Goal: Task Accomplishment & Management: Complete application form

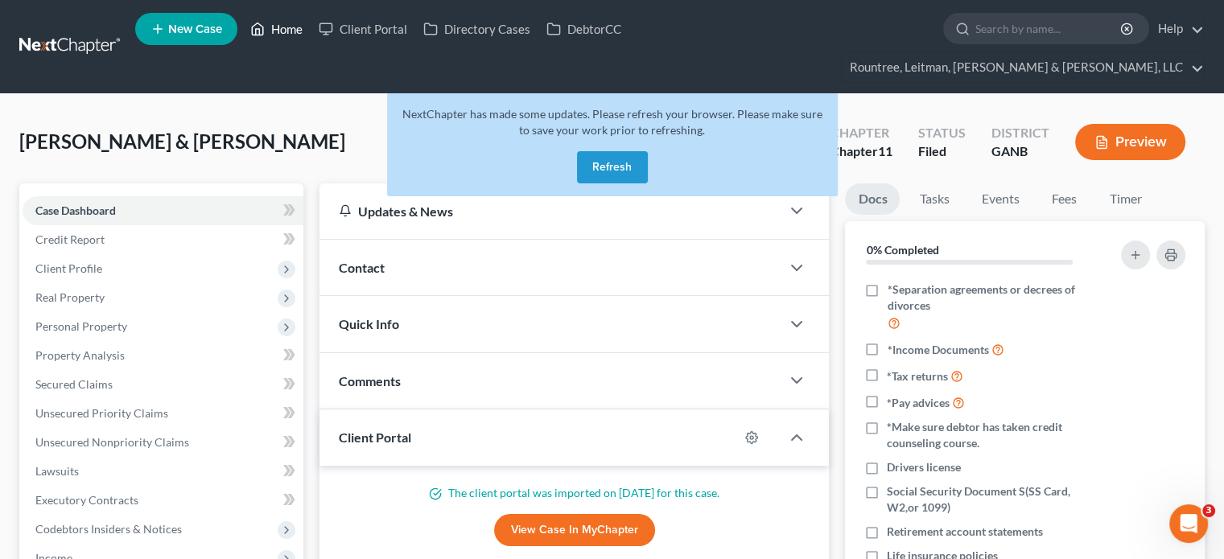
click at [294, 28] on link "Home" at bounding box center [276, 28] width 68 height 29
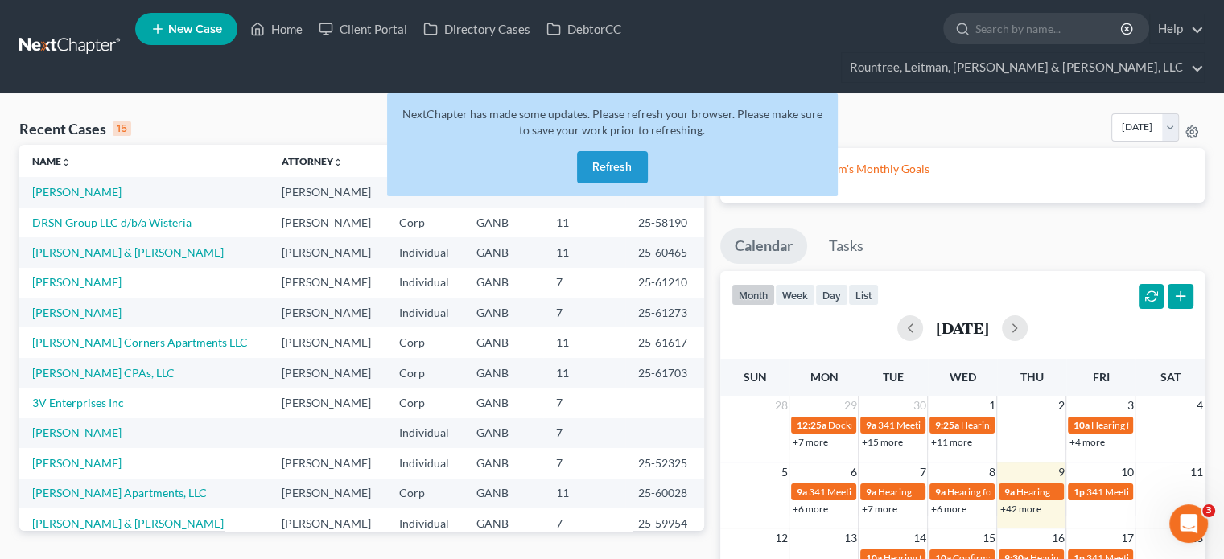
click at [603, 151] on button "Refresh" at bounding box center [612, 167] width 71 height 32
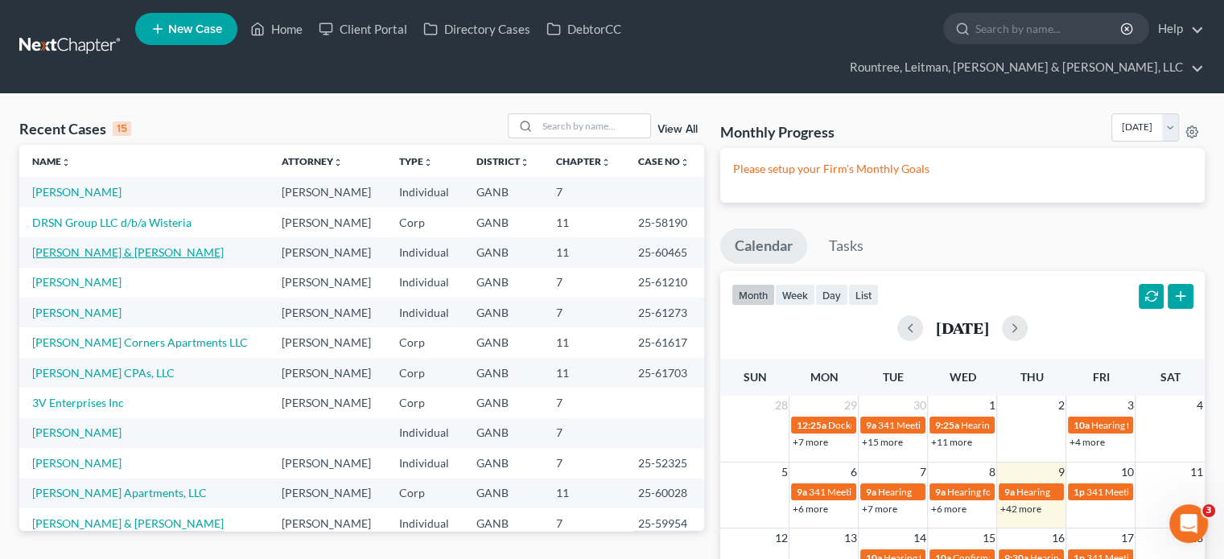
click at [90, 245] on link "[PERSON_NAME] & [PERSON_NAME]" at bounding box center [127, 252] width 191 height 14
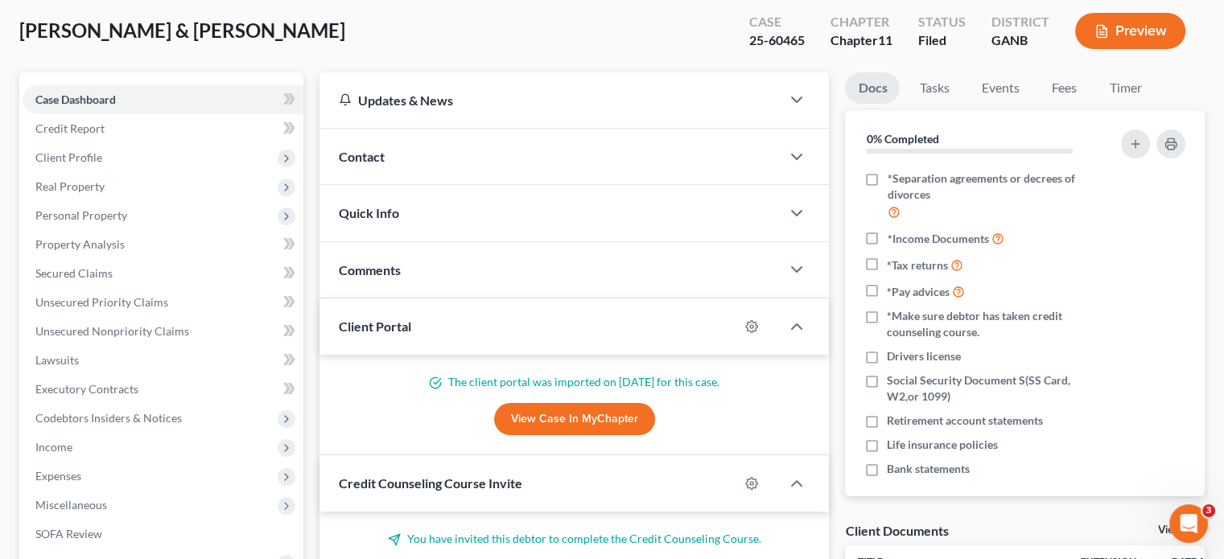
scroll to position [241, 0]
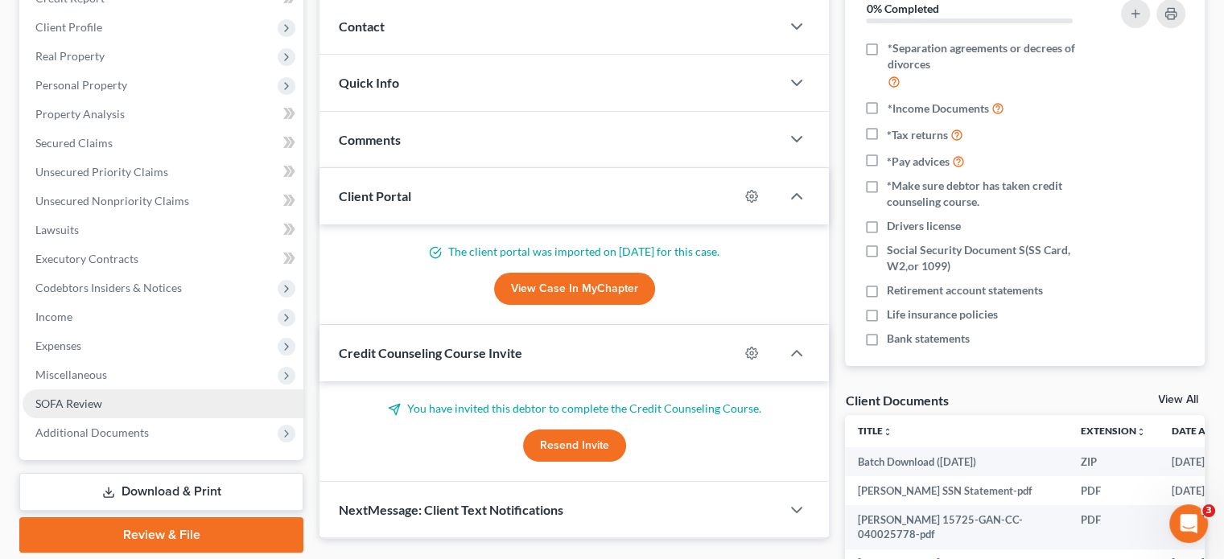
click at [69, 397] on span "SOFA Review" at bounding box center [68, 404] width 67 height 14
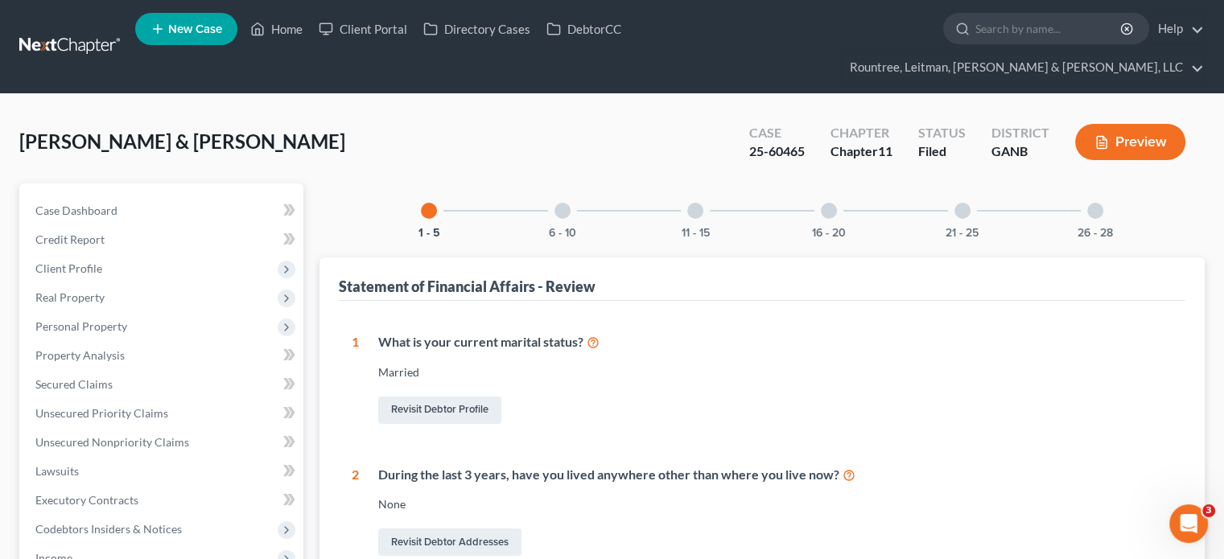
click at [566, 203] on div at bounding box center [562, 211] width 16 height 16
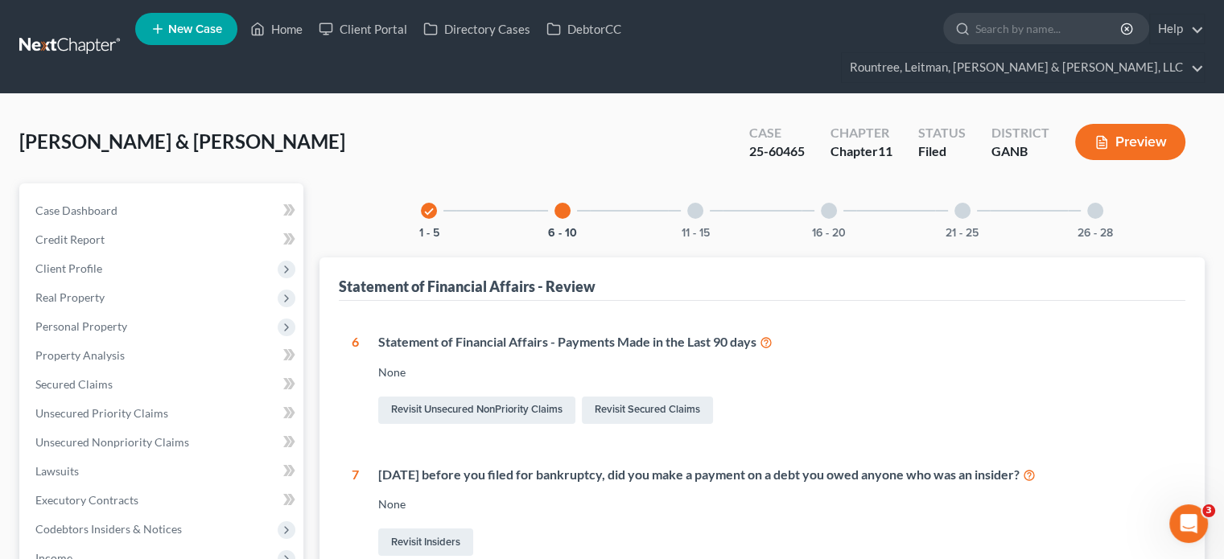
click at [959, 203] on div at bounding box center [962, 211] width 16 height 16
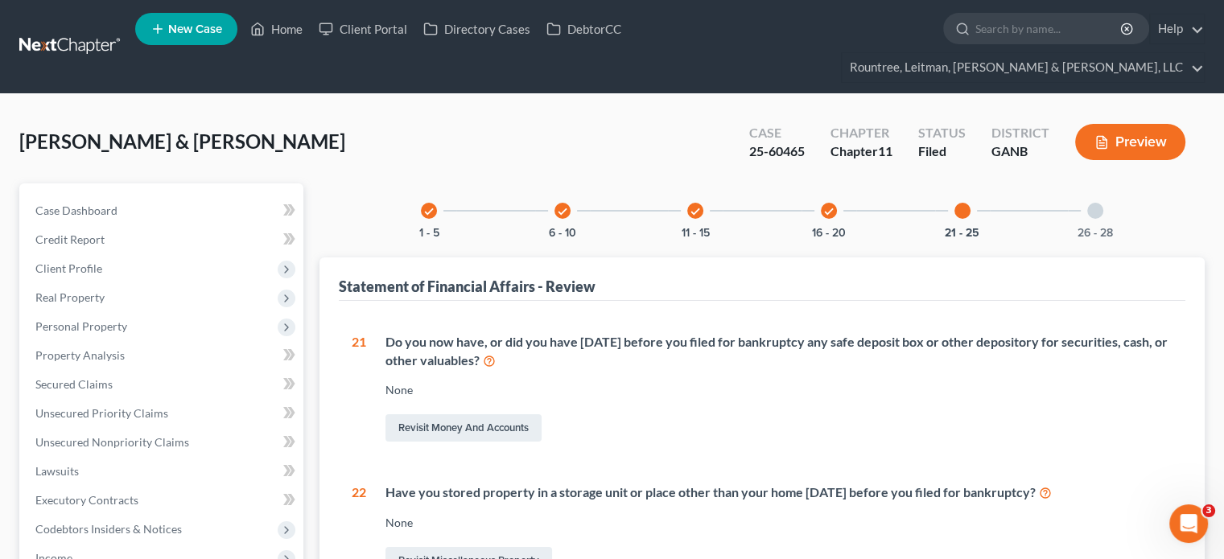
click at [1090, 203] on div at bounding box center [1095, 211] width 16 height 16
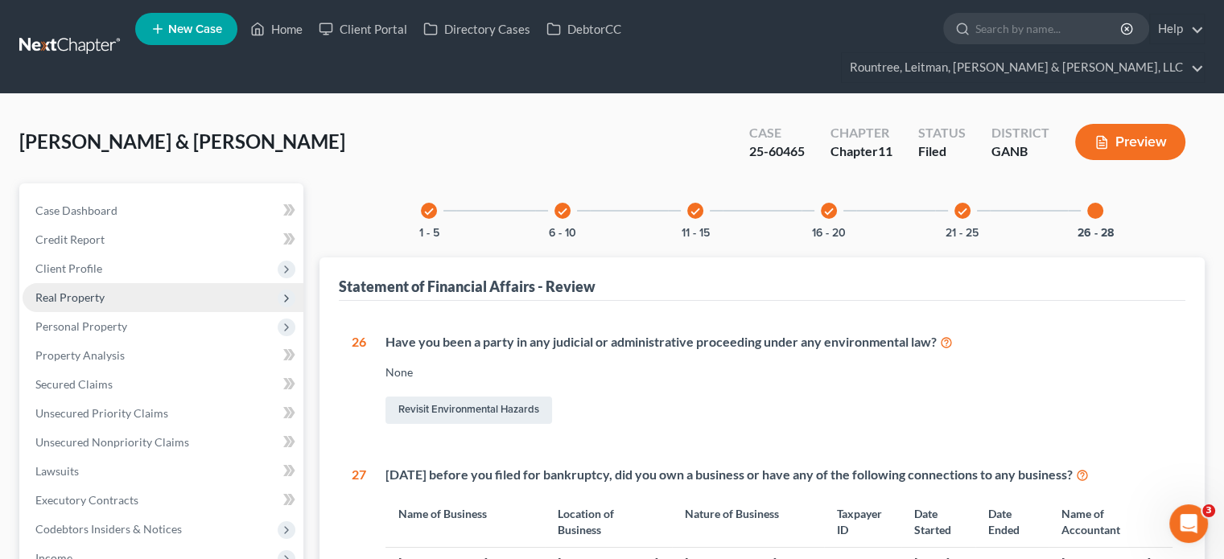
click at [75, 290] on span "Real Property" at bounding box center [69, 297] width 69 height 14
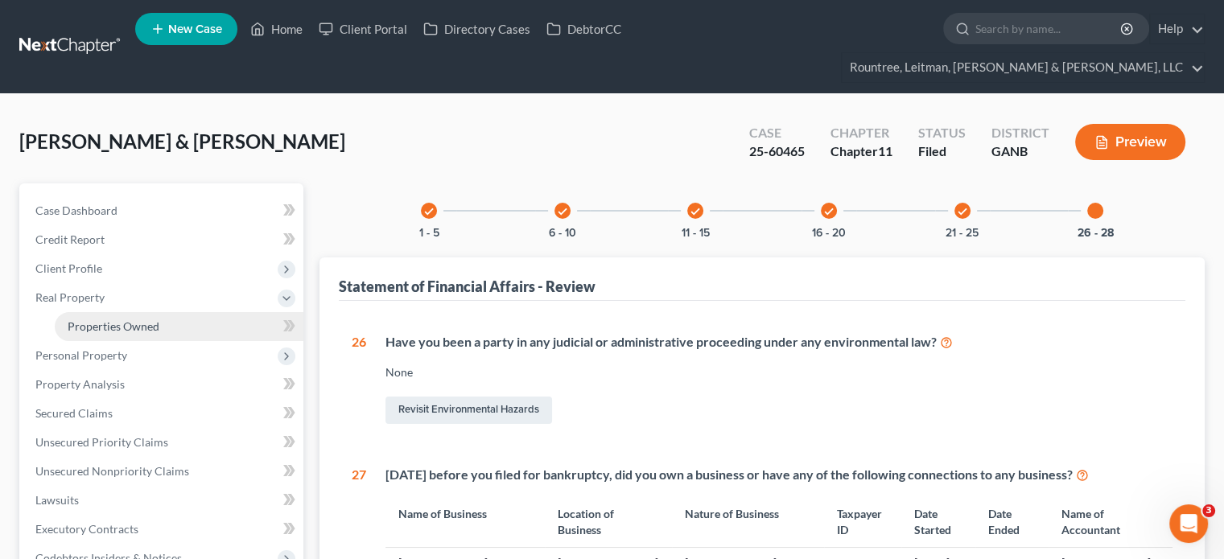
click at [108, 319] on span "Properties Owned" at bounding box center [114, 326] width 92 height 14
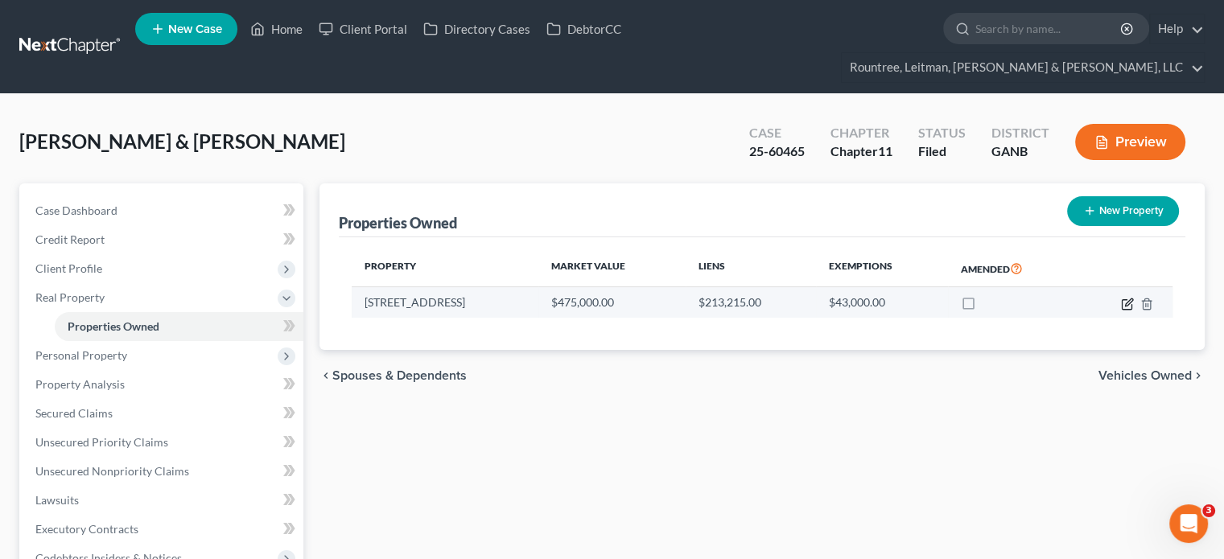
click at [1125, 298] on icon "button" at bounding box center [1127, 304] width 13 height 13
select select "10"
select select "2"
select select "1"
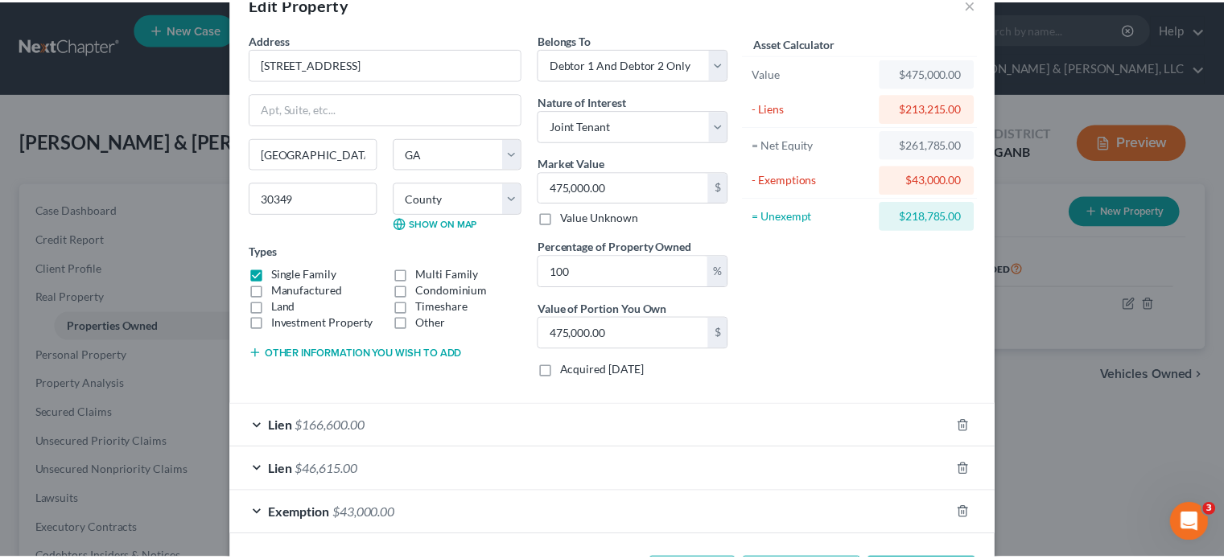
scroll to position [80, 0]
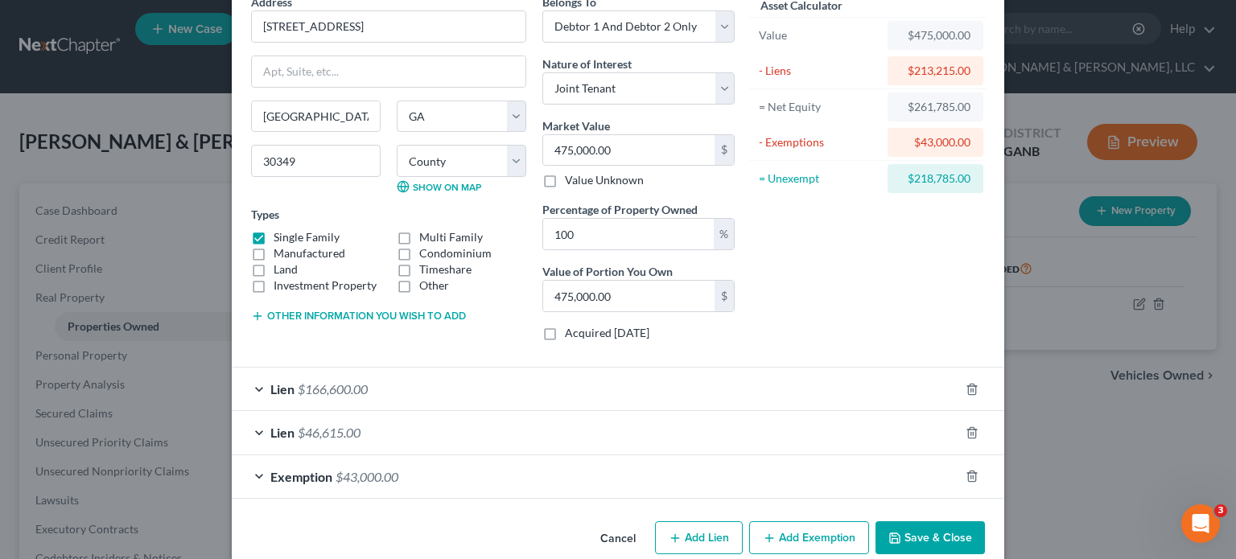
click at [905, 538] on button "Save & Close" at bounding box center [929, 538] width 109 height 34
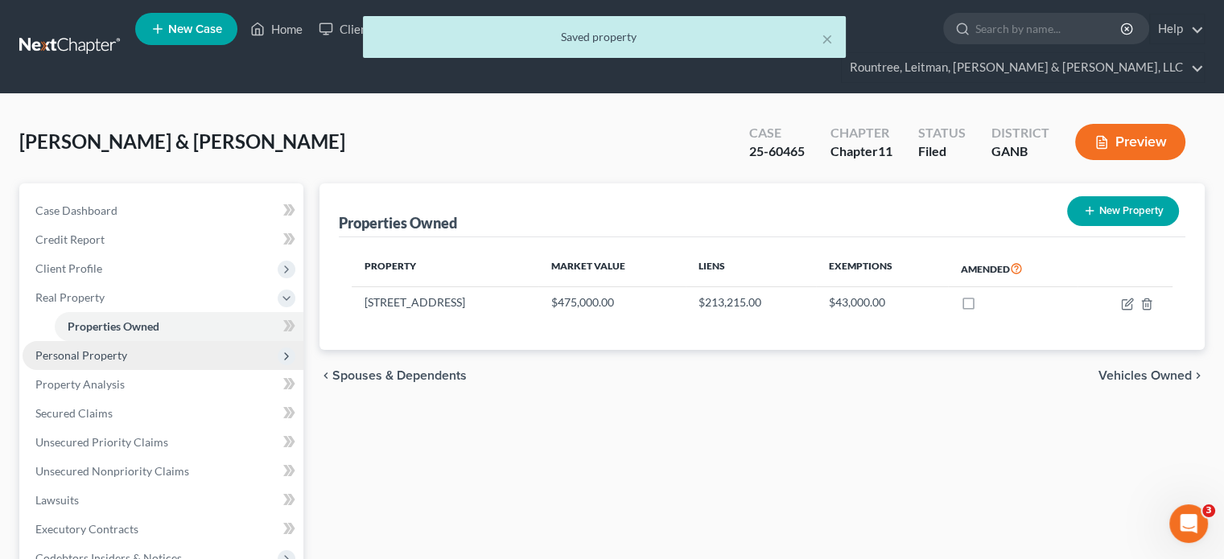
click at [68, 348] on span "Personal Property" at bounding box center [81, 355] width 92 height 14
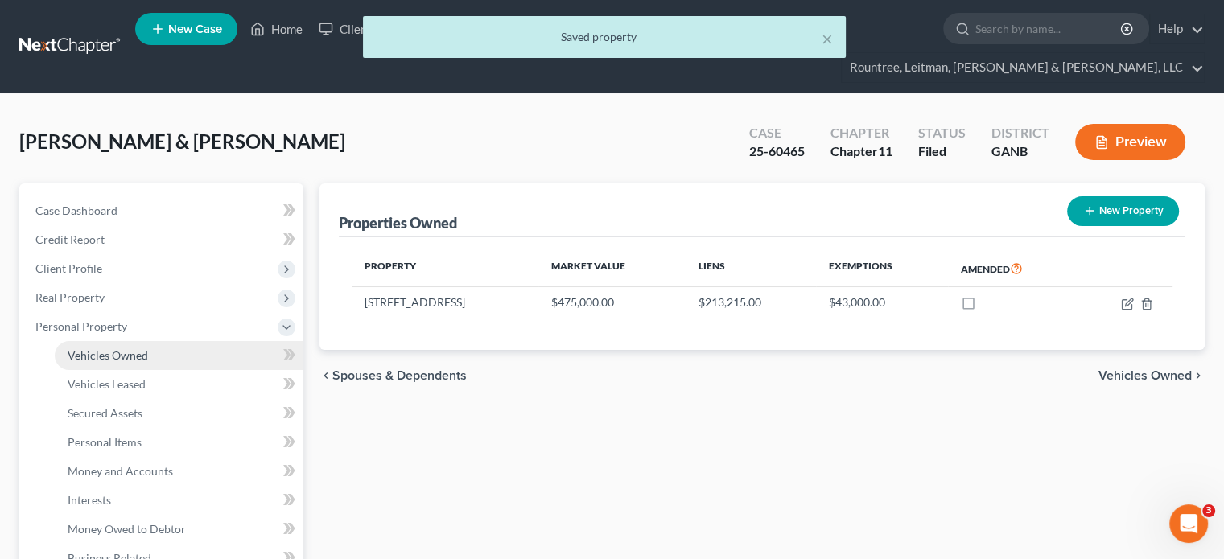
click at [124, 348] on span "Vehicles Owned" at bounding box center [108, 355] width 80 height 14
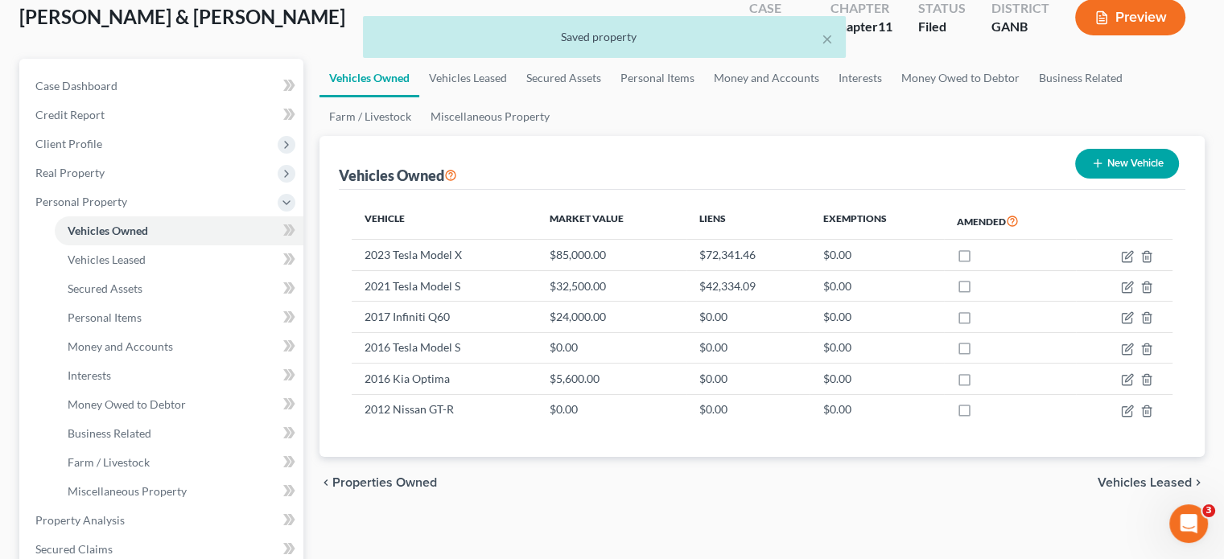
scroll to position [161, 0]
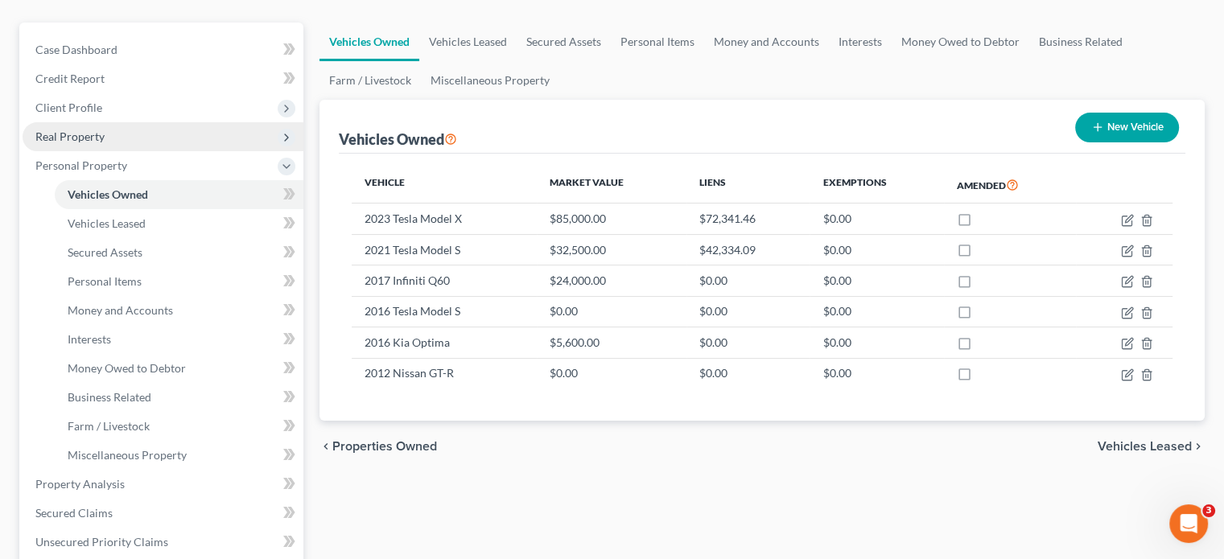
click at [84, 122] on span "Real Property" at bounding box center [163, 136] width 281 height 29
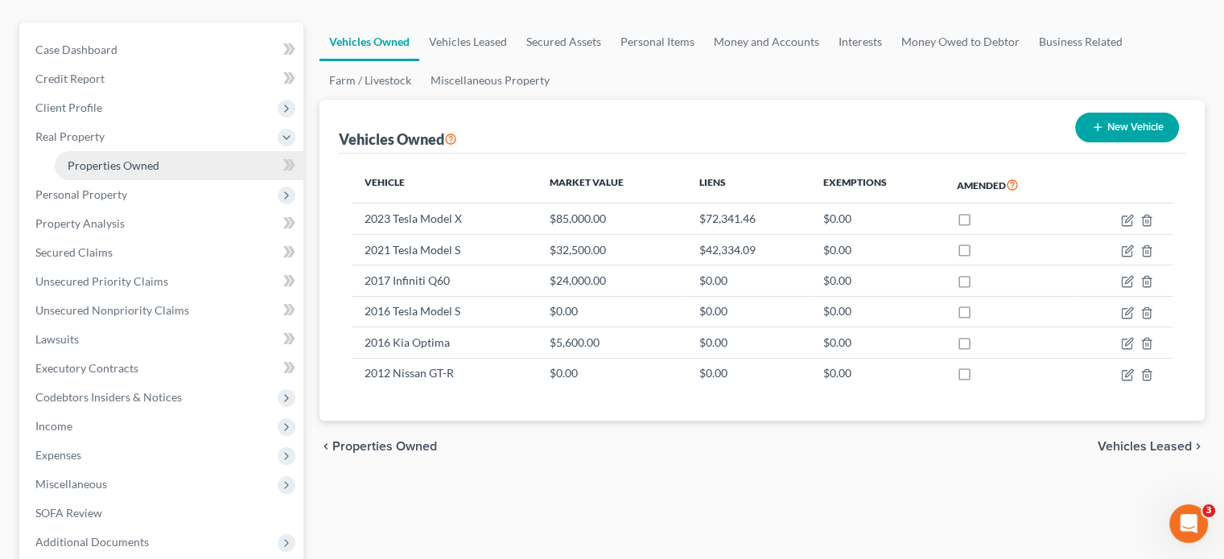
click at [95, 151] on link "Properties Owned" at bounding box center [179, 165] width 249 height 29
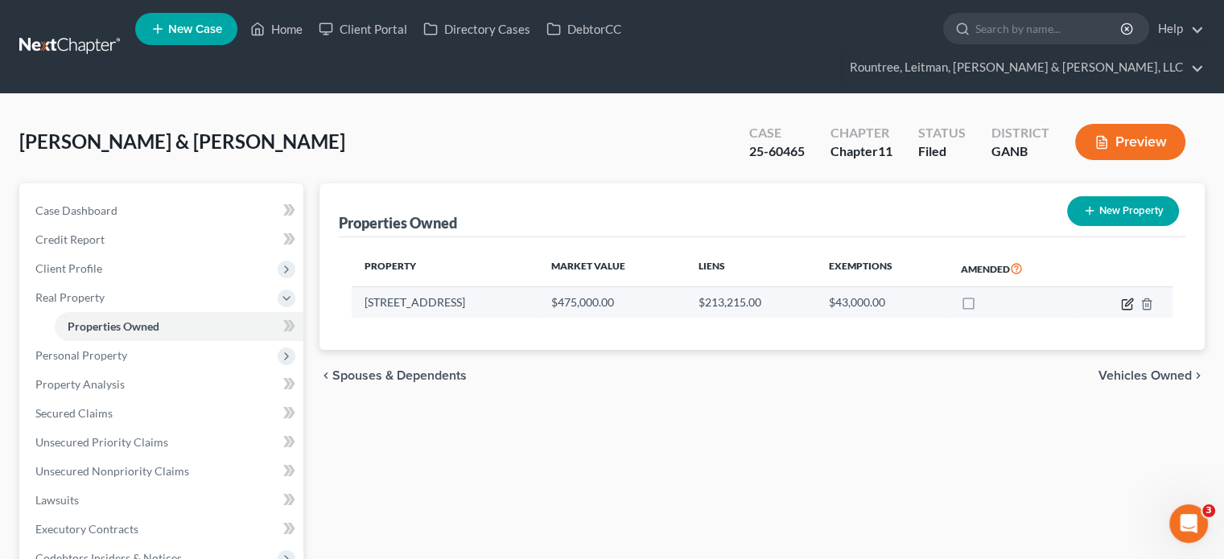
click at [1130, 298] on icon "button" at bounding box center [1127, 304] width 13 height 13
select select "10"
select select "2"
select select "1"
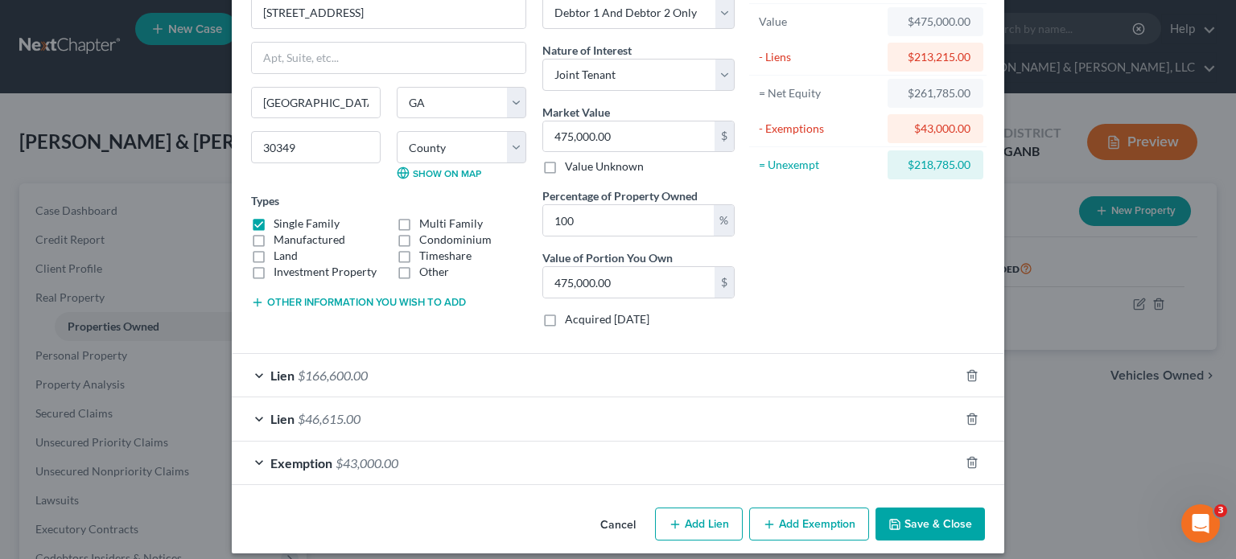
scroll to position [105, 0]
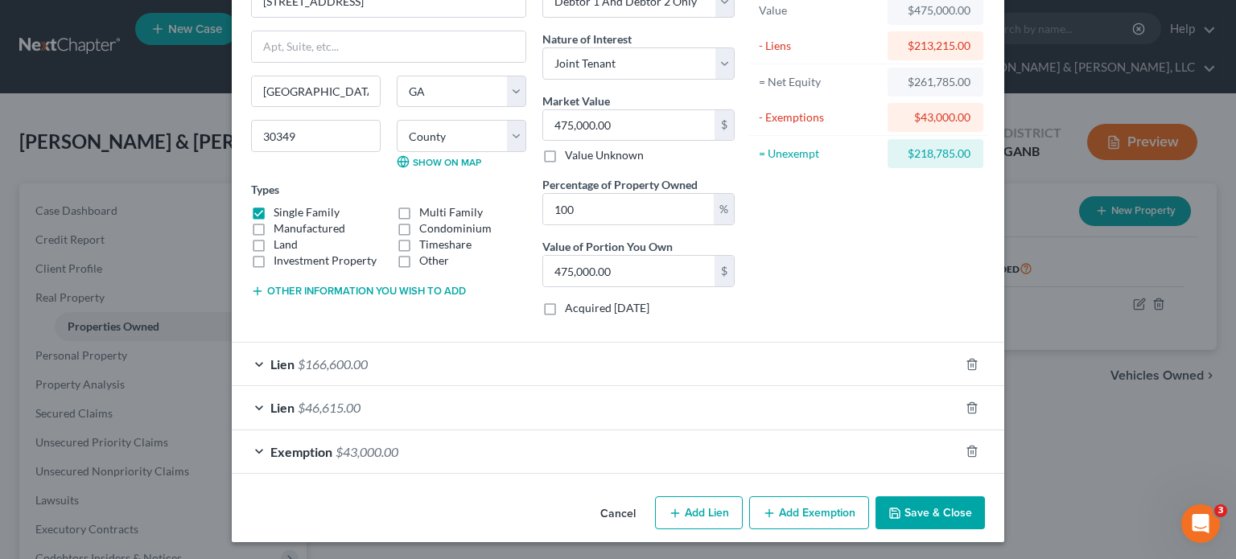
click at [305, 360] on span "$166,600.00" at bounding box center [333, 363] width 70 height 15
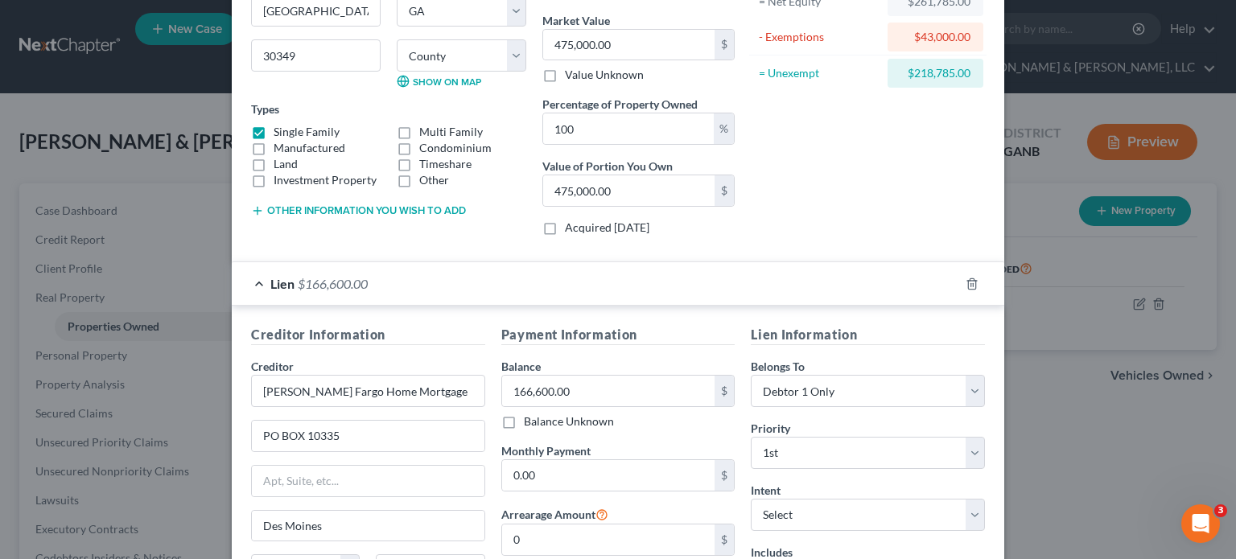
scroll to position [440, 0]
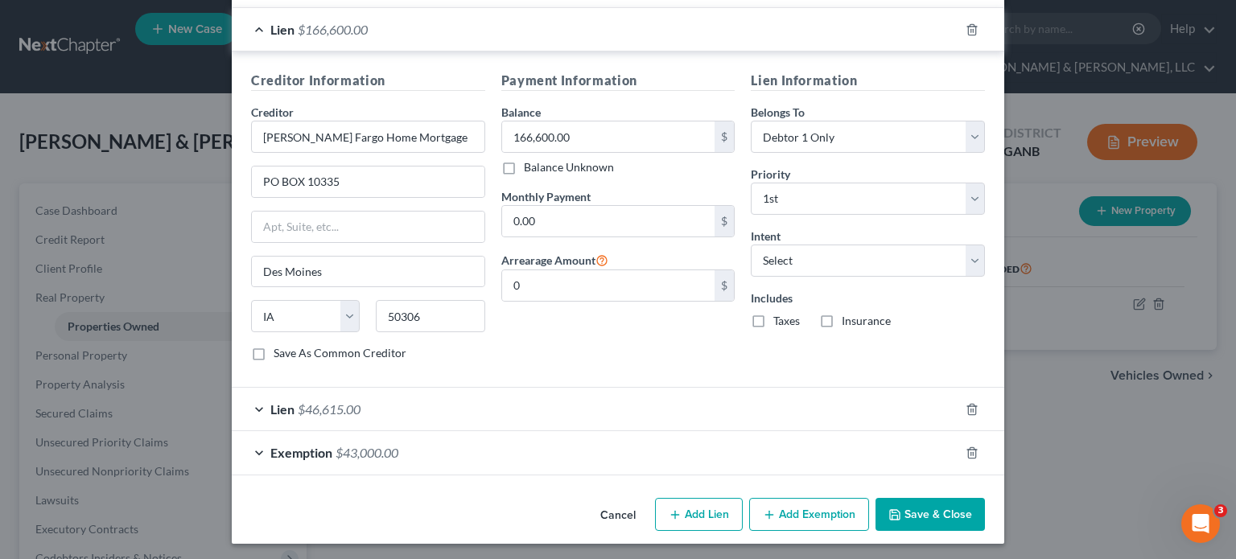
click at [330, 404] on span "$46,615.00" at bounding box center [329, 408] width 63 height 15
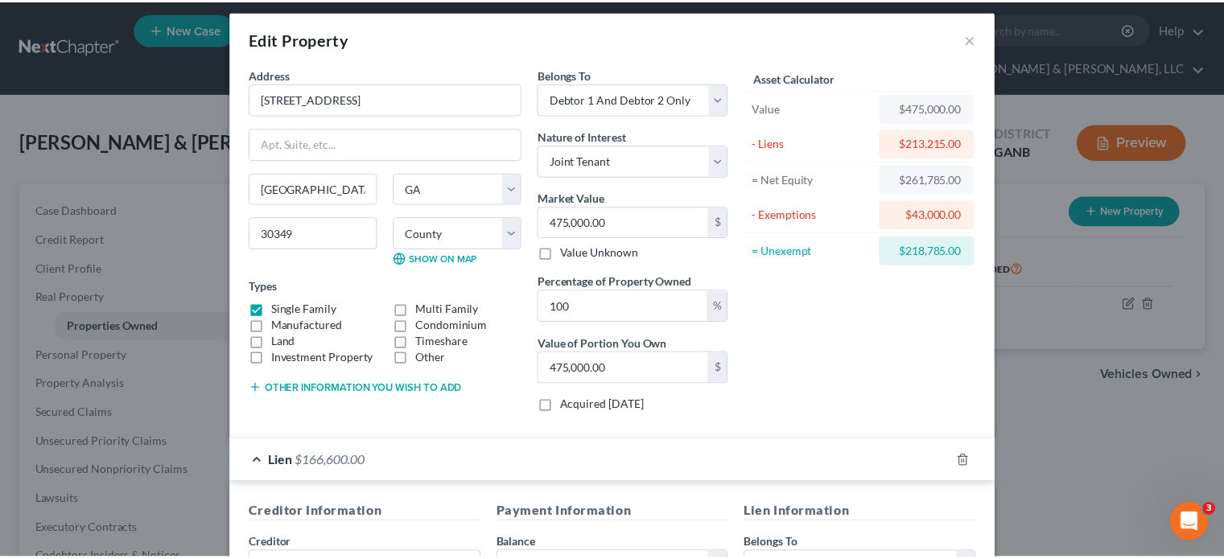
scroll to position [0, 0]
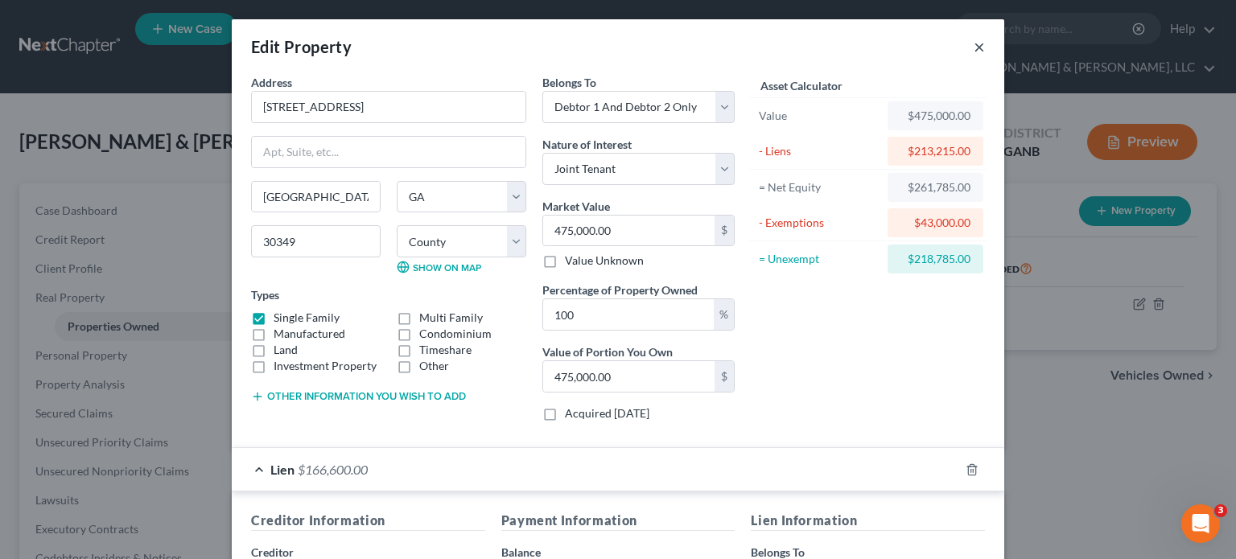
click at [974, 50] on button "×" at bounding box center [978, 46] width 11 height 19
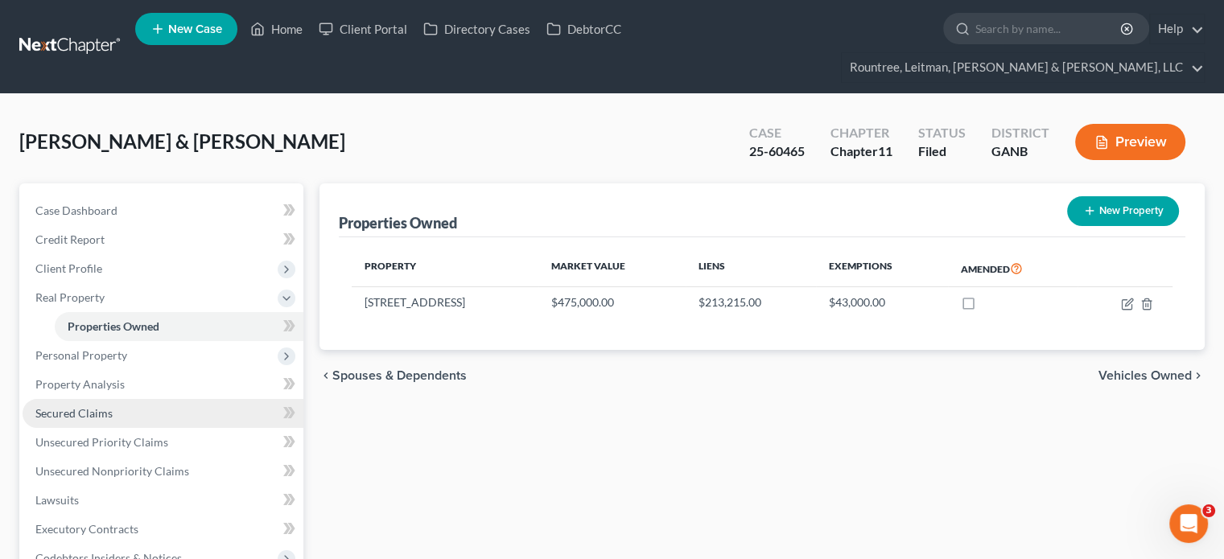
click at [77, 406] on span "Secured Claims" at bounding box center [73, 413] width 77 height 14
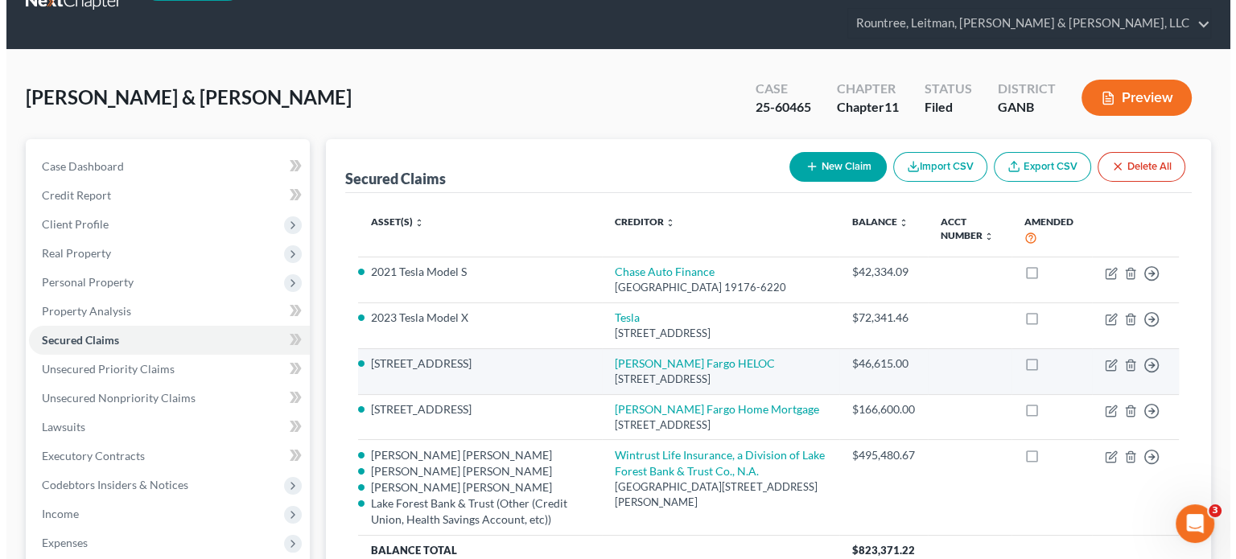
scroll to position [80, 0]
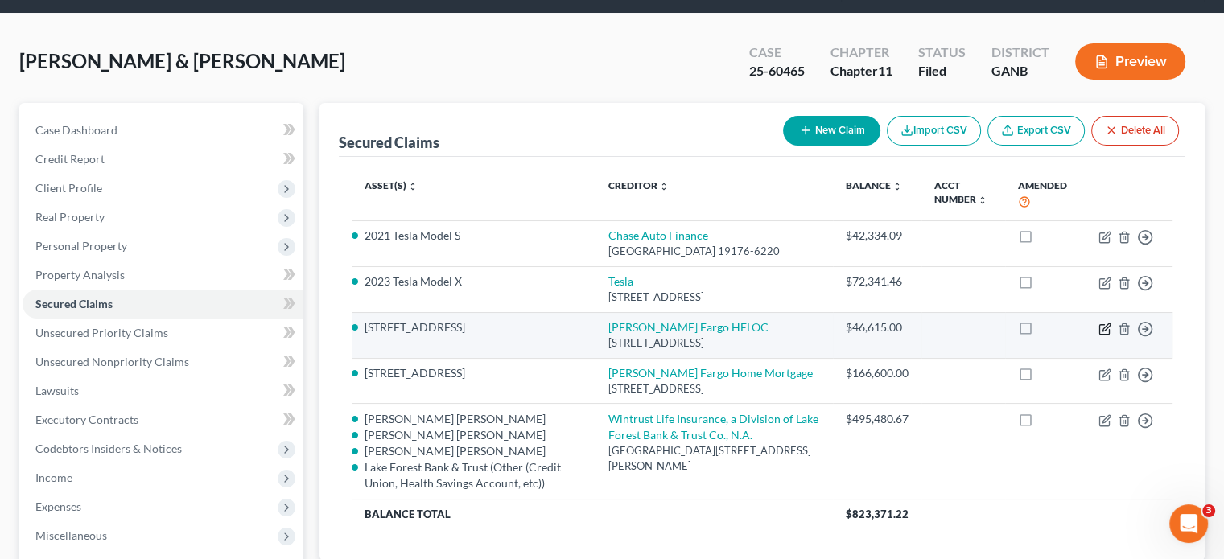
click at [1099, 324] on icon "button" at bounding box center [1104, 329] width 10 height 10
select select "16"
select select "0"
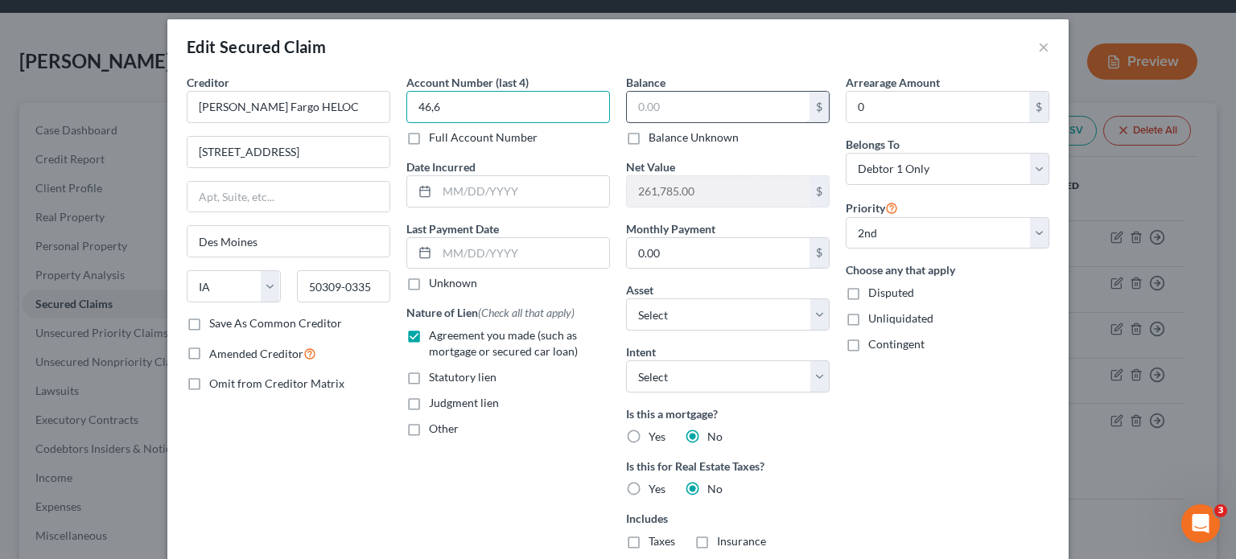
type input "46,6"
click at [685, 108] on input "text" at bounding box center [718, 107] width 183 height 31
type input "51,000.00"
click at [939, 392] on div "Arrearage Amount 0 $ Belongs To * Select Debtor 1 Only Debtor 2 Only Debtor 1 A…" at bounding box center [947, 371] width 220 height 595
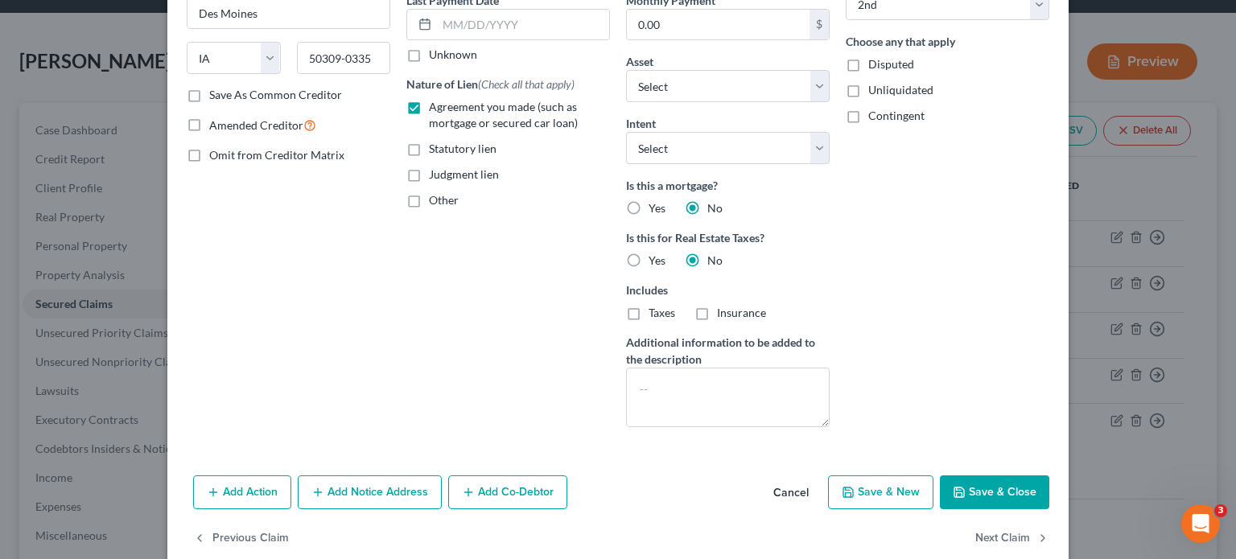
scroll to position [254, 0]
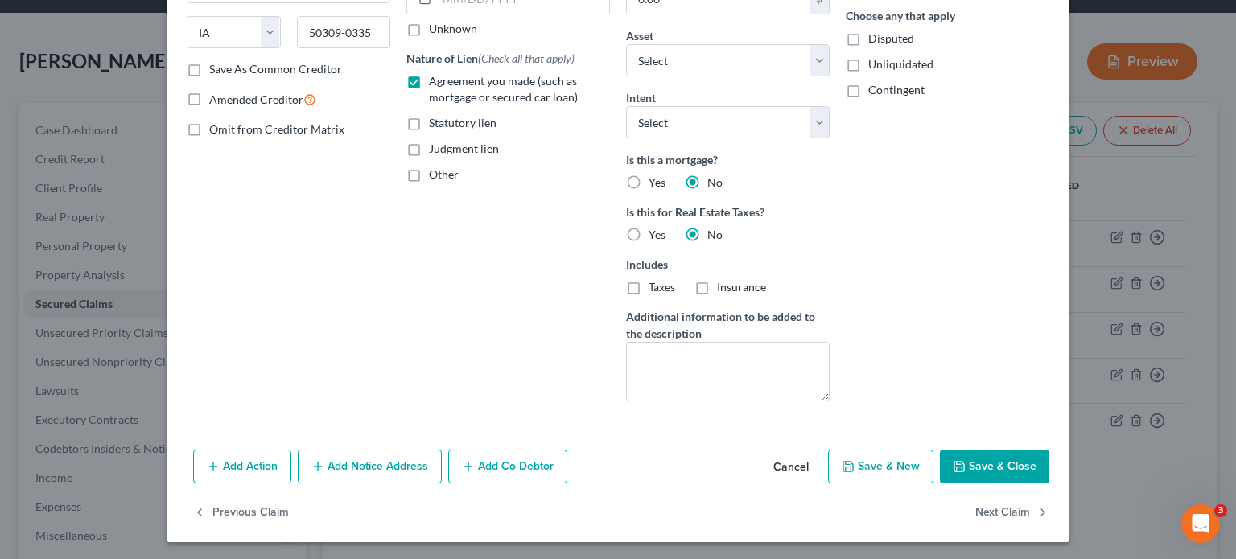
click at [983, 463] on button "Save & Close" at bounding box center [994, 467] width 109 height 34
select select "1"
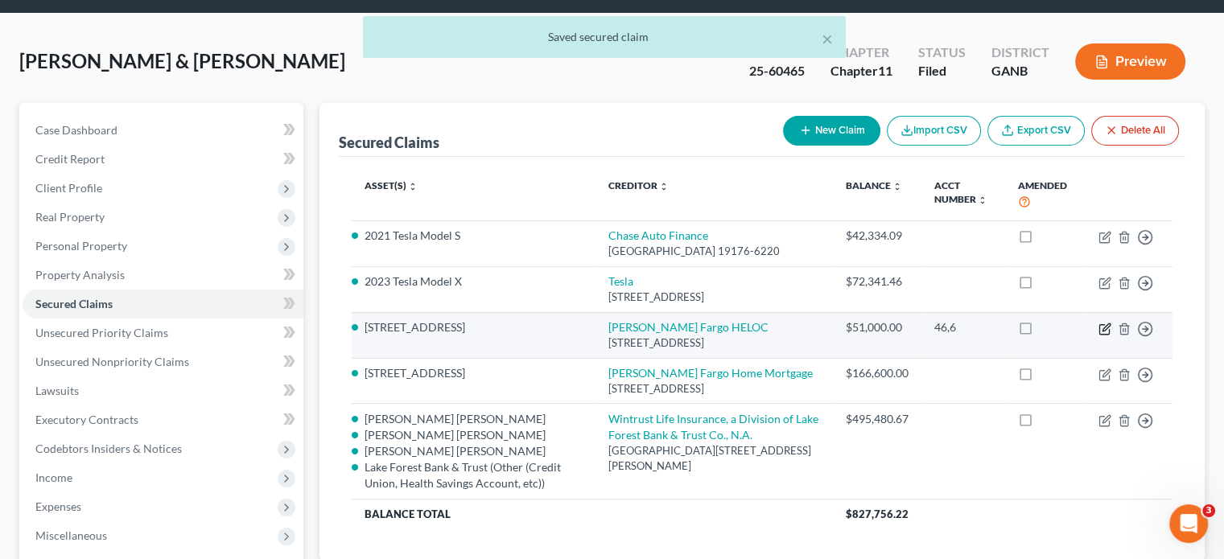
click at [1104, 323] on icon "button" at bounding box center [1104, 329] width 13 height 13
select select "16"
select select "0"
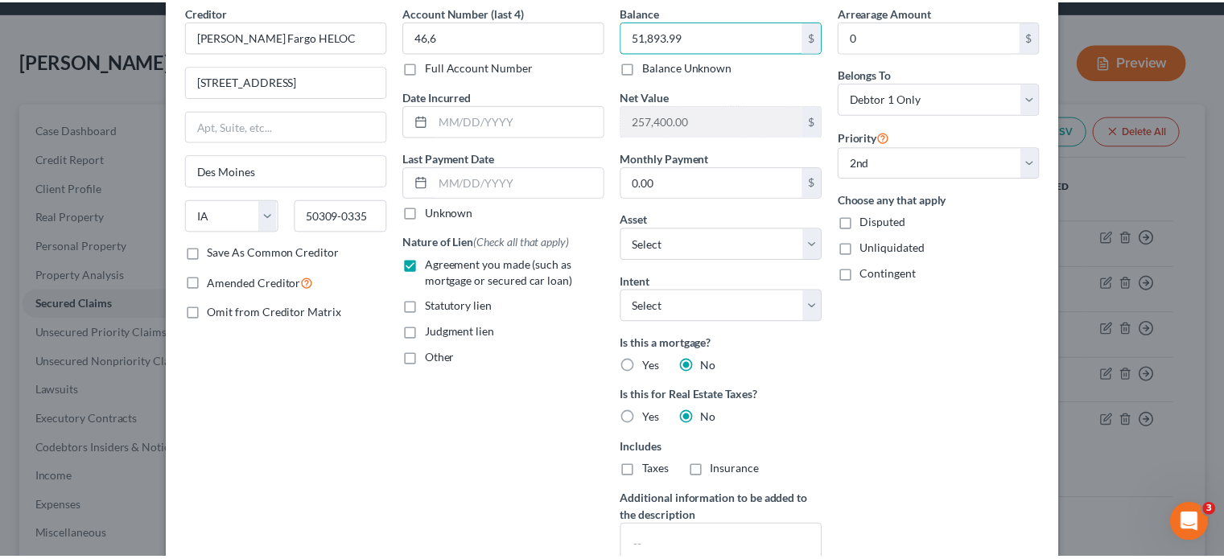
scroll to position [241, 0]
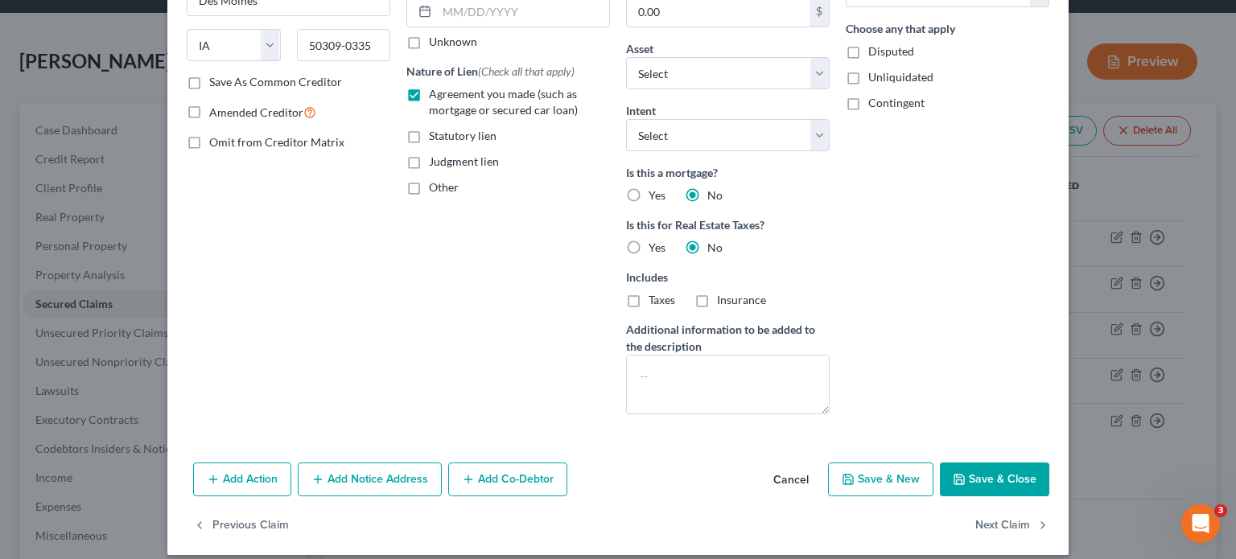
type input "51,893.99"
click at [974, 473] on button "Save & Close" at bounding box center [994, 480] width 109 height 34
select select "1"
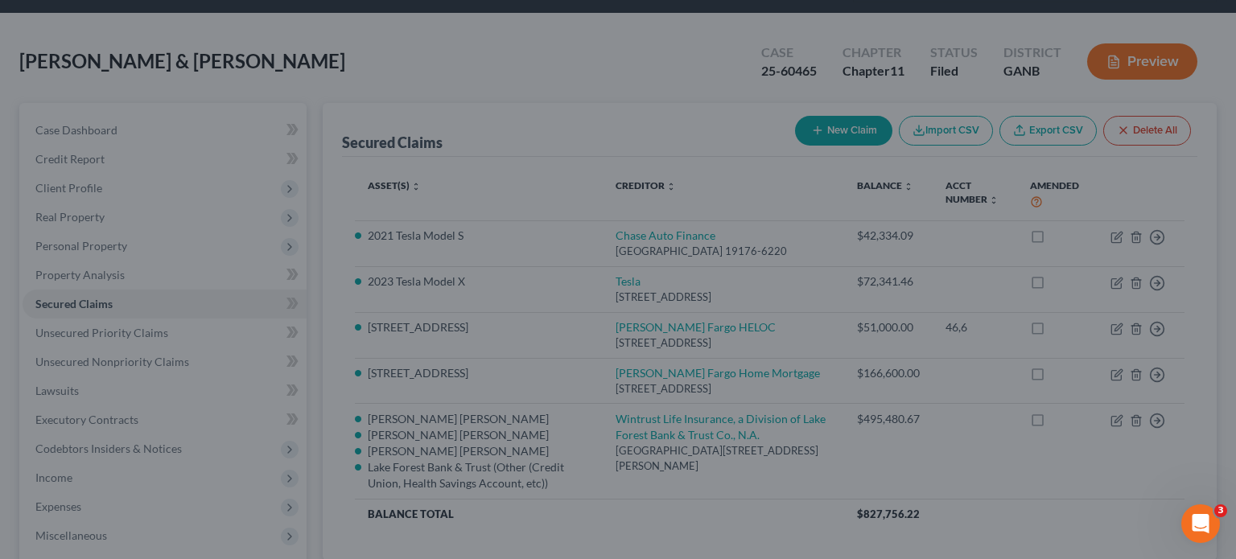
type input "256,506.01"
select select "15"
select select "0"
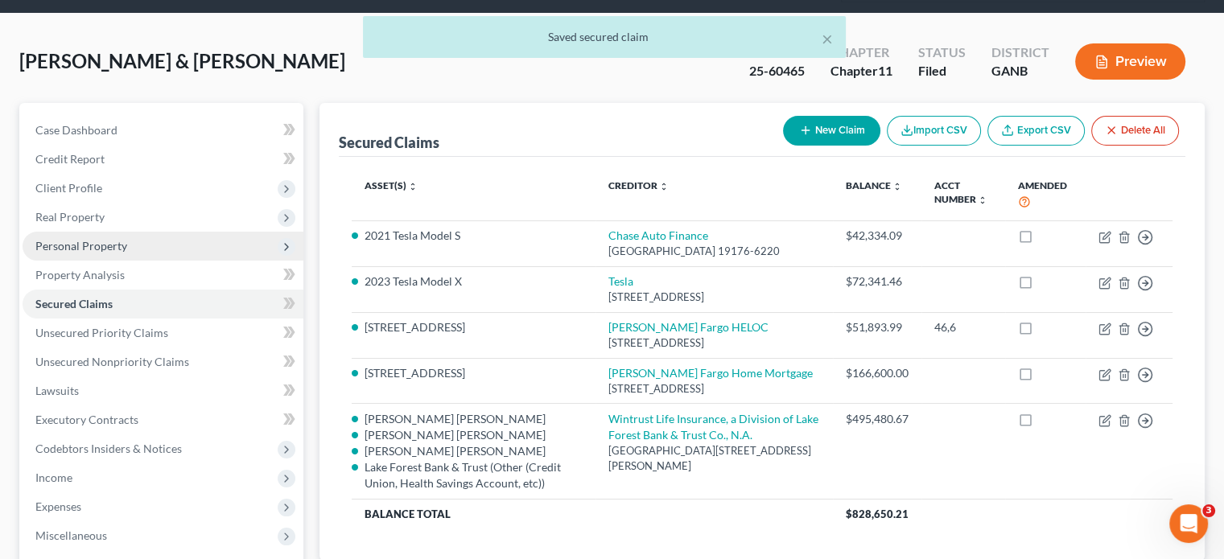
click at [89, 239] on span "Personal Property" at bounding box center [81, 246] width 92 height 14
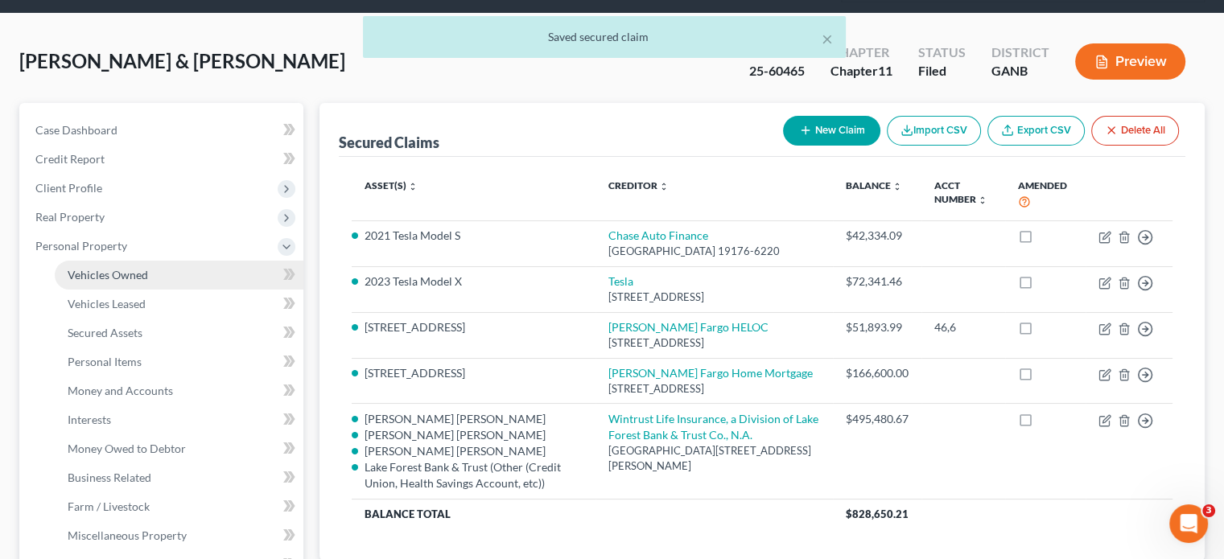
click at [110, 268] on span "Vehicles Owned" at bounding box center [108, 275] width 80 height 14
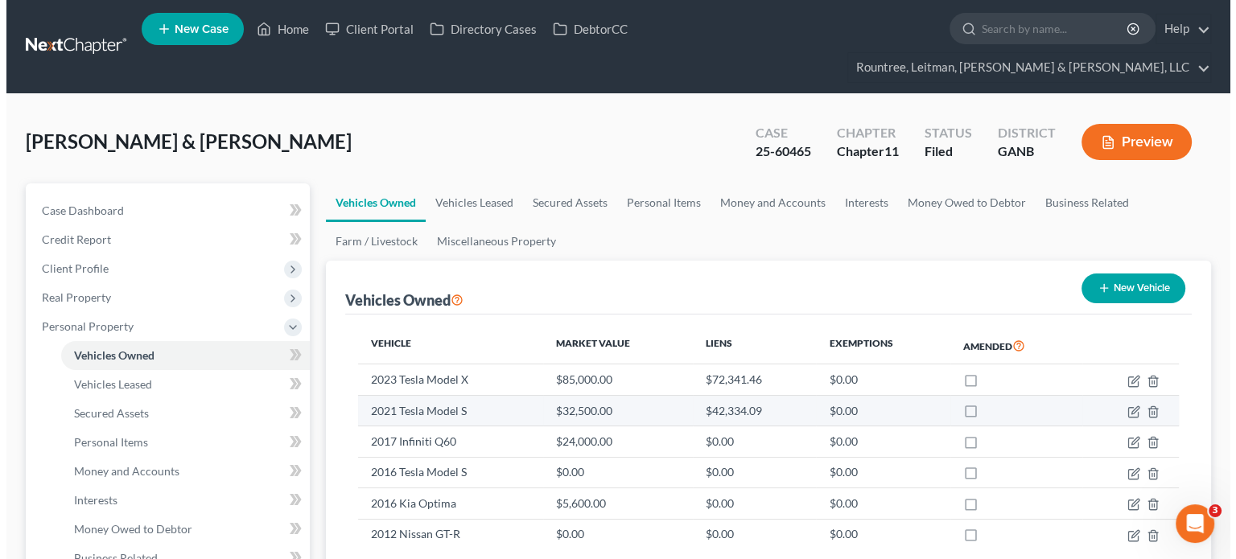
scroll to position [80, 0]
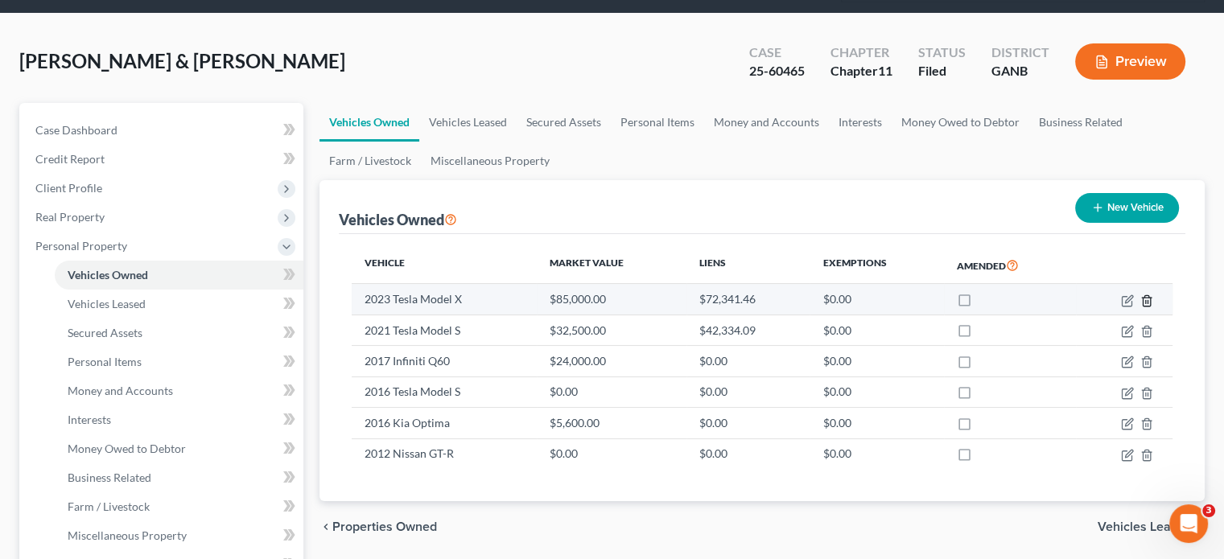
click at [1146, 300] on line "button" at bounding box center [1146, 301] width 0 height 3
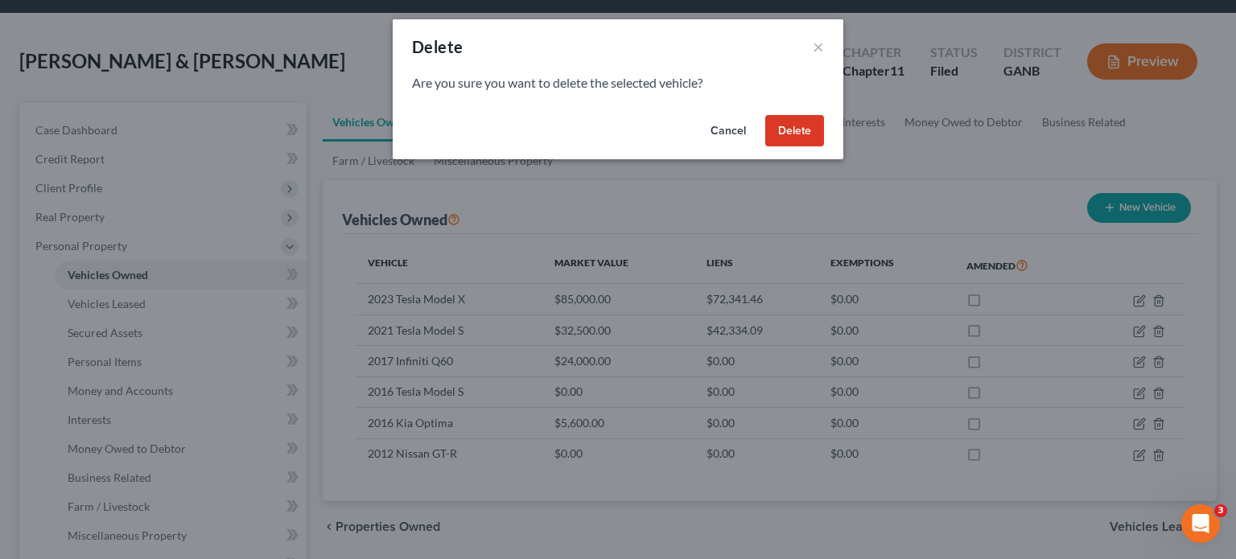
click at [788, 131] on button "Delete" at bounding box center [794, 131] width 59 height 32
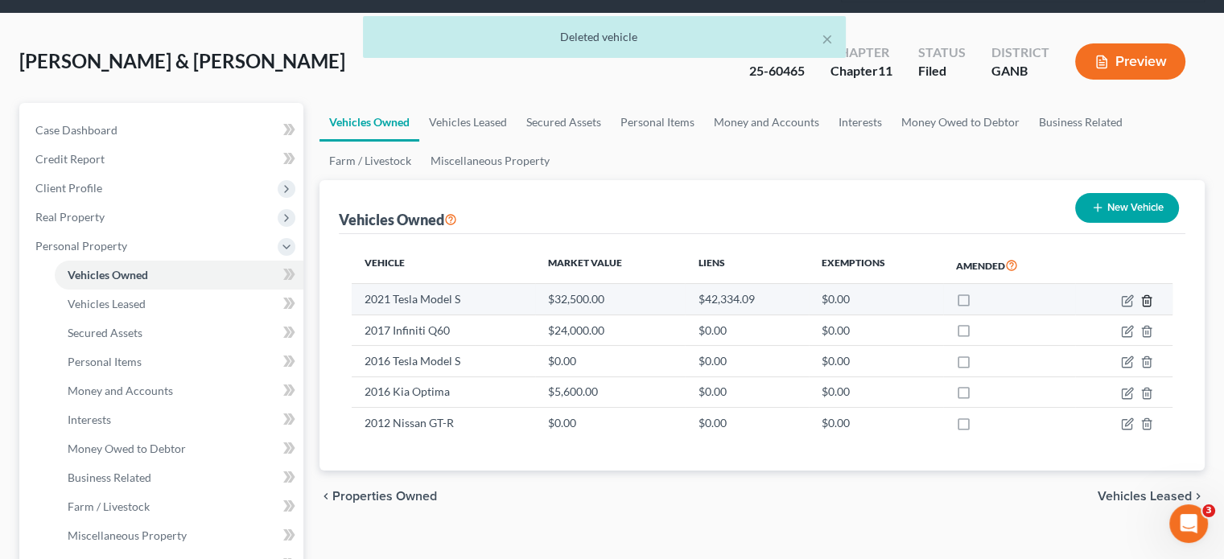
click at [1146, 294] on icon "button" at bounding box center [1146, 300] width 13 height 13
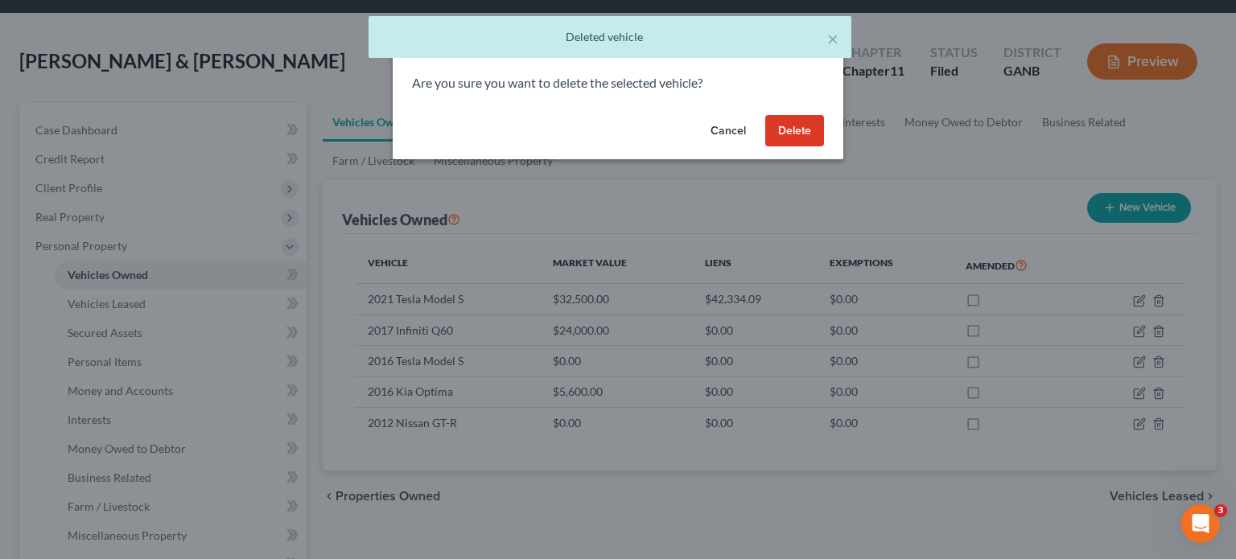
click at [778, 130] on button "Delete" at bounding box center [794, 131] width 59 height 32
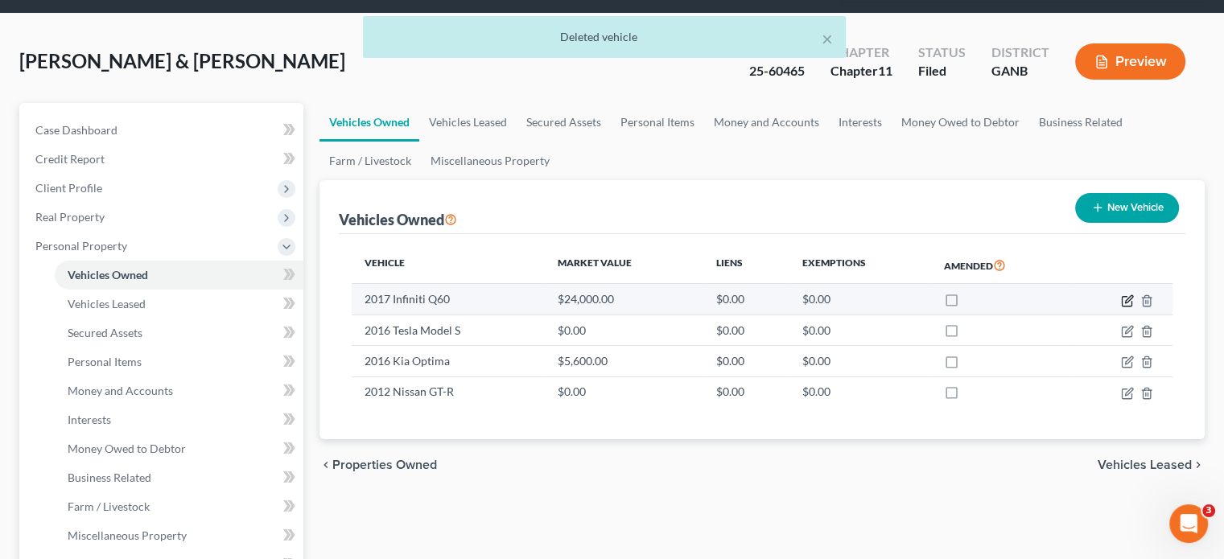
click at [1125, 294] on icon "button" at bounding box center [1127, 300] width 13 height 13
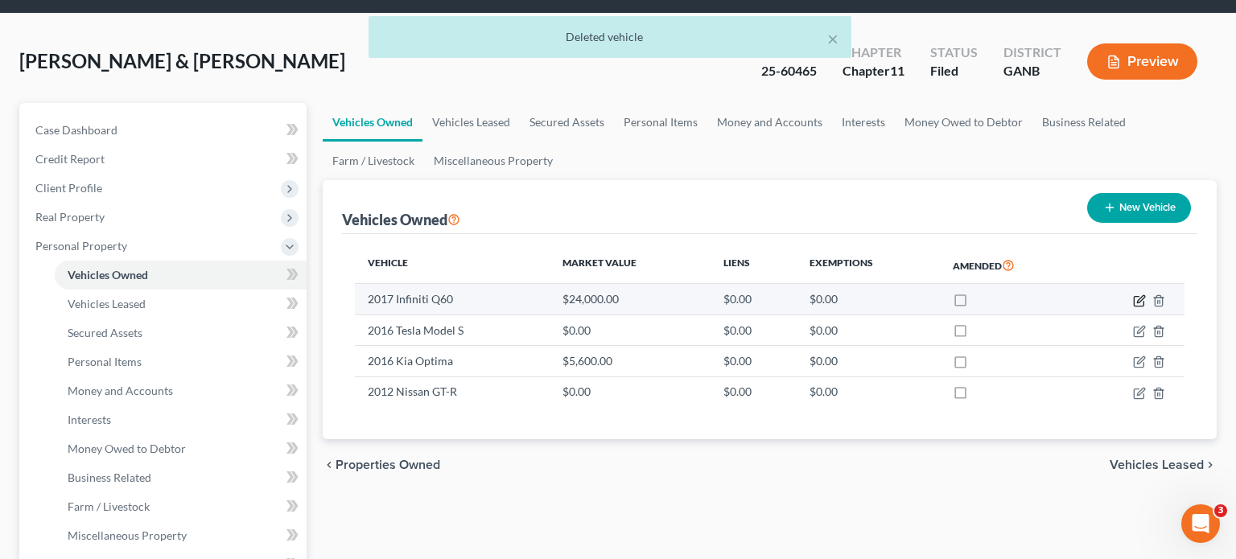
select select "0"
select select "9"
select select "1"
select select "0"
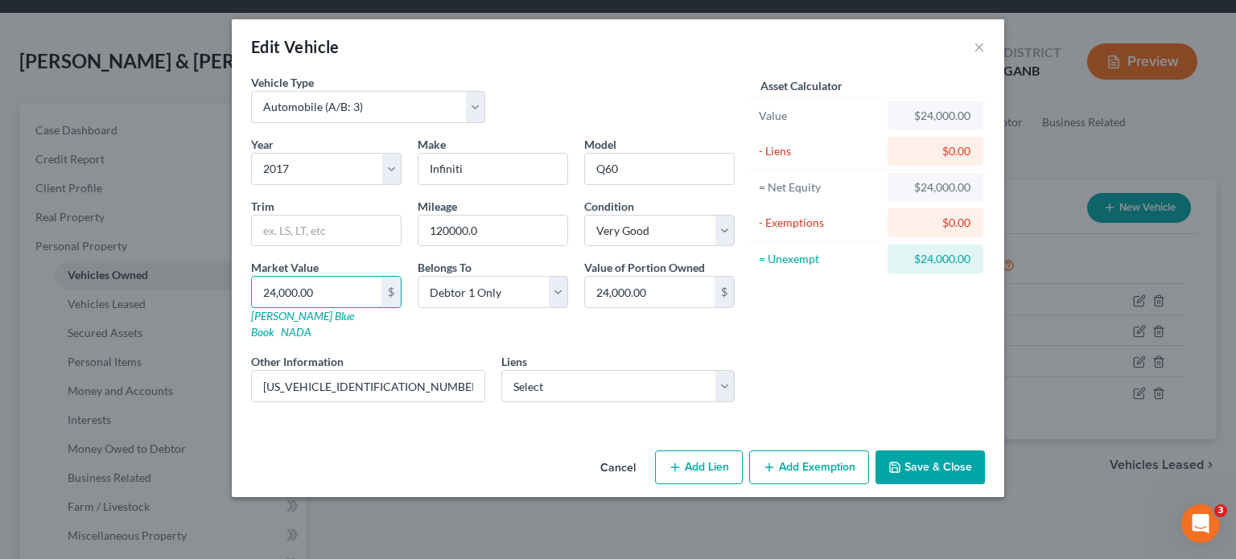
type input "1"
type input "1.00"
type input "15"
type input "15.00"
type input "150"
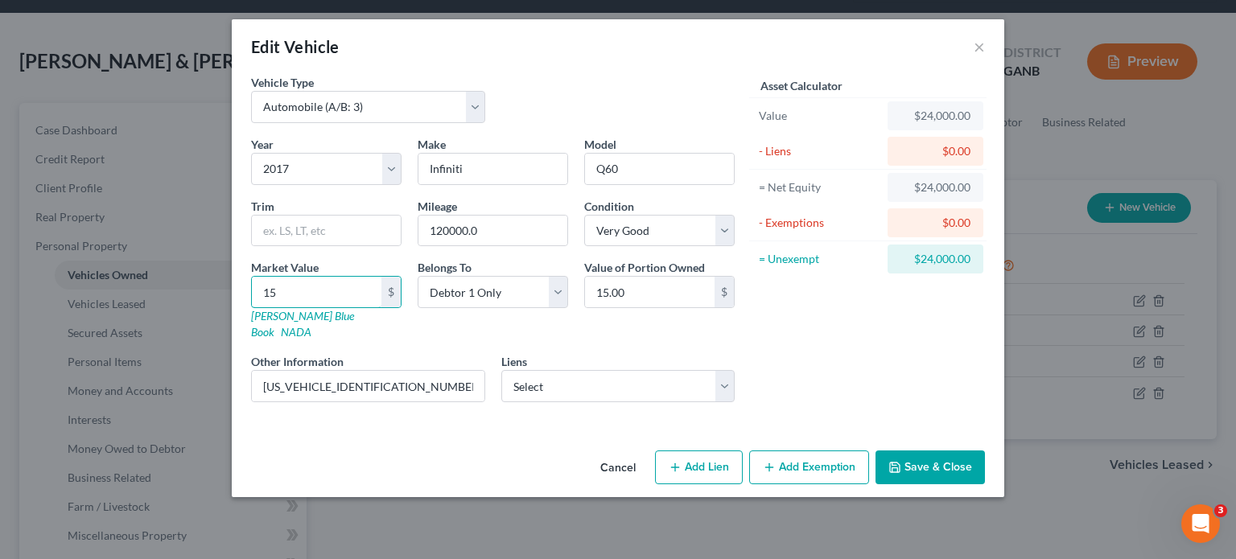
type input "150.00"
type input "1500"
type input "1,500.00"
type input "1,5000"
type input "15,000.00"
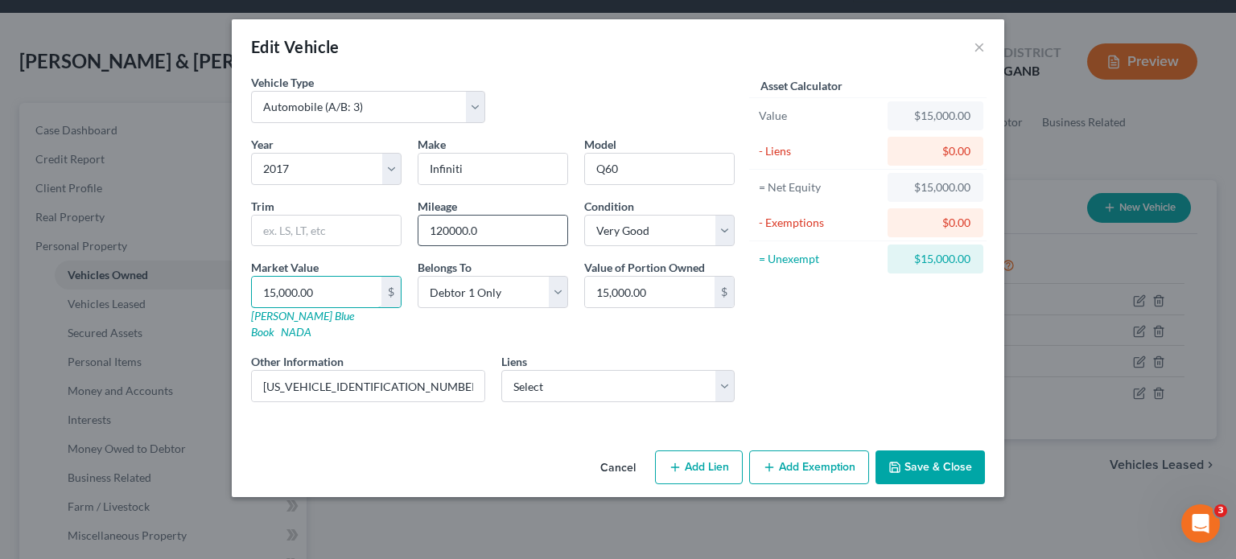
type input "15,000.00"
drag, startPoint x: 517, startPoint y: 234, endPoint x: 290, endPoint y: 234, distance: 227.7
click at [290, 234] on div "Year Select 2026 2025 2024 2023 2022 2021 2020 2019 2018 2017 2016 2015 2014 20…" at bounding box center [493, 275] width 500 height 279
type input "90000"
click at [723, 227] on select "Select Excellent Very Good Good Fair Poor" at bounding box center [659, 231] width 150 height 32
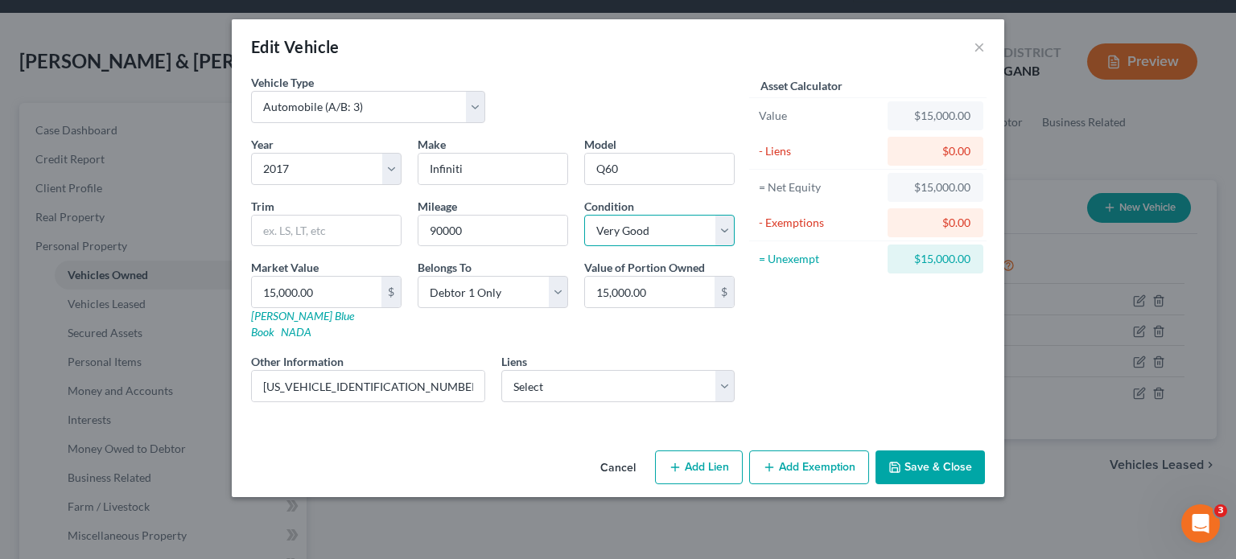
select select "2"
click at [584, 215] on select "Select Excellent Very Good Good Fair Poor" at bounding box center [659, 231] width 150 height 32
click at [928, 453] on button "Save & Close" at bounding box center [929, 468] width 109 height 34
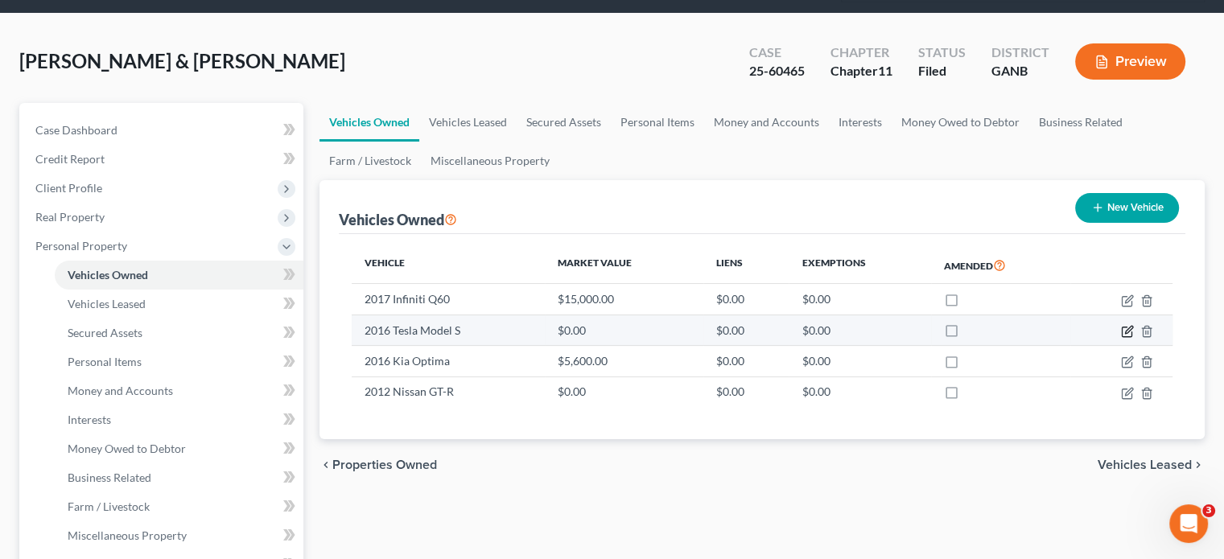
click at [1126, 326] on icon "button" at bounding box center [1128, 329] width 7 height 7
select select "0"
select select "10"
select select "1"
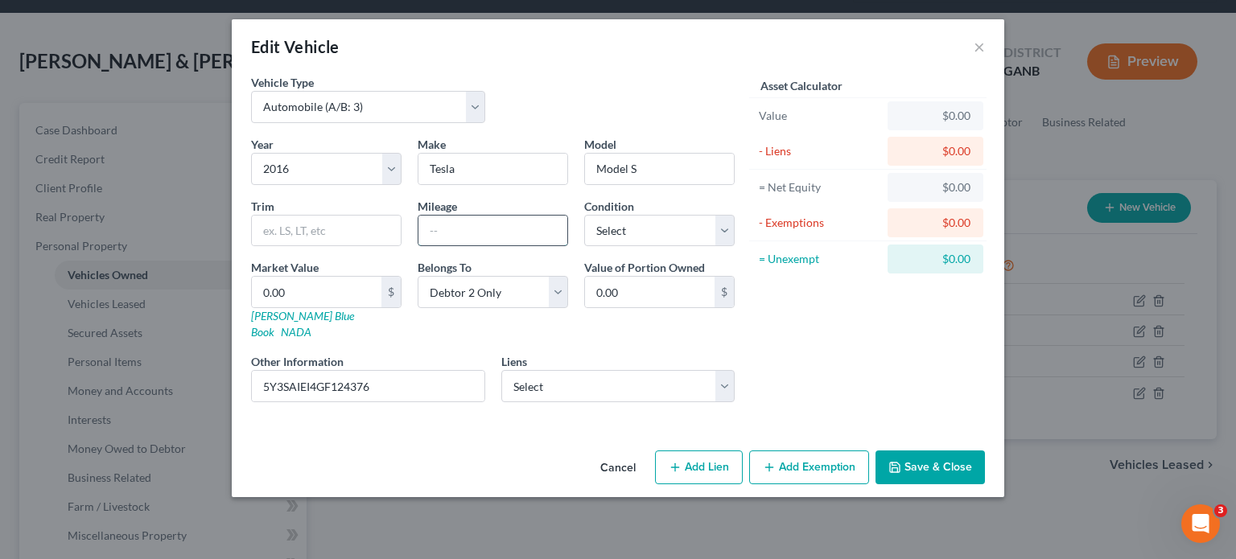
click at [473, 228] on input "text" at bounding box center [492, 231] width 149 height 31
type input "160000"
click at [728, 224] on select "Select Excellent Very Good Good Fair Poor" at bounding box center [659, 231] width 150 height 32
select select "3"
click at [584, 215] on select "Select Excellent Very Good Good Fair Poor" at bounding box center [659, 231] width 150 height 32
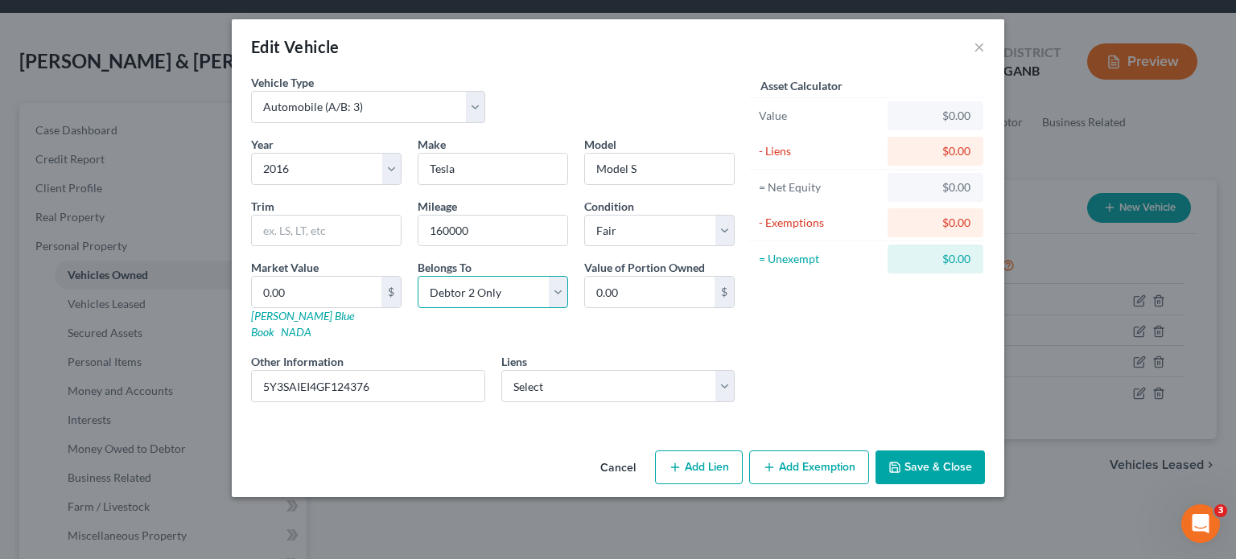
click at [557, 290] on select "Select Debtor 1 Only Debtor 2 Only Debtor 1 And Debtor 2 Only At Least One Of T…" at bounding box center [493, 292] width 150 height 32
click at [418, 276] on select "Select Debtor 1 Only Debtor 2 Only Debtor 1 And Debtor 2 Only At Least One Of T…" at bounding box center [493, 292] width 150 height 32
click at [393, 371] on input "5Y3SAIEI4GF124376" at bounding box center [368, 386] width 232 height 31
click at [329, 294] on input "0.00" at bounding box center [317, 292] width 130 height 31
drag, startPoint x: 338, startPoint y: 362, endPoint x: 212, endPoint y: 356, distance: 126.4
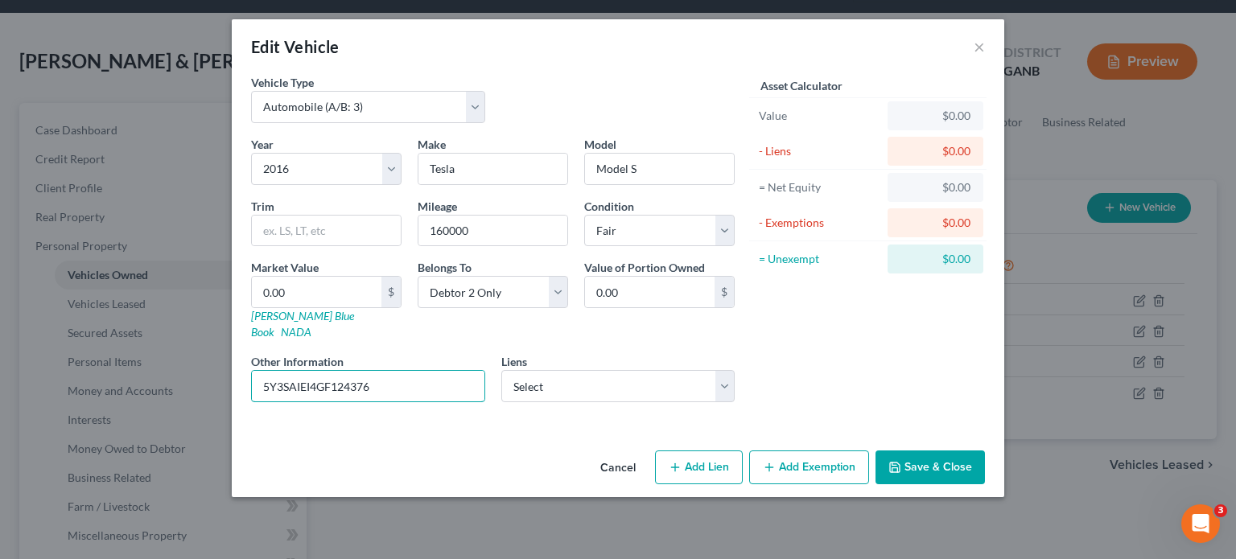
click at [212, 356] on div "Edit Vehicle × Vehicle Type Select Automobile (A/B: 3) Truck (A/B: 3) Trailer (…" at bounding box center [618, 279] width 1236 height 559
click at [319, 320] on link "Kelly Blue Book" at bounding box center [302, 324] width 103 height 30
click at [309, 298] on input "0.00" at bounding box center [317, 292] width 130 height 31
type input "1"
type input "1.00"
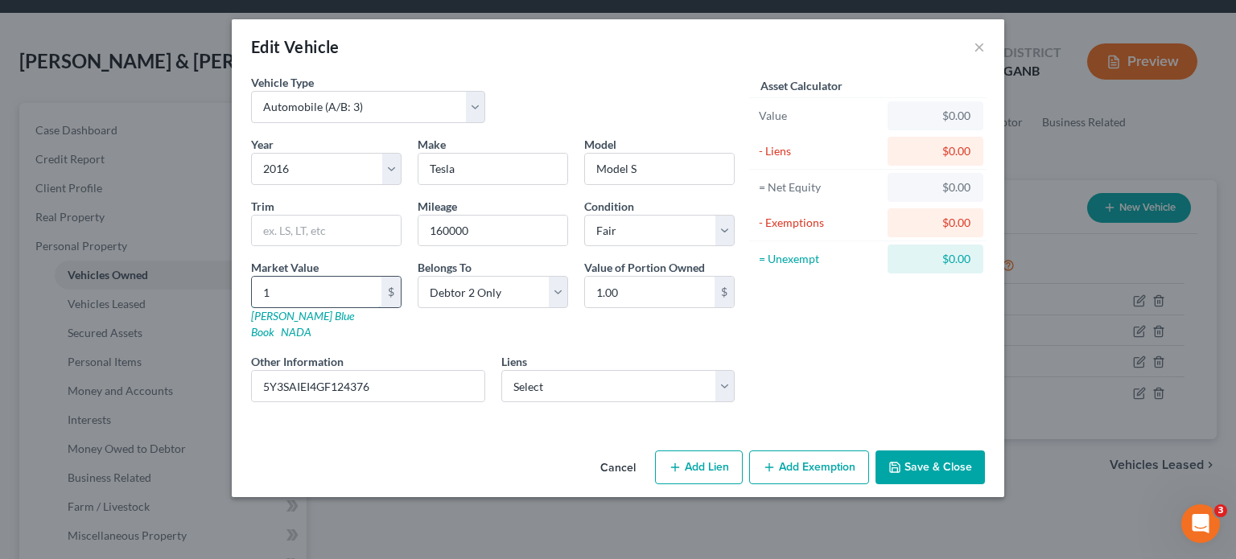
type input "11"
type input "11.00"
type input "110"
type input "110.00"
type input "1100"
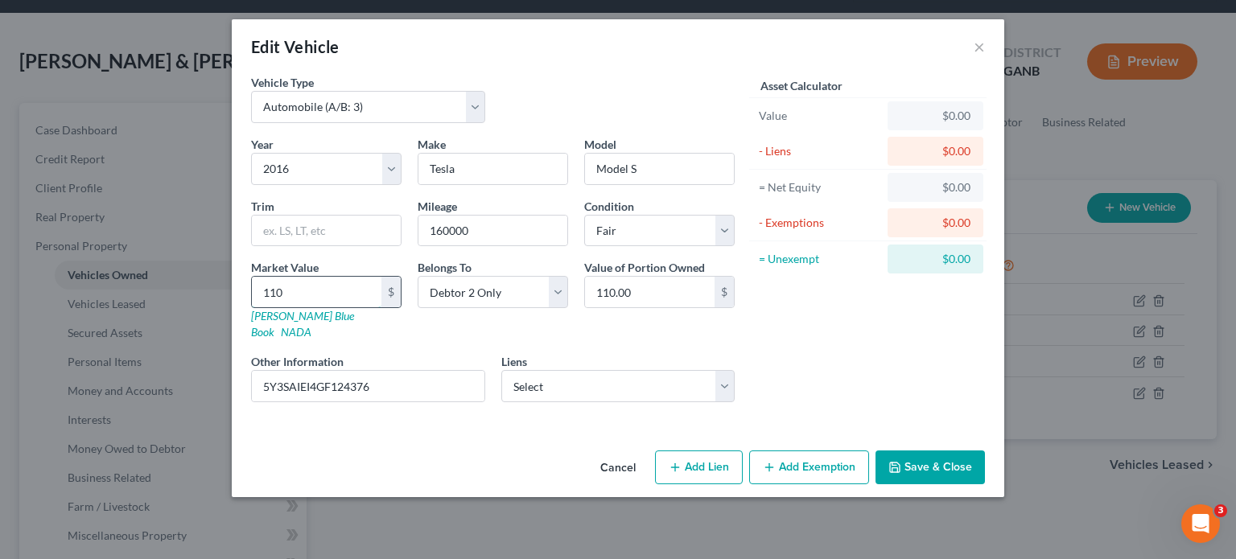
type input "1,100.00"
type input "1,1000"
type input "11,000.00"
click at [860, 332] on div "Asset Calculator Value $11,000.00 - Liens $0.00 = Net Equity $11,000.00 - Exemp…" at bounding box center [868, 244] width 250 height 341
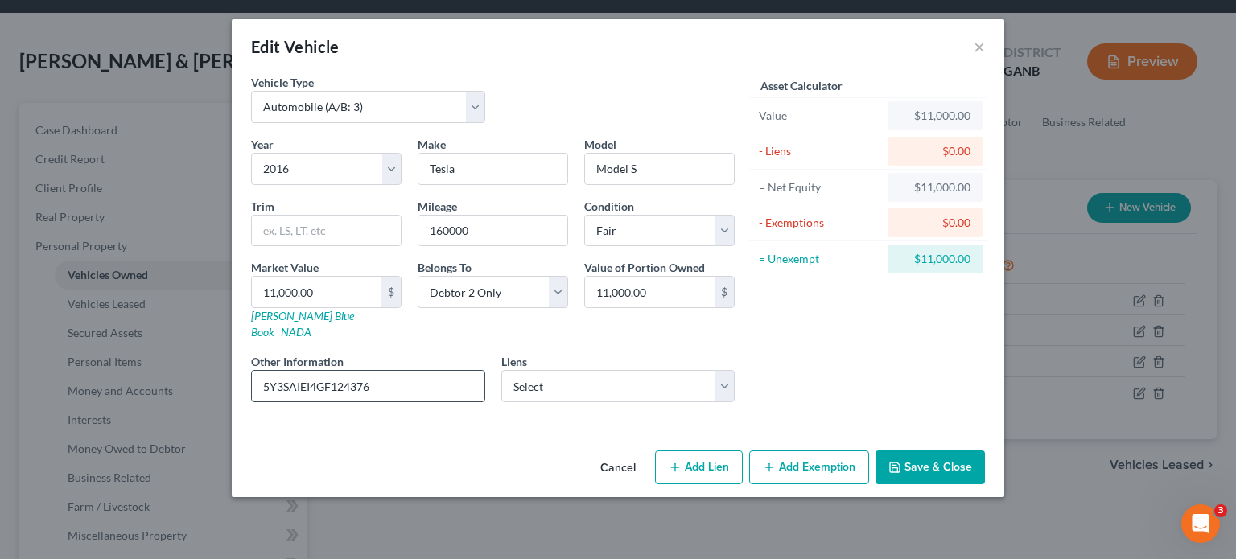
click at [281, 371] on input "5Y3SAIEI4GF124376" at bounding box center [368, 386] width 232 height 31
drag, startPoint x: 387, startPoint y: 365, endPoint x: -15, endPoint y: 327, distance: 404.0
click at [0, 327] on html "Home New Case Client Portal Directory Cases DebtorCC Rountree, Leitman, Klein &…" at bounding box center [618, 492] width 1236 height 1145
type input "5YJSAIEI4GF124376"
drag, startPoint x: 510, startPoint y: 232, endPoint x: 276, endPoint y: 228, distance: 234.1
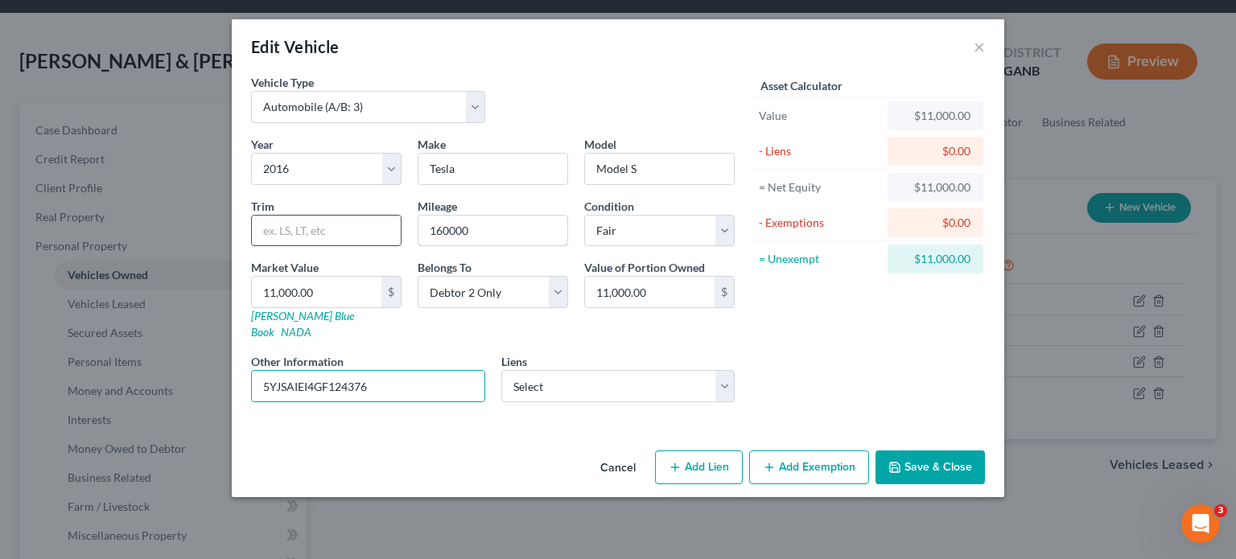
click at [280, 228] on div "Year Select 2026 2025 2024 2023 2022 2021 2020 2019 2018 2017 2016 2015 2014 20…" at bounding box center [493, 275] width 500 height 279
type input "164363"
click at [906, 451] on button "Save & Close" at bounding box center [929, 468] width 109 height 34
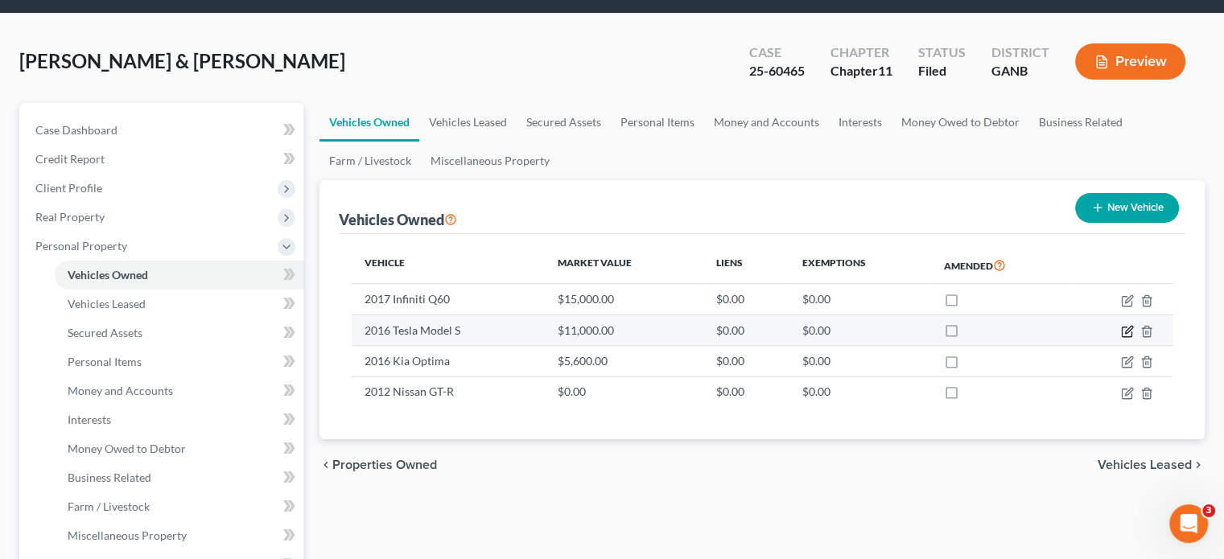
click at [1125, 325] on icon "button" at bounding box center [1127, 331] width 13 height 13
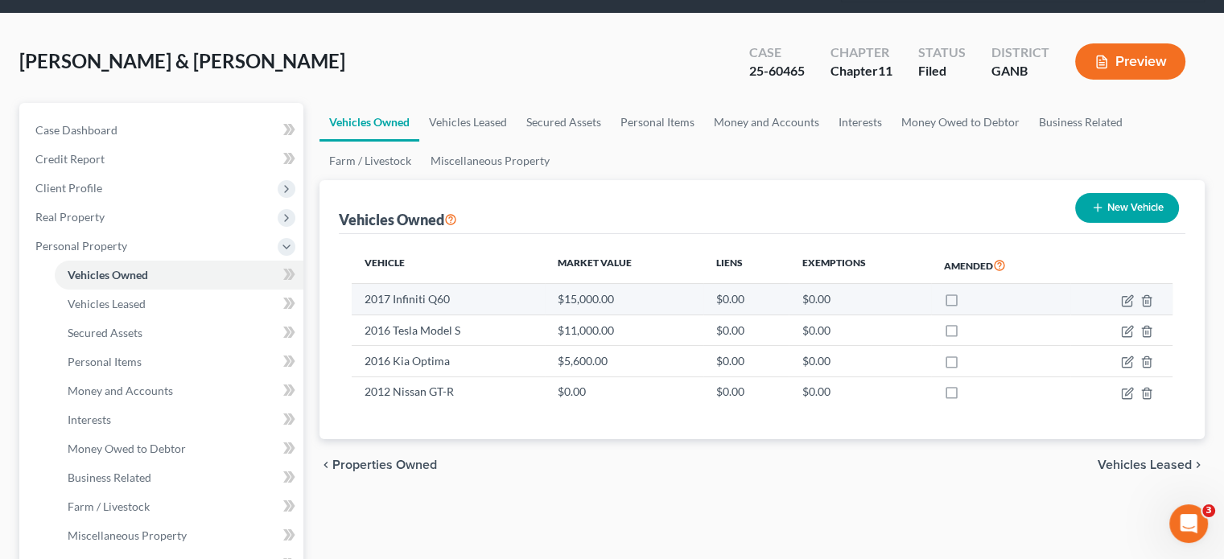
select select "0"
select select "10"
select select "3"
select select "1"
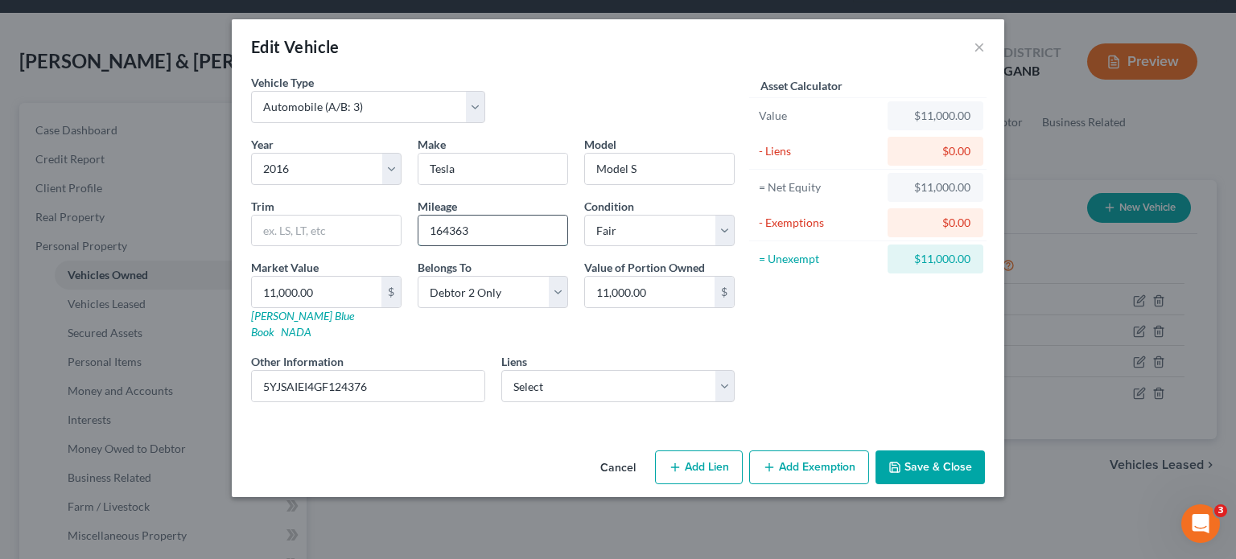
click at [508, 226] on input "164363" at bounding box center [492, 231] width 149 height 31
type input "9"
type input "9.00"
type input "93"
type input "93.00"
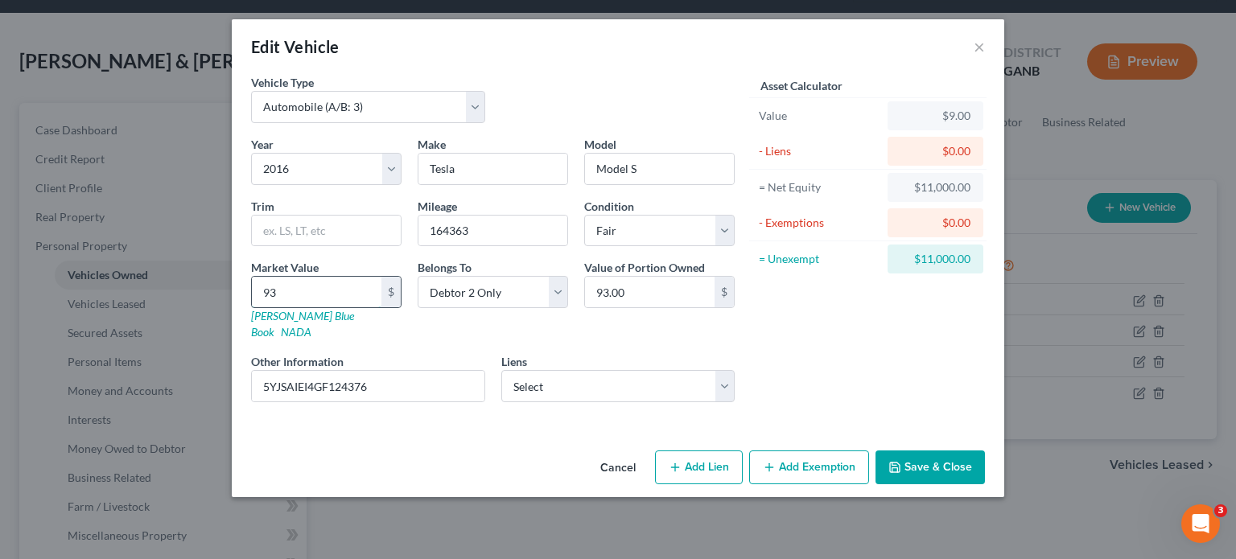
type input "930"
type input "930.00"
type input "9300"
type input "9,300.00"
type input "9,3000"
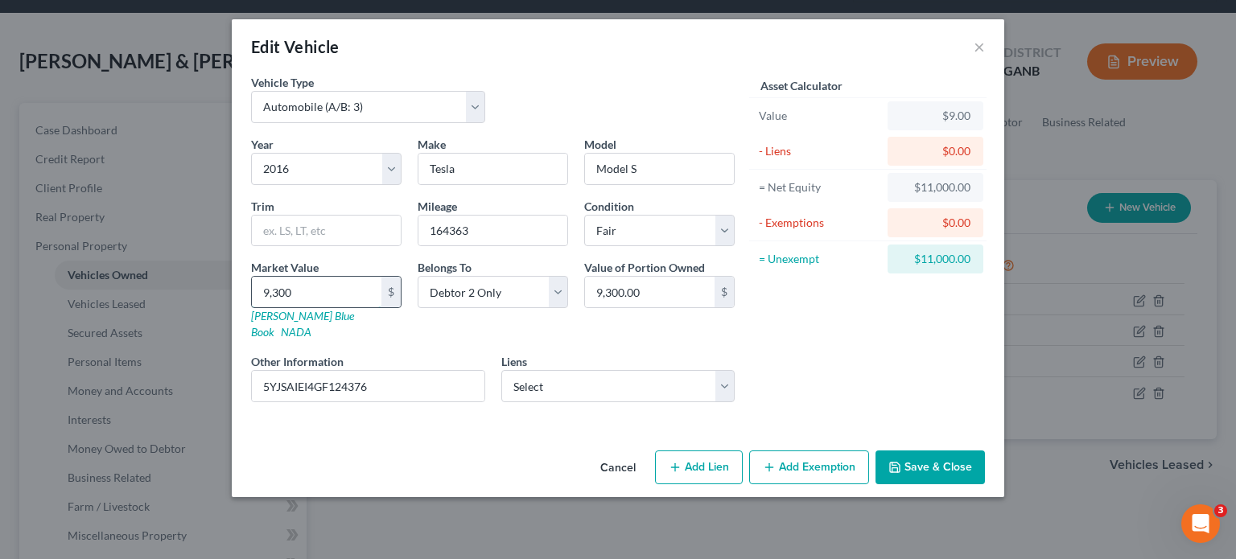
type input "93,000.00"
type input "93,00"
type input "9,300.00"
type input "9,30"
type input "930.00"
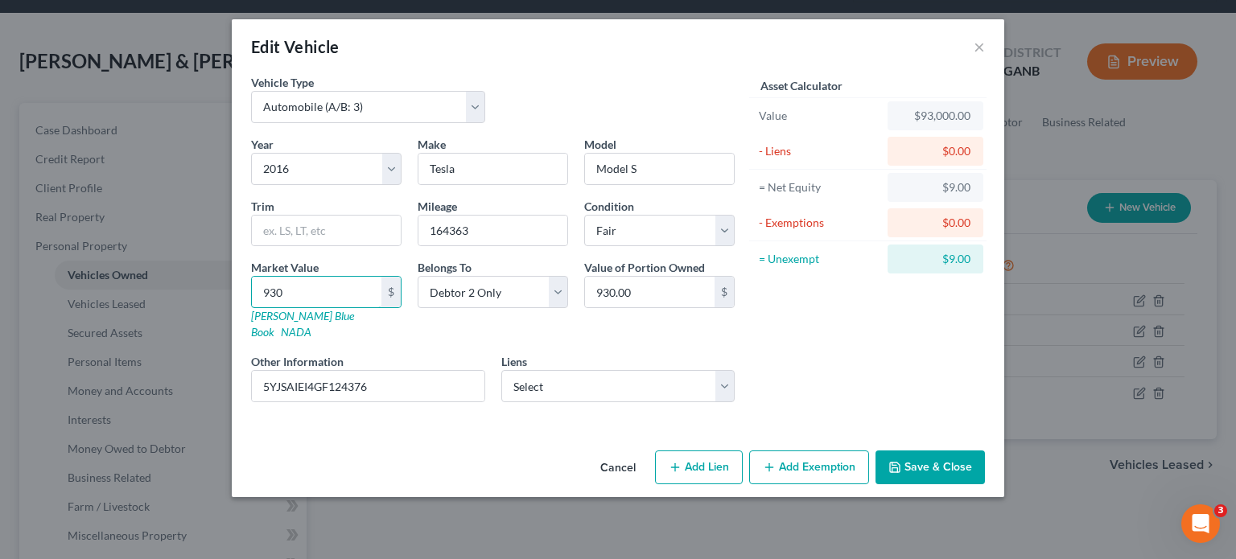
type input "93"
type input "93.00"
type input "930"
type input "930.00"
type input "9300"
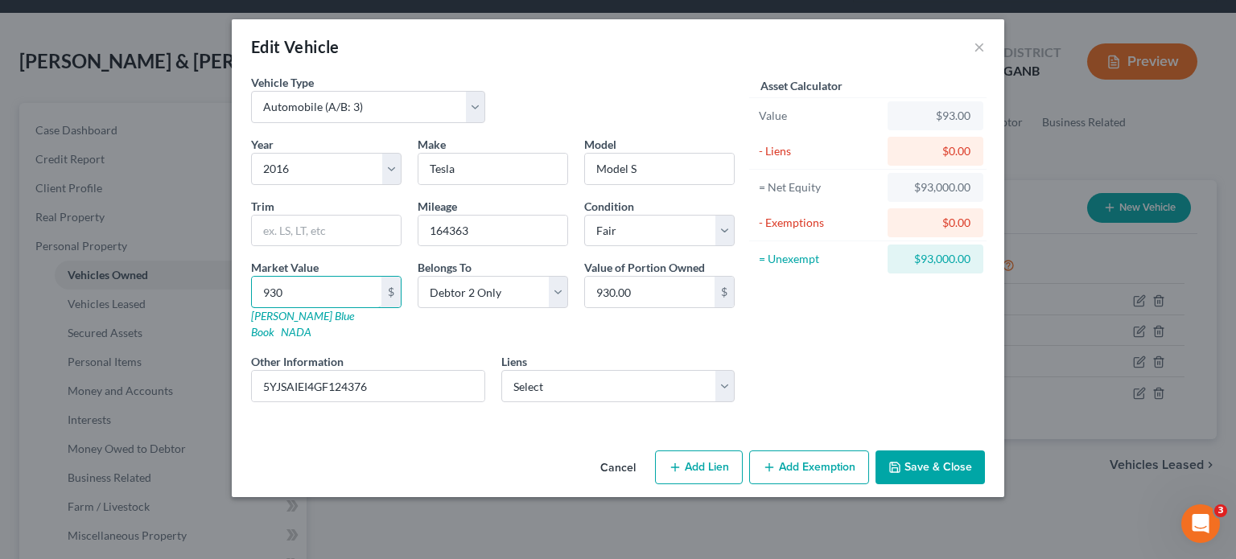
type input "9,300.00"
click at [929, 356] on div "Asset Calculator Value $9,300.00 - Liens $0.00 = Net Equity $9,300.00 - Exempti…" at bounding box center [868, 244] width 250 height 341
click at [936, 451] on button "Save & Close" at bounding box center [929, 468] width 109 height 34
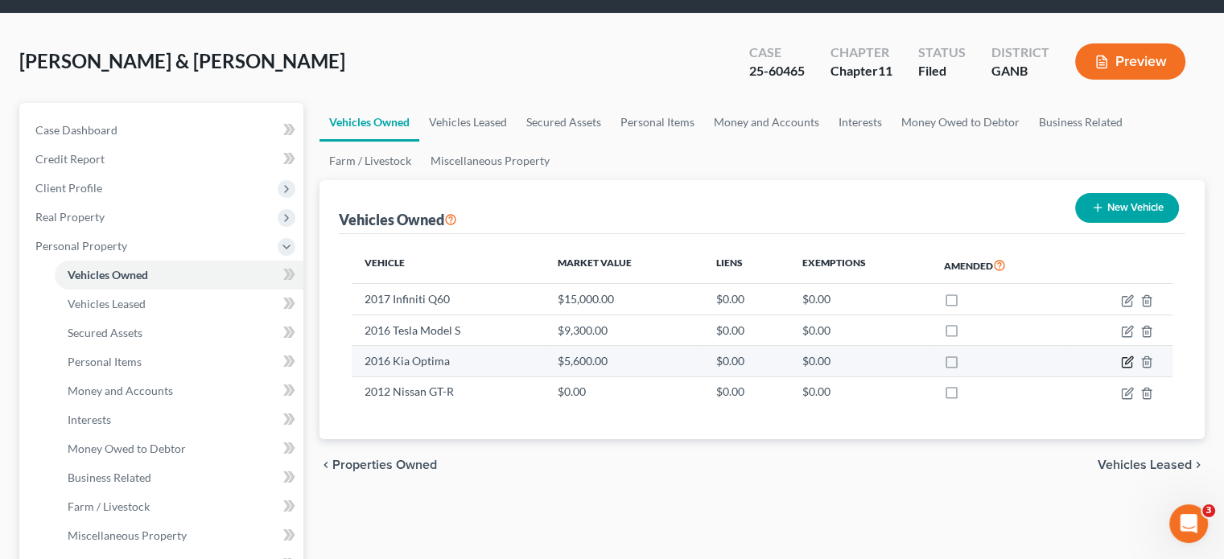
click at [1123, 356] on icon "button" at bounding box center [1127, 362] width 13 height 13
select select "0"
select select "10"
select select "1"
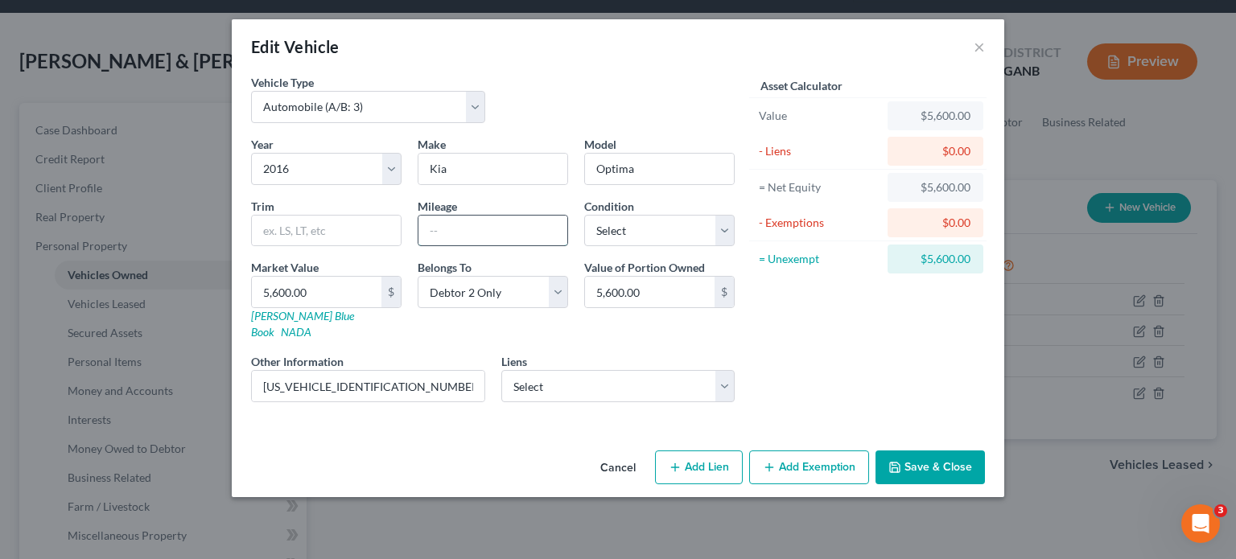
click at [516, 234] on input "text" at bounding box center [492, 231] width 149 height 31
type input "103000"
click at [692, 240] on select "Select Excellent Very Good Good Fair Poor" at bounding box center [659, 231] width 150 height 32
select select "3"
click at [584, 215] on select "Select Excellent Very Good Good Fair Poor" at bounding box center [659, 231] width 150 height 32
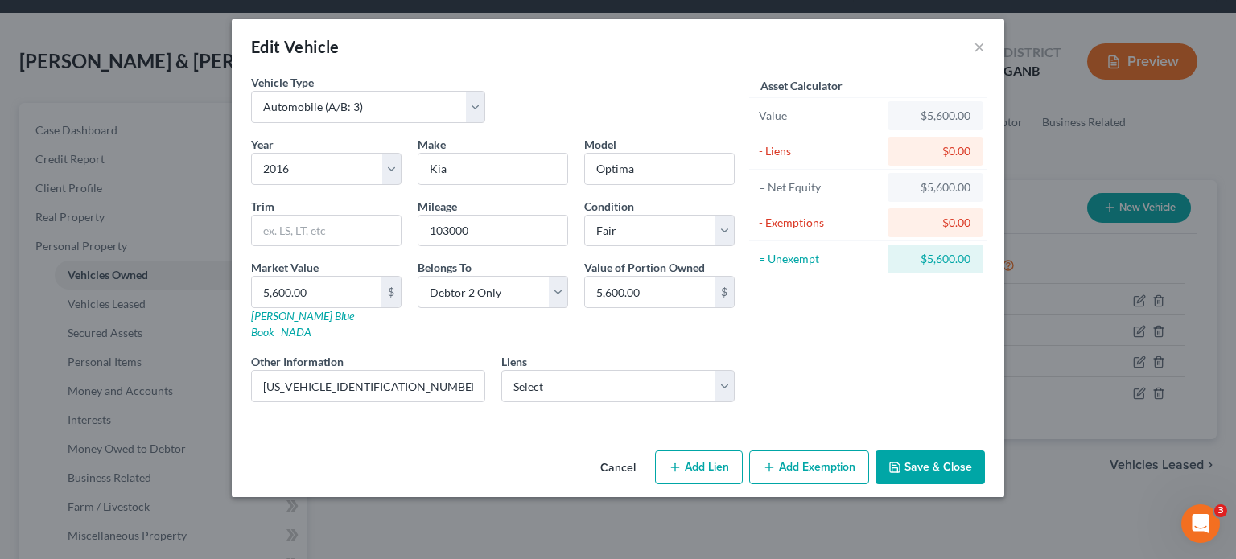
click at [929, 451] on button "Save & Close" at bounding box center [929, 468] width 109 height 34
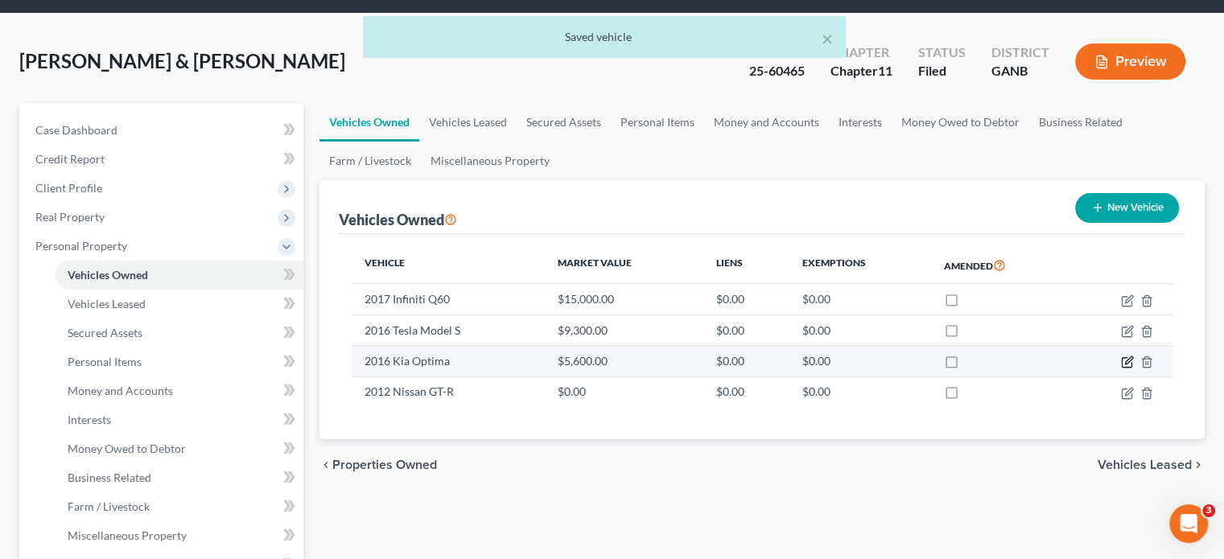
click at [1126, 357] on icon "button" at bounding box center [1128, 360] width 7 height 7
select select "0"
select select "10"
select select "3"
select select "1"
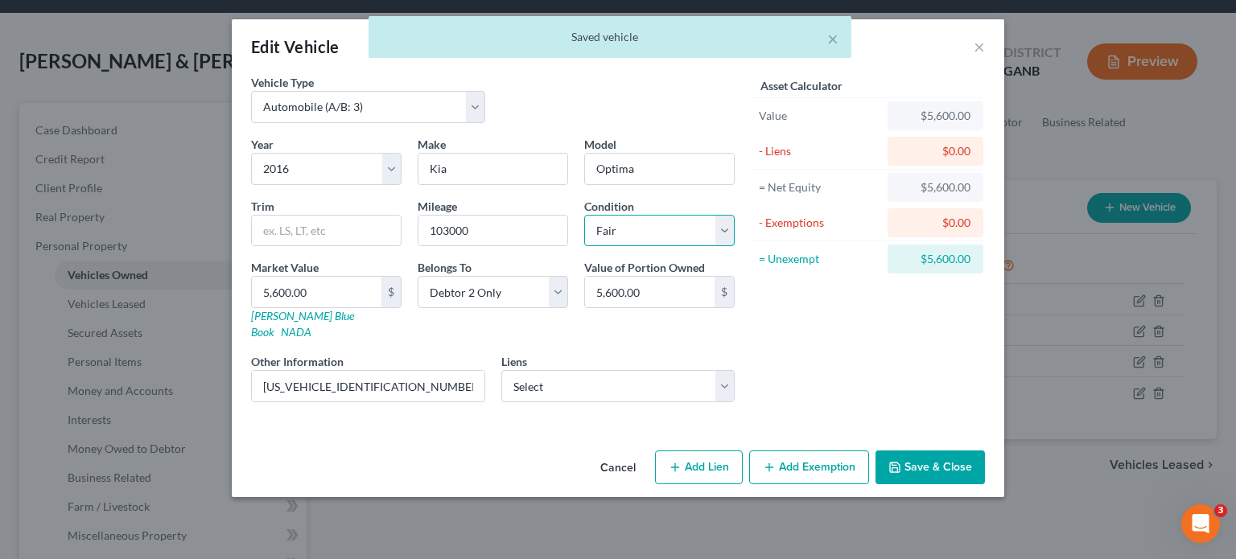
click at [606, 226] on select "Select Excellent Very Good Good Fair Poor" at bounding box center [659, 231] width 150 height 32
select select "2"
click at [584, 215] on select "Select Excellent Very Good Good Fair Poor" at bounding box center [659, 231] width 150 height 32
click at [926, 455] on button "Save & Close" at bounding box center [929, 468] width 109 height 34
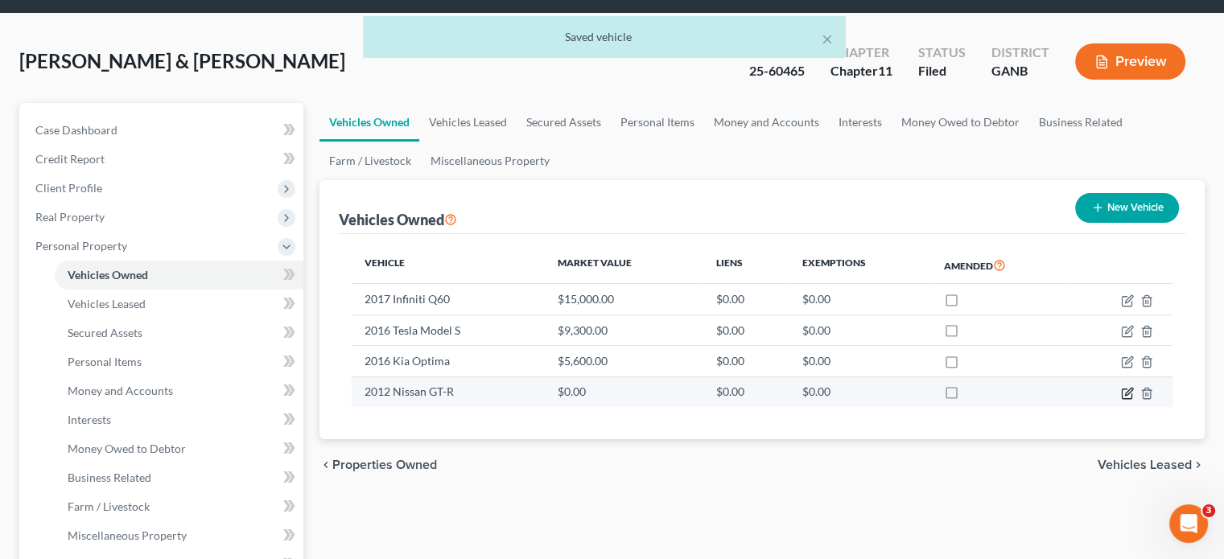
click at [1125, 388] on icon "button" at bounding box center [1128, 391] width 7 height 7
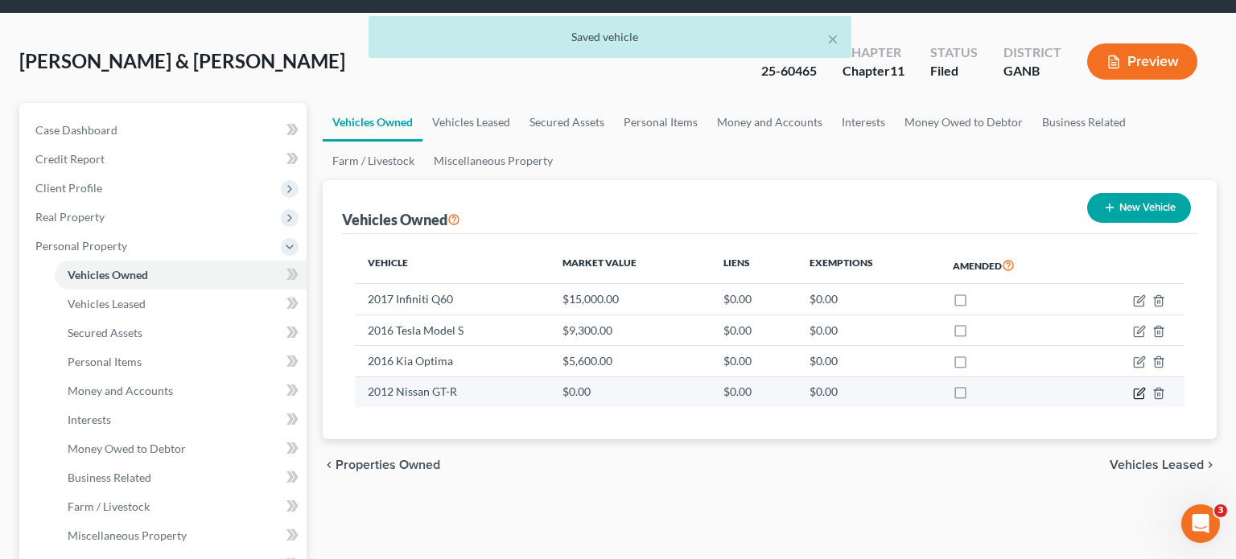
select select "0"
select select "14"
select select "4"
select select "0"
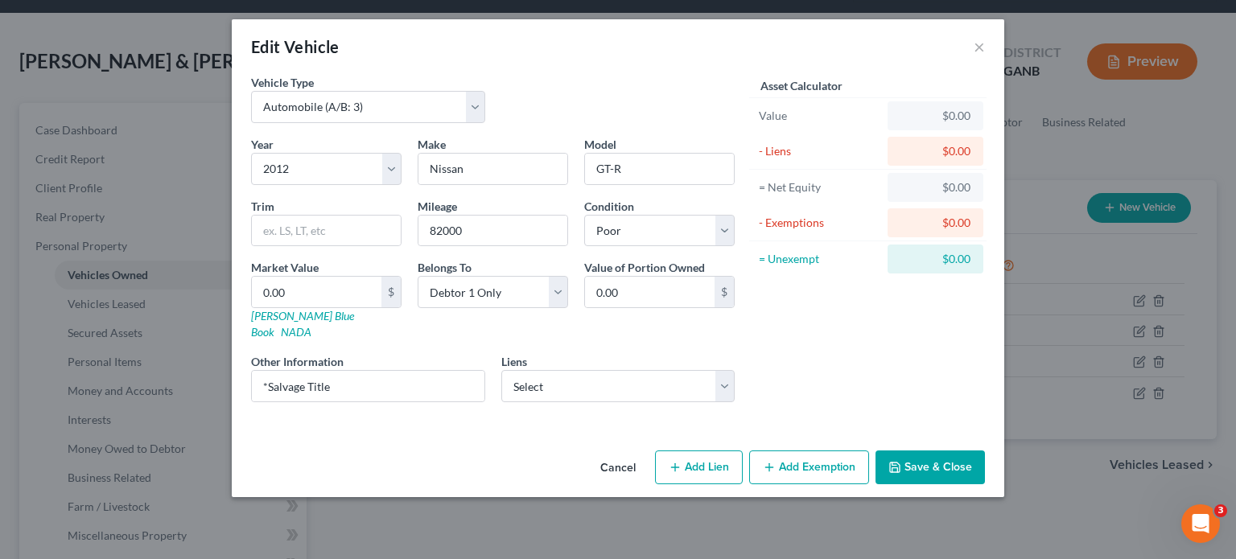
click at [919, 451] on button "Save & Close" at bounding box center [929, 468] width 109 height 34
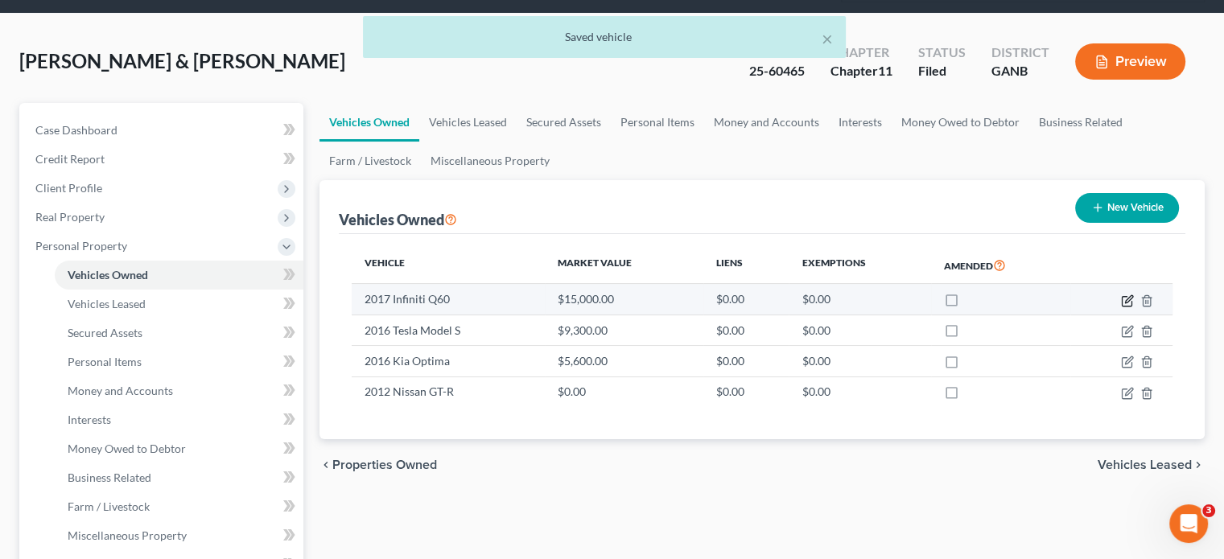
click at [1123, 296] on icon "button" at bounding box center [1126, 301] width 10 height 10
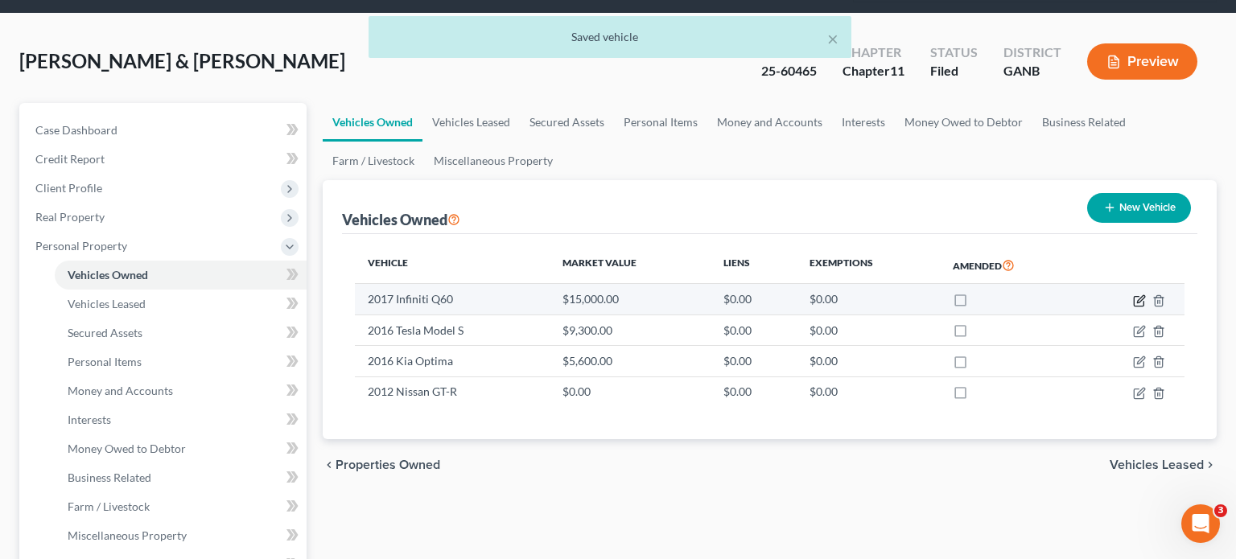
select select "0"
select select "9"
select select "2"
select select "0"
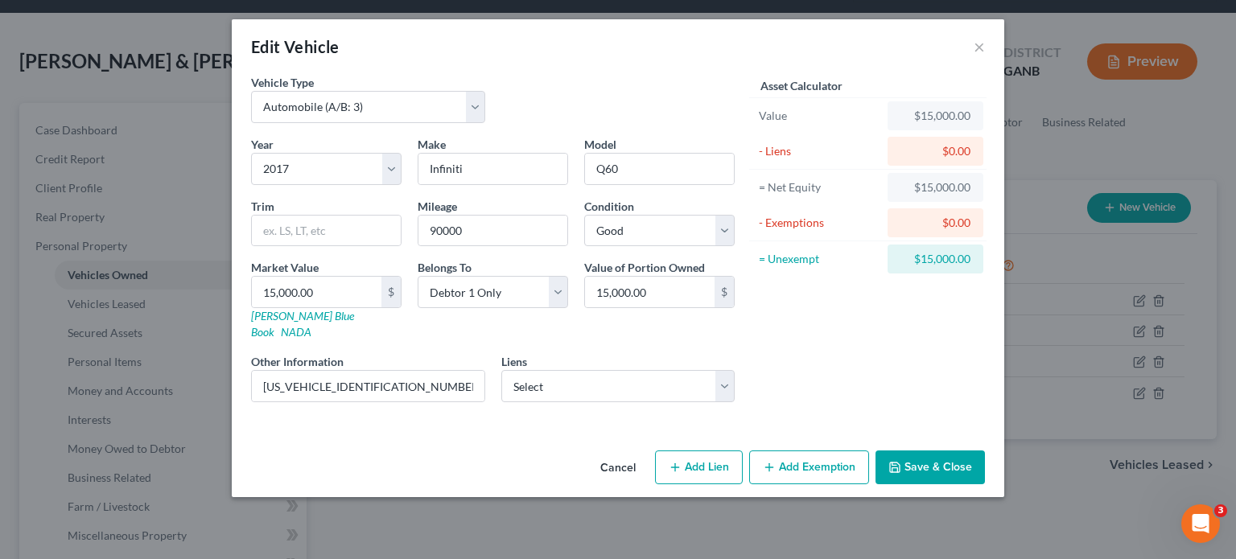
click at [623, 452] on button "Cancel" at bounding box center [617, 468] width 61 height 32
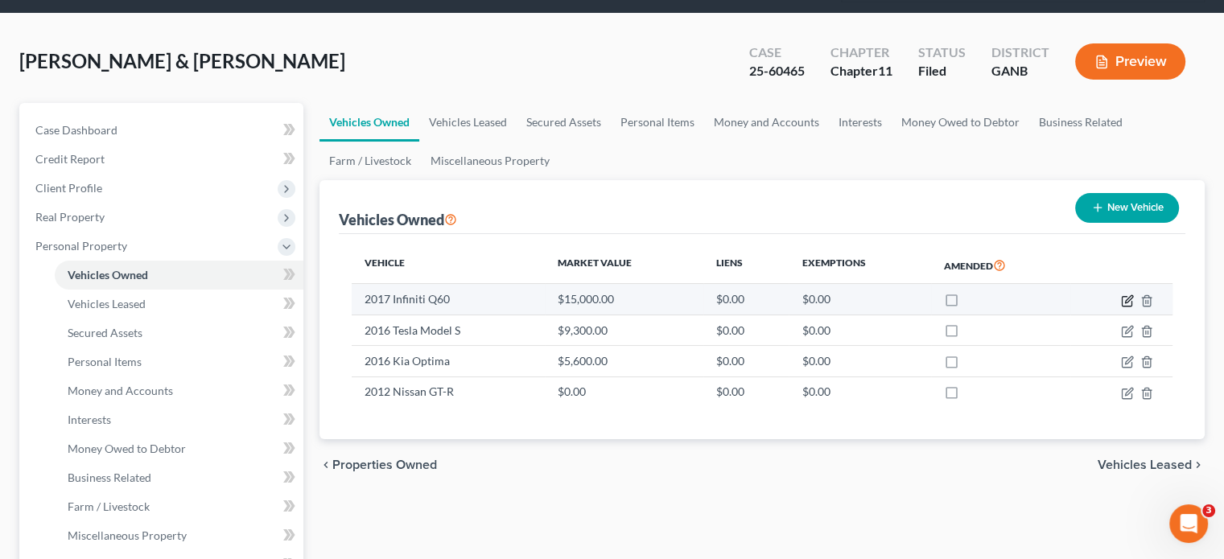
click at [1126, 294] on icon "button" at bounding box center [1127, 300] width 13 height 13
select select "0"
select select "9"
select select "2"
select select "0"
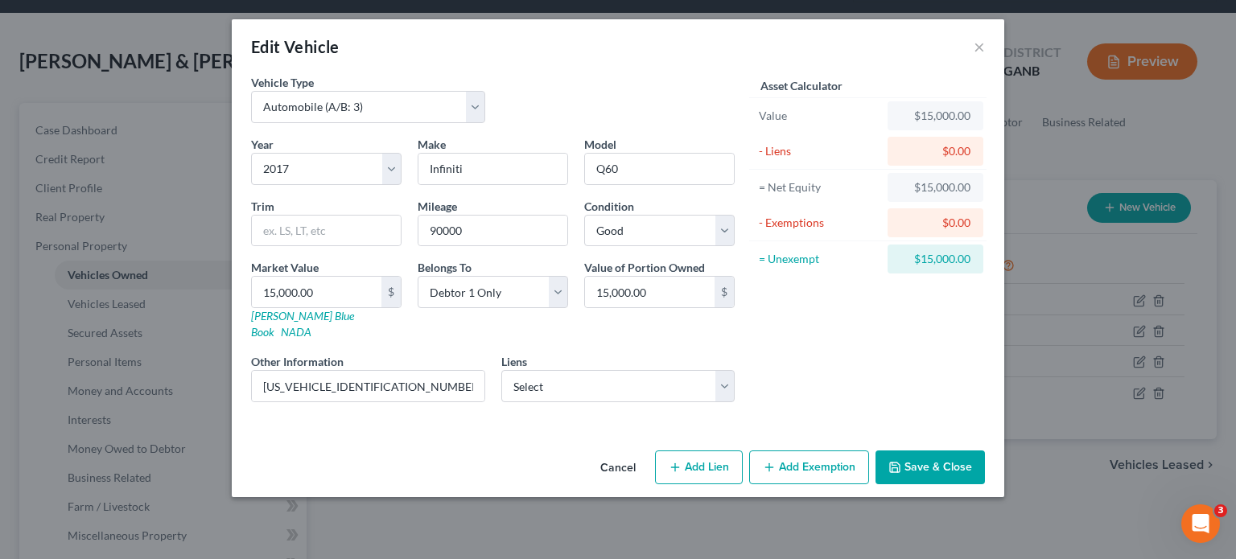
click at [817, 451] on button "Add Exemption" at bounding box center [809, 468] width 120 height 34
select select "2"
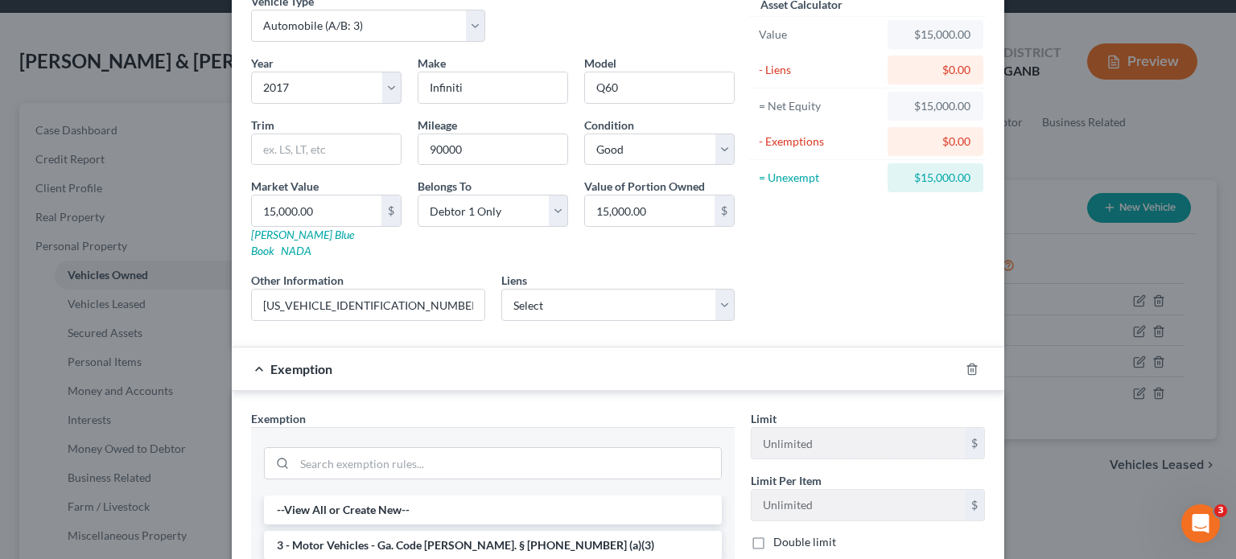
scroll to position [161, 0]
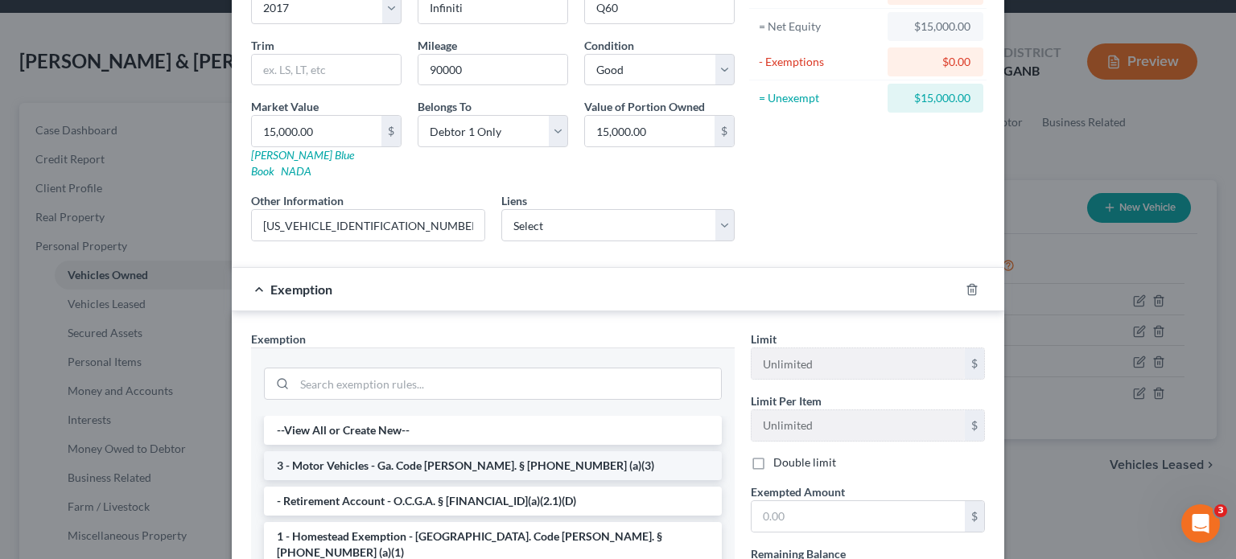
click at [412, 451] on li "3 - Motor Vehicles - Ga. Code Ann. § 44-13-100 (a)(3)" at bounding box center [493, 465] width 458 height 29
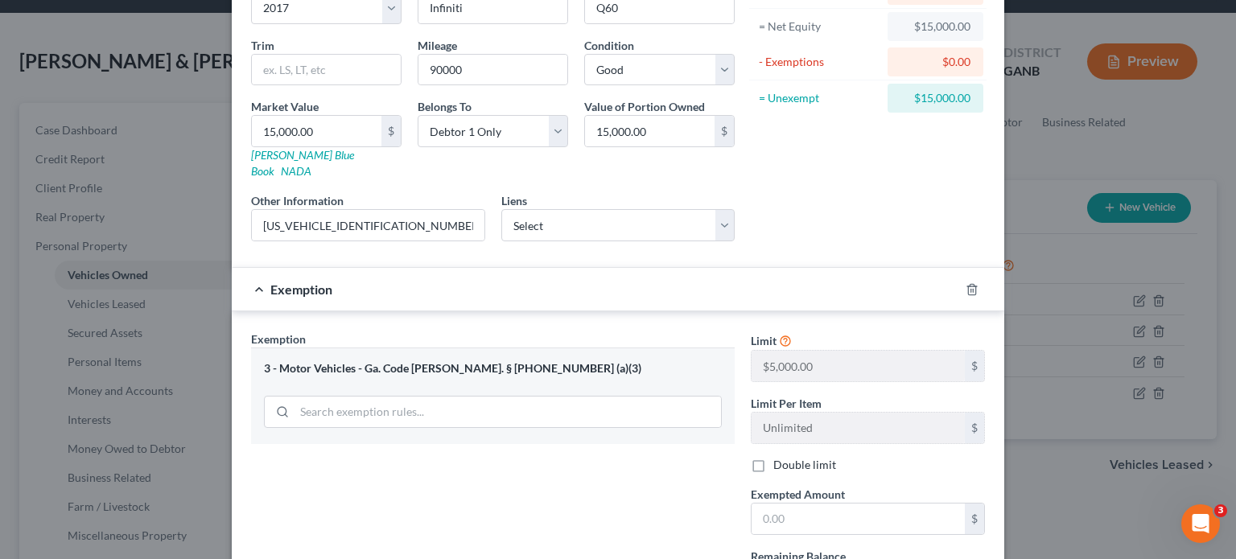
scroll to position [322, 0]
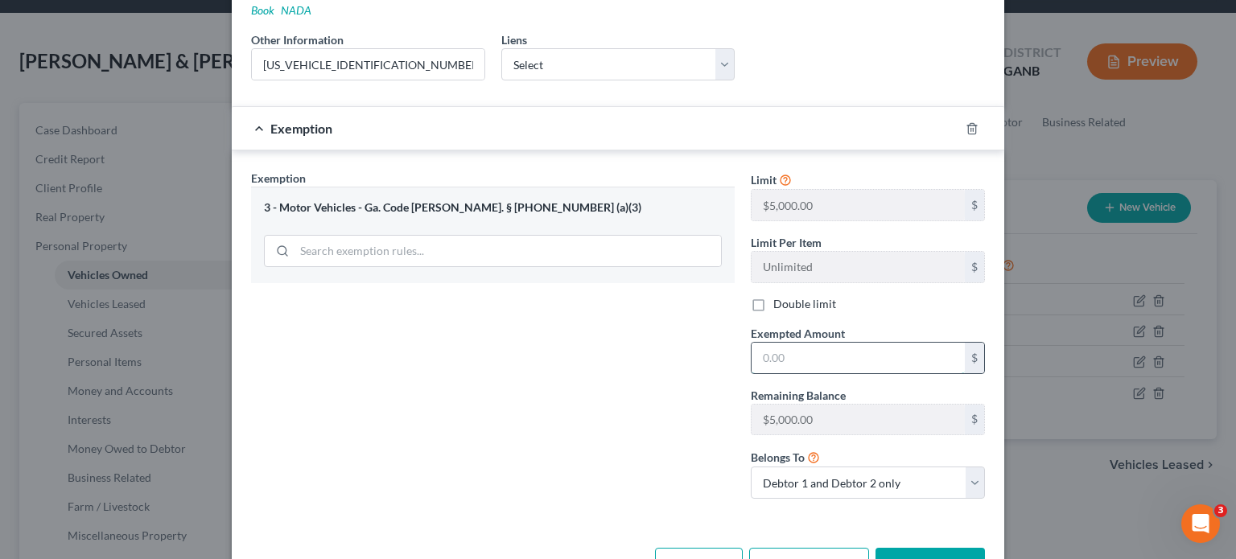
click at [825, 343] on input "text" at bounding box center [857, 358] width 213 height 31
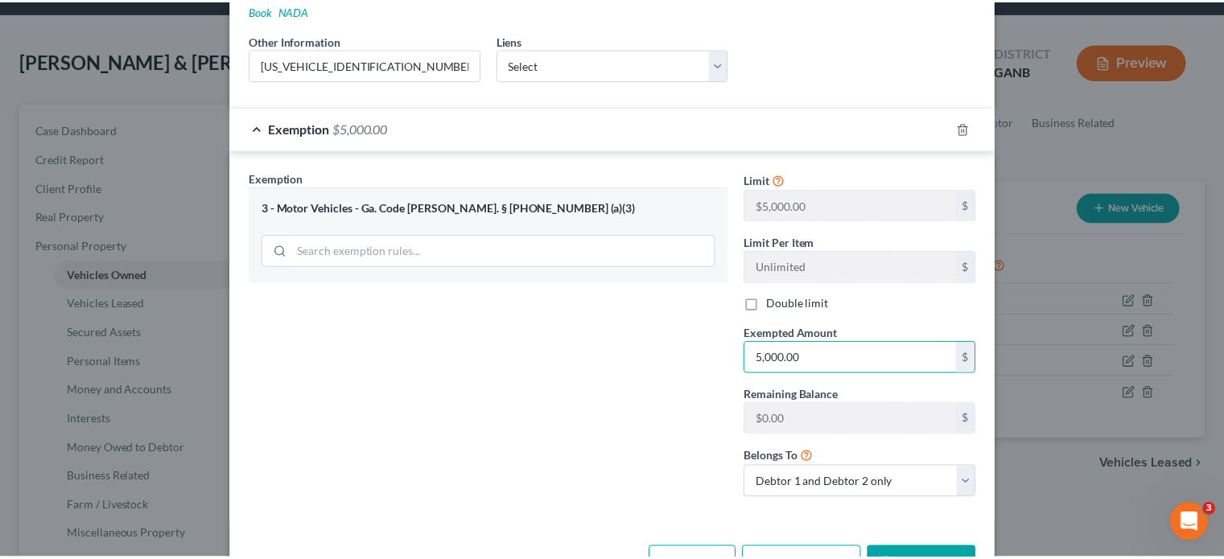
scroll to position [357, 0]
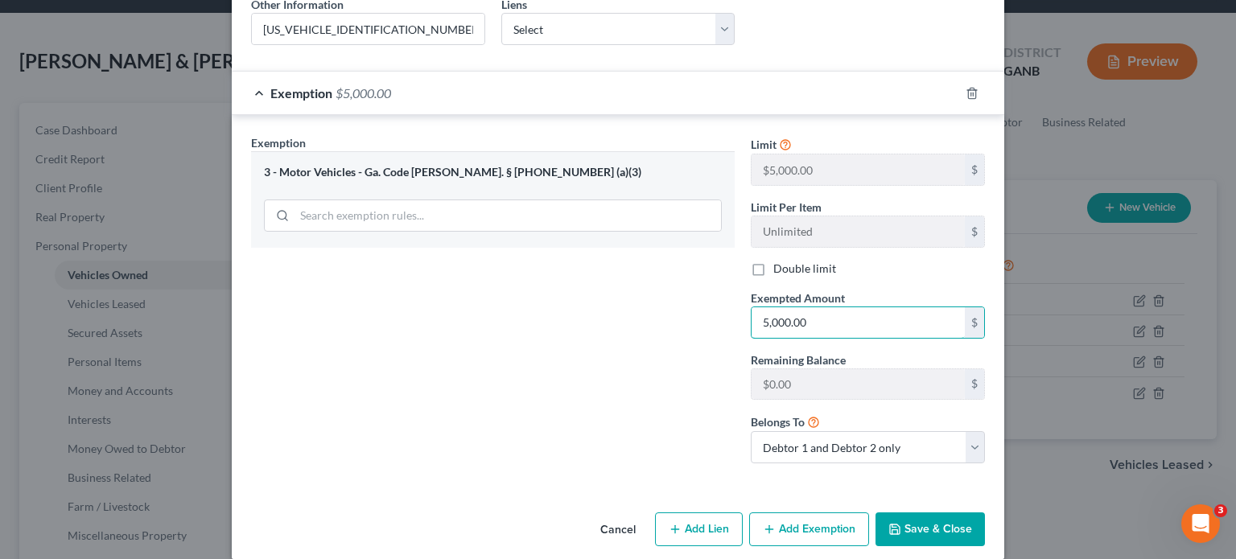
type input "5,000.00"
click at [920, 512] on button "Save & Close" at bounding box center [929, 529] width 109 height 34
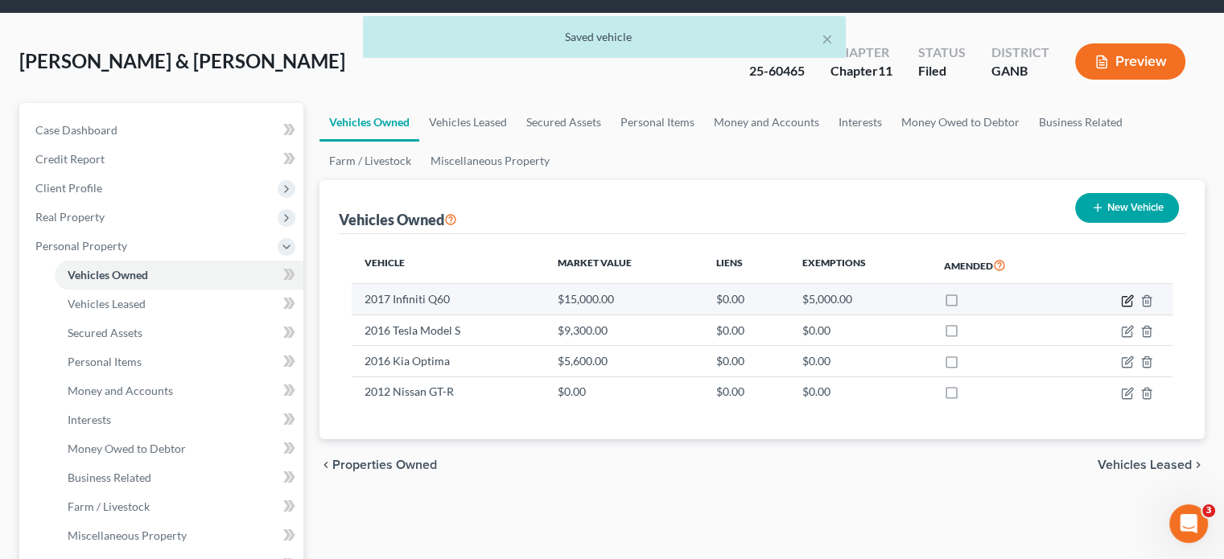
click at [1127, 295] on icon "button" at bounding box center [1128, 298] width 7 height 7
select select "0"
select select "9"
select select "2"
select select "0"
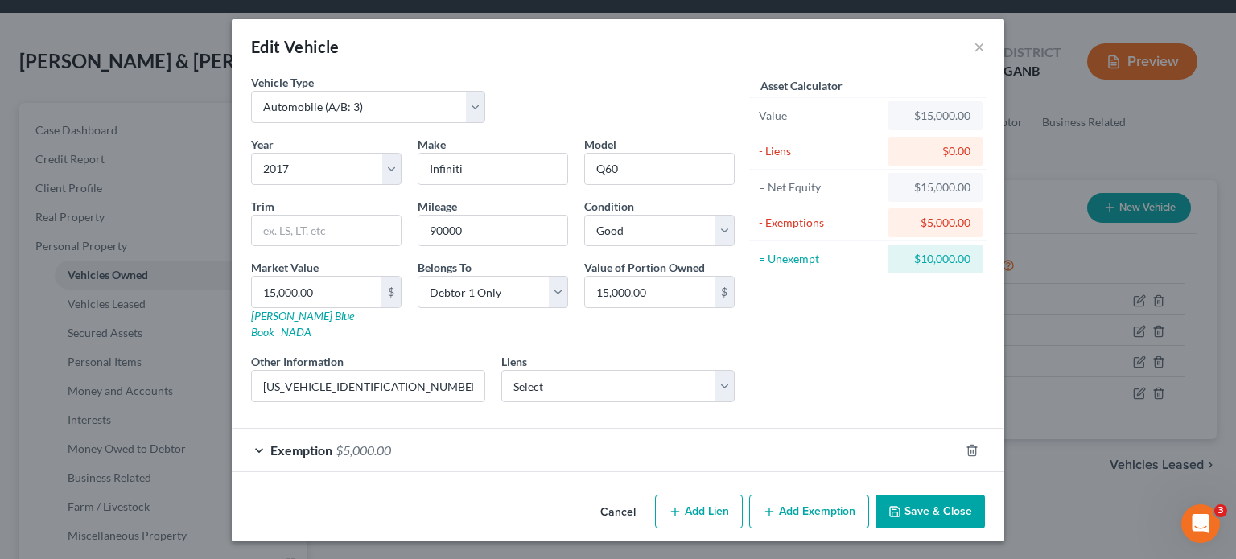
click at [914, 495] on button "Save & Close" at bounding box center [929, 512] width 109 height 34
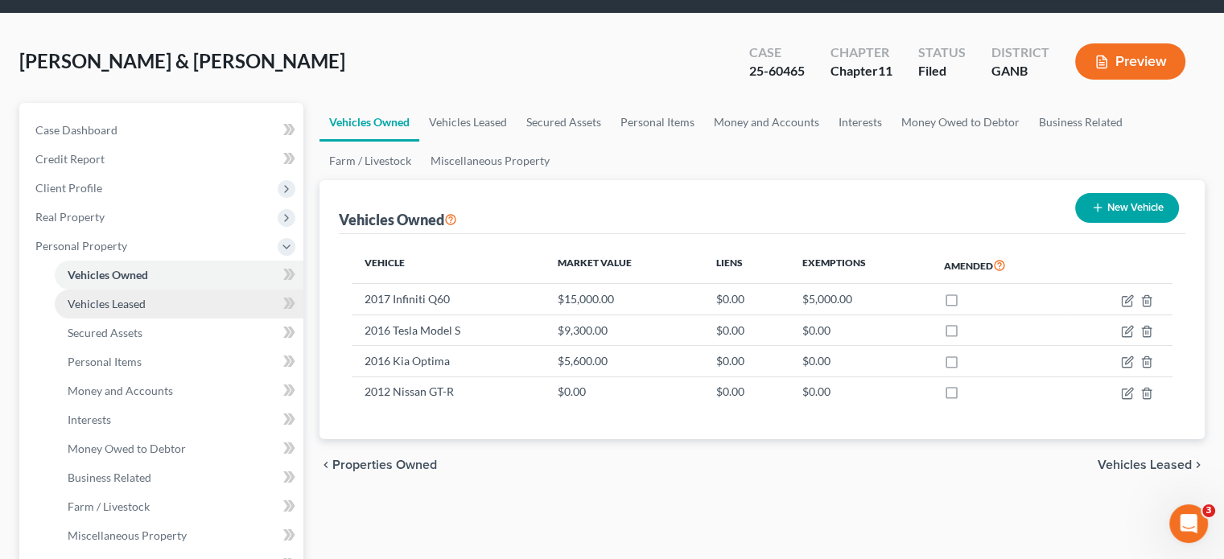
click at [112, 297] on span "Vehicles Leased" at bounding box center [107, 304] width 78 height 14
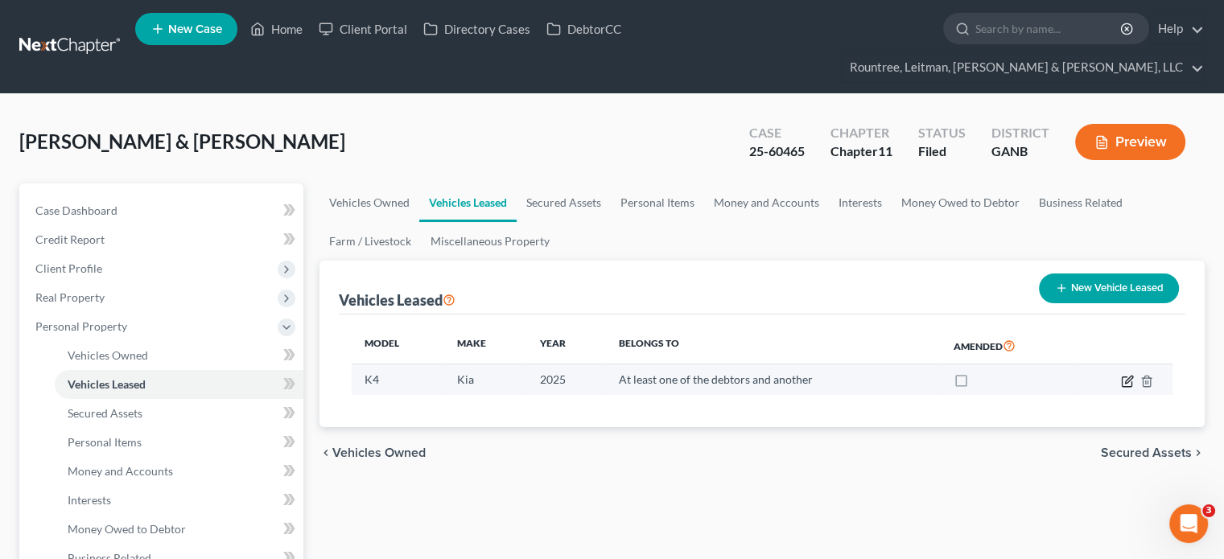
click at [1126, 376] on icon "button" at bounding box center [1128, 379] width 7 height 7
select select "0"
select select "1"
select select "3"
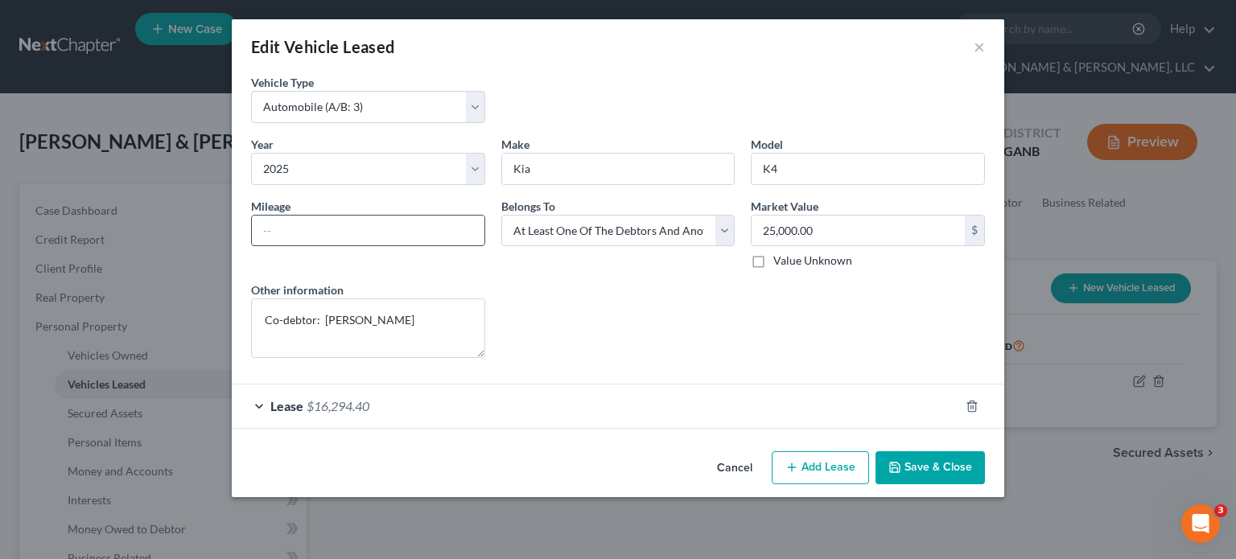
click at [315, 237] on input "text" at bounding box center [368, 231] width 232 height 31
type input "11000"
click at [636, 321] on div "Lease Select" at bounding box center [618, 320] width 250 height 76
click at [428, 312] on textarea "Co-debtor: Zaria Caldwell" at bounding box center [368, 328] width 234 height 60
click at [312, 408] on span "$16,294.40" at bounding box center [338, 405] width 63 height 15
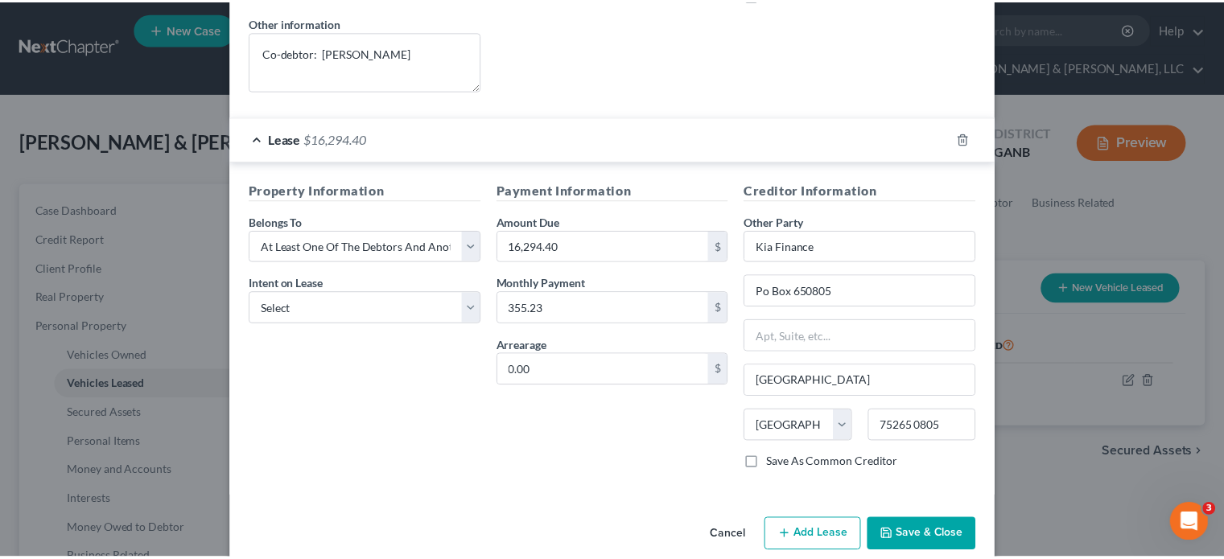
scroll to position [290, 0]
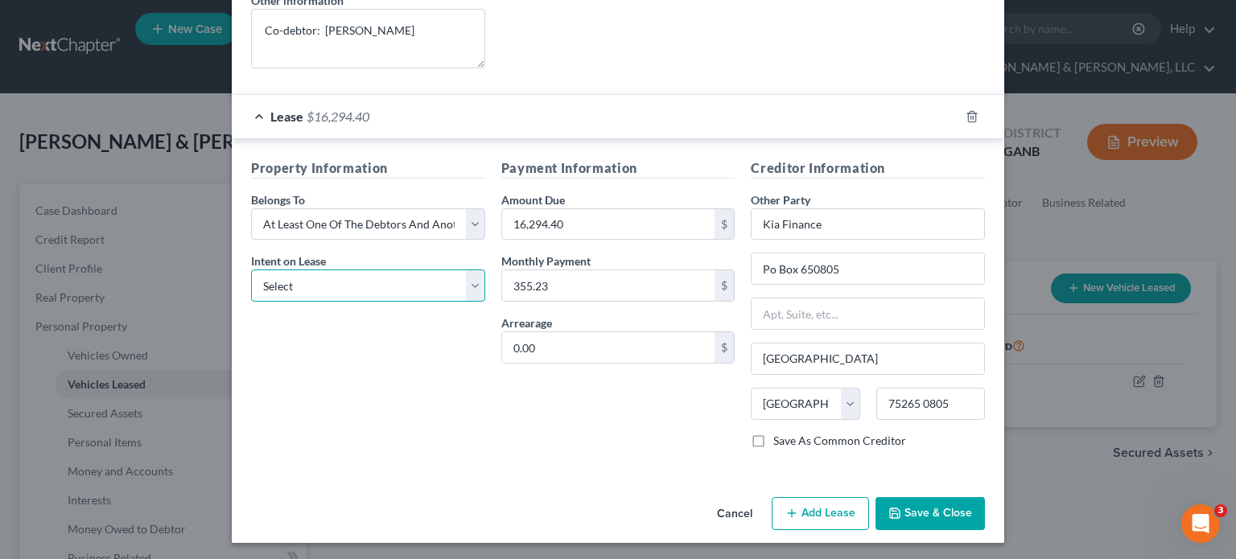
click at [468, 287] on select "Select None Assume Reject" at bounding box center [368, 286] width 234 height 32
select select "1"
click at [251, 270] on select "Select None Assume Reject" at bounding box center [368, 286] width 234 height 32
click at [933, 530] on div "Cancel Add Lien Add Lease Add Exemption Save & Close" at bounding box center [618, 517] width 772 height 53
click at [917, 508] on button "Save & Close" at bounding box center [929, 514] width 109 height 34
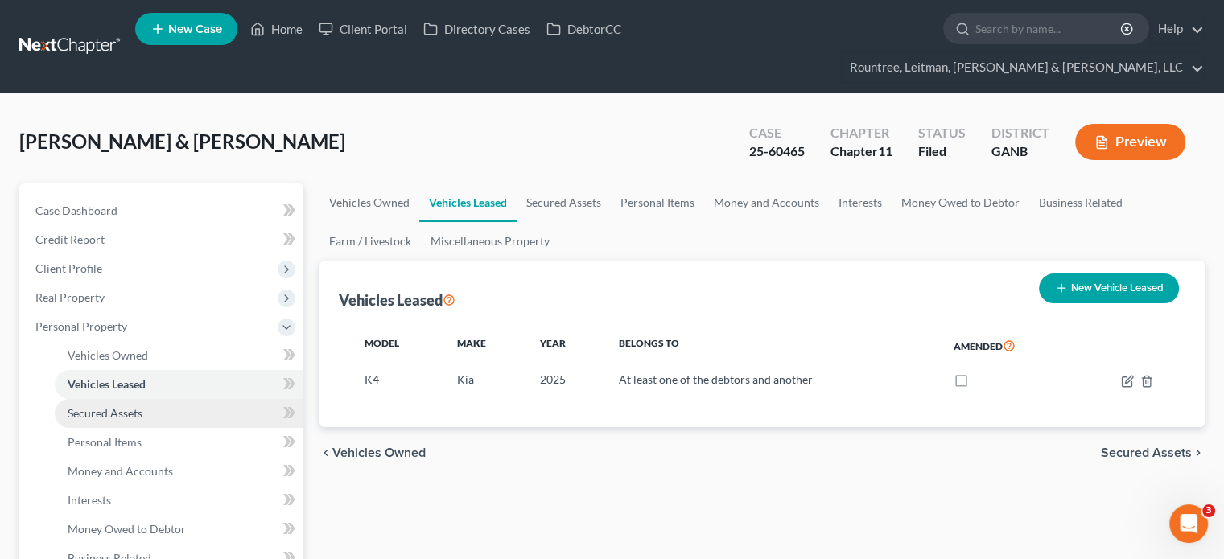
click at [93, 406] on span "Secured Assets" at bounding box center [105, 413] width 75 height 14
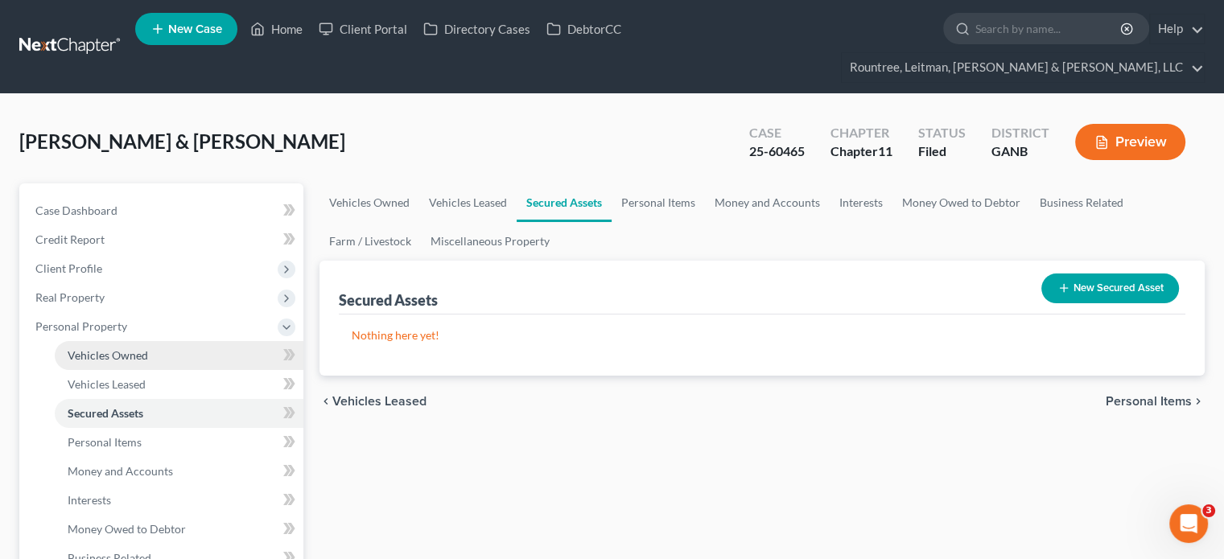
click at [114, 348] on span "Vehicles Owned" at bounding box center [108, 355] width 80 height 14
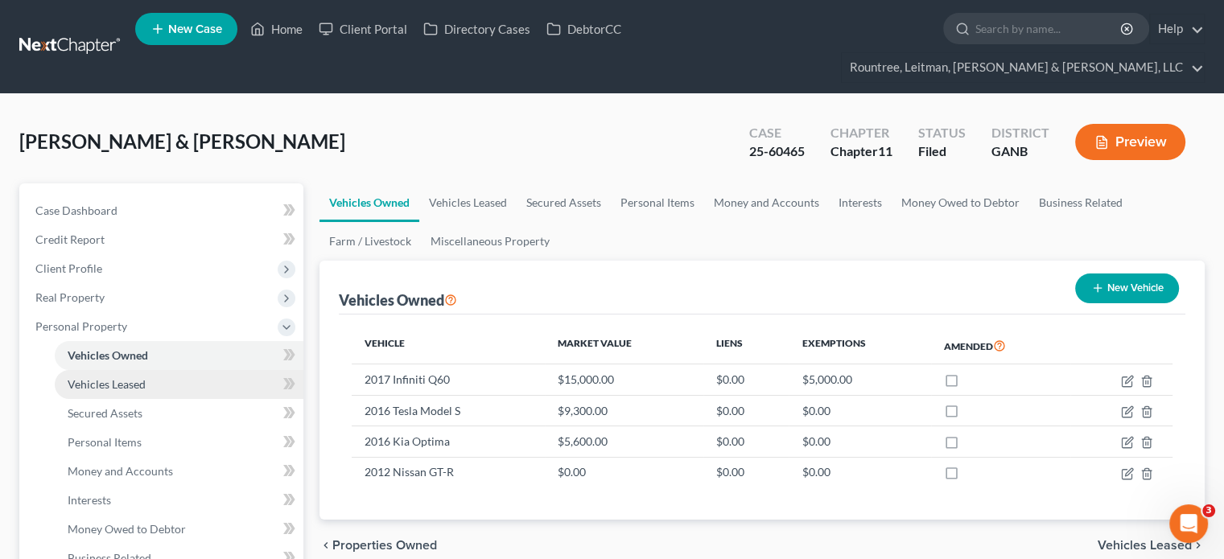
click at [121, 377] on span "Vehicles Leased" at bounding box center [107, 384] width 78 height 14
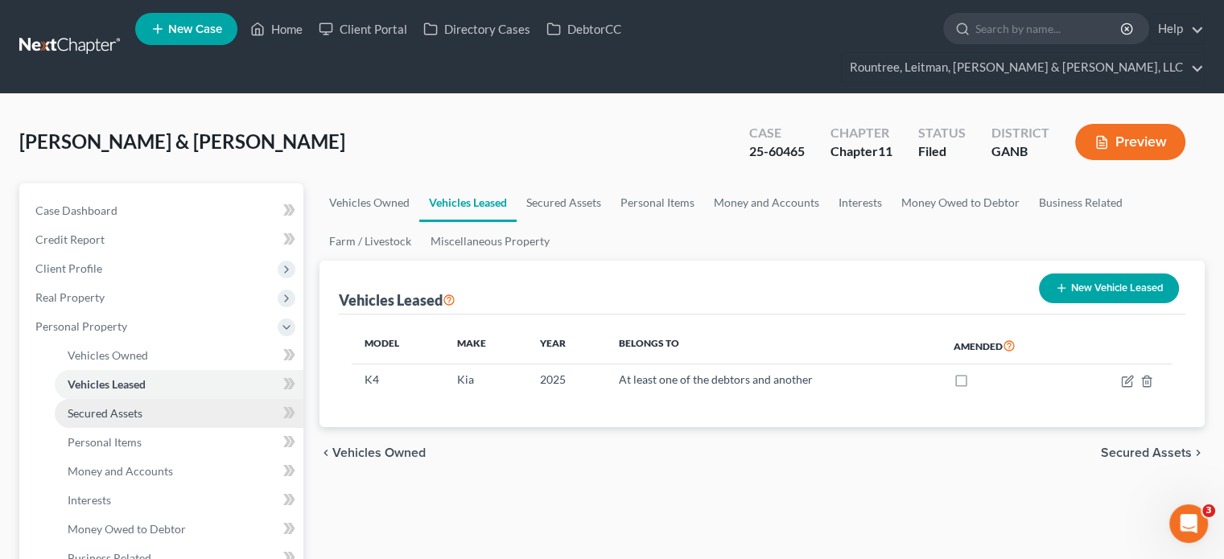
click at [130, 406] on span "Secured Assets" at bounding box center [105, 413] width 75 height 14
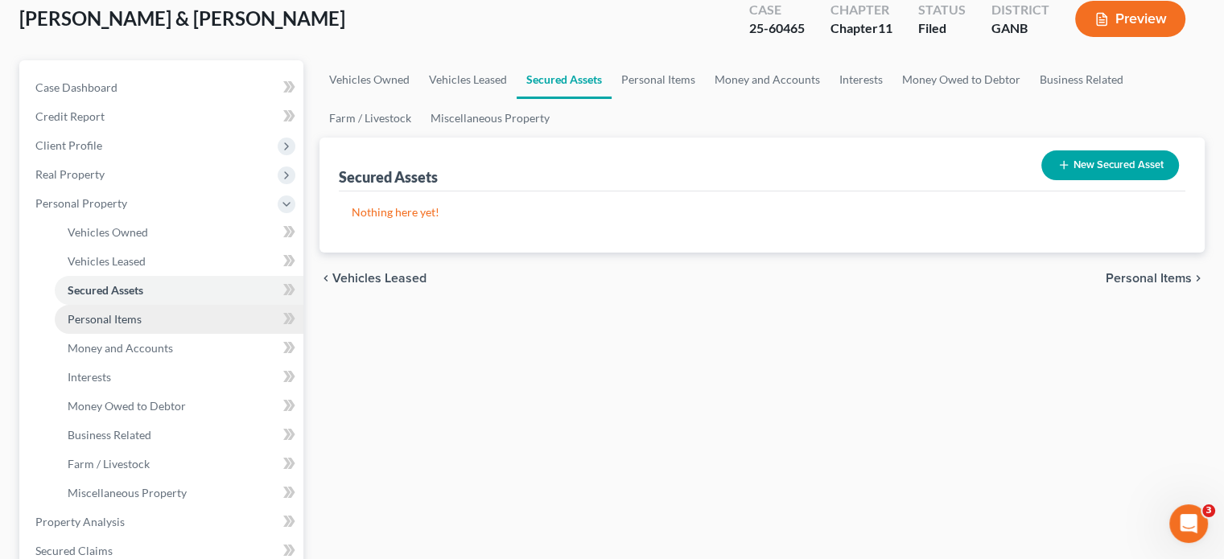
scroll to position [161, 0]
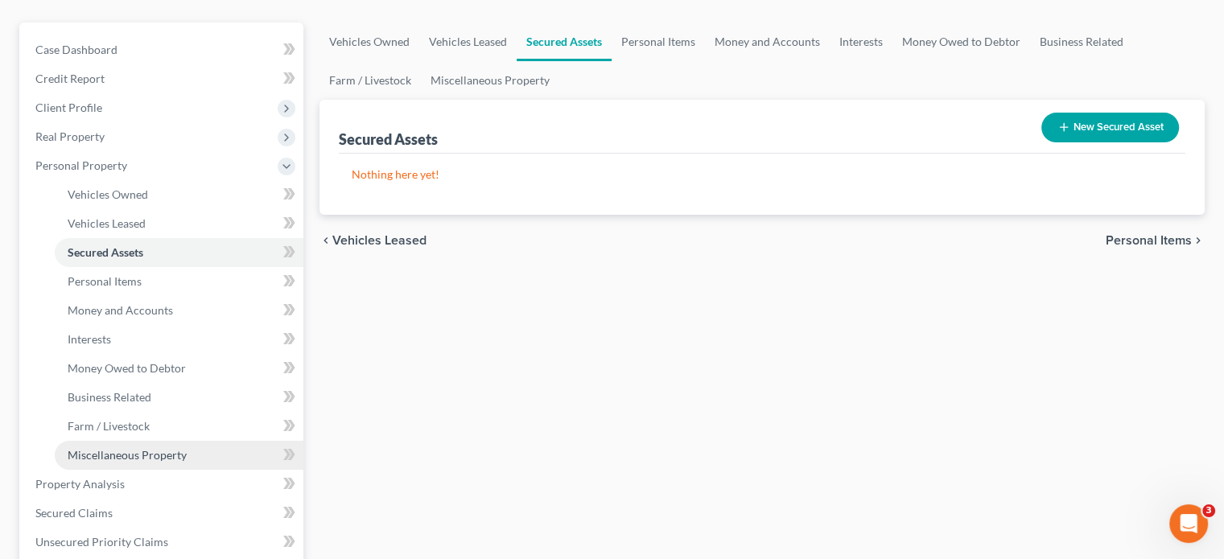
click at [143, 448] on span "Miscellaneous Property" at bounding box center [127, 455] width 119 height 14
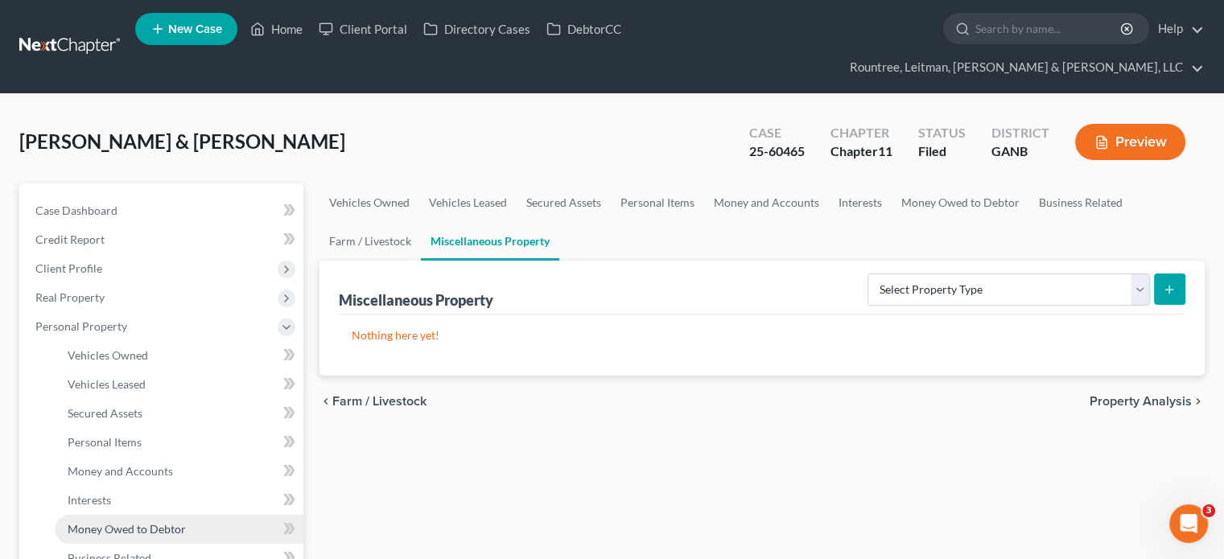
click at [93, 515] on link "Money Owed to Debtor" at bounding box center [179, 529] width 249 height 29
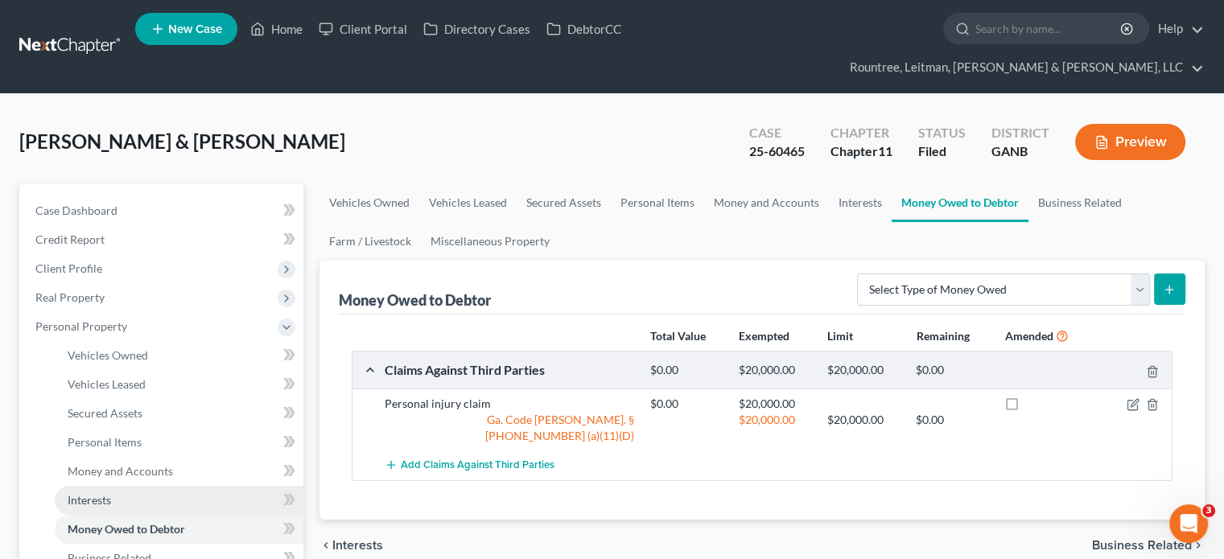
click at [114, 486] on link "Interests" at bounding box center [179, 500] width 249 height 29
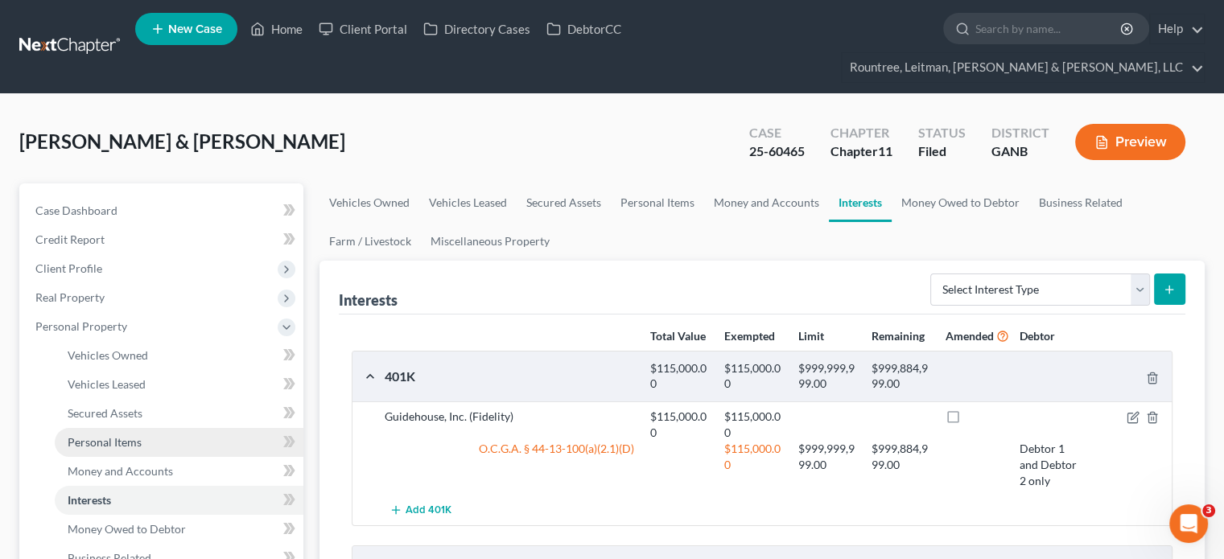
click at [121, 435] on span "Personal Items" at bounding box center [105, 442] width 74 height 14
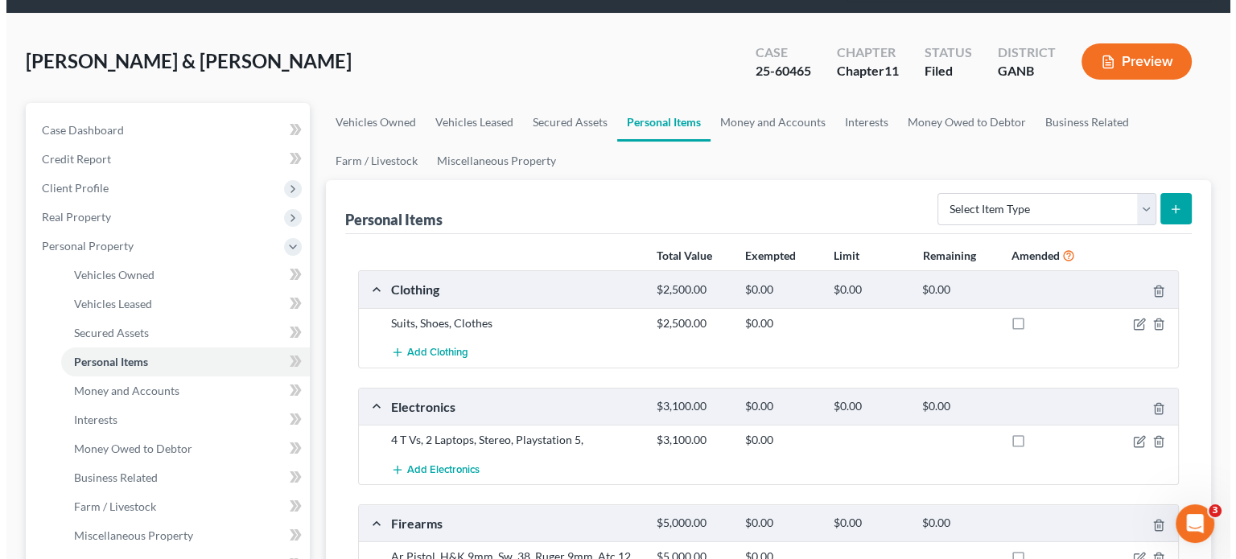
scroll to position [72, 0]
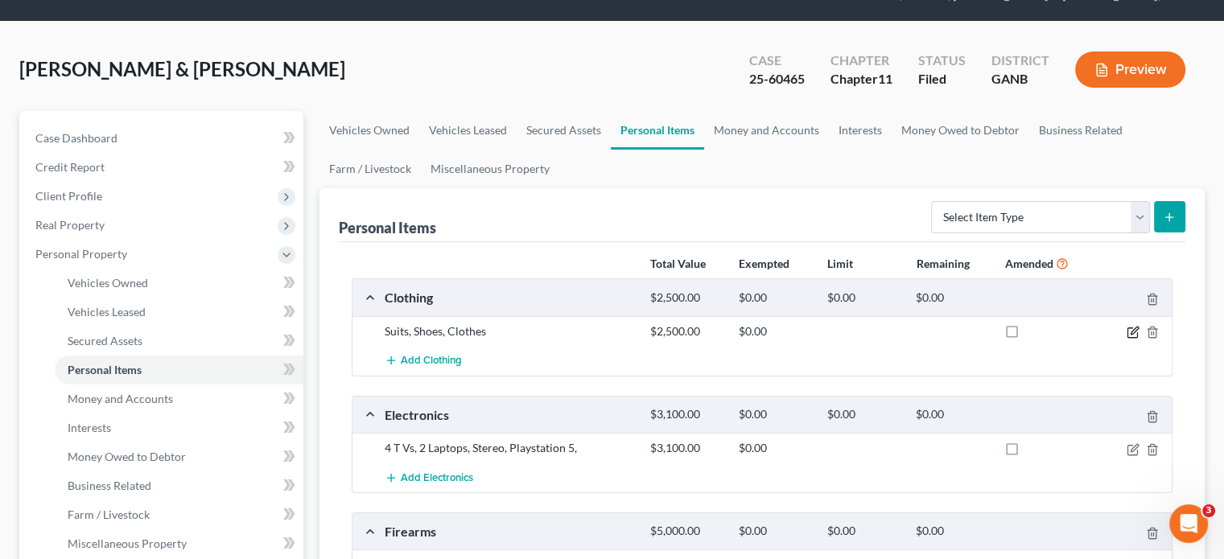
click at [1136, 327] on icon "button" at bounding box center [1133, 330] width 7 height 7
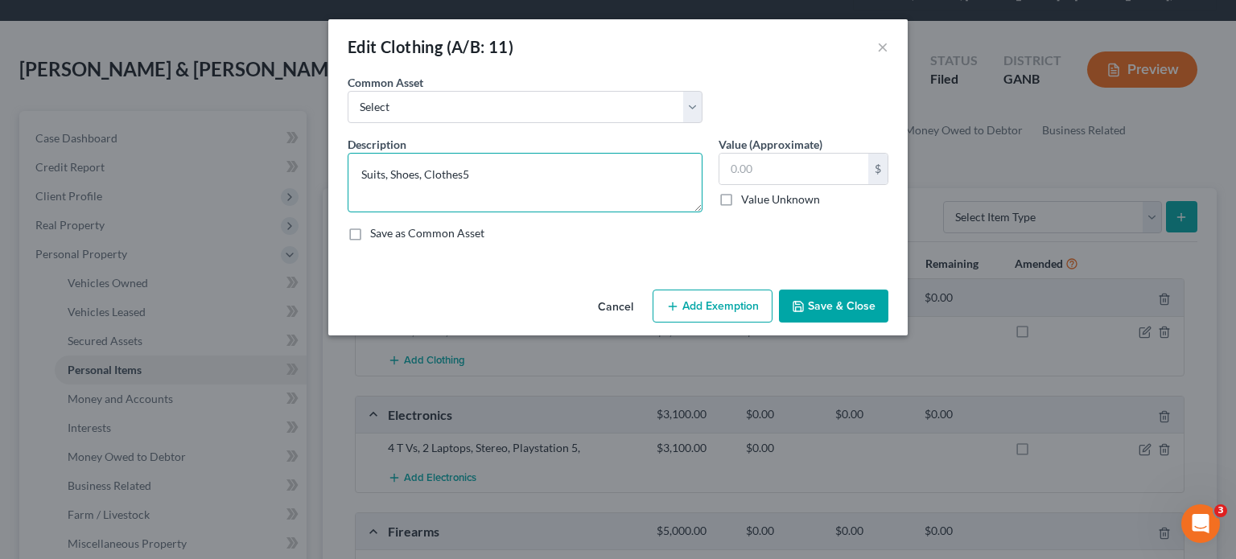
type textarea "Suits, Shoes, Clothes"
click at [769, 163] on input "text" at bounding box center [793, 169] width 149 height 31
type input "5,000.00"
click at [486, 169] on textarea "Suits, Shoes, Clothes" at bounding box center [525, 183] width 355 height 60
type textarea "Suits, shoes, every day clothing, work clothing, bags and purses"
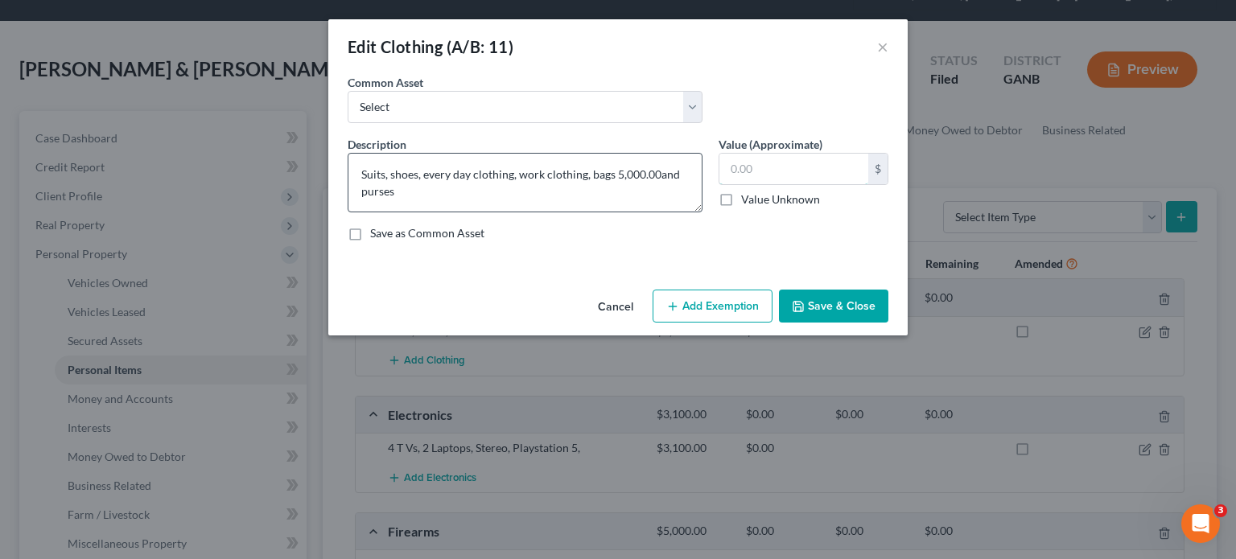
type textarea "Suits, shoes, every day clothing, work clothing, bags and purses"
type input "2,500.00"
click at [721, 303] on button "Add Exemption" at bounding box center [712, 307] width 120 height 34
select select "2"
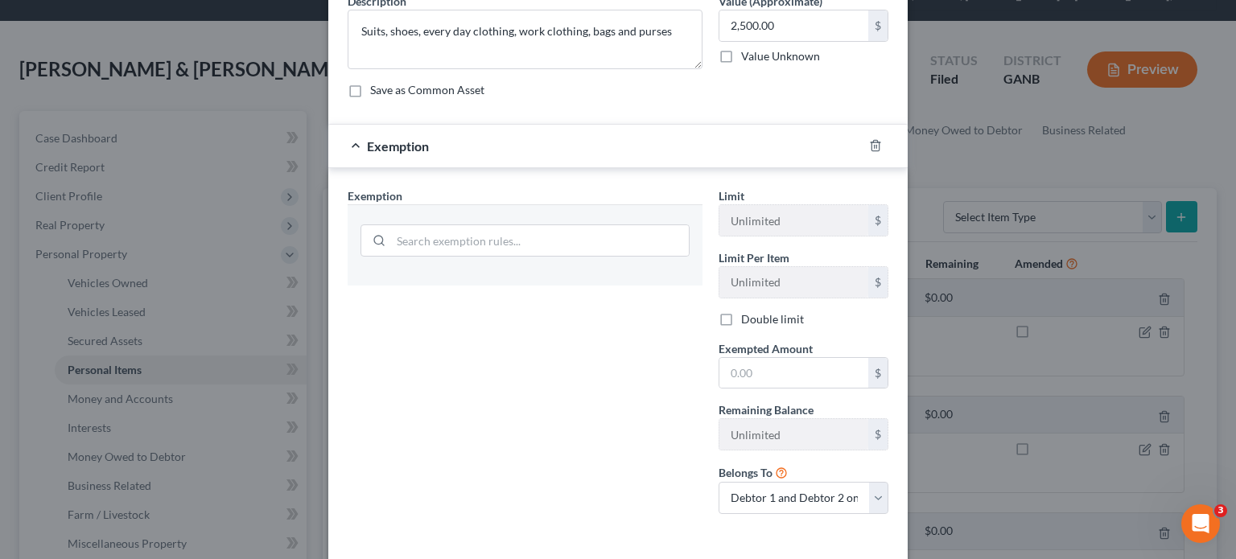
scroll to position [0, 0]
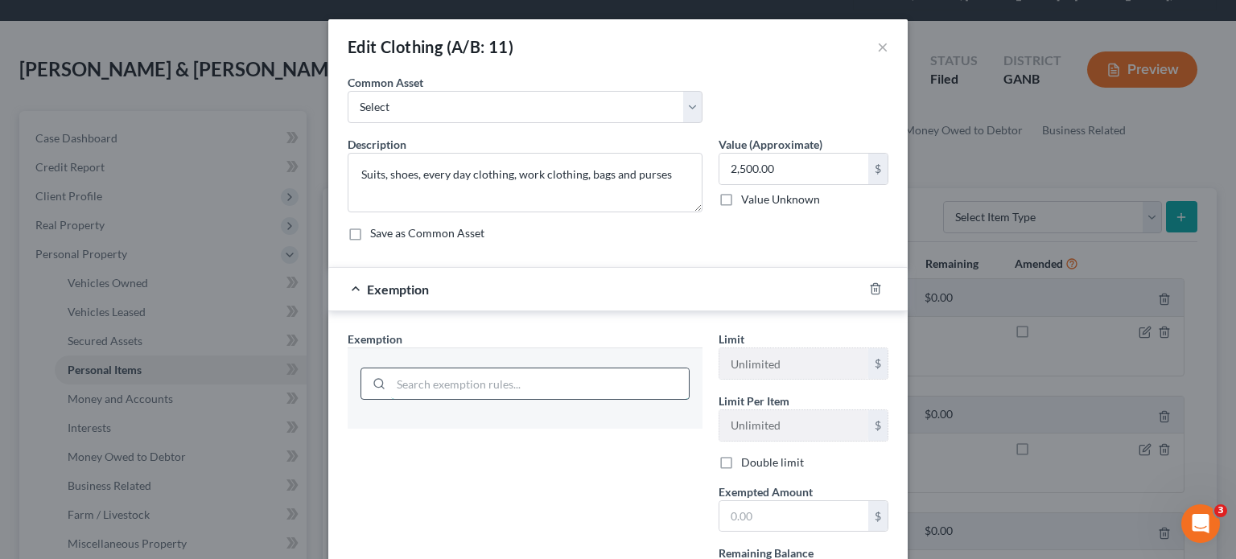
click at [477, 381] on input "search" at bounding box center [540, 383] width 298 height 31
click at [644, 241] on div "Description * Suits, shoes, every day clothing, work clothing, bags and purses …" at bounding box center [617, 195] width 557 height 118
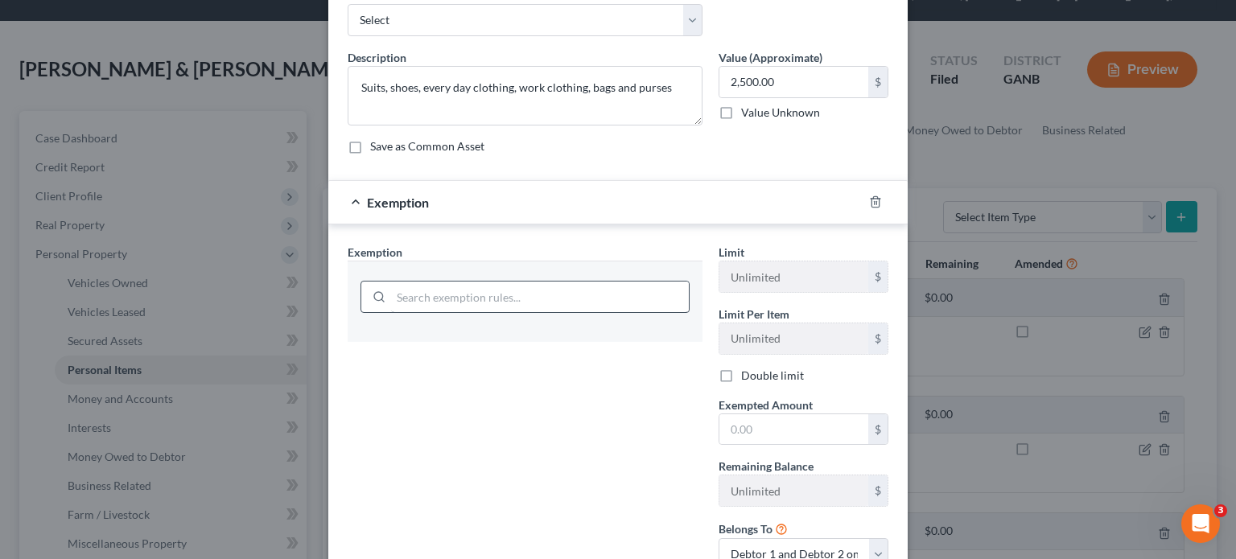
scroll to position [161, 0]
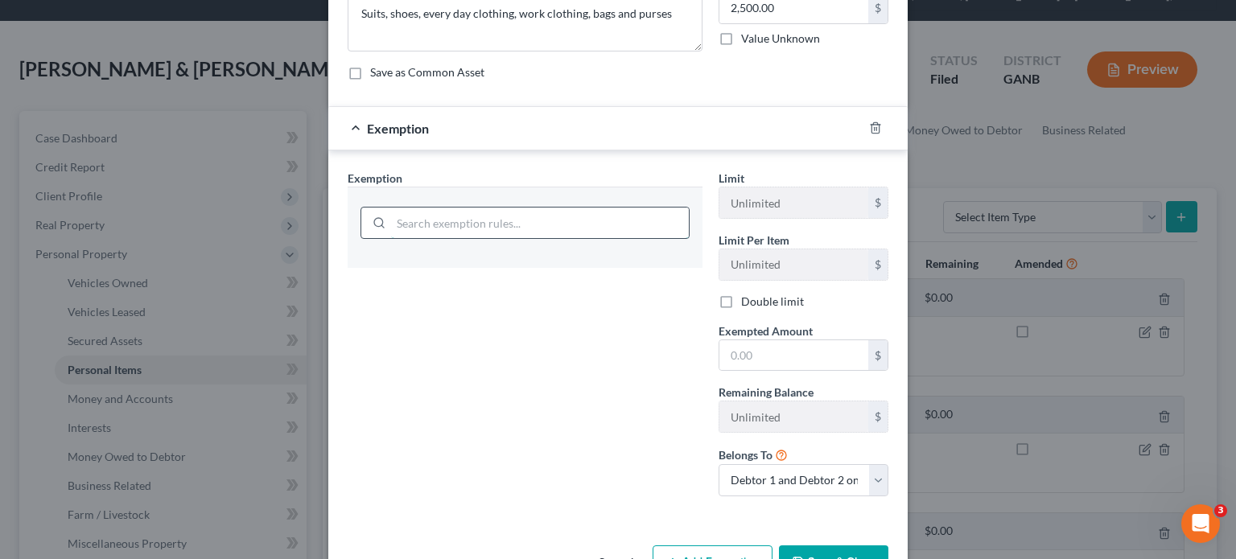
click at [514, 224] on input "search" at bounding box center [540, 223] width 298 height 31
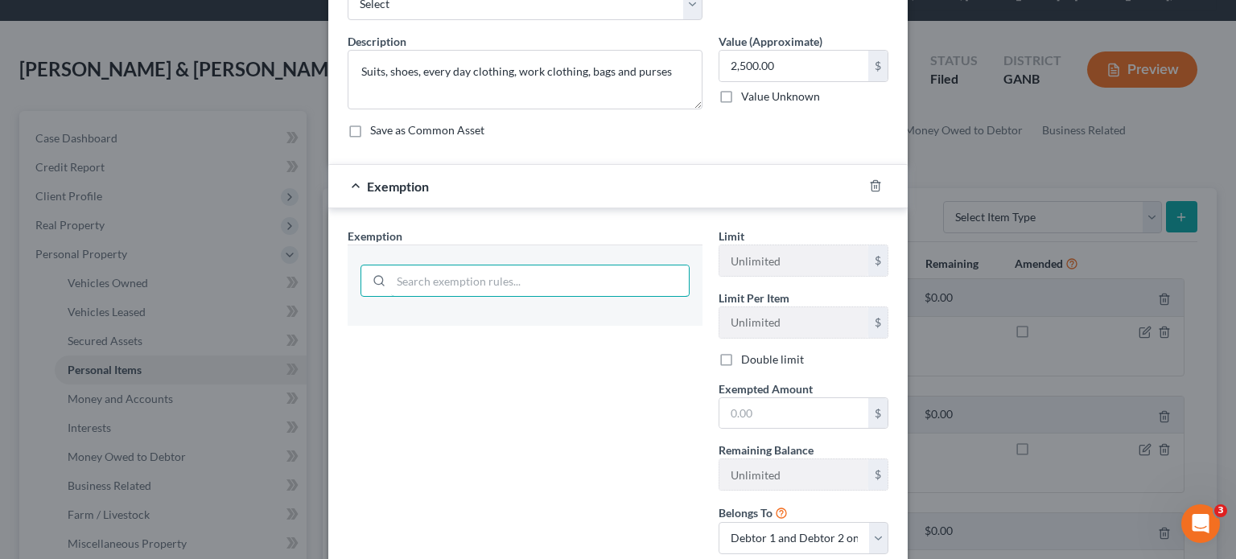
scroll to position [0, 0]
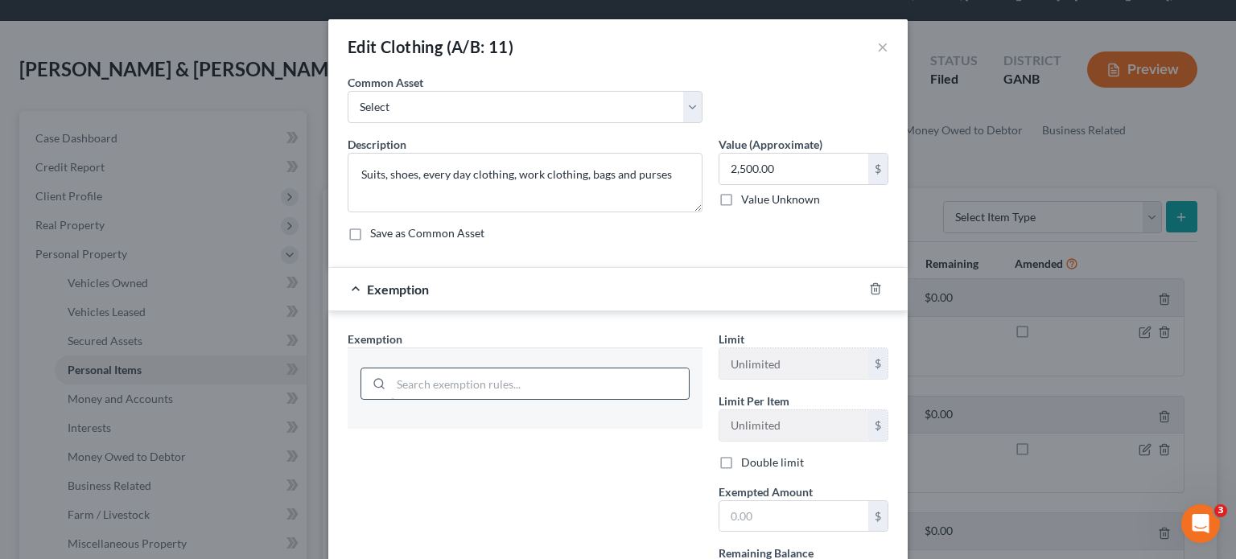
click at [391, 377] on input "search" at bounding box center [540, 383] width 298 height 31
click at [389, 273] on div "Exemption" at bounding box center [595, 289] width 534 height 43
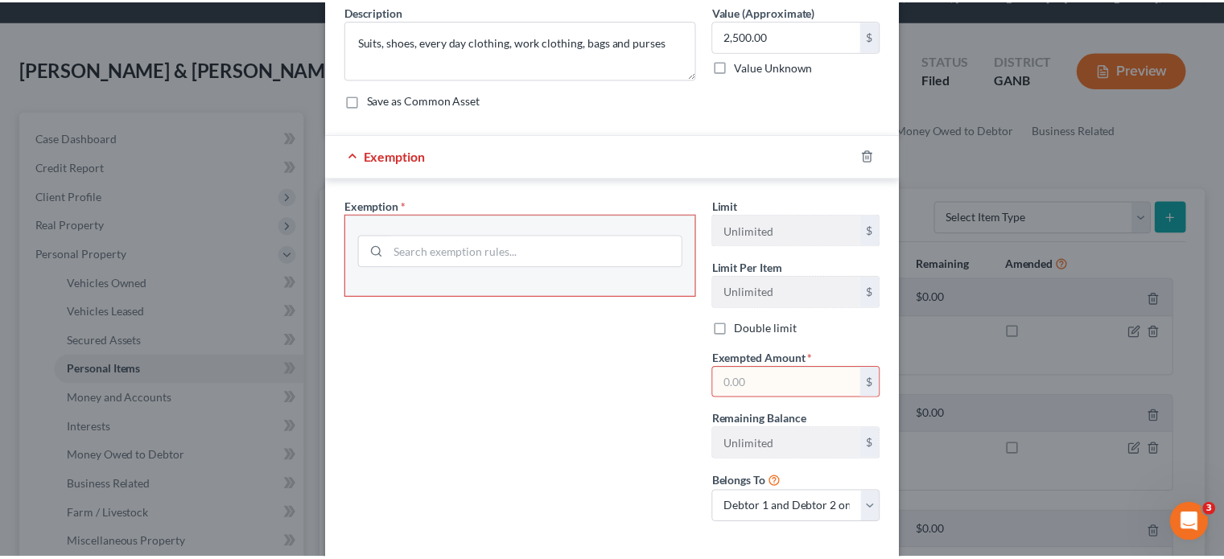
scroll to position [210, 0]
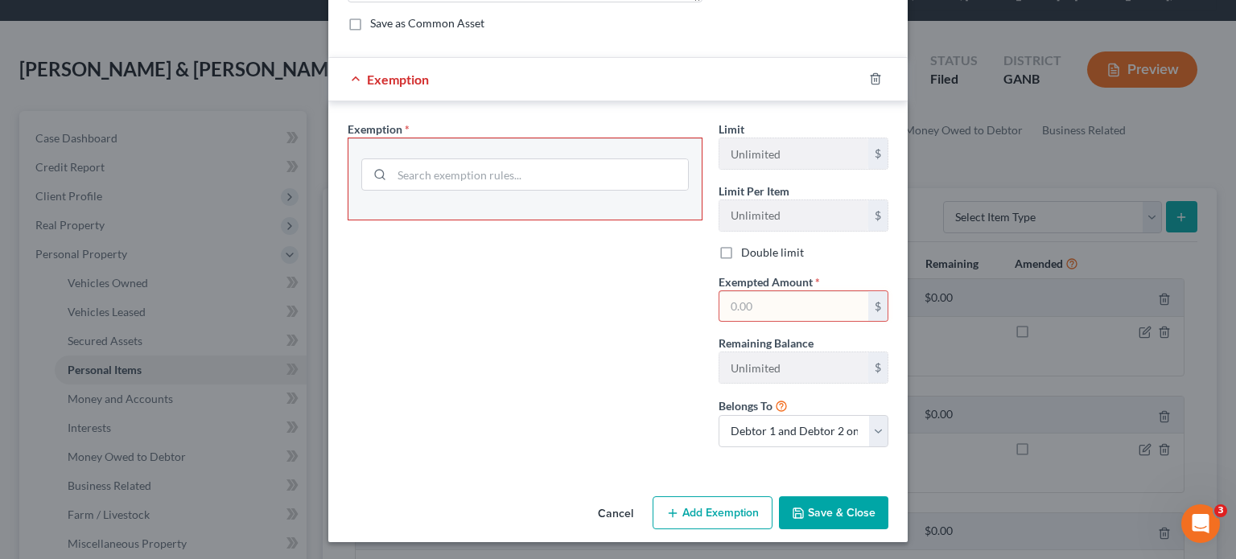
click at [608, 512] on button "Cancel" at bounding box center [615, 514] width 61 height 32
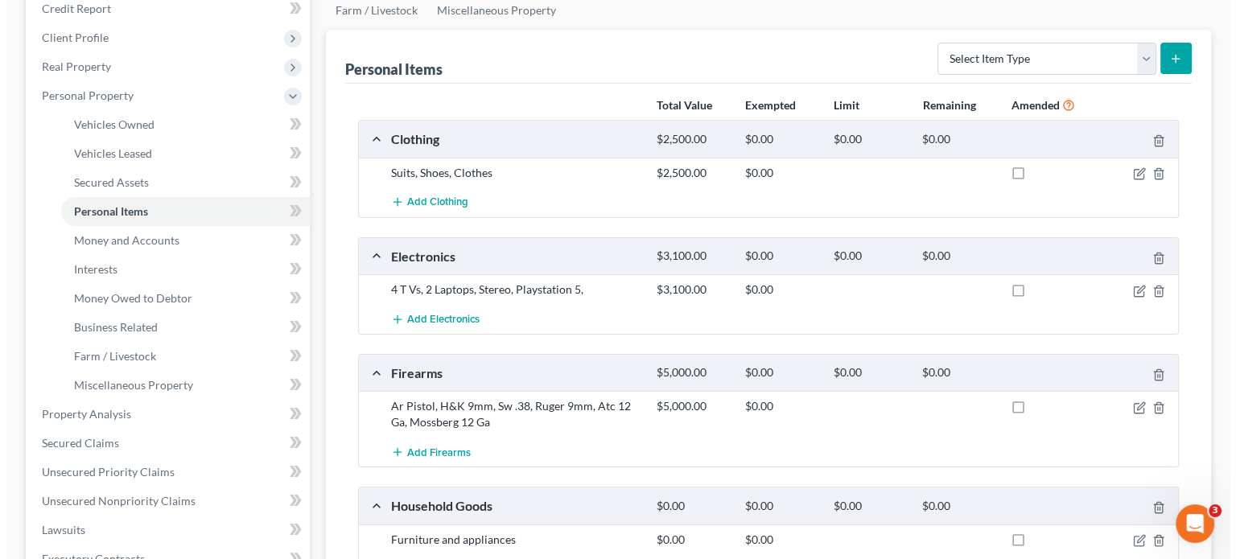
scroll to position [233, 0]
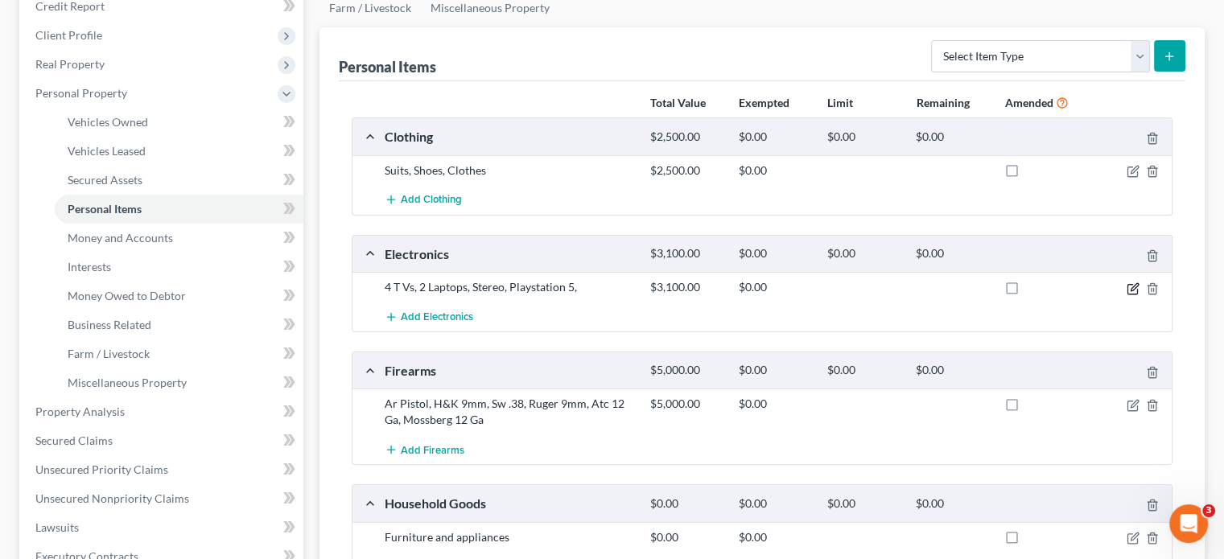
click at [1130, 282] on icon "button" at bounding box center [1132, 288] width 13 height 13
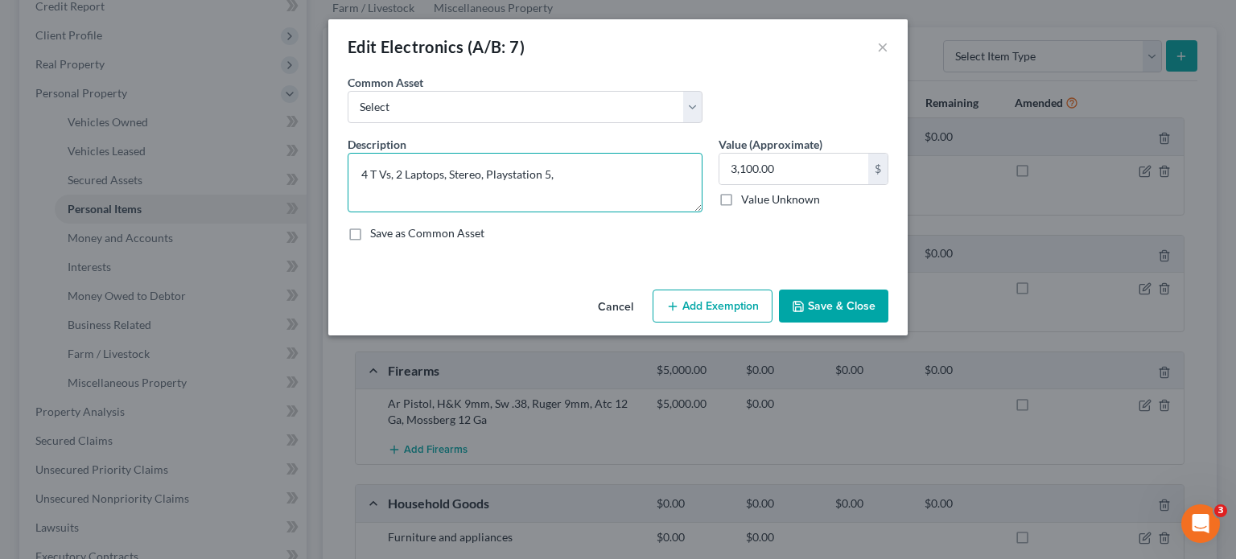
drag, startPoint x: 549, startPoint y: 173, endPoint x: 641, endPoint y: 171, distance: 92.5
click at [641, 171] on textarea "4 T Vs, 2 Laptops, Stereo, Playstation 5," at bounding box center [525, 183] width 355 height 60
click at [368, 167] on textarea "4 T Vs, 2 Laptops, Stereo, Playstation 5" at bounding box center [525, 183] width 355 height 60
click at [373, 170] on textarea "4 T Vs, 2 Laptops, Stereo, Playstation 5" at bounding box center [525, 183] width 355 height 60
click at [578, 174] on textarea "4 TVs, 2 Laptops, Stereo, Playstation 5" at bounding box center [525, 183] width 355 height 60
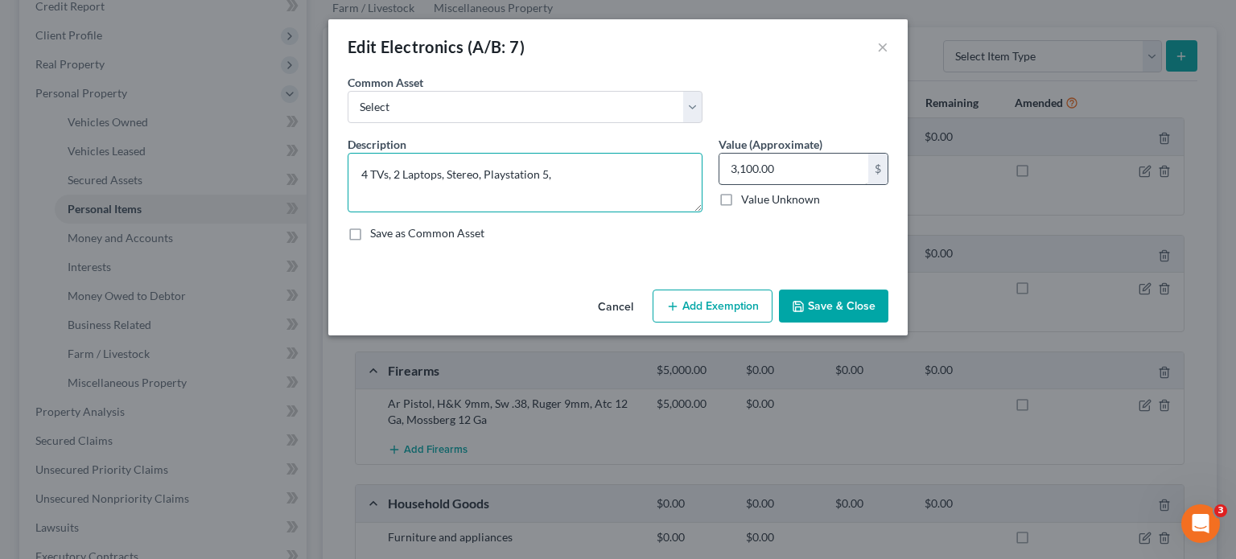
type textarea "4 TVs, 2 Laptops, Stereo, Playstation 5,"
click at [843, 307] on button "Save & Close" at bounding box center [833, 307] width 109 height 34
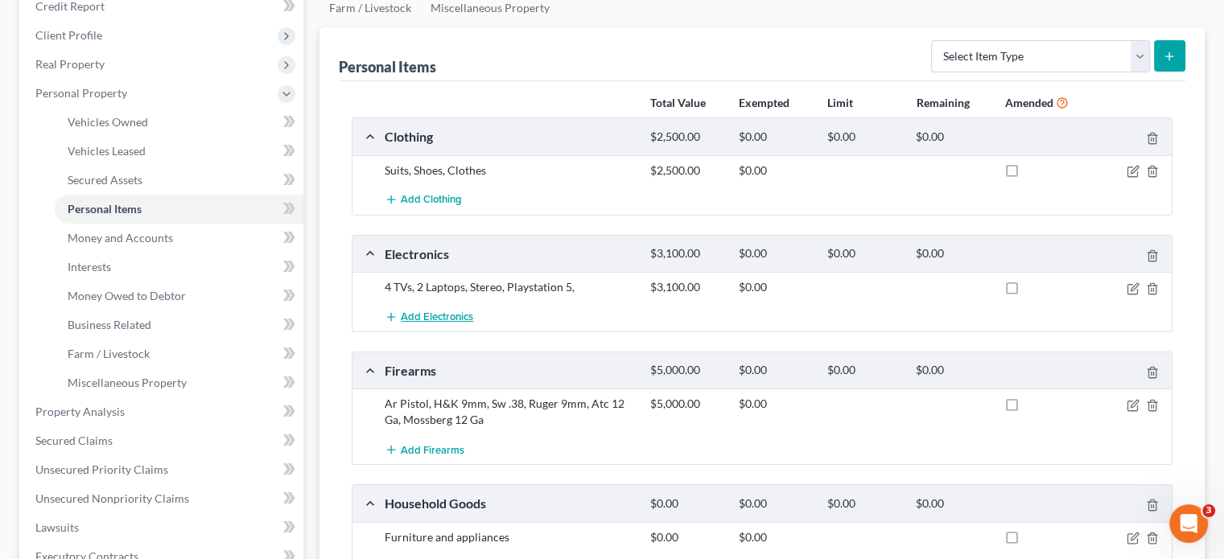
click at [449, 311] on span "Add Electronics" at bounding box center [437, 317] width 72 height 13
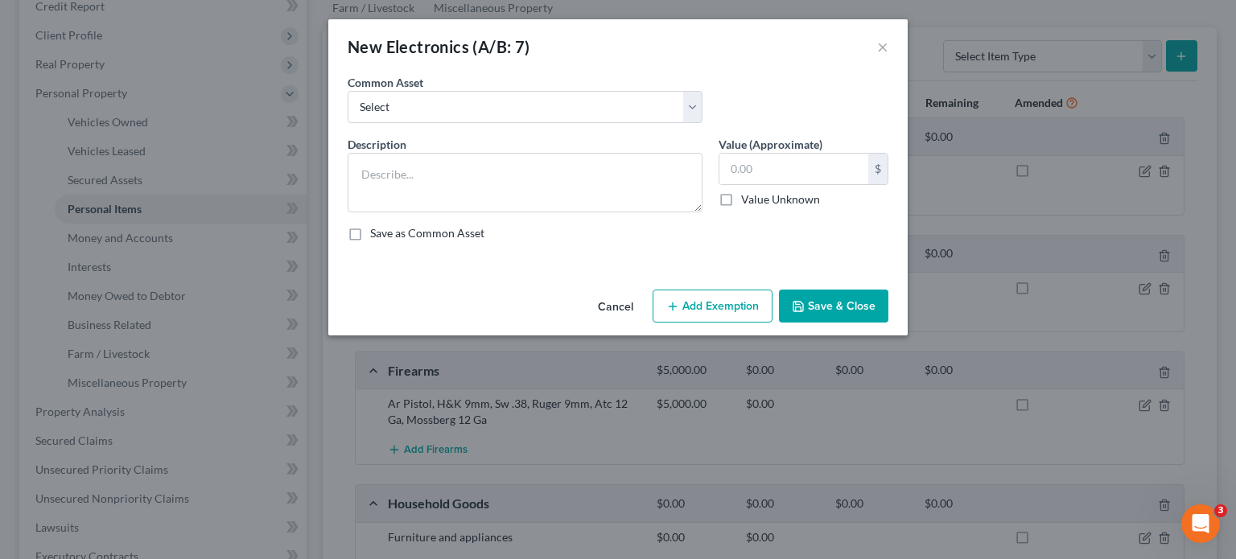
click at [608, 302] on button "Cancel" at bounding box center [615, 307] width 61 height 32
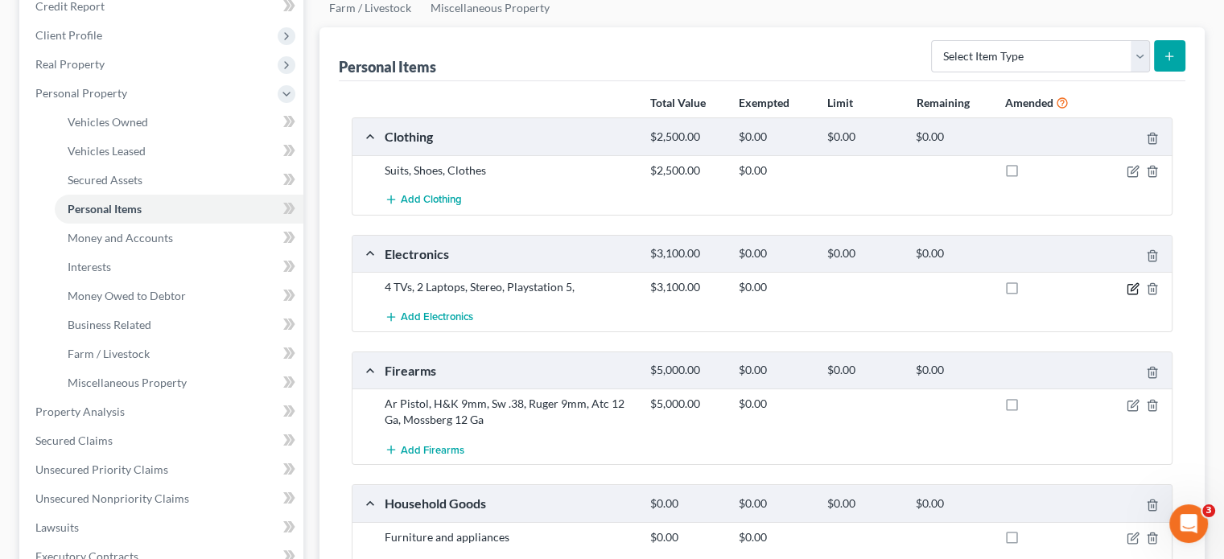
click at [1127, 284] on icon "button" at bounding box center [1132, 289] width 10 height 10
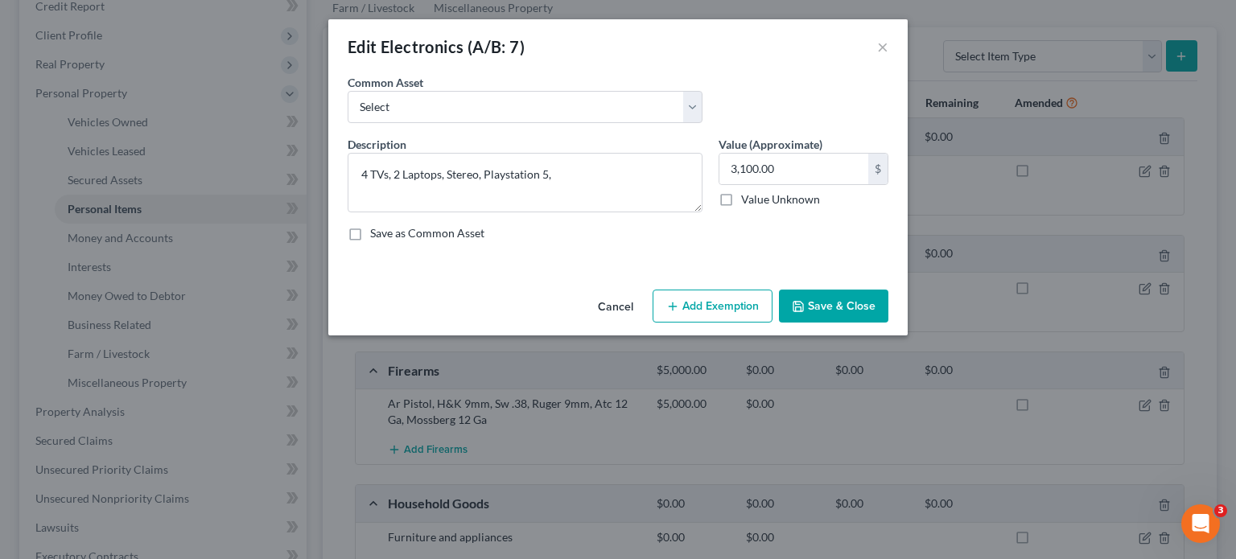
click at [700, 305] on button "Add Exemption" at bounding box center [712, 307] width 120 height 34
select select "2"
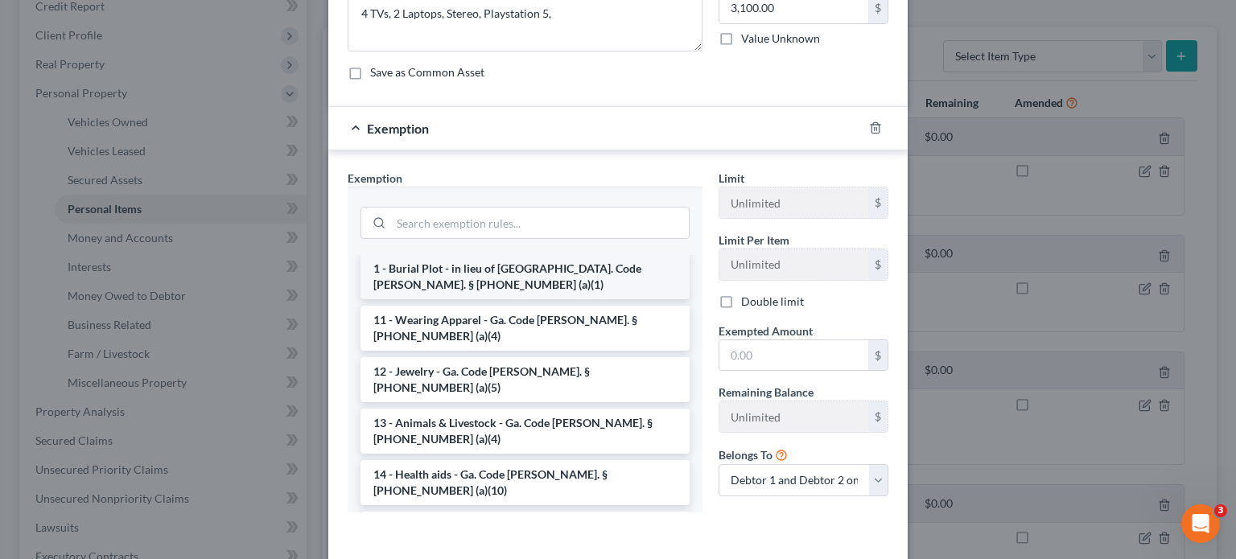
scroll to position [161, 0]
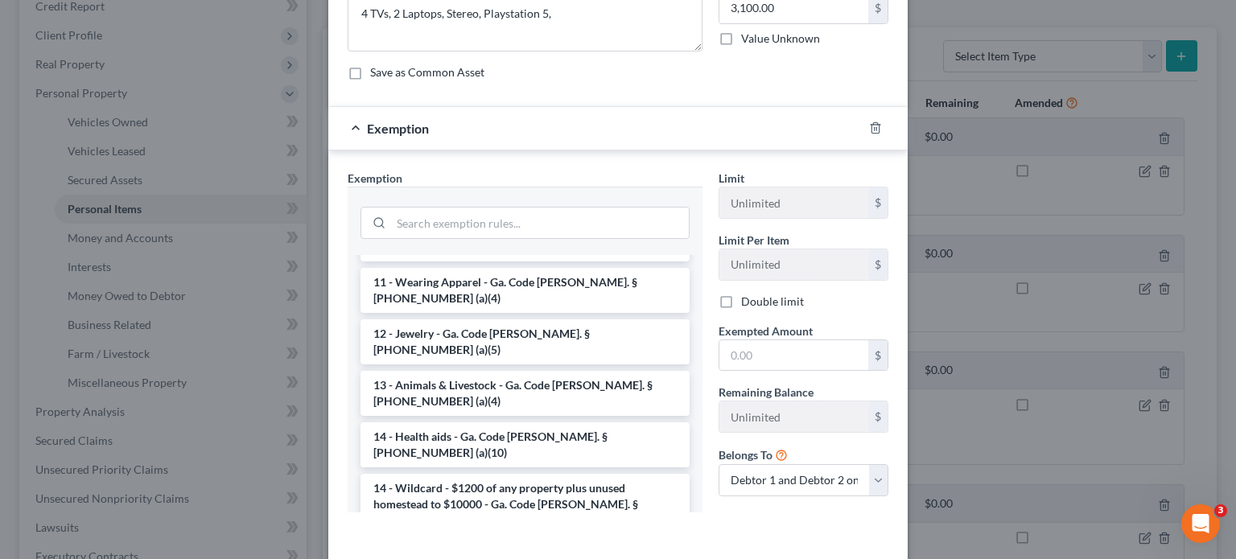
click at [990, 170] on div "Edit Electronics (A/B: 7) × An exemption set must first be selected from the Fi…" at bounding box center [618, 279] width 1236 height 559
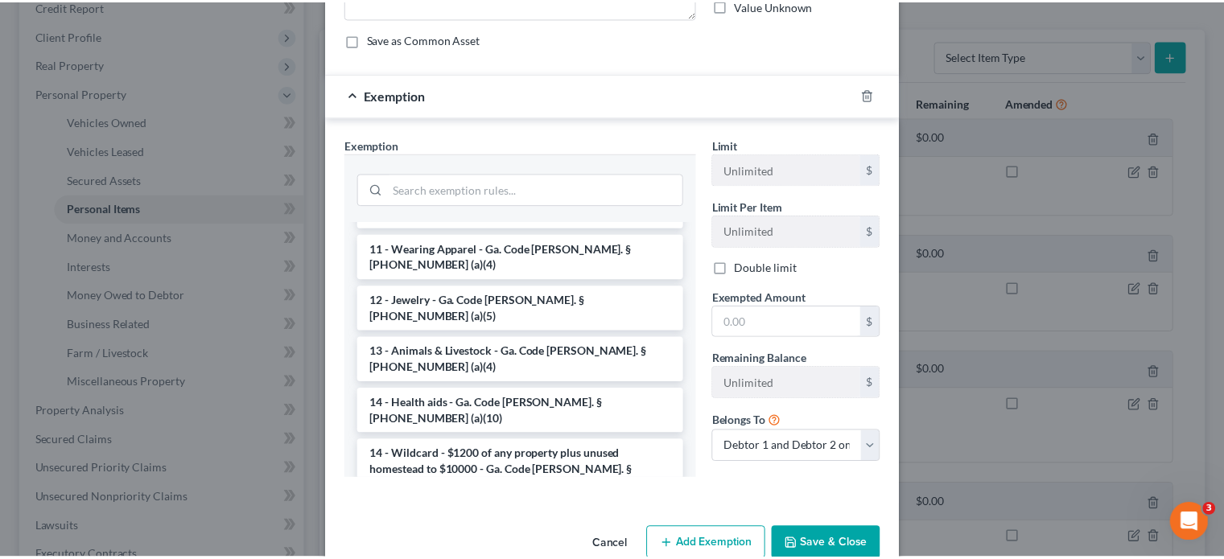
scroll to position [227, 0]
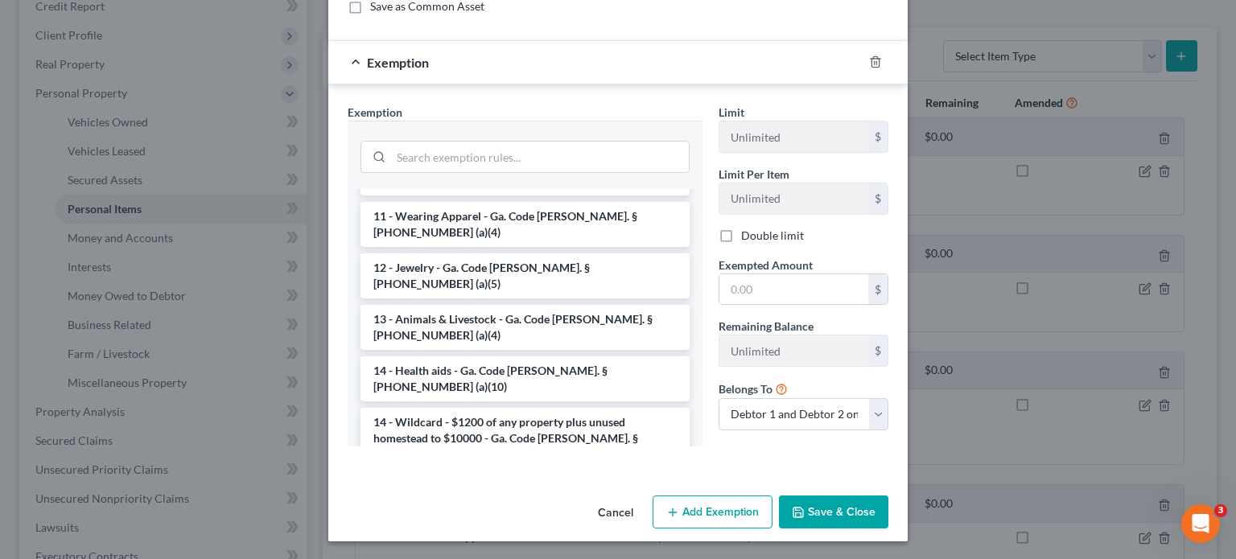
click at [611, 510] on button "Cancel" at bounding box center [615, 513] width 61 height 32
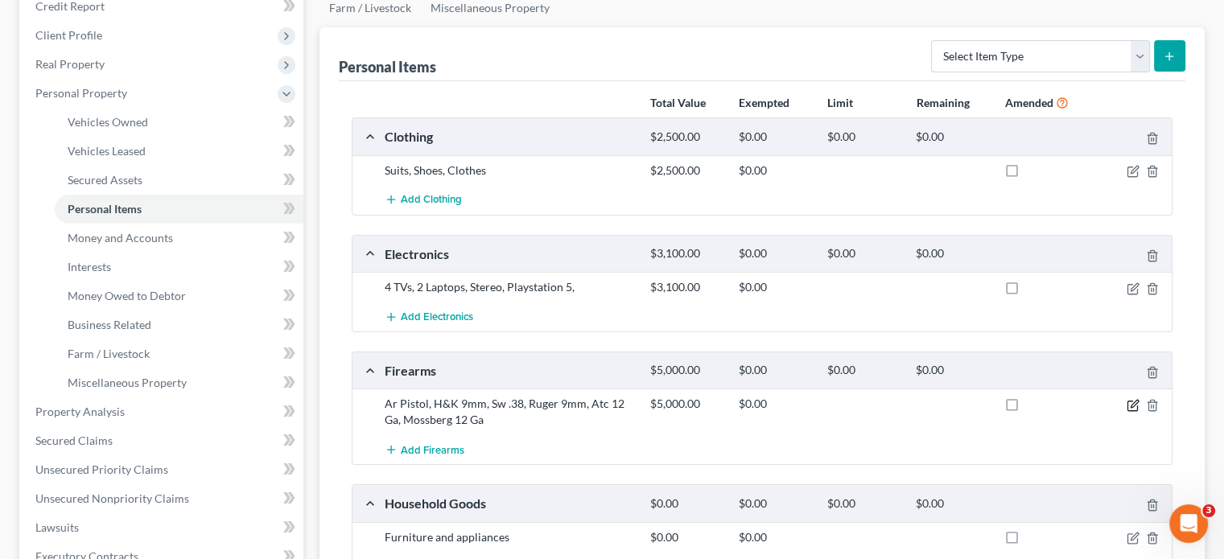
click at [1130, 399] on icon "button" at bounding box center [1132, 405] width 13 height 13
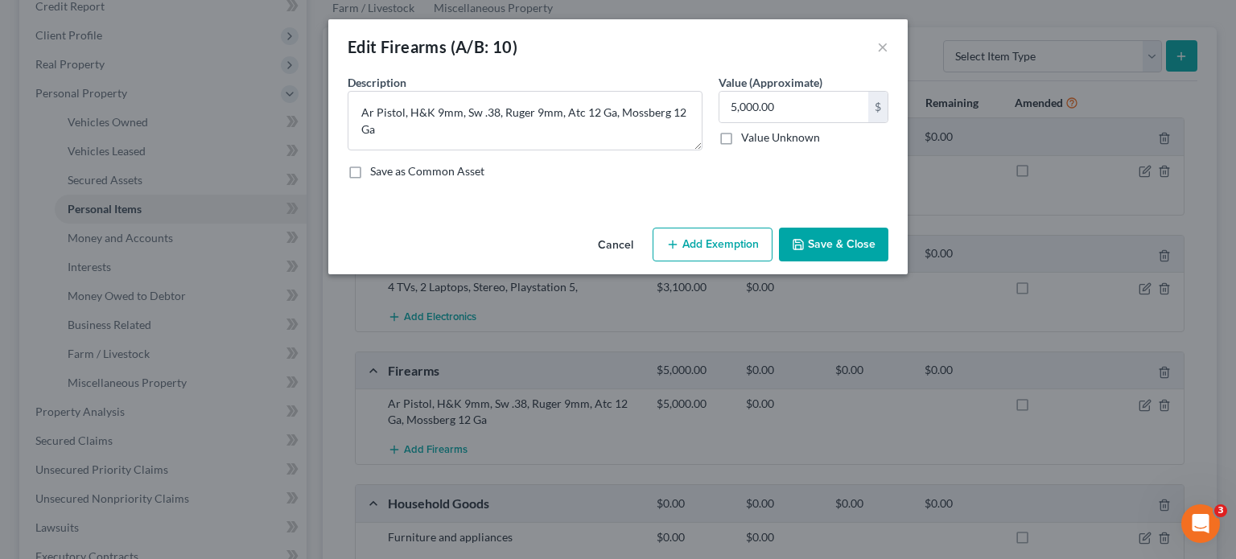
click at [828, 243] on button "Save & Close" at bounding box center [833, 245] width 109 height 34
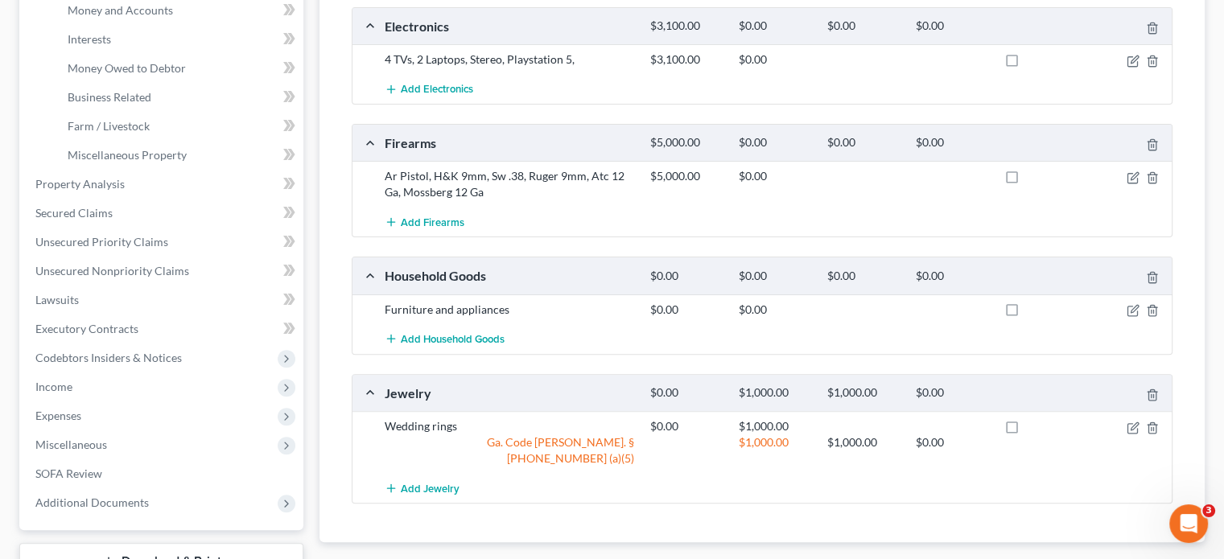
scroll to position [475, 0]
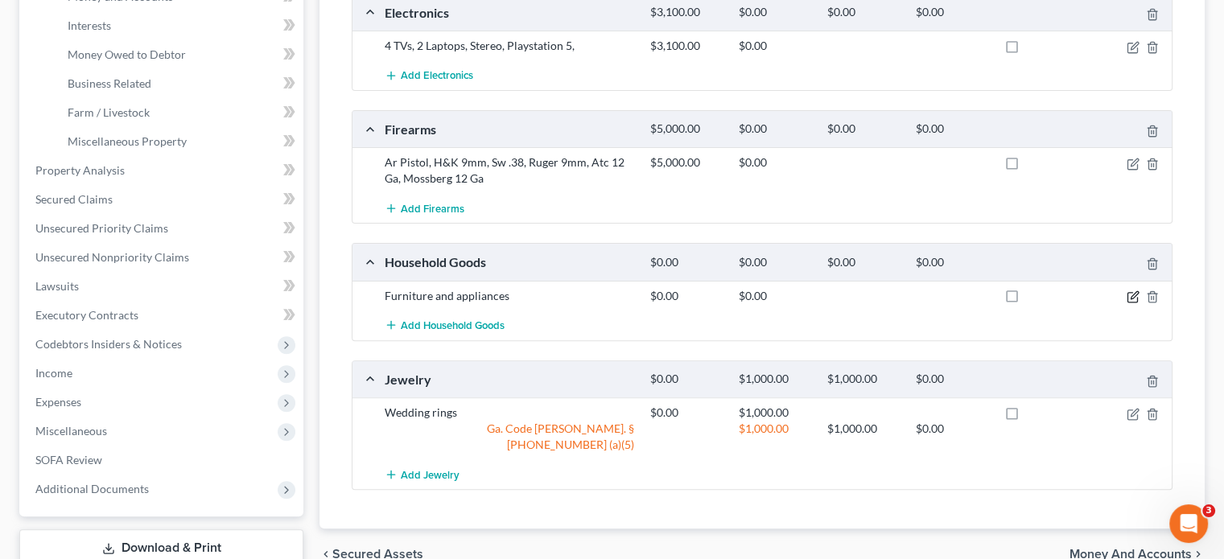
click at [1136, 290] on icon "button" at bounding box center [1132, 296] width 13 height 13
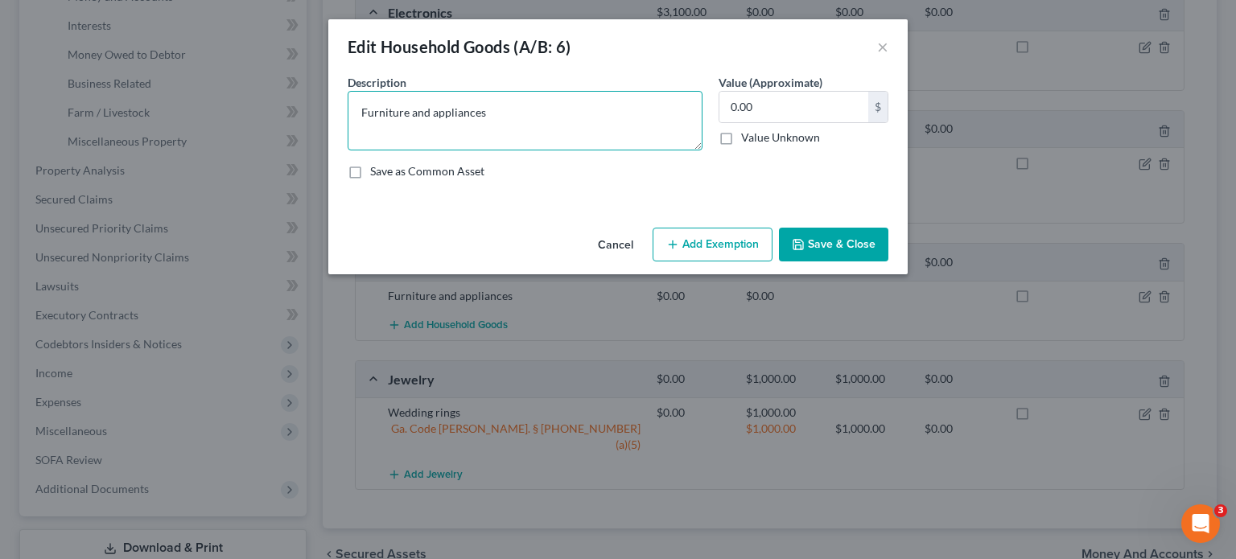
drag, startPoint x: 409, startPoint y: 114, endPoint x: 508, endPoint y: 116, distance: 99.0
click at [508, 116] on textarea "Furniture and appliances" at bounding box center [525, 121] width 355 height 60
type textarea "Furniture and appliances; household goods"
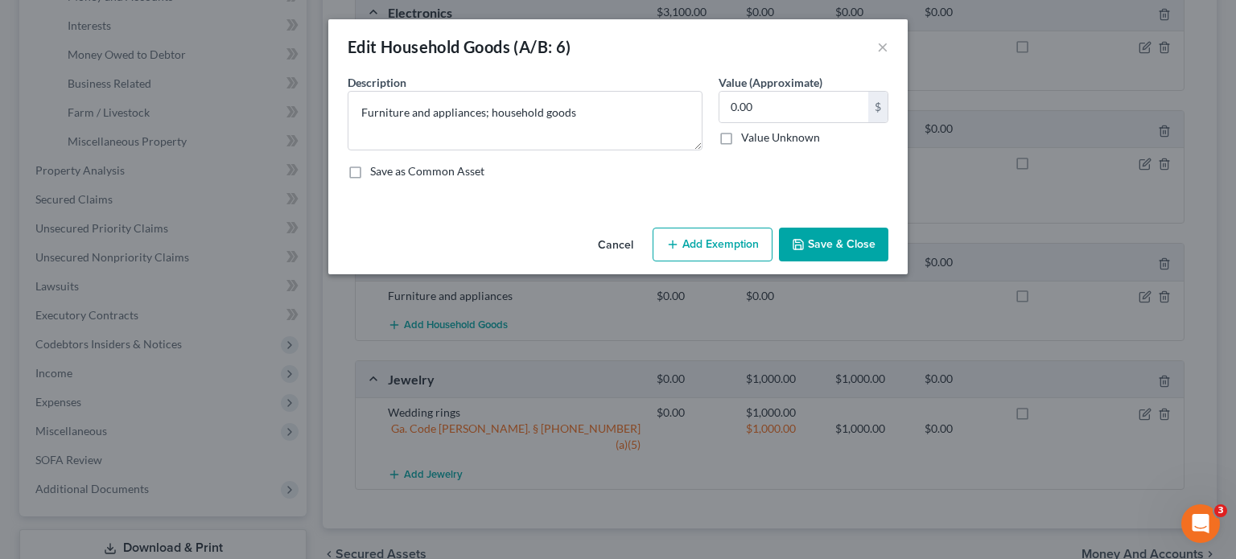
click at [805, 86] on label "Value (Approximate)" at bounding box center [770, 82] width 104 height 17
click at [809, 99] on input "0.00" at bounding box center [793, 107] width 149 height 31
drag, startPoint x: 814, startPoint y: 99, endPoint x: 267, endPoint y: 9, distance: 554.4
click at [545, 86] on div "Description * Furniture and appliances; household goods Value (Approximate) 2,5…" at bounding box center [617, 133] width 557 height 118
type input "2,000.00"
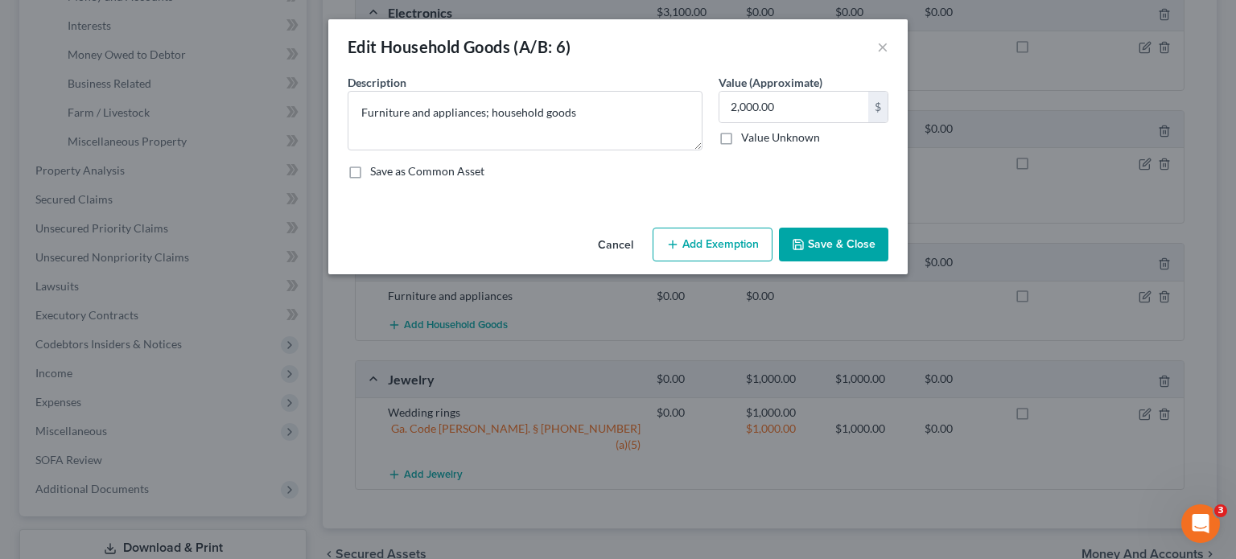
click at [832, 248] on button "Save & Close" at bounding box center [833, 245] width 109 height 34
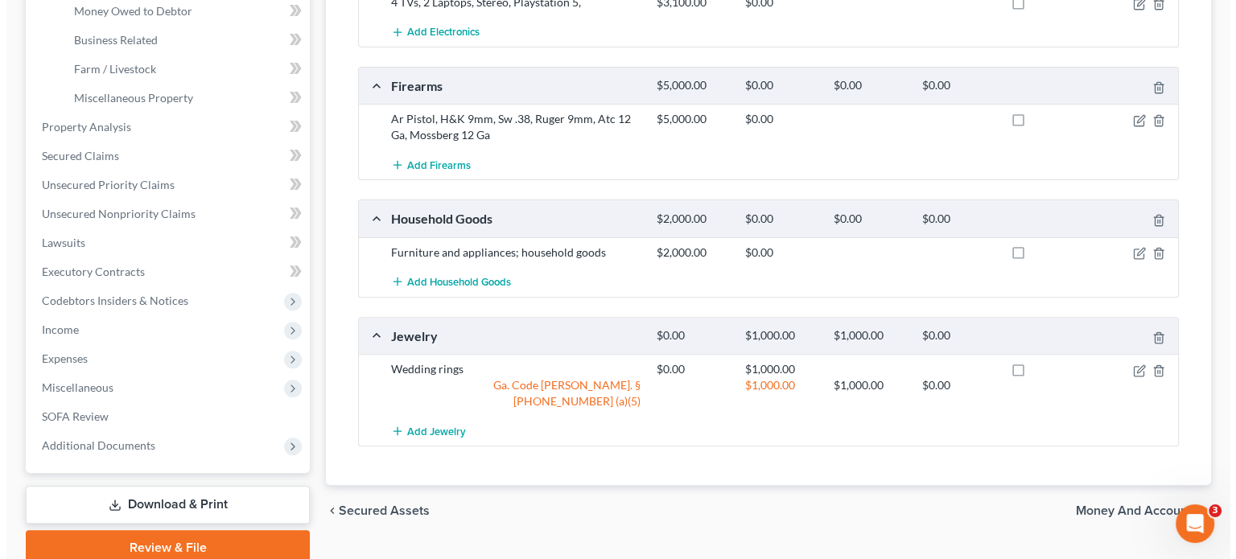
scroll to position [555, 0]
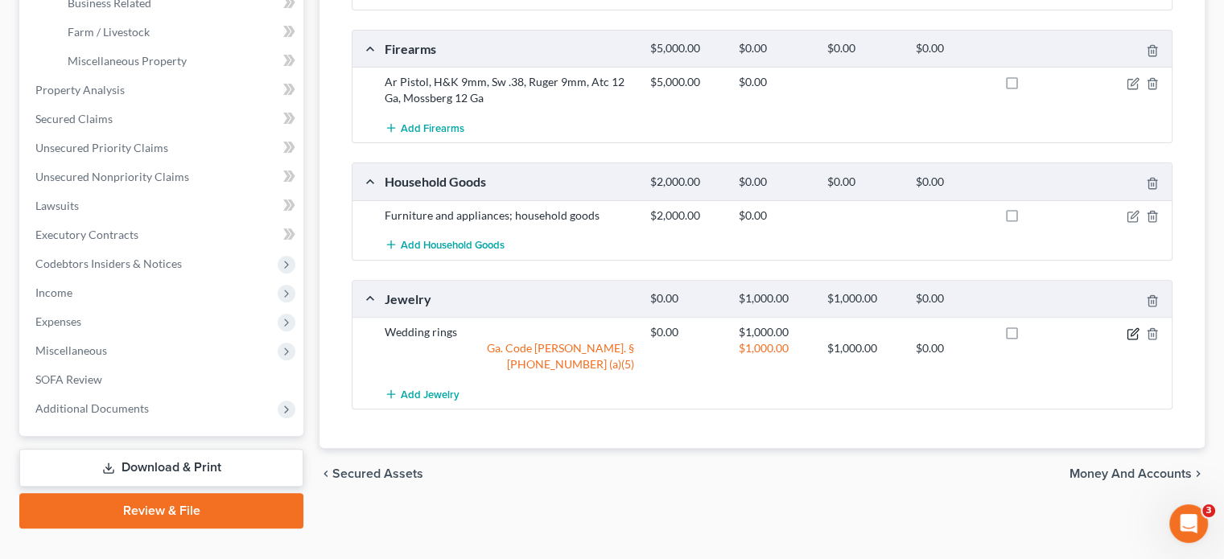
click at [1128, 327] on icon "button" at bounding box center [1132, 333] width 13 height 13
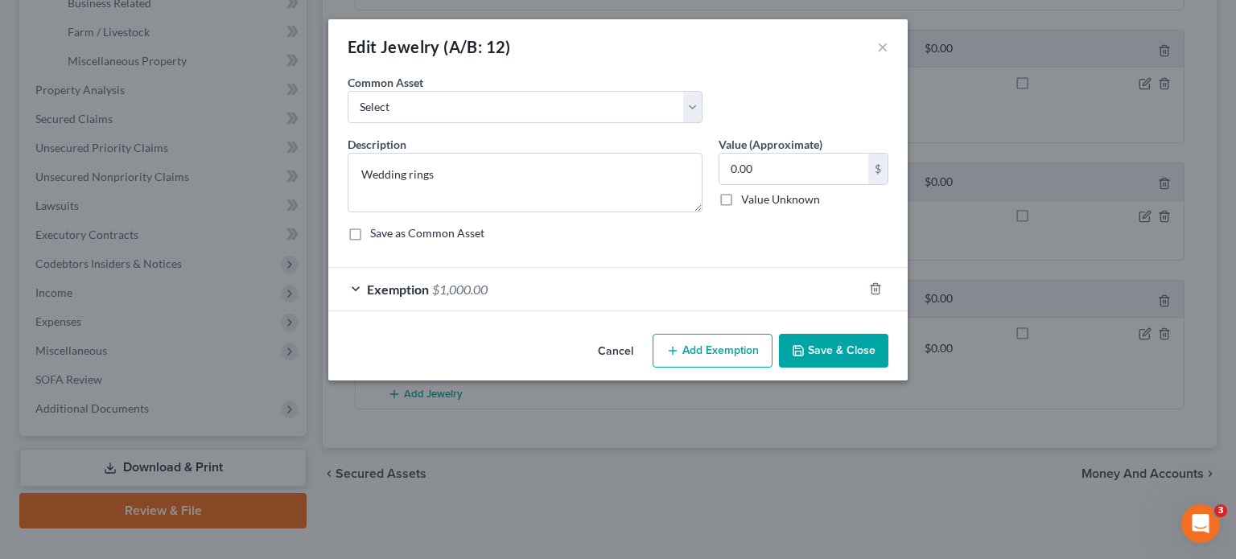
click at [395, 288] on span "Exemption" at bounding box center [398, 289] width 62 height 15
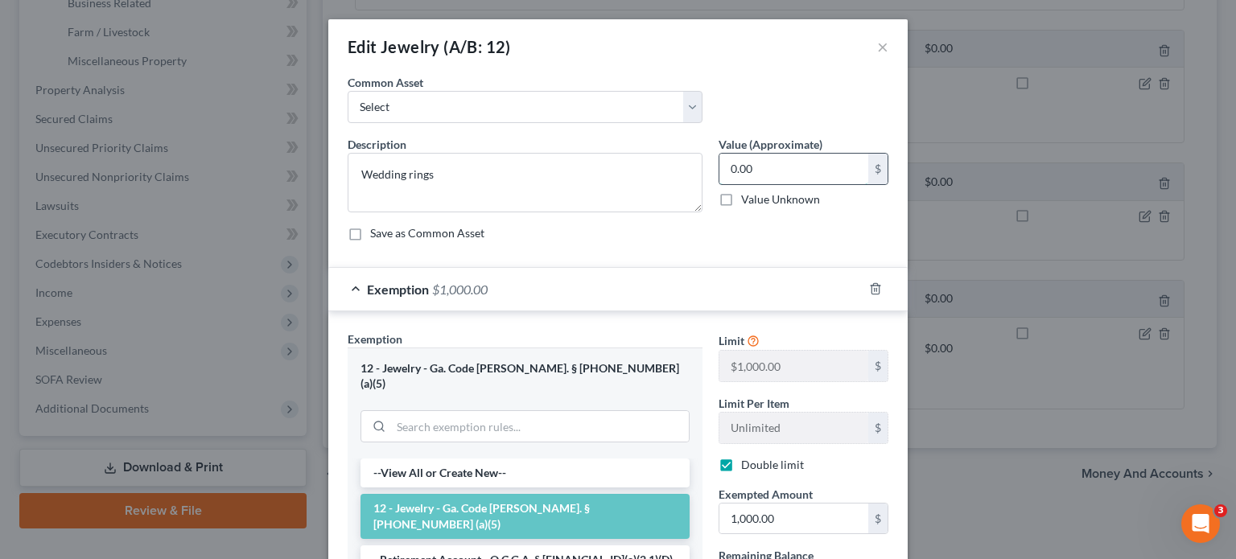
click at [776, 166] on input "0.00" at bounding box center [793, 169] width 149 height 31
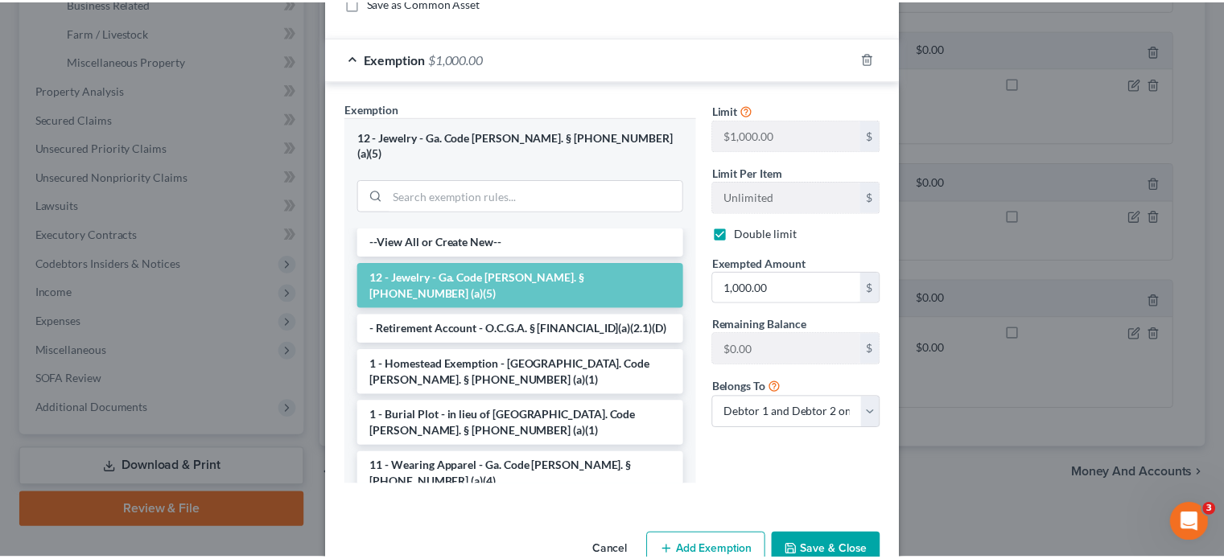
scroll to position [241, 0]
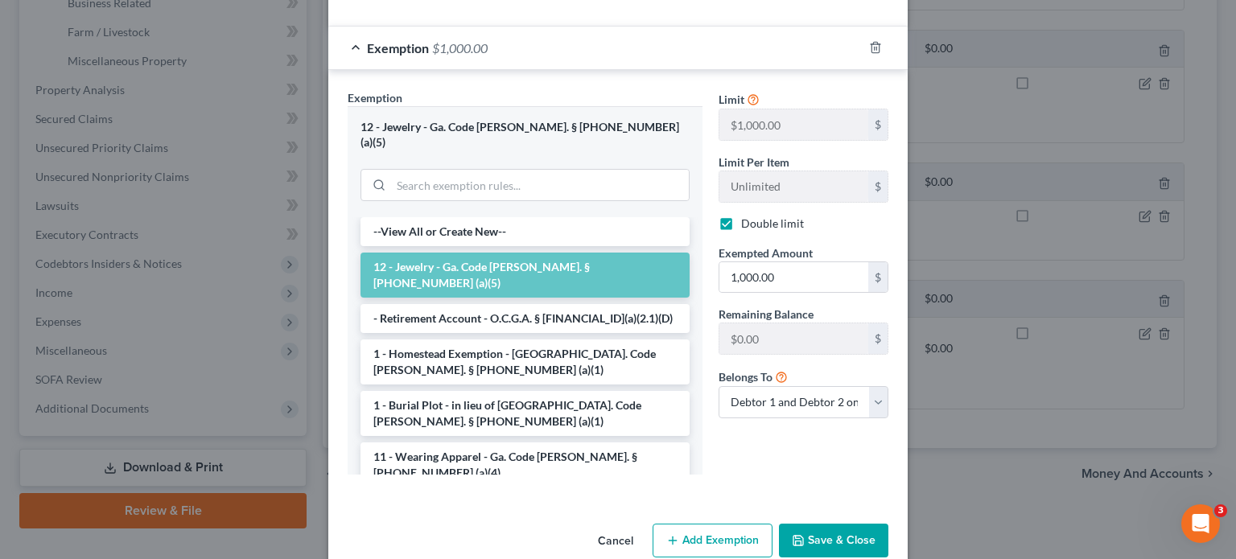
type input "8,500.00"
click at [823, 524] on button "Save & Close" at bounding box center [833, 541] width 109 height 34
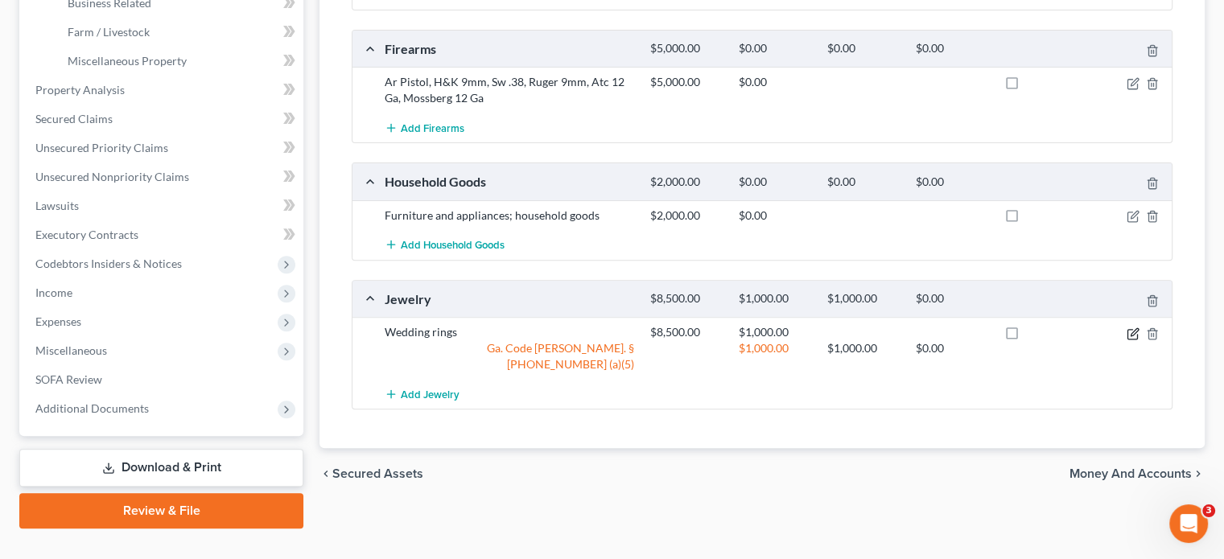
click at [1134, 327] on icon "button" at bounding box center [1132, 333] width 13 height 13
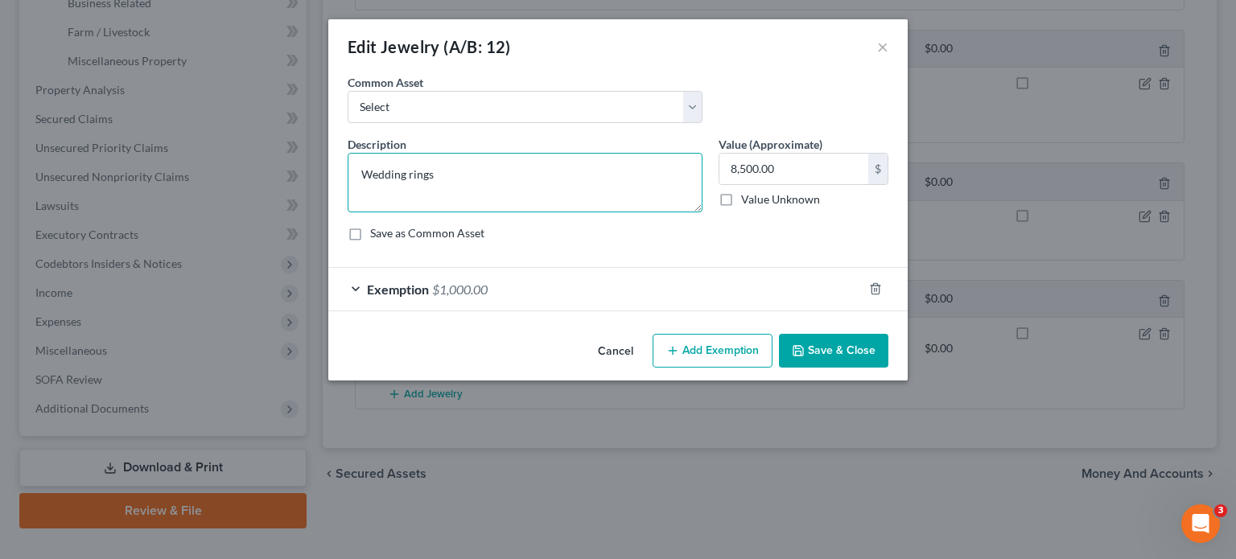
click at [498, 173] on textarea "Wedding rings" at bounding box center [525, 183] width 355 height 60
type textarea "Wedding rings; watches"
click at [815, 168] on input "8,500.00" at bounding box center [793, 169] width 149 height 31
type input "9,500.00"
click at [516, 176] on textarea "Wedding rings; watches" at bounding box center [525, 183] width 355 height 60
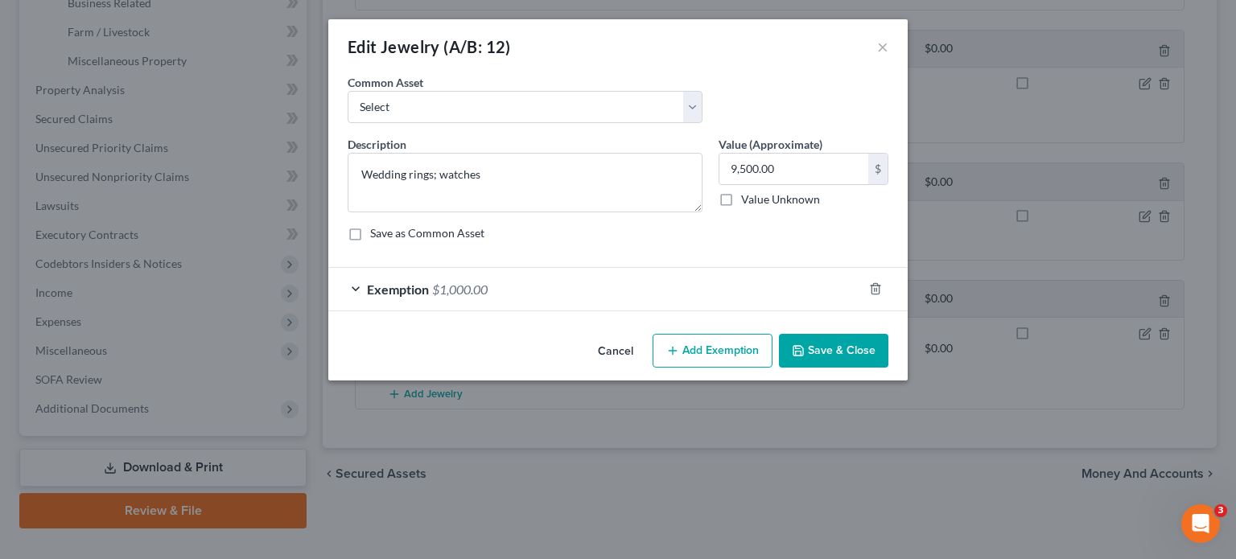
click at [837, 350] on button "Save & Close" at bounding box center [833, 351] width 109 height 34
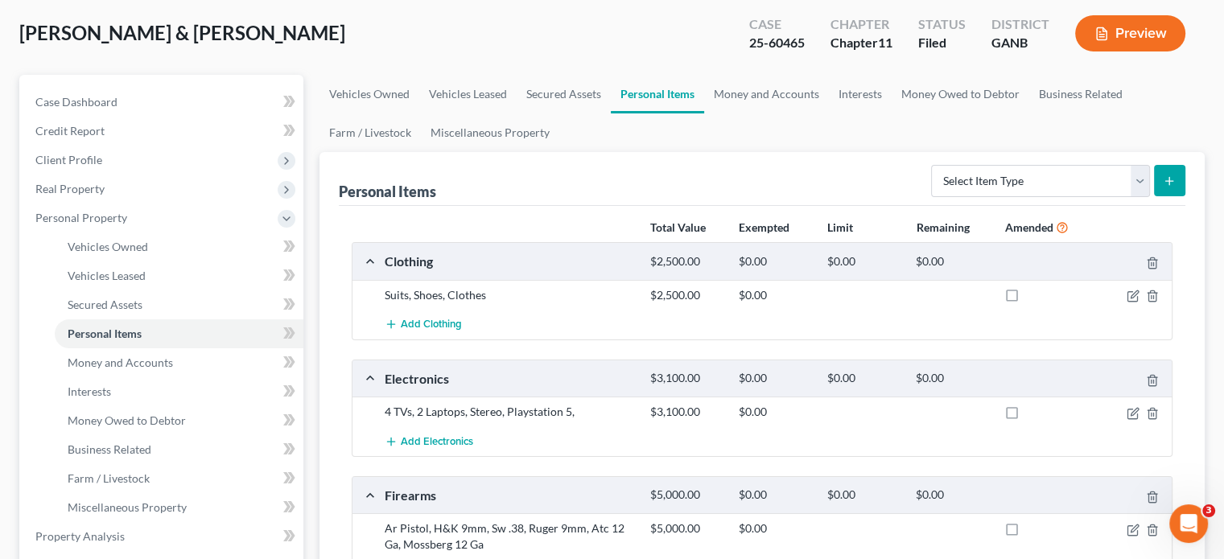
scroll to position [72, 0]
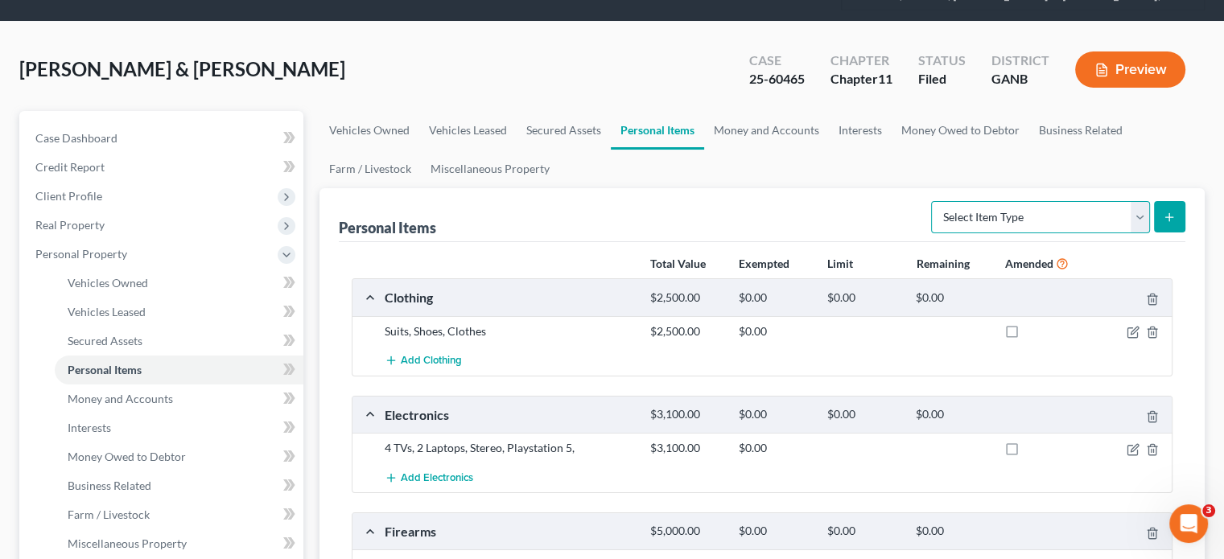
click at [1143, 201] on select "Select Item Type Clothing (A/B: 11) Collectibles Of Value (A/B: 8) Electronics …" at bounding box center [1040, 217] width 219 height 32
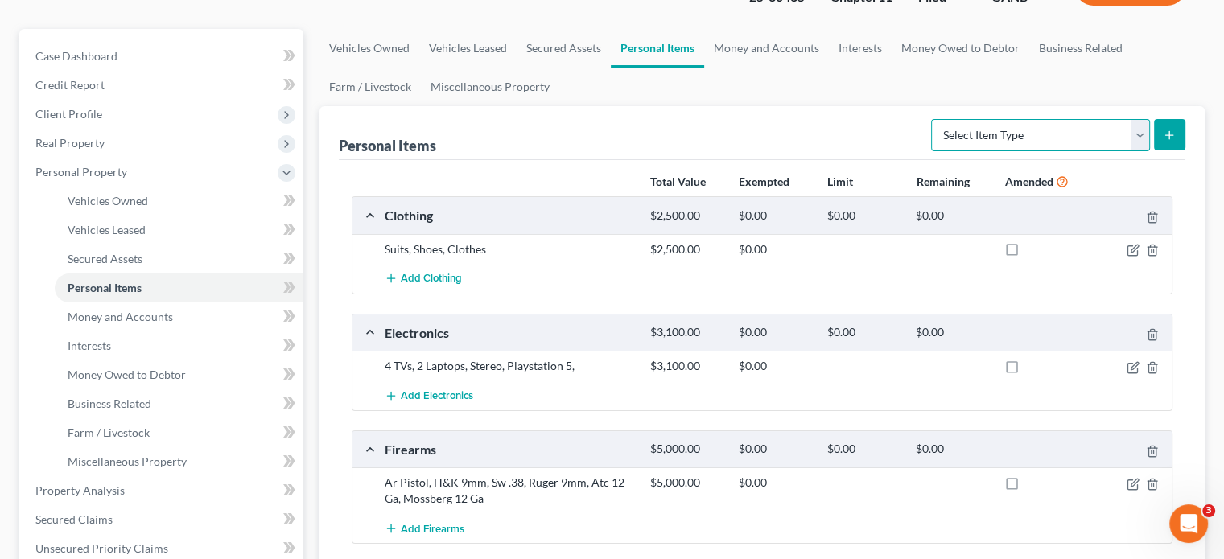
scroll to position [153, 0]
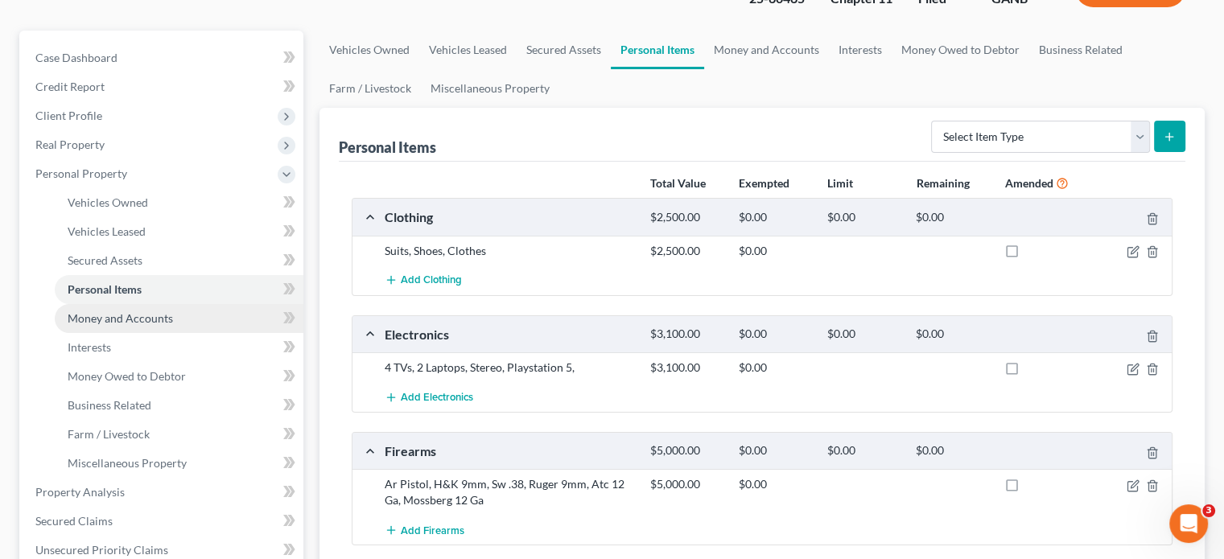
click at [145, 304] on link "Money and Accounts" at bounding box center [179, 318] width 249 height 29
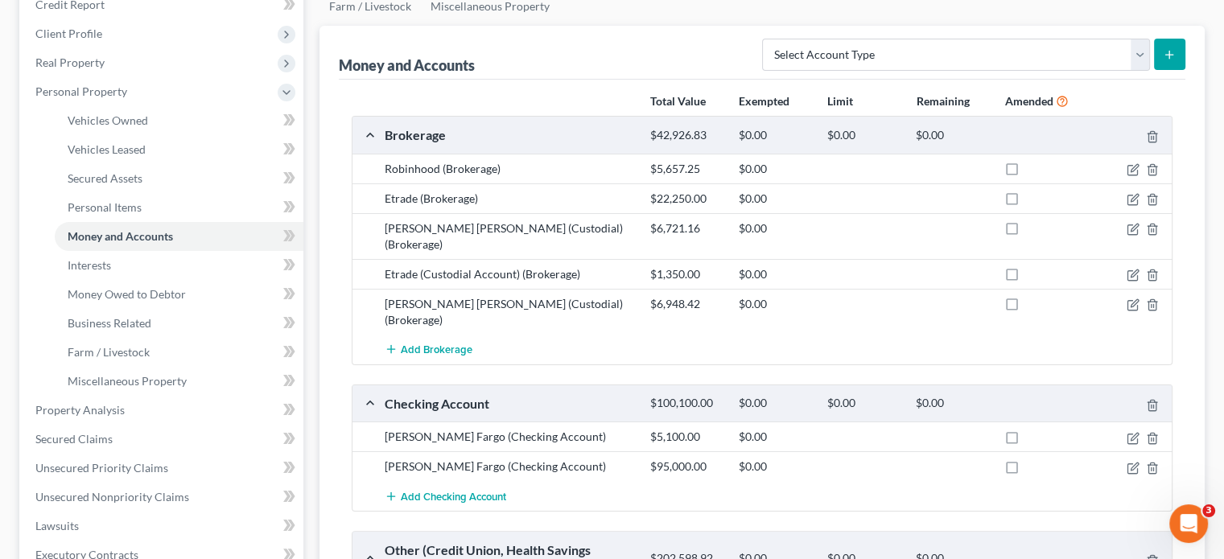
scroll to position [233, 0]
click at [446, 345] on span "Add Brokerage" at bounding box center [437, 351] width 72 height 13
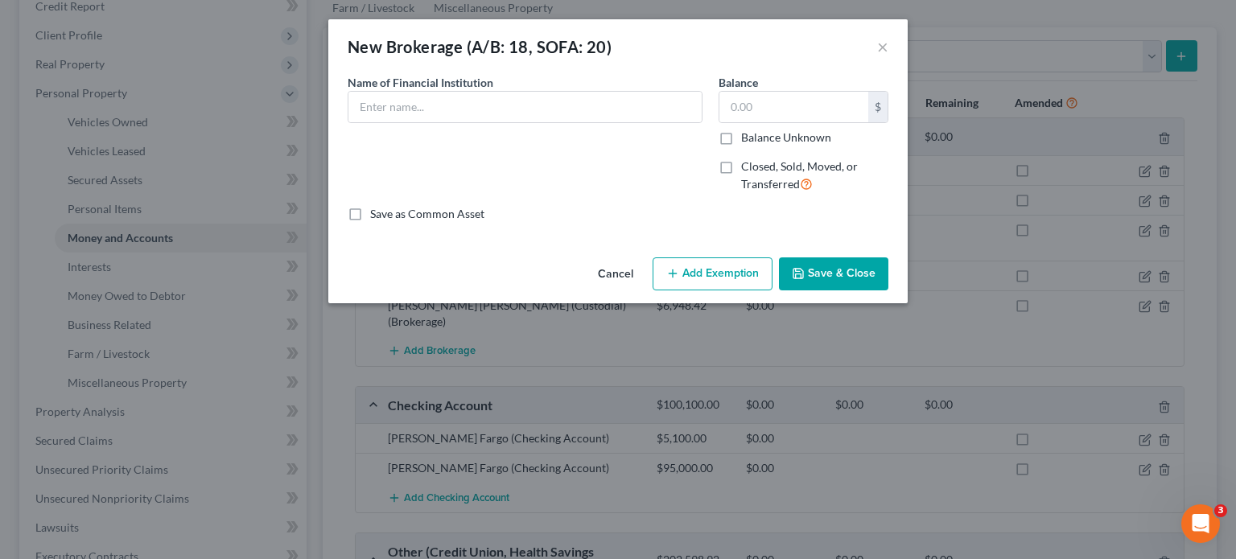
click at [624, 274] on button "Cancel" at bounding box center [615, 275] width 61 height 32
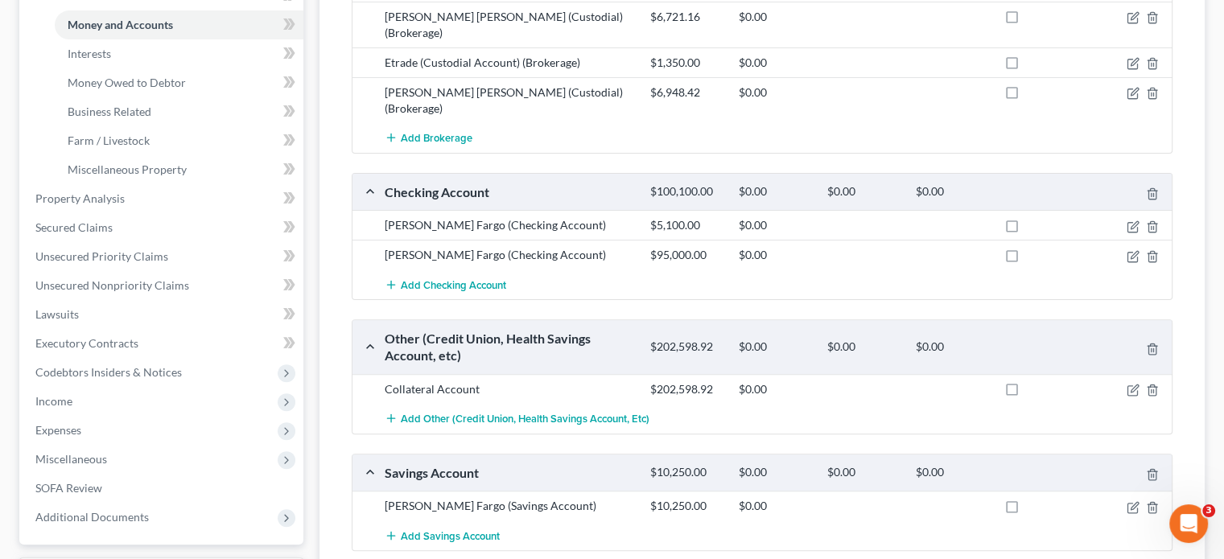
scroll to position [555, 0]
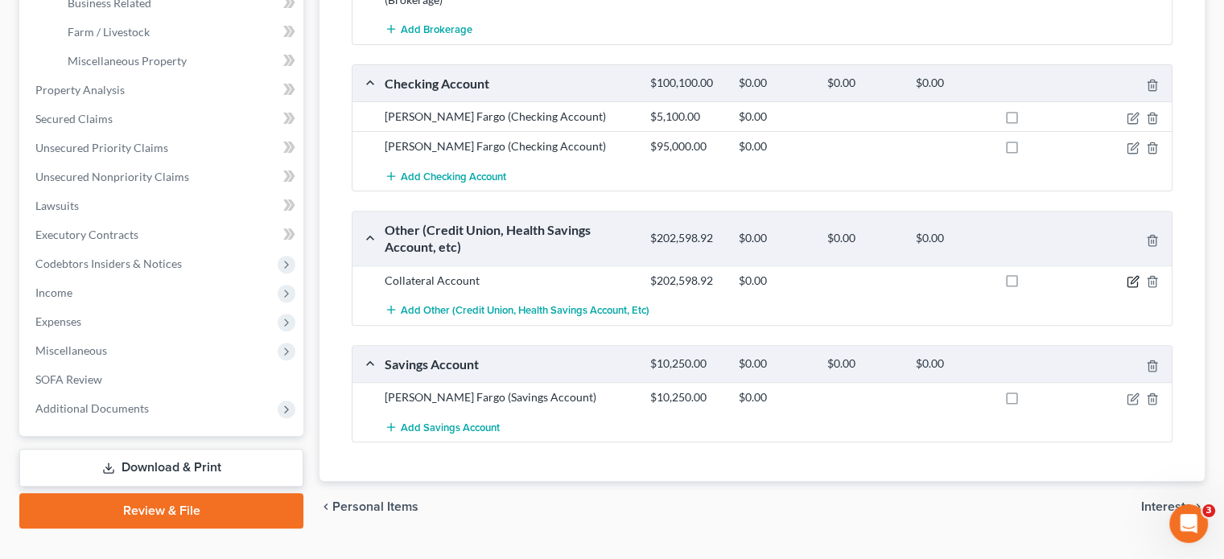
click at [1132, 275] on icon "button" at bounding box center [1132, 281] width 13 height 13
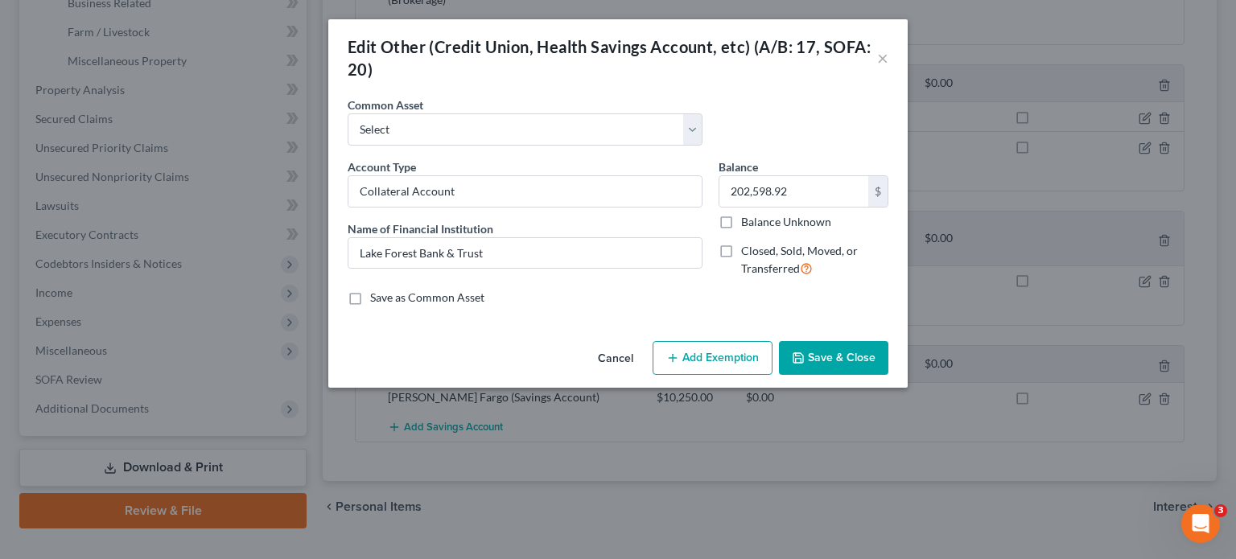
click at [834, 353] on button "Save & Close" at bounding box center [833, 358] width 109 height 34
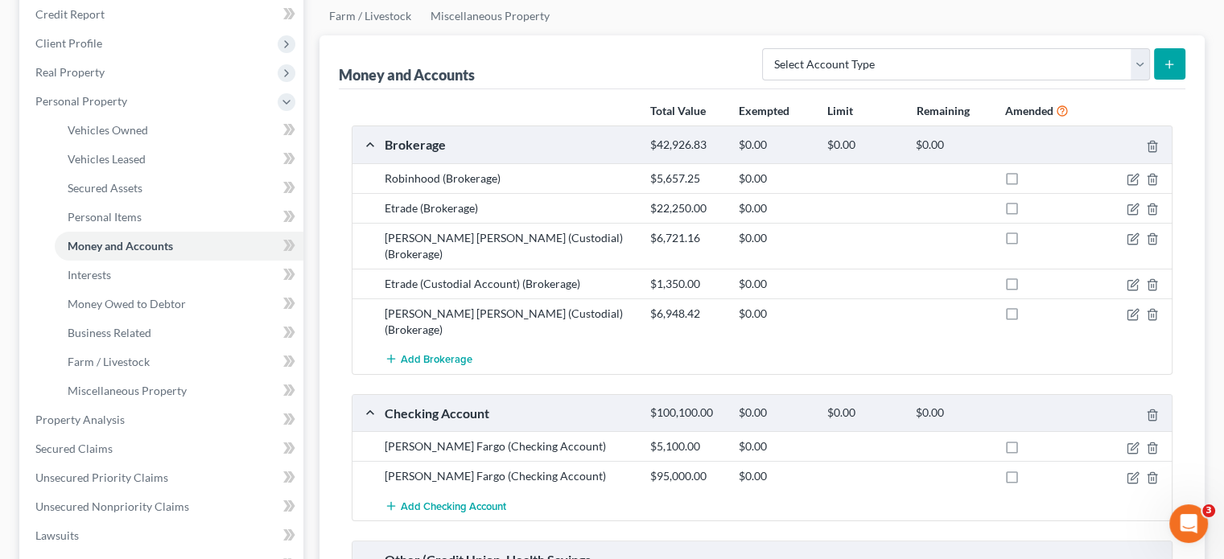
scroll to position [233, 0]
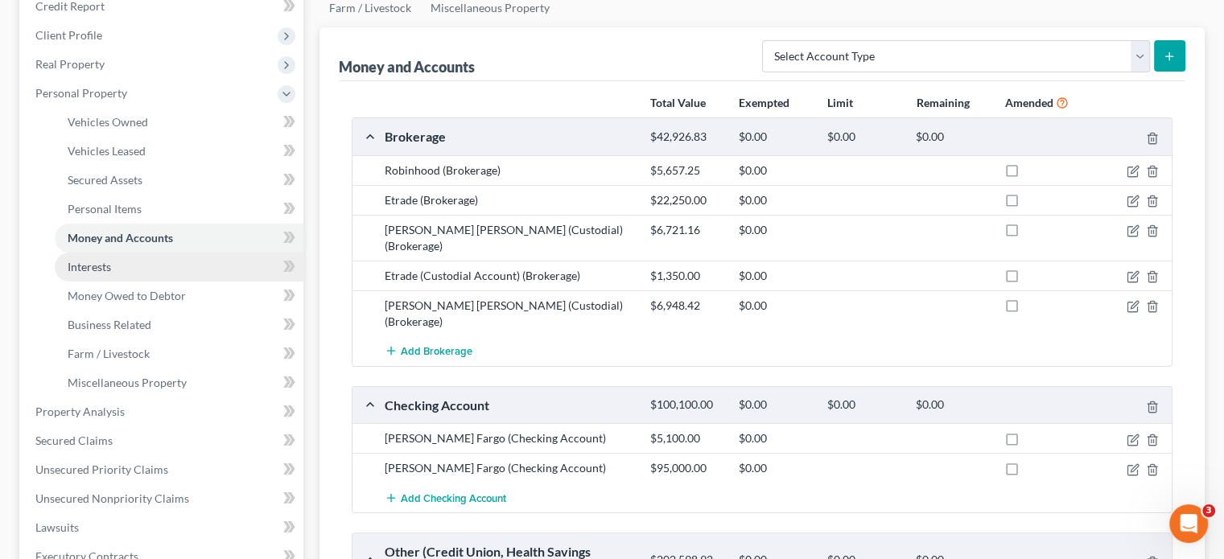
click at [132, 253] on link "Interests" at bounding box center [179, 267] width 249 height 29
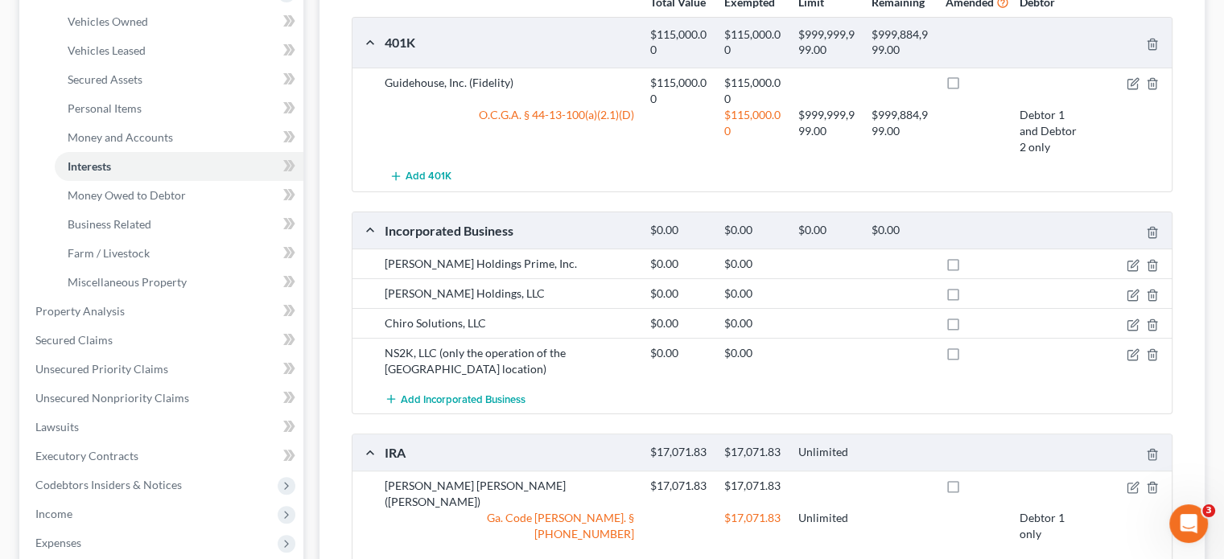
scroll to position [295, 0]
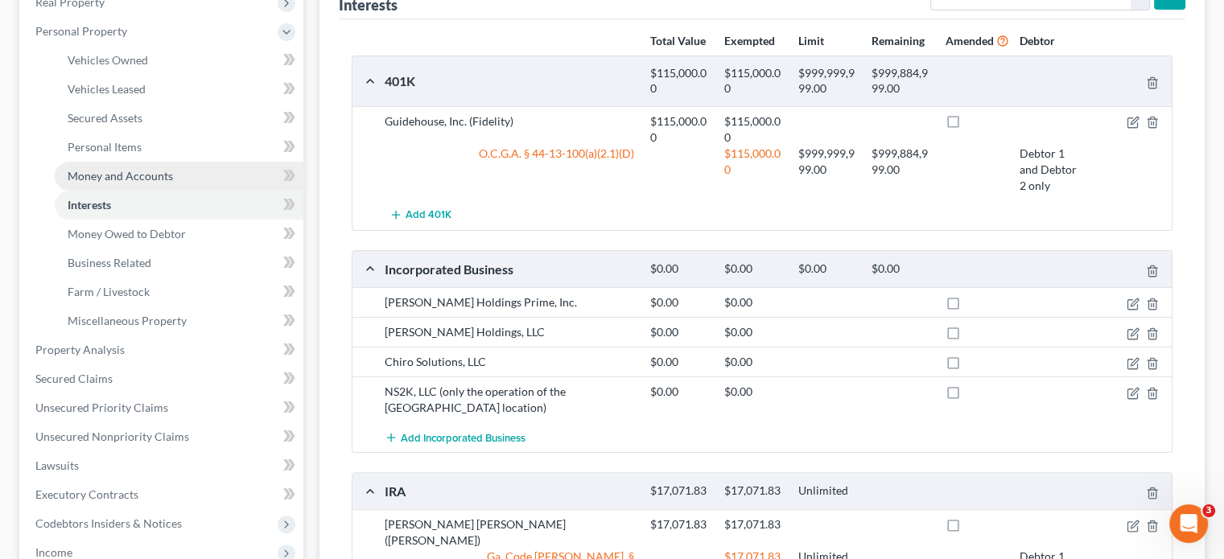
click at [113, 169] on span "Money and Accounts" at bounding box center [120, 176] width 105 height 14
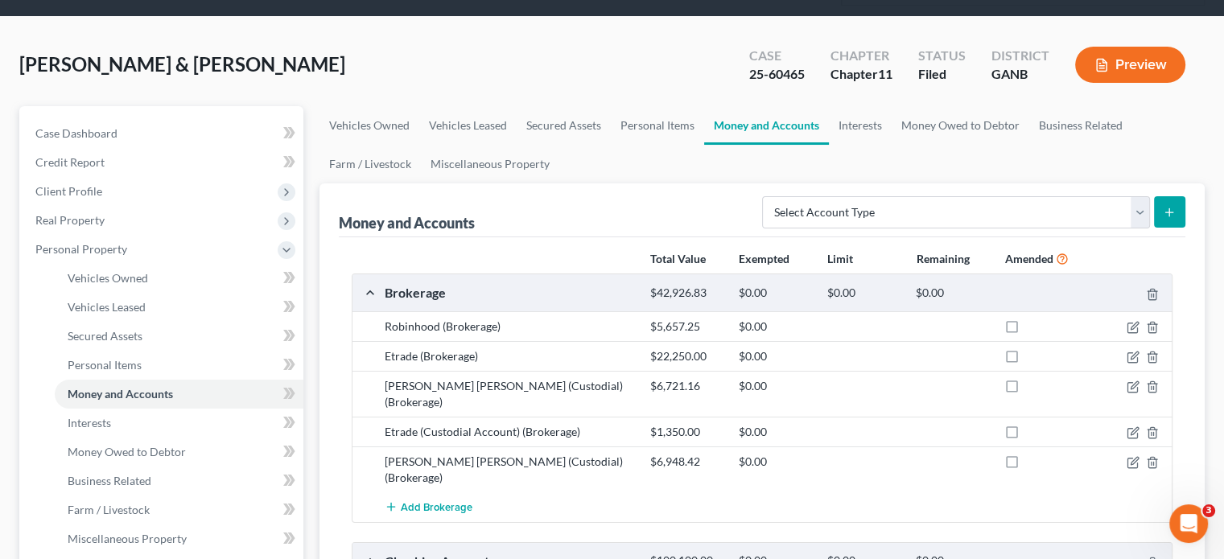
scroll to position [72, 0]
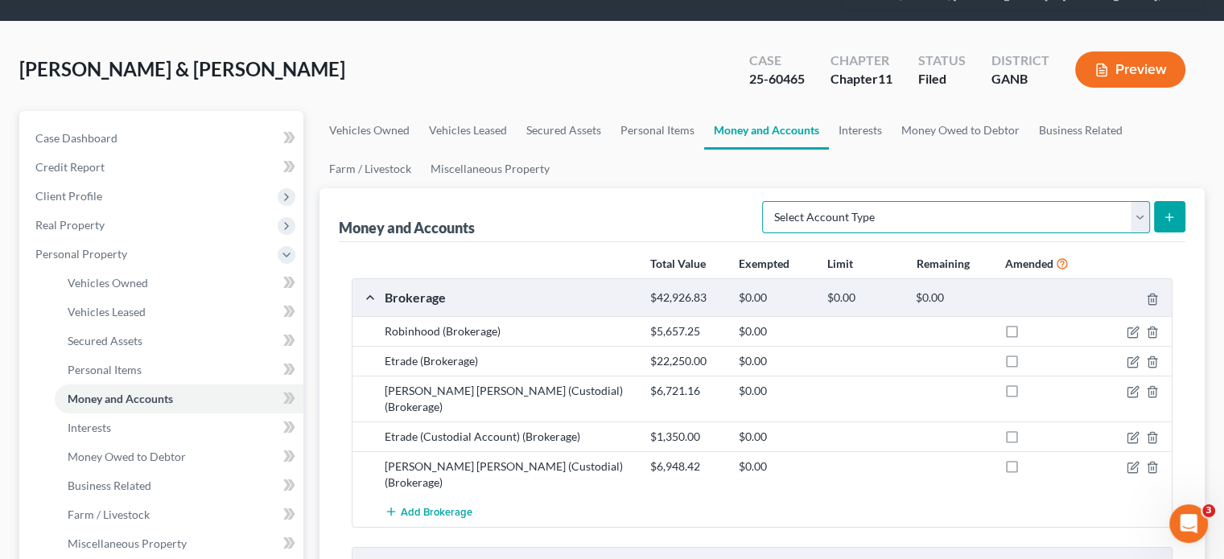
click at [1139, 201] on select "Select Account Type Brokerage (A/B: 18, SOFA: 20) Cash on Hand (A/B: 16) Certif…" at bounding box center [956, 217] width 388 height 32
select select "brokerage"
click at [767, 201] on select "Select Account Type Brokerage (A/B: 18, SOFA: 20) Cash on Hand (A/B: 16) Certif…" at bounding box center [956, 217] width 388 height 32
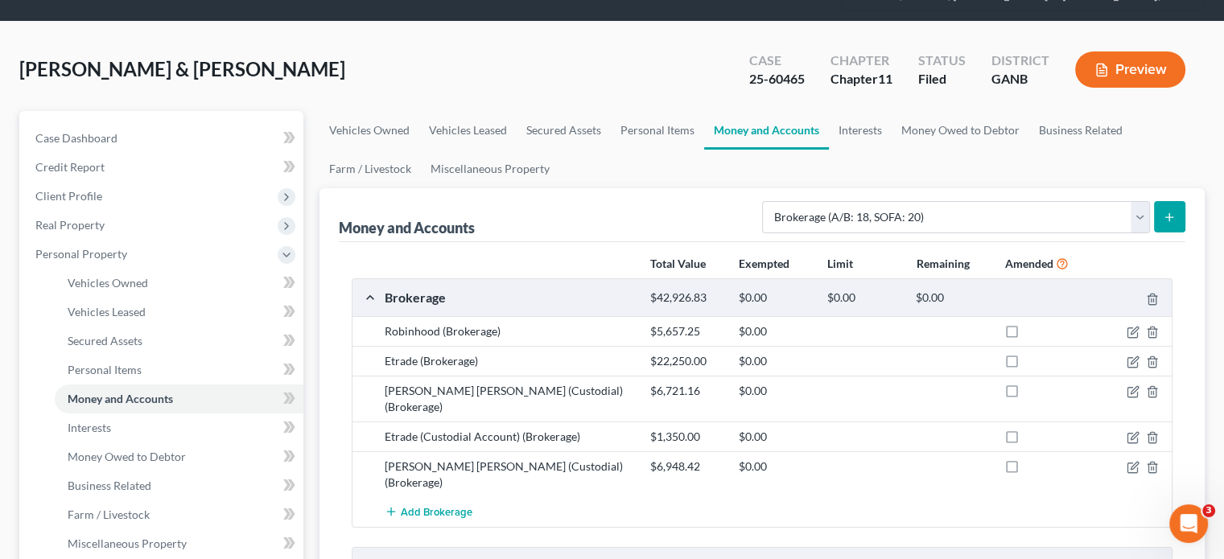
click at [1167, 217] on line "submit" at bounding box center [1169, 217] width 7 height 0
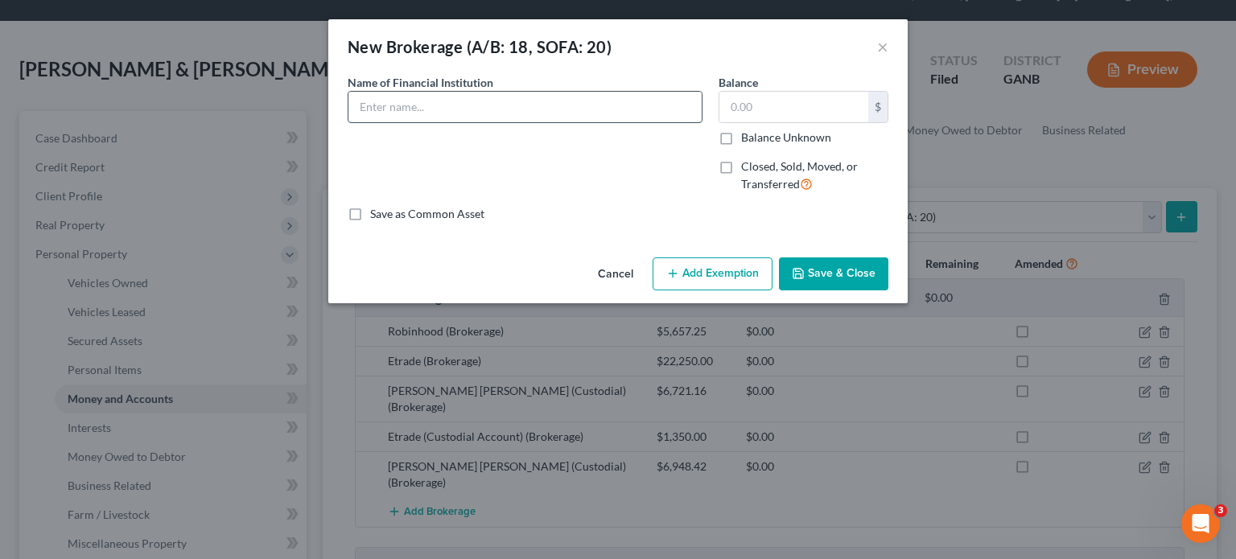
click at [507, 110] on input "text" at bounding box center [524, 107] width 353 height 31
type input "Prudential"
click at [763, 115] on input "text" at bounding box center [793, 107] width 149 height 31
type input "1,500.00"
click at [467, 108] on input "Prudential" at bounding box center [524, 107] width 353 height 31
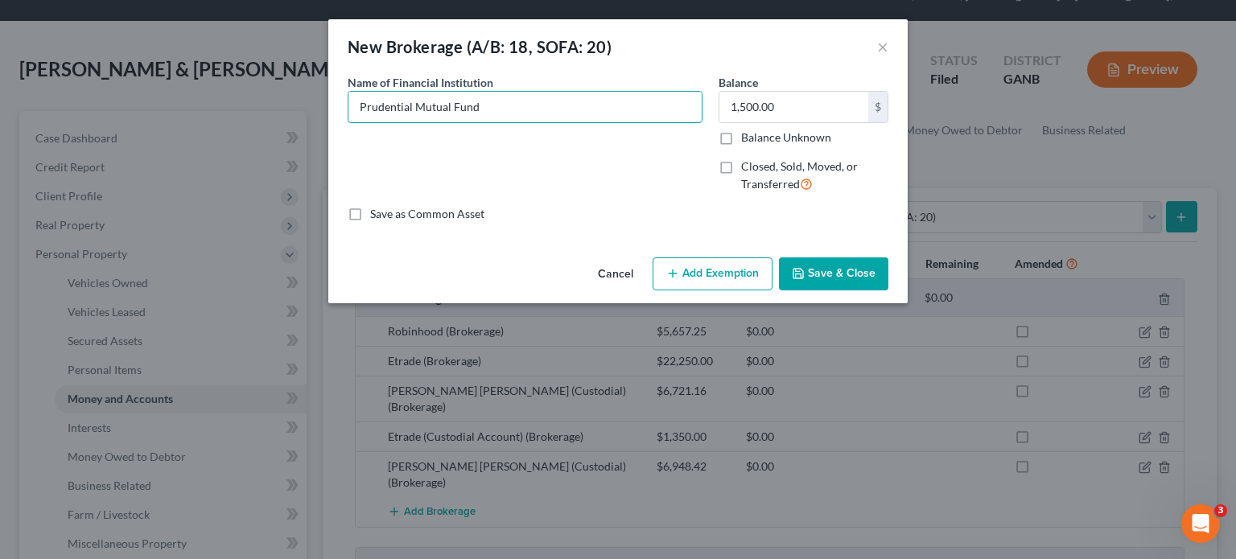
type input "Prudential Mutual Fund"
click at [833, 274] on button "Save & Close" at bounding box center [833, 274] width 109 height 34
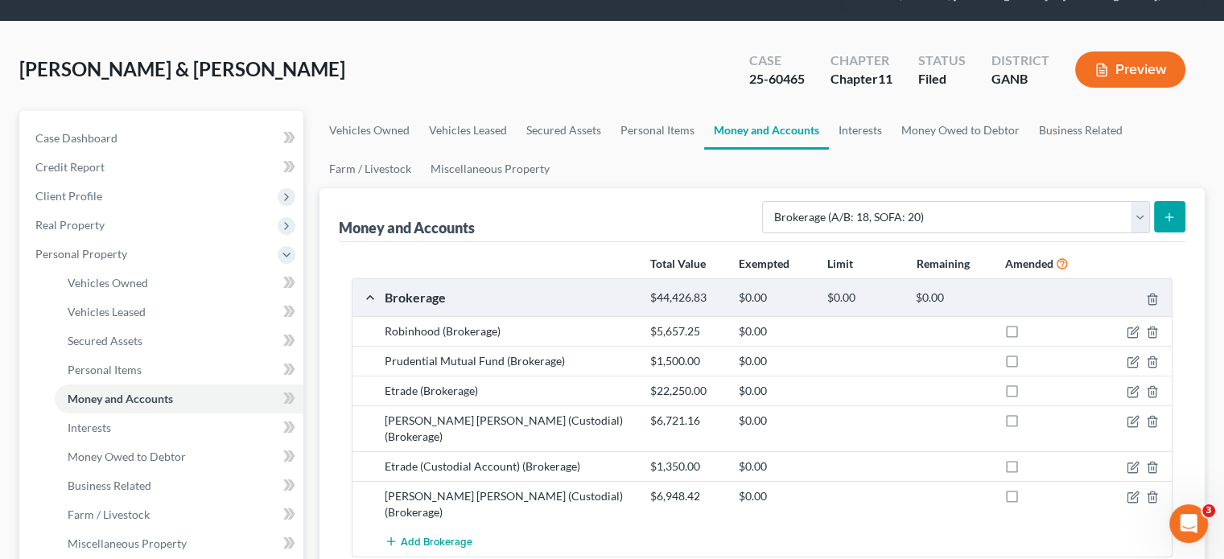
click at [1168, 211] on icon "submit" at bounding box center [1168, 217] width 13 height 13
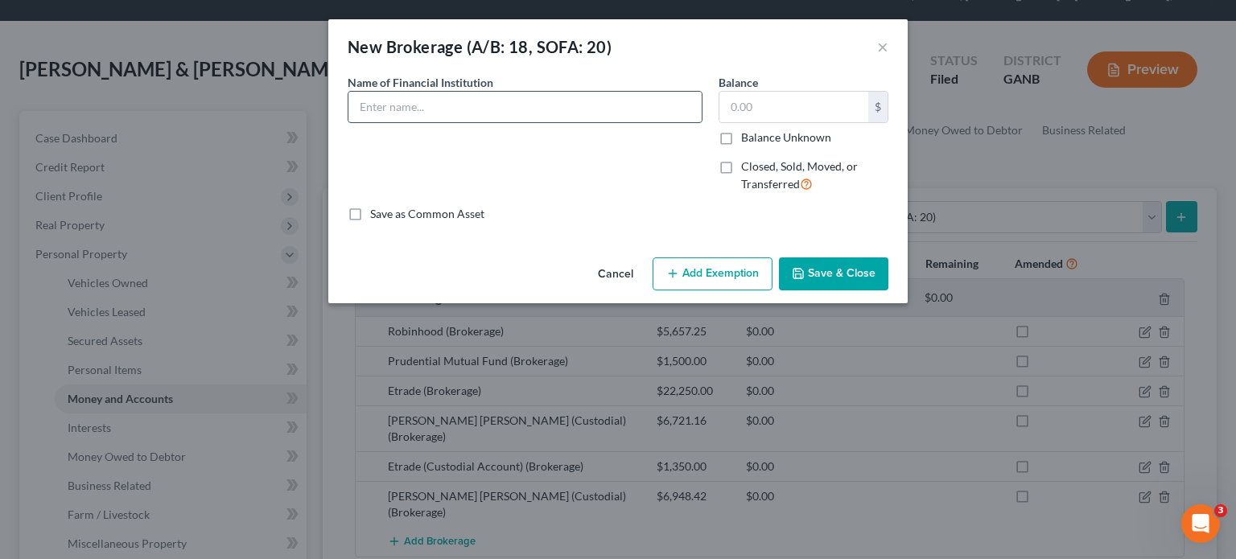
click at [514, 106] on input "text" at bounding box center [524, 107] width 353 height 31
type input "Prudential Mutual Fund"
click at [827, 105] on input "text" at bounding box center [793, 107] width 149 height 31
type input "1,500"
click at [843, 273] on button "Save & Close" at bounding box center [833, 274] width 109 height 34
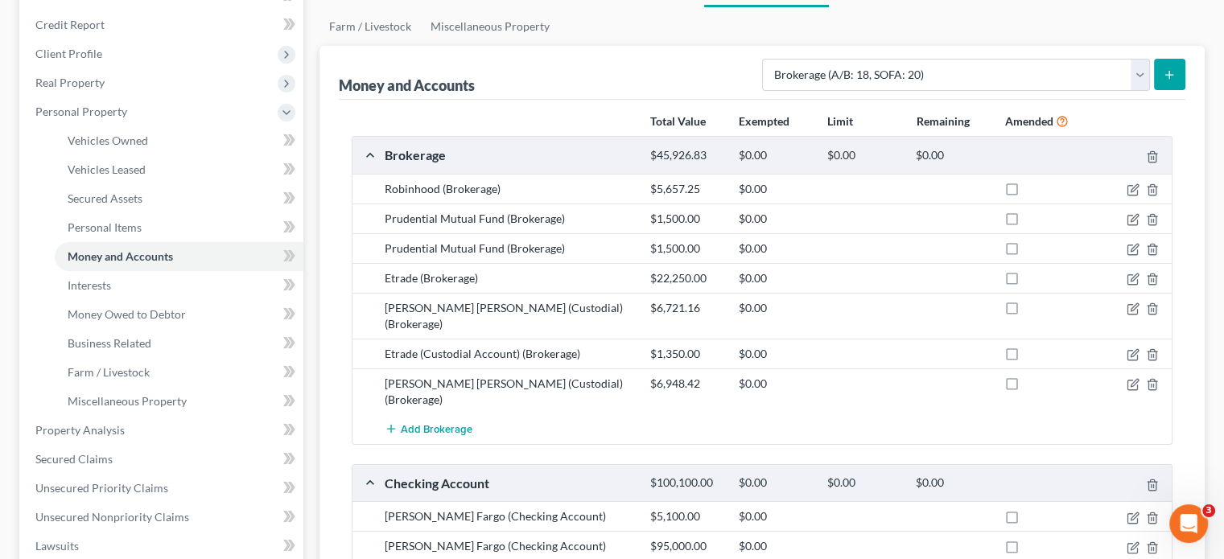
scroll to position [233, 0]
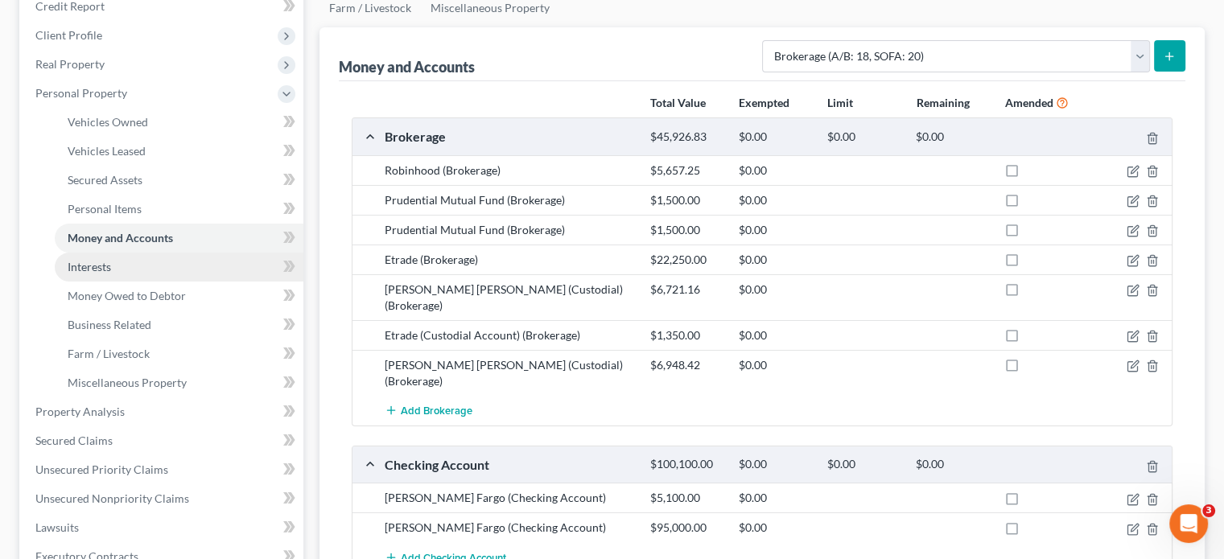
click at [114, 253] on link "Interests" at bounding box center [179, 267] width 249 height 29
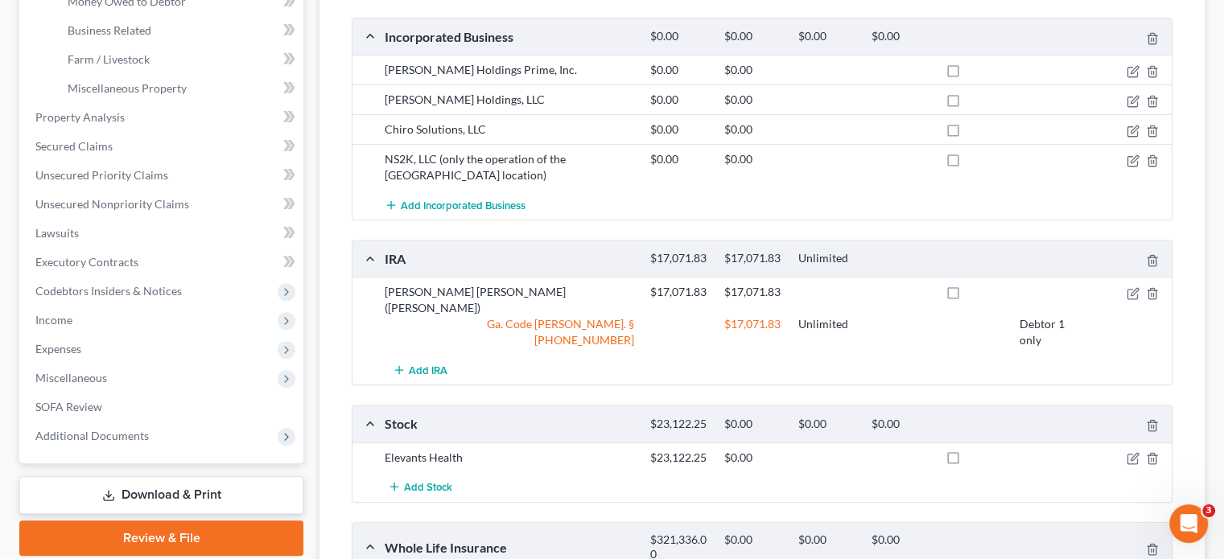
scroll to position [537, 0]
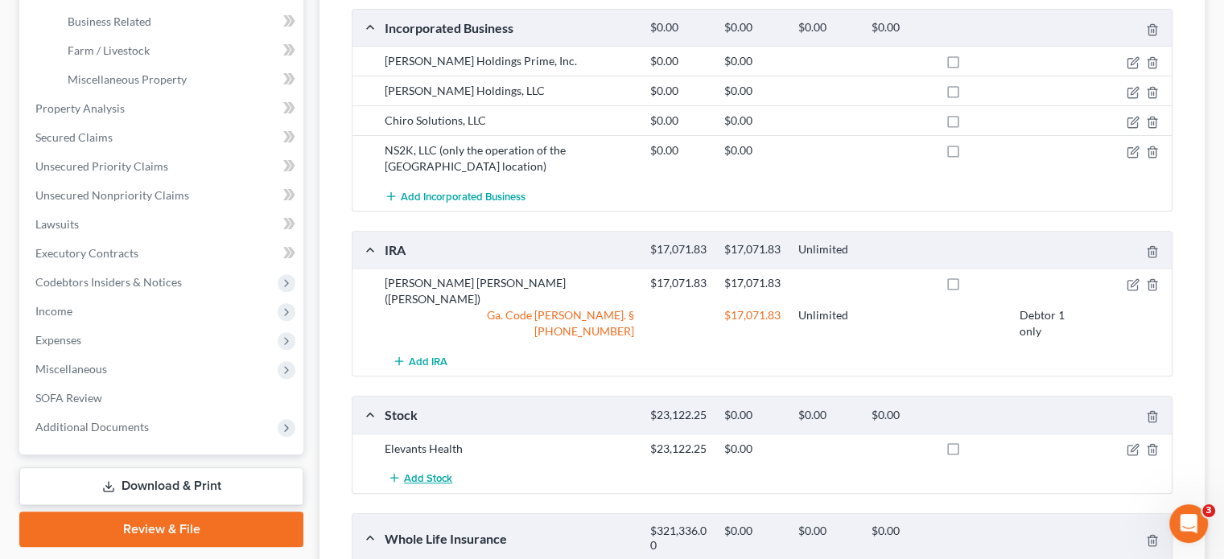
click at [426, 472] on span "Add Stock" at bounding box center [428, 478] width 48 height 13
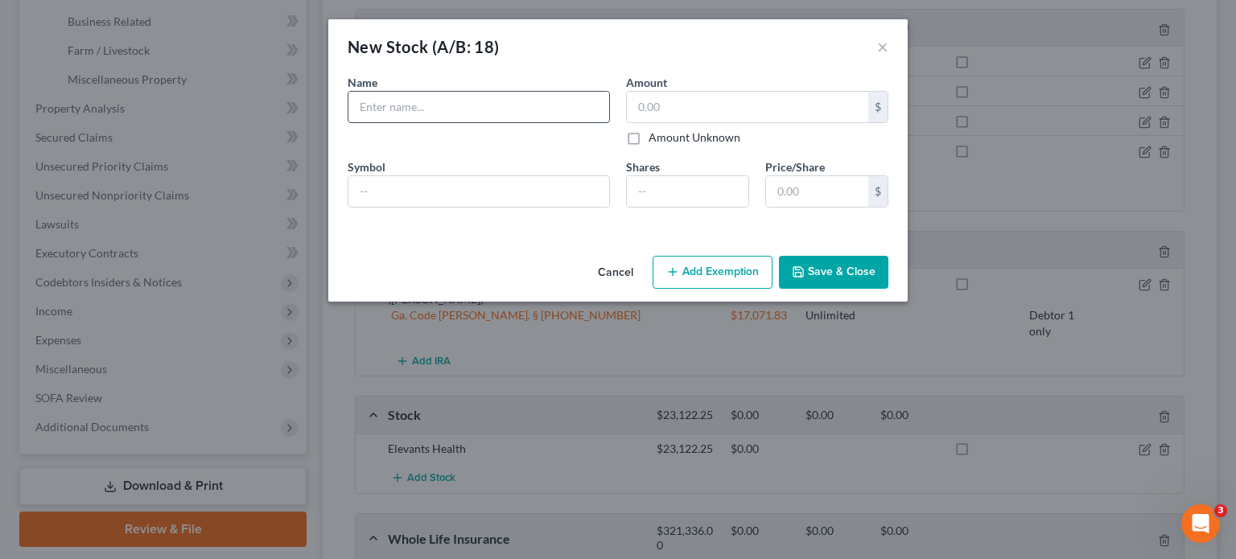
click at [467, 112] on input "text" at bounding box center [478, 107] width 261 height 31
type input "s"
type input "InstaCart"
click at [703, 109] on input "text" at bounding box center [747, 107] width 241 height 31
type input "2,500.00"
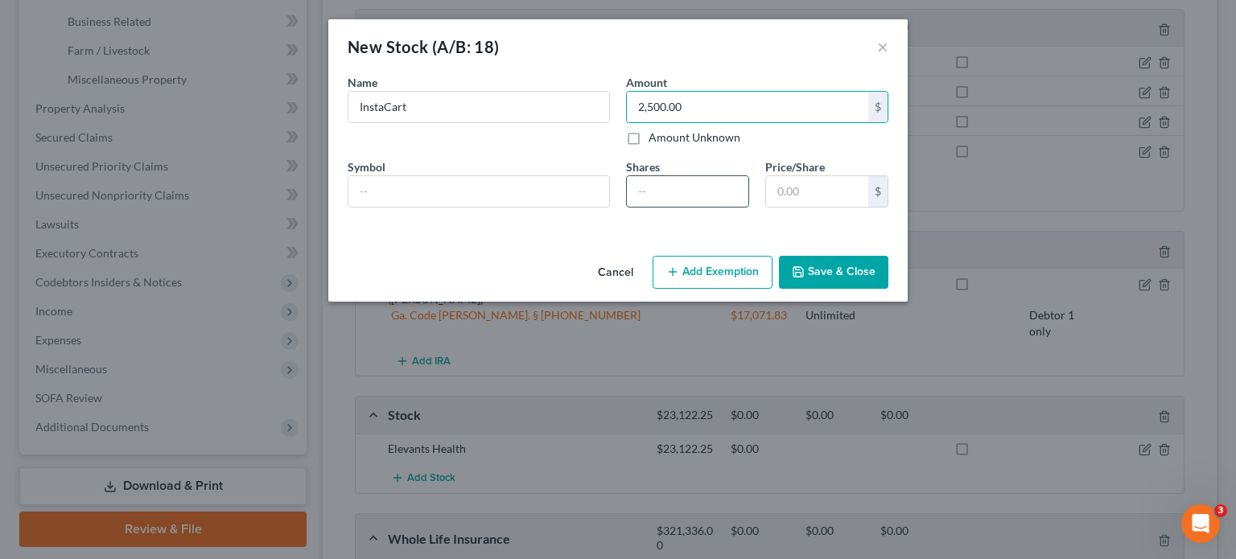
click at [697, 187] on input "number" at bounding box center [687, 191] width 121 height 31
type input "33"
click at [768, 224] on div "An exemption set must first be selected from the Filing Information section. Na…" at bounding box center [617, 161] width 579 height 175
click at [840, 253] on div "Cancel Add Exemption Save & Close" at bounding box center [617, 275] width 579 height 53
click at [839, 266] on button "Save & Close" at bounding box center [833, 273] width 109 height 34
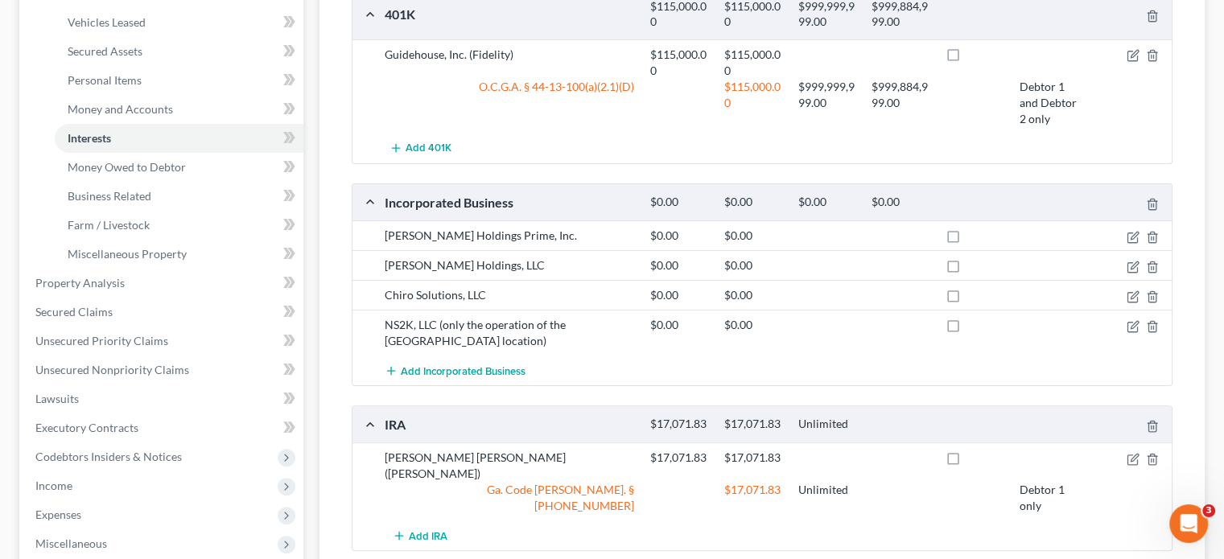
scroll to position [295, 0]
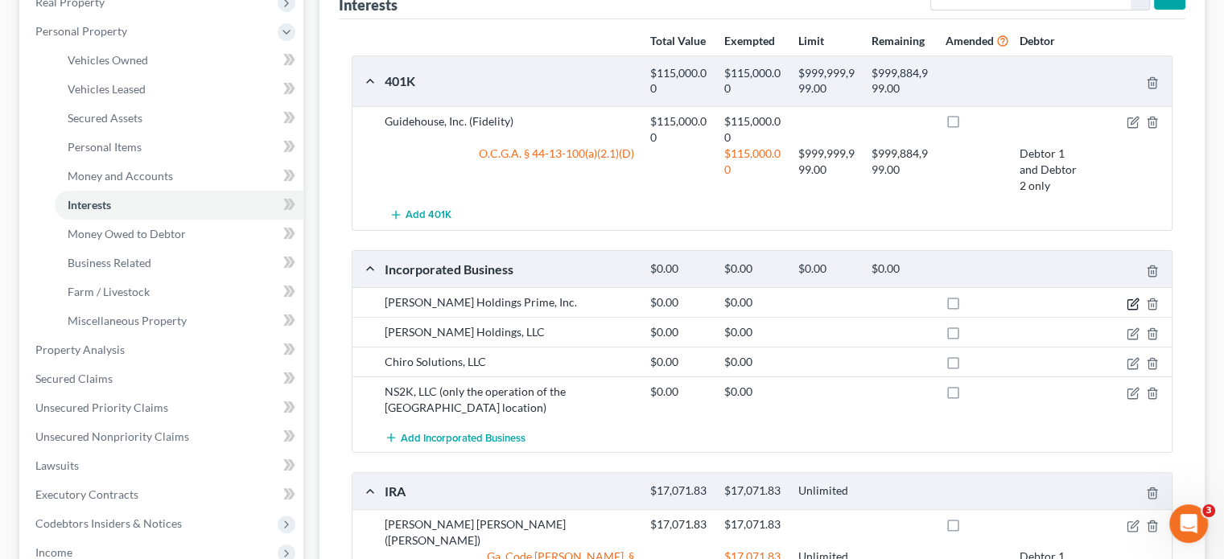
click at [1133, 298] on icon "button" at bounding box center [1132, 304] width 13 height 13
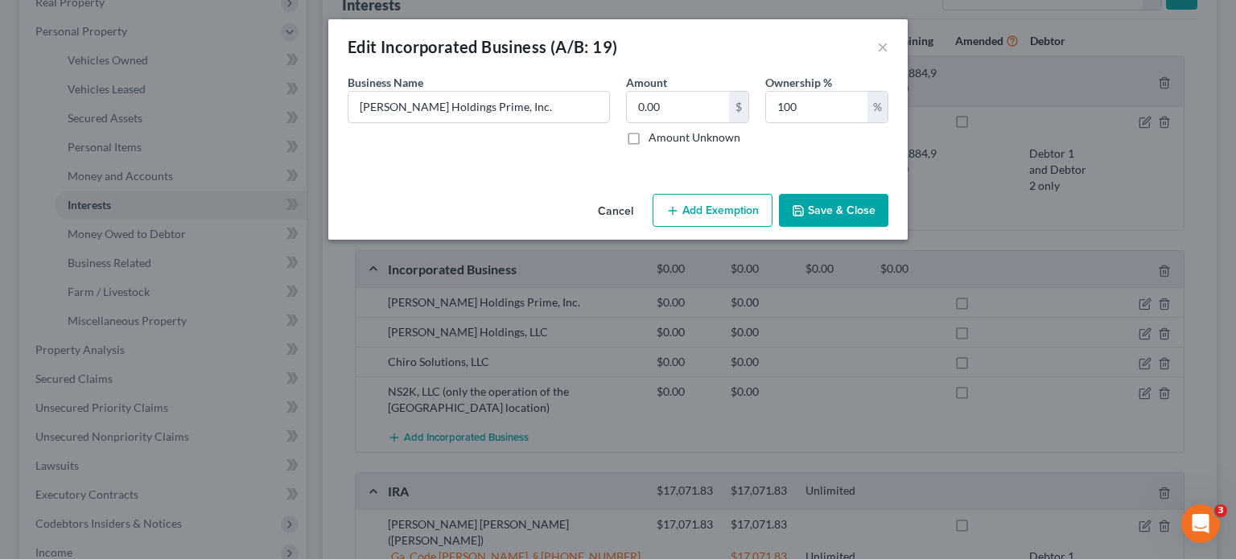
click at [648, 138] on label "Amount Unknown" at bounding box center [694, 138] width 92 height 16
click at [655, 138] on input "Amount Unknown" at bounding box center [660, 135] width 10 height 10
checkbox input "true"
click at [837, 206] on button "Save & Close" at bounding box center [833, 211] width 109 height 34
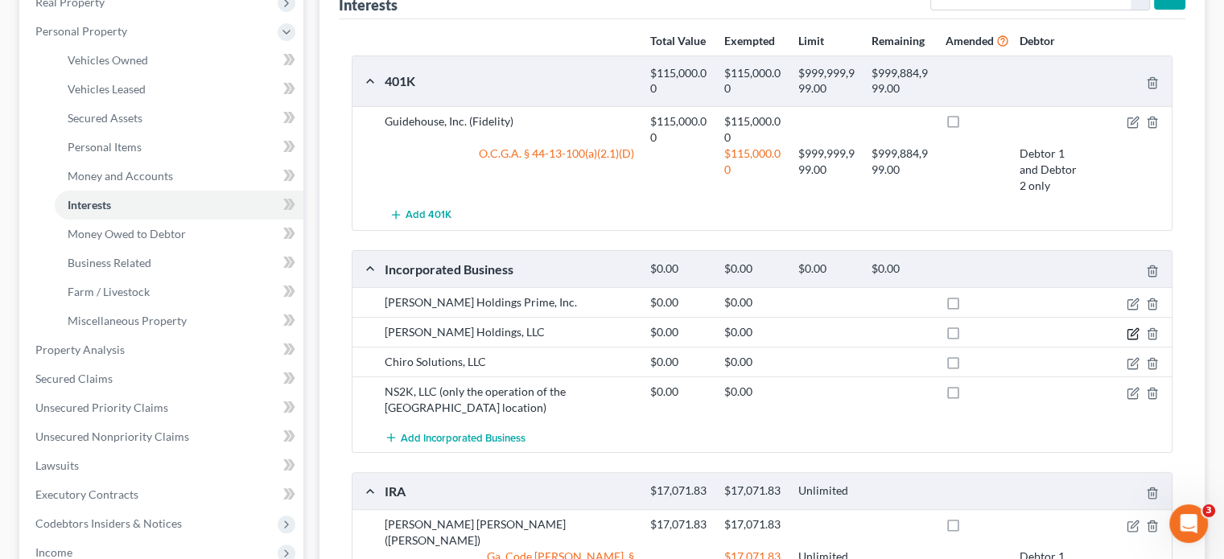
click at [1128, 327] on icon "button" at bounding box center [1132, 333] width 13 height 13
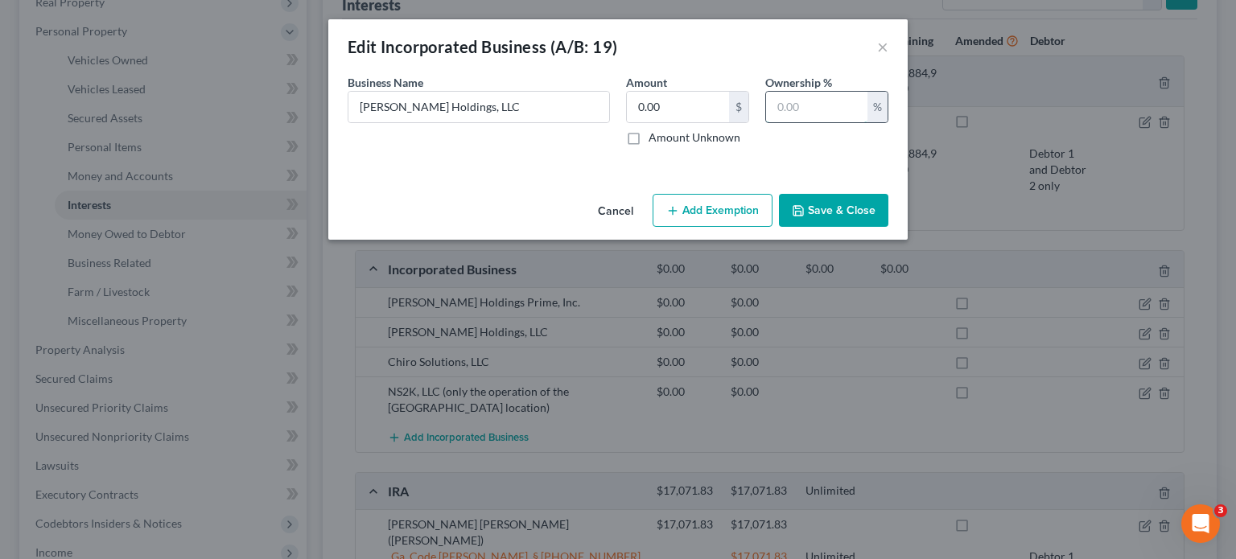
click at [797, 107] on input "text" at bounding box center [816, 107] width 101 height 31
type input "100.00"
click at [648, 138] on label "Amount Unknown" at bounding box center [694, 138] width 92 height 16
click at [655, 138] on input "Amount Unknown" at bounding box center [660, 135] width 10 height 10
checkbox input "true"
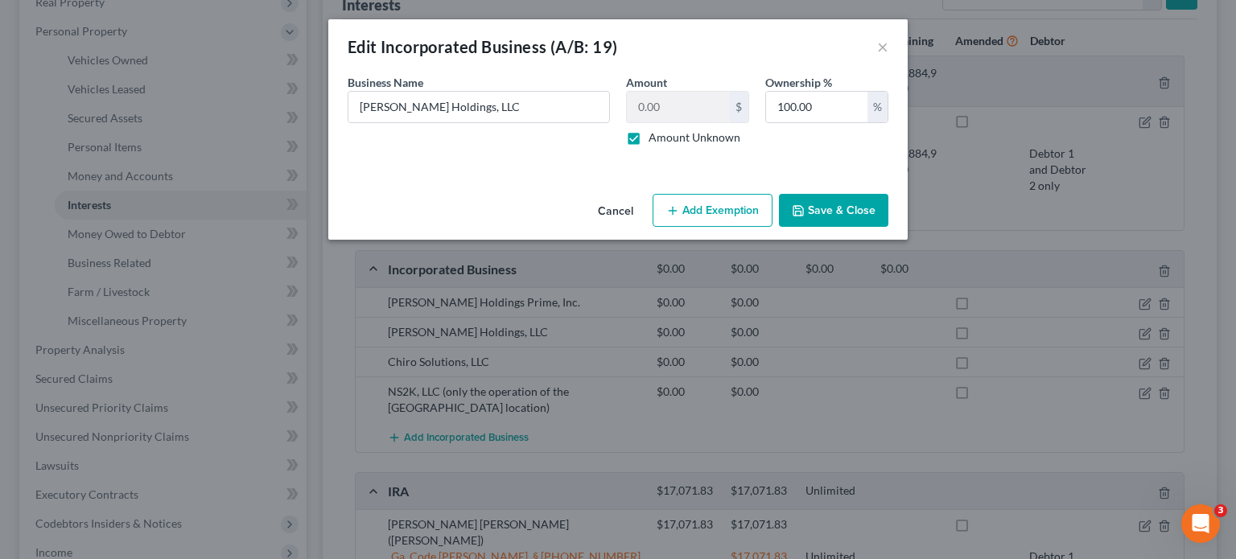
click at [841, 209] on button "Save & Close" at bounding box center [833, 211] width 109 height 34
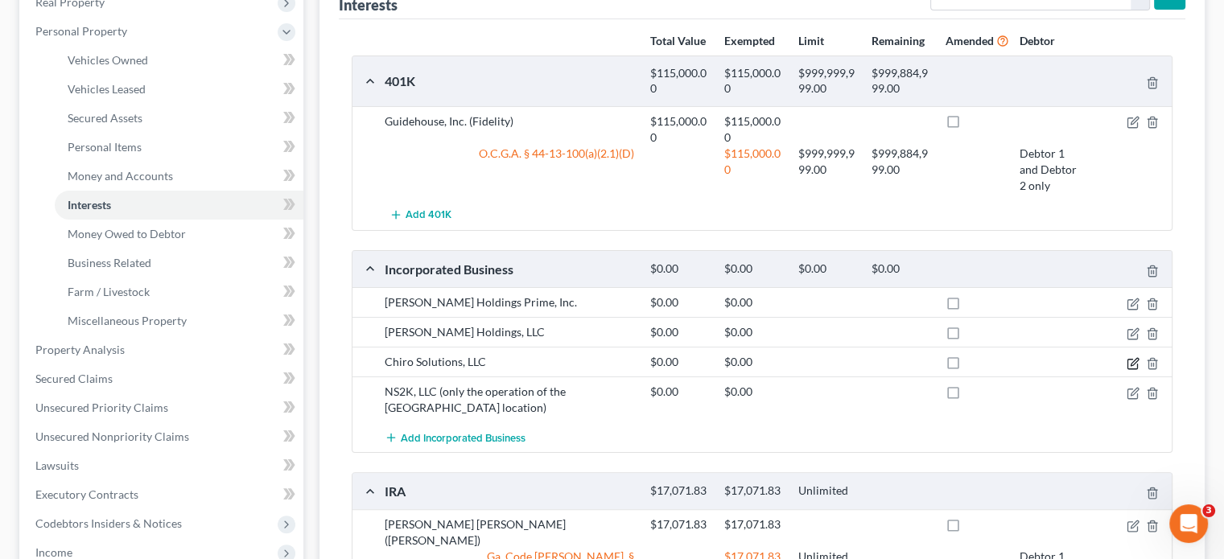
click at [1132, 357] on icon "button" at bounding box center [1132, 363] width 13 height 13
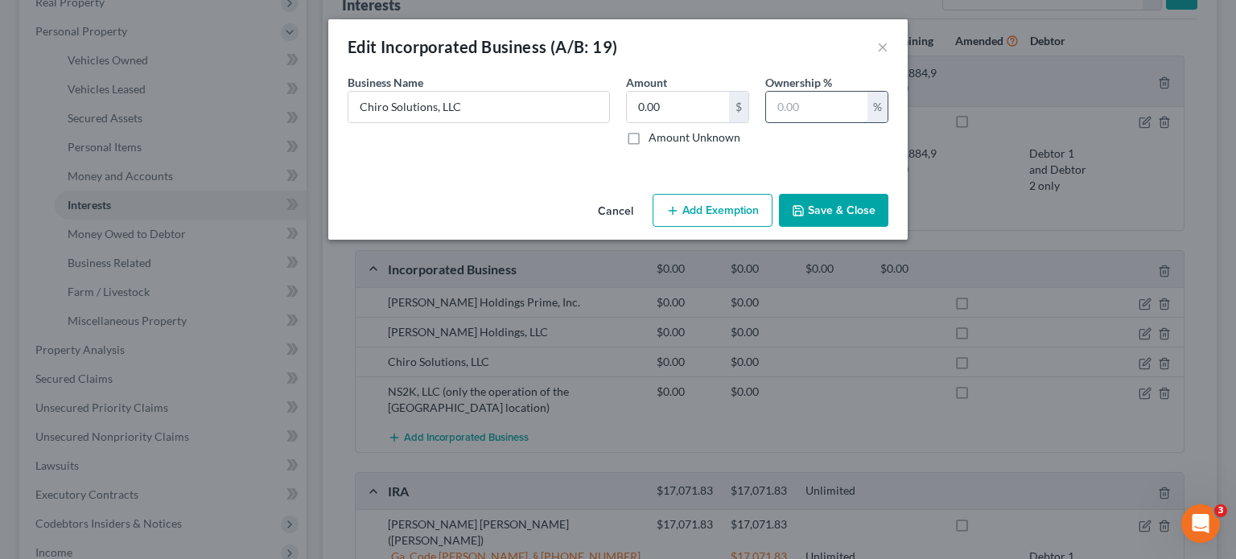
click at [792, 108] on input "text" at bounding box center [816, 107] width 101 height 31
type input "100"
click at [621, 204] on button "Cancel" at bounding box center [615, 211] width 61 height 32
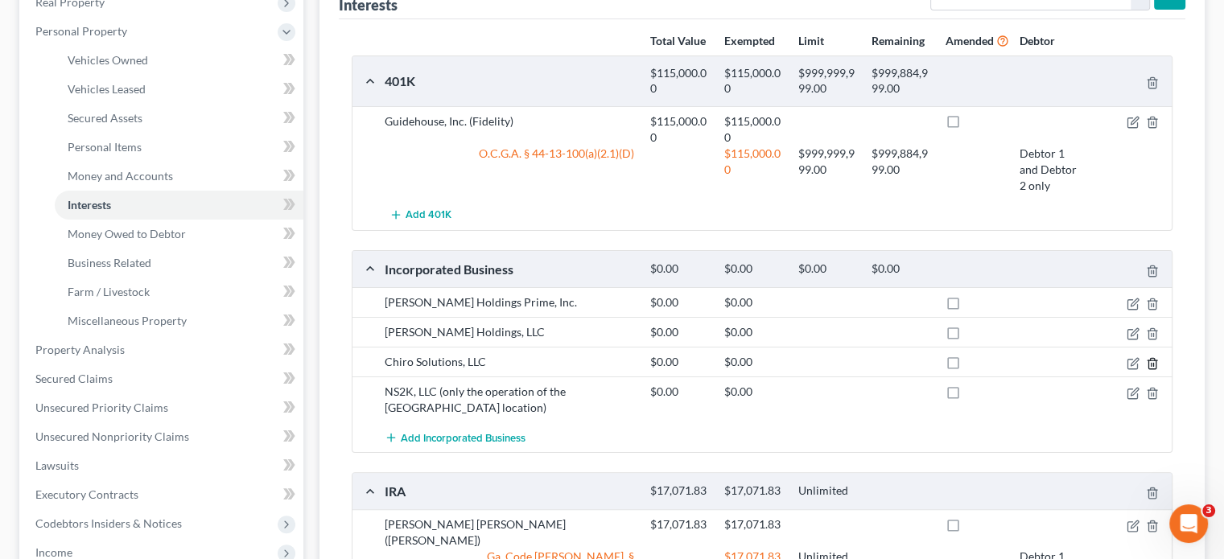
click at [1151, 363] on line "button" at bounding box center [1151, 364] width 0 height 3
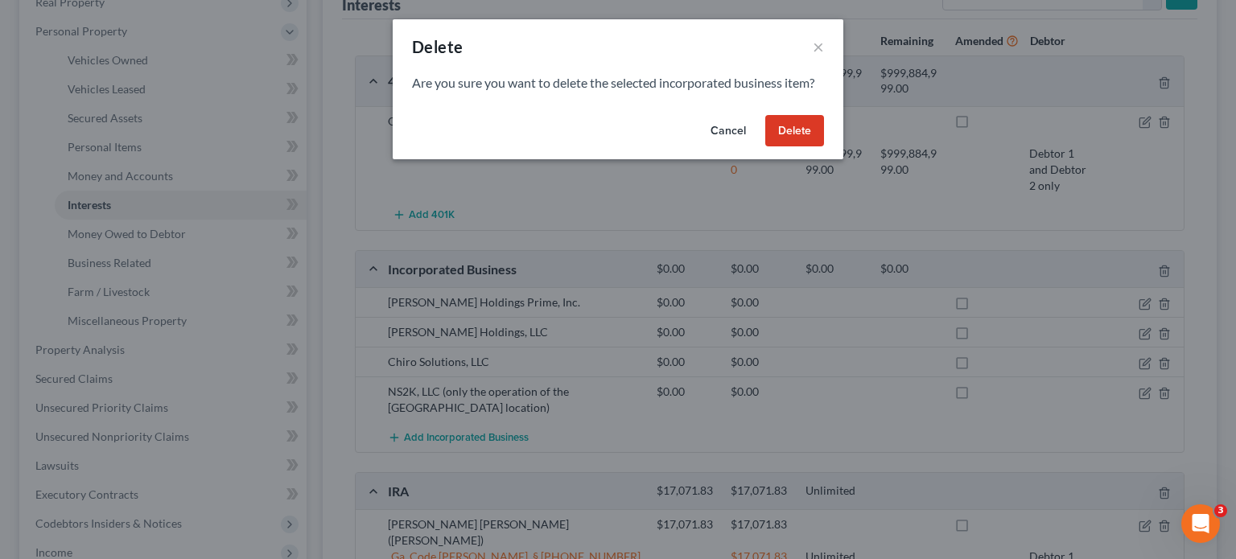
click at [795, 125] on button "Delete" at bounding box center [794, 131] width 59 height 32
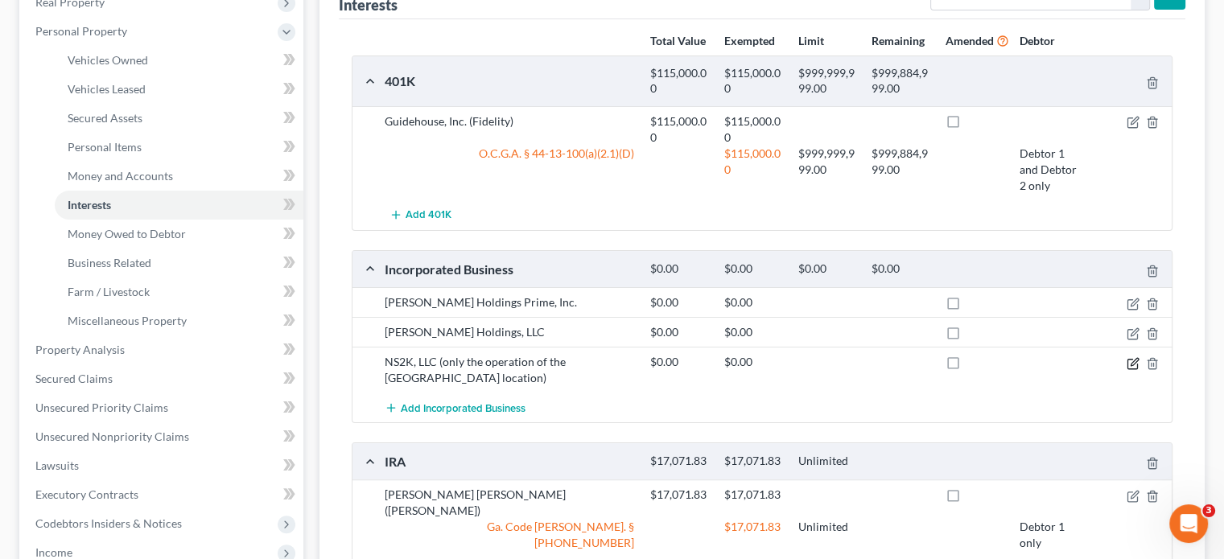
click at [1134, 358] on icon "button" at bounding box center [1133, 361] width 7 height 7
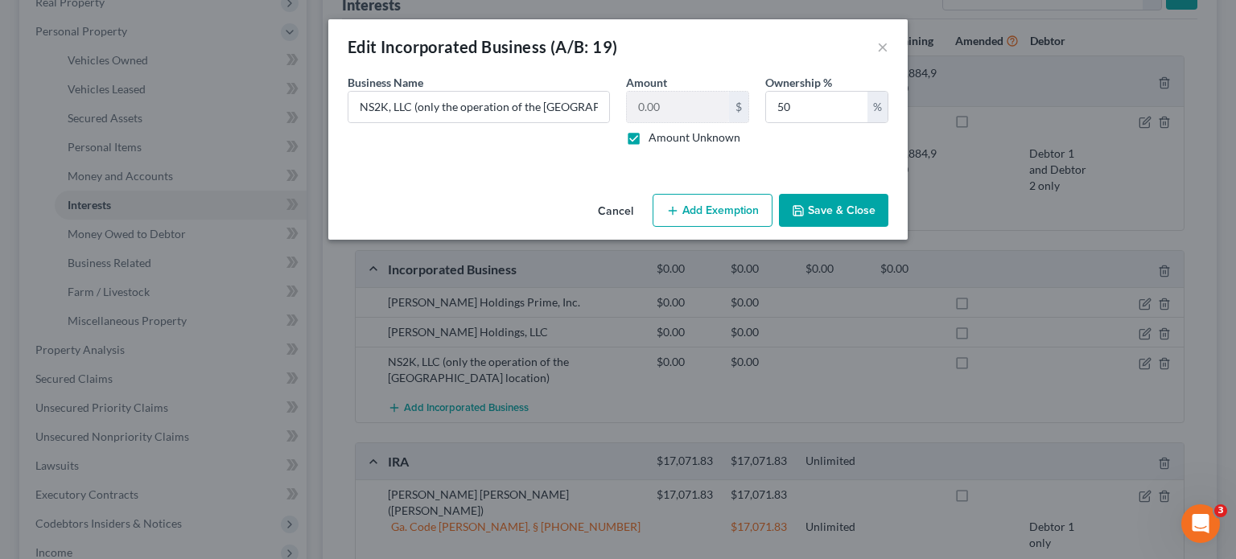
click at [814, 208] on button "Save & Close" at bounding box center [833, 211] width 109 height 34
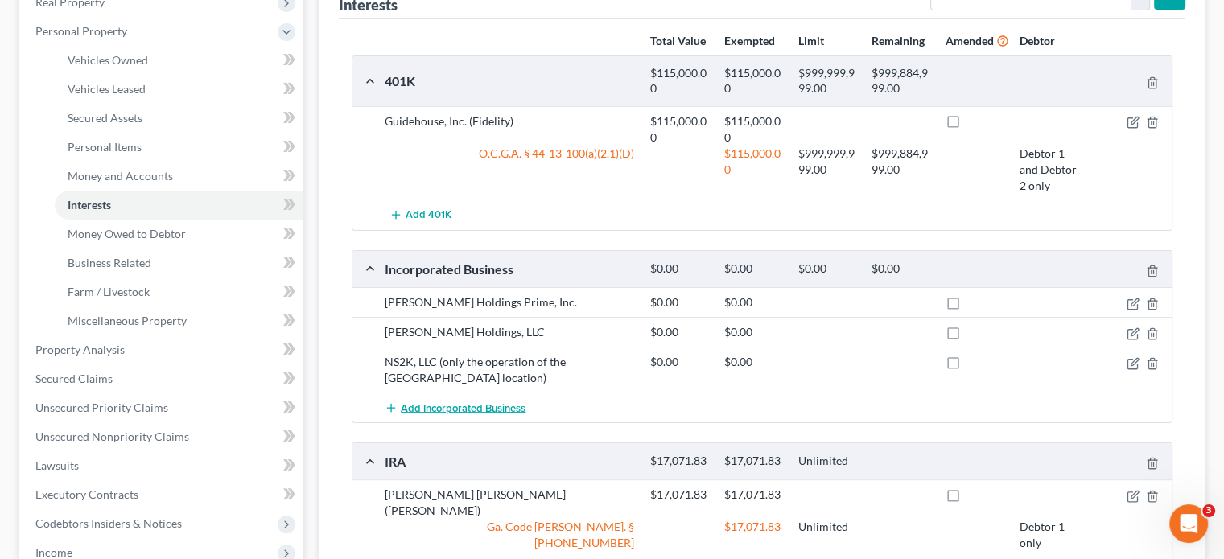
click at [462, 401] on span "Add Incorporated Business" at bounding box center [463, 407] width 125 height 13
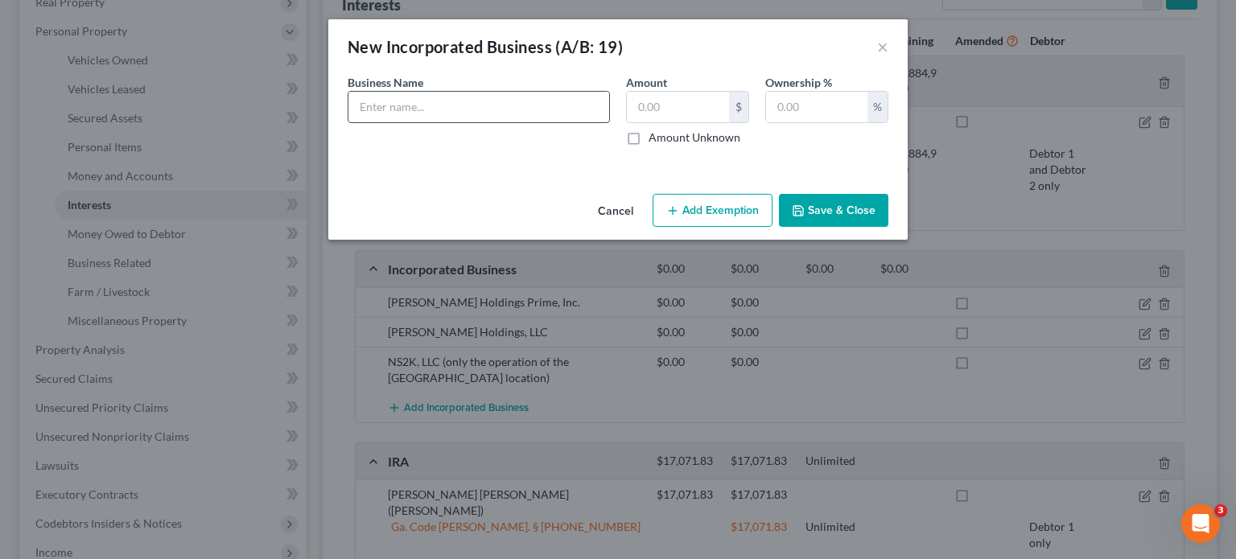
click at [471, 115] on input "text" at bounding box center [478, 107] width 261 height 31
type input "Above Average Tutoring"
click at [772, 93] on input "text" at bounding box center [816, 107] width 101 height 31
type input "100.00"
click at [648, 138] on label "Amount Unknown" at bounding box center [694, 138] width 92 height 16
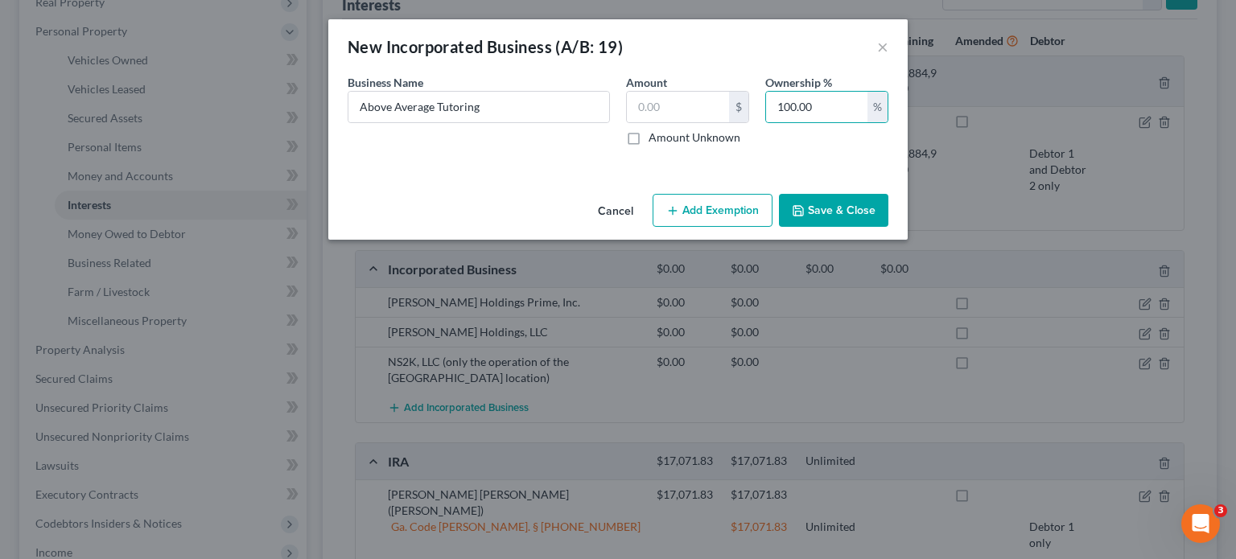
click at [655, 138] on input "Amount Unknown" at bounding box center [660, 135] width 10 height 10
checkbox input "true"
click at [517, 103] on input "Above Average Tutoring" at bounding box center [478, 107] width 261 height 31
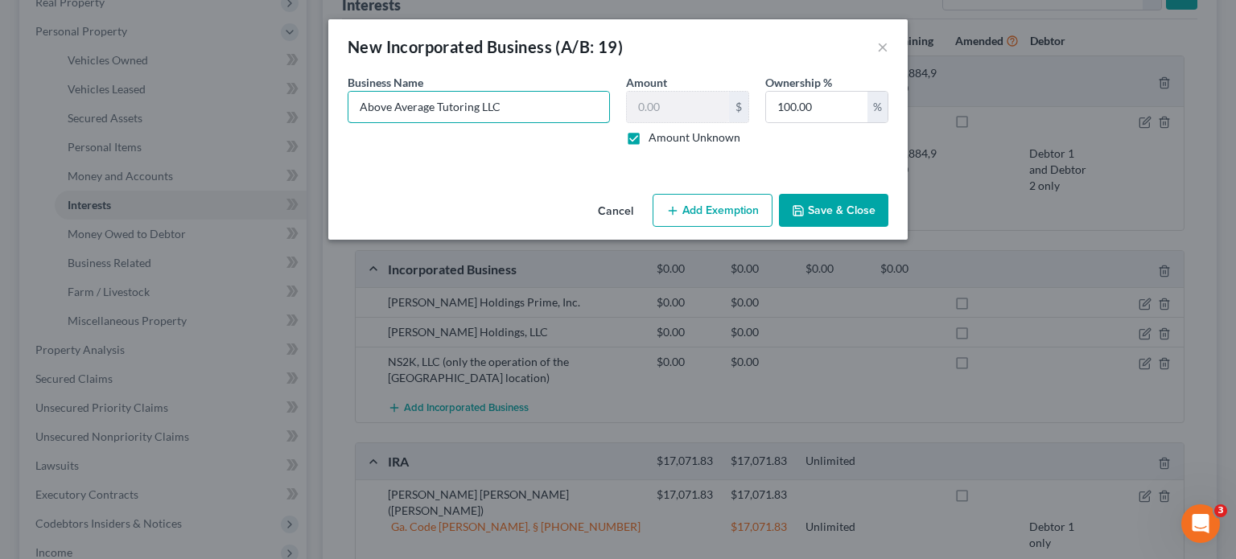
type input "Above Average Tutoring LLC"
click at [847, 216] on button "Save & Close" at bounding box center [833, 211] width 109 height 34
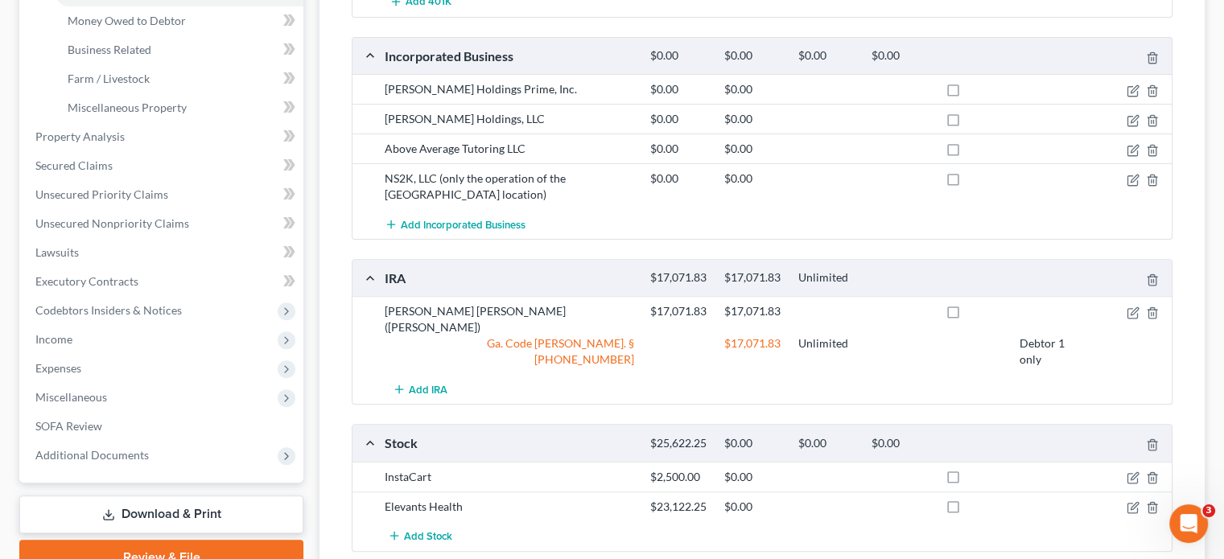
scroll to position [537, 0]
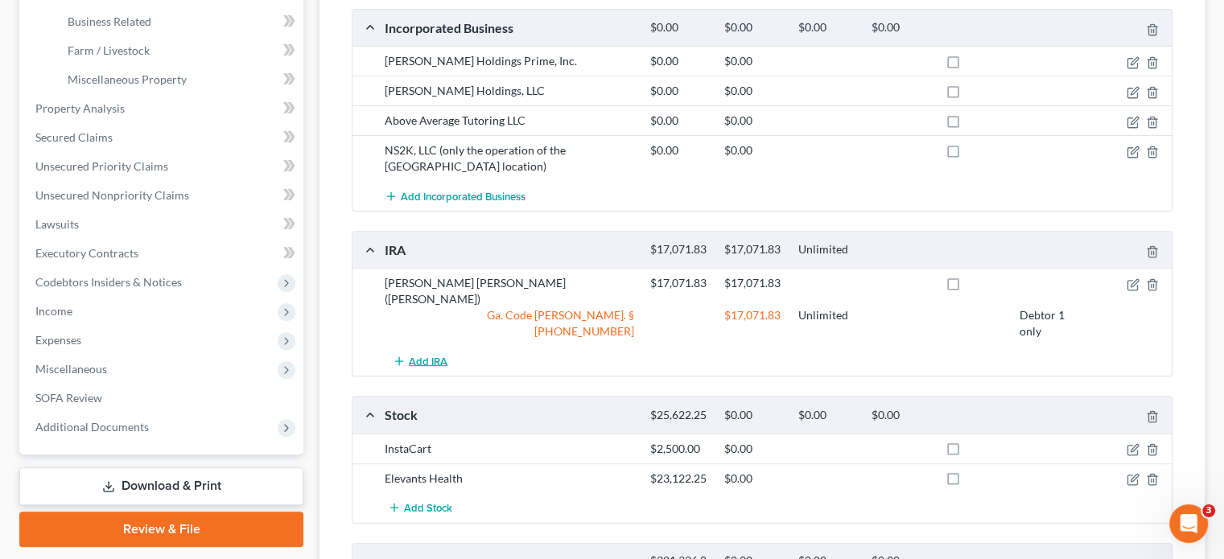
click at [431, 355] on span "Add IRA" at bounding box center [428, 361] width 39 height 13
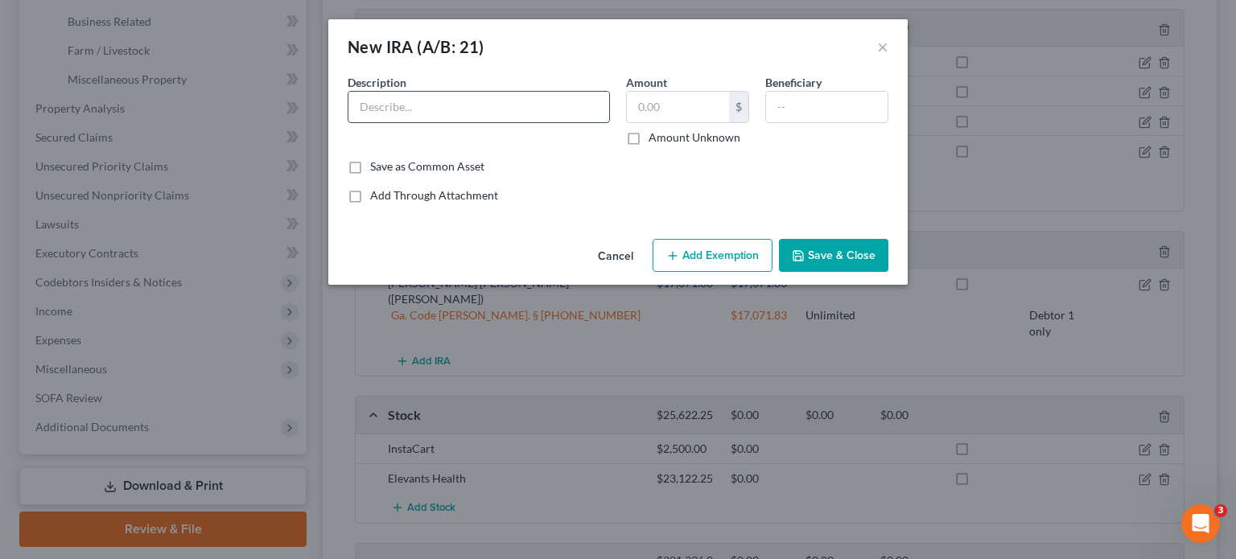
click at [405, 109] on input "text" at bounding box center [478, 107] width 261 height 31
type input "Fidelity IRA"
click at [667, 102] on input "text" at bounding box center [678, 107] width 102 height 31
click at [846, 113] on input "text" at bounding box center [826, 107] width 121 height 31
type input "Kaila Caldwell"
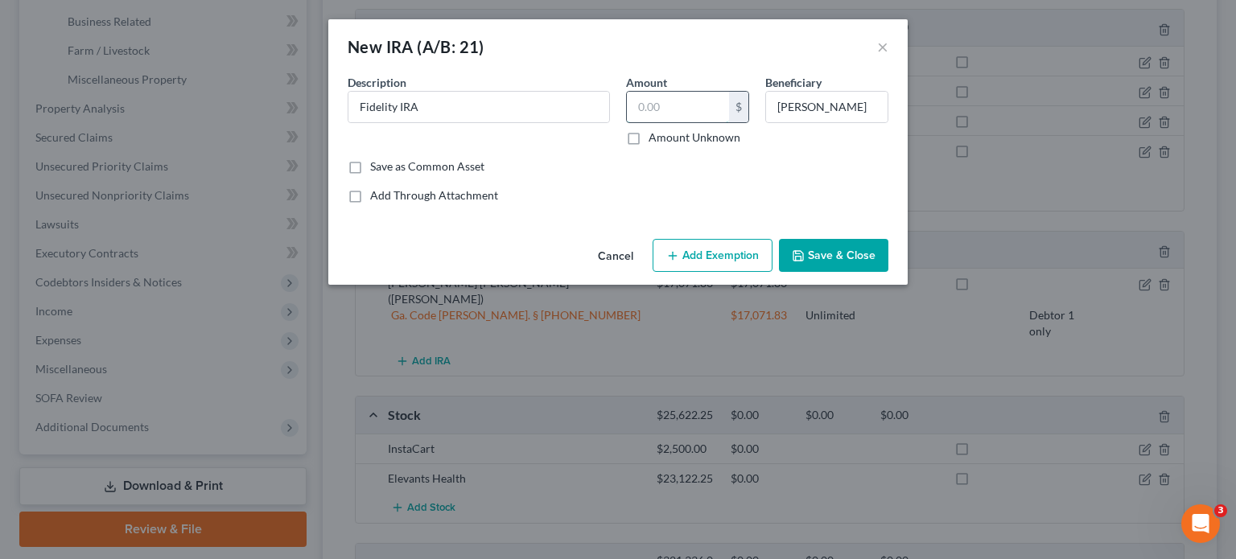
click at [685, 107] on input "text" at bounding box center [678, 107] width 102 height 31
type input "7,000.00"
click at [855, 262] on button "Save & Close" at bounding box center [833, 256] width 109 height 34
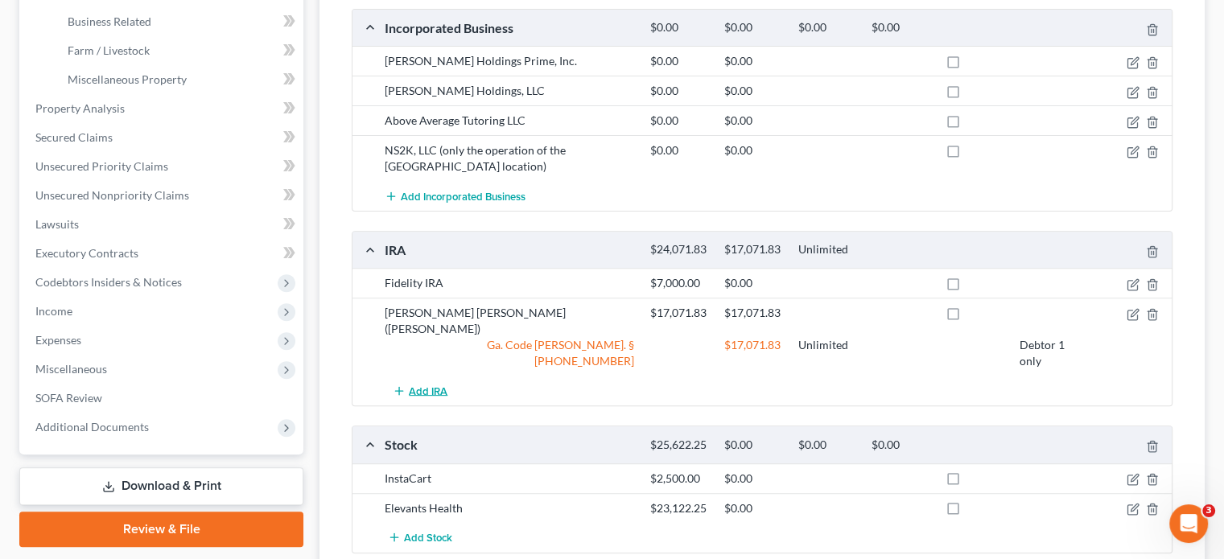
click at [423, 385] on span "Add IRA" at bounding box center [428, 391] width 39 height 13
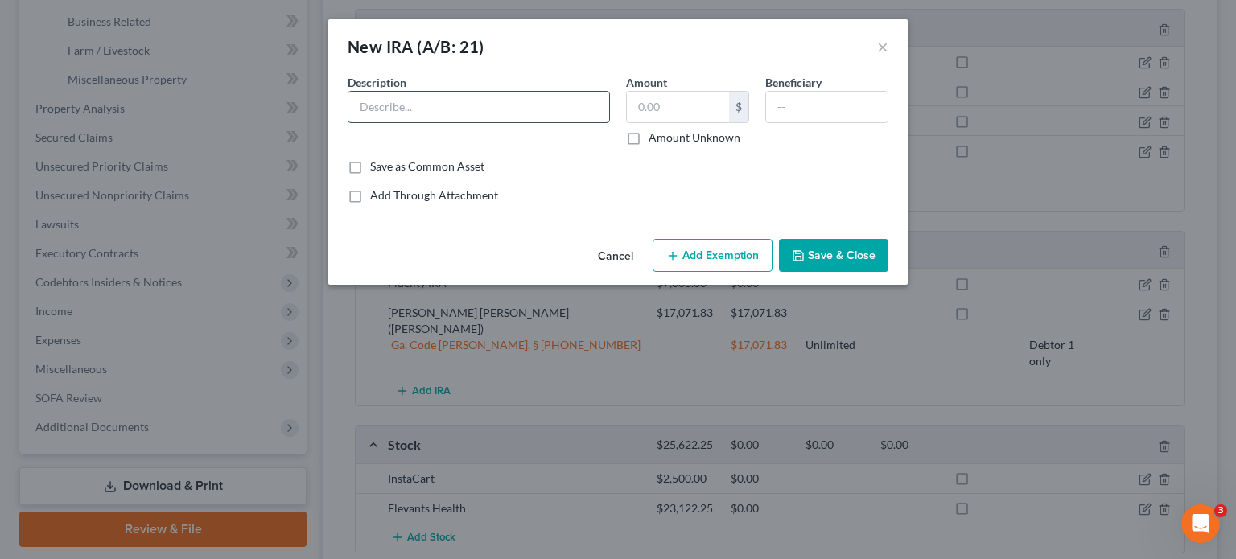
click at [418, 109] on input "text" at bounding box center [478, 107] width 261 height 31
type input "Fidelity IRA"
type input "7,000.00"
click at [804, 100] on input "text" at bounding box center [826, 107] width 121 height 31
type input "[PERSON_NAME]"
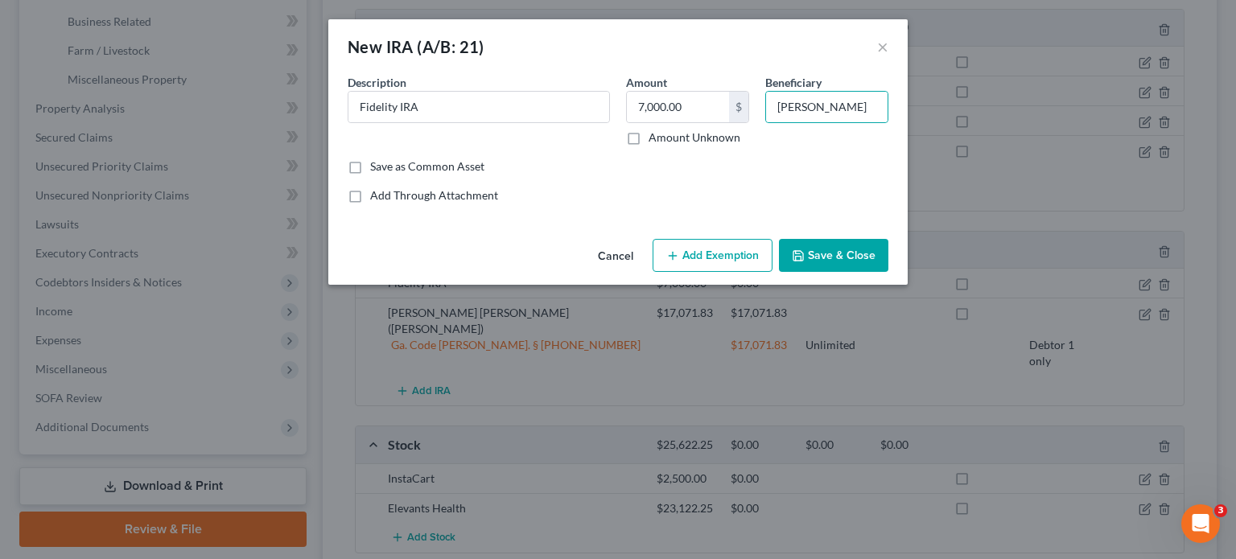
click at [839, 262] on button "Save & Close" at bounding box center [833, 256] width 109 height 34
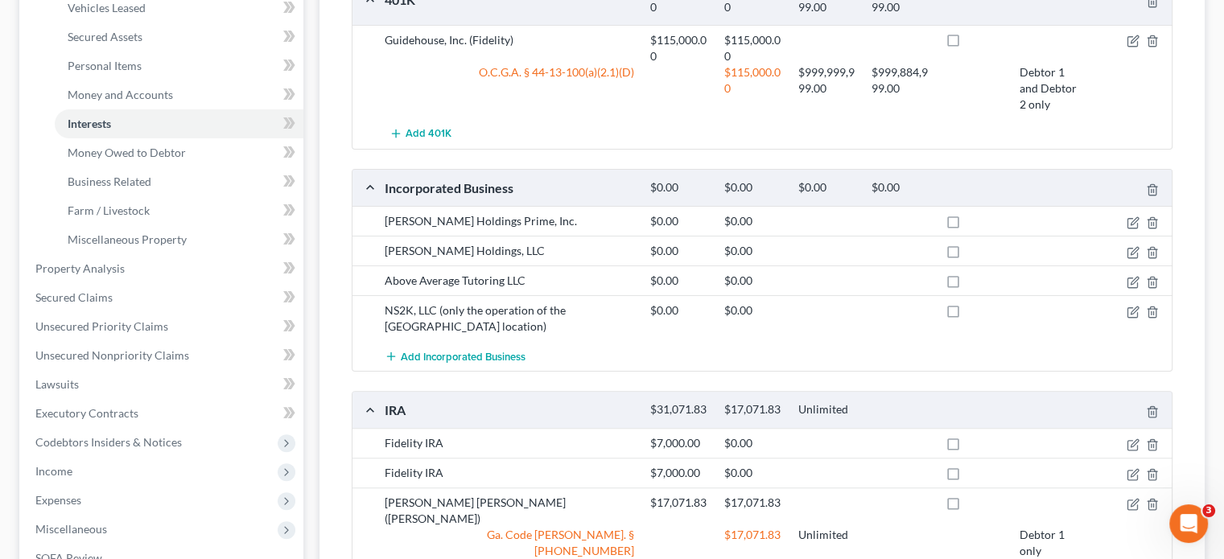
scroll to position [376, 0]
click at [147, 146] on span "Money Owed to Debtor" at bounding box center [127, 153] width 118 height 14
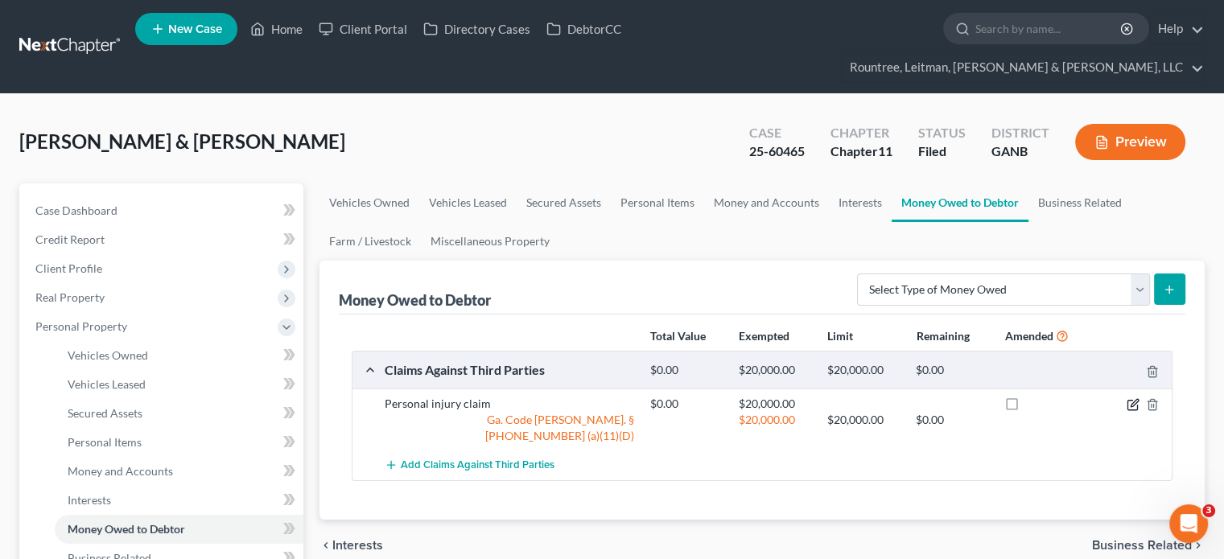
click at [1131, 398] on icon "button" at bounding box center [1132, 404] width 13 height 13
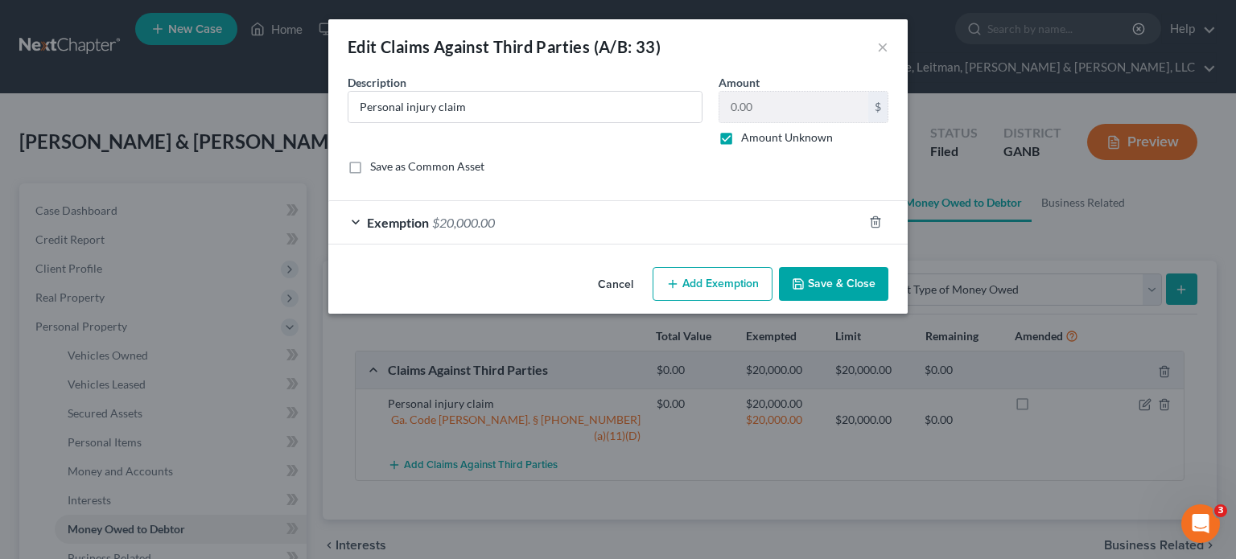
click at [830, 278] on button "Save & Close" at bounding box center [833, 284] width 109 height 34
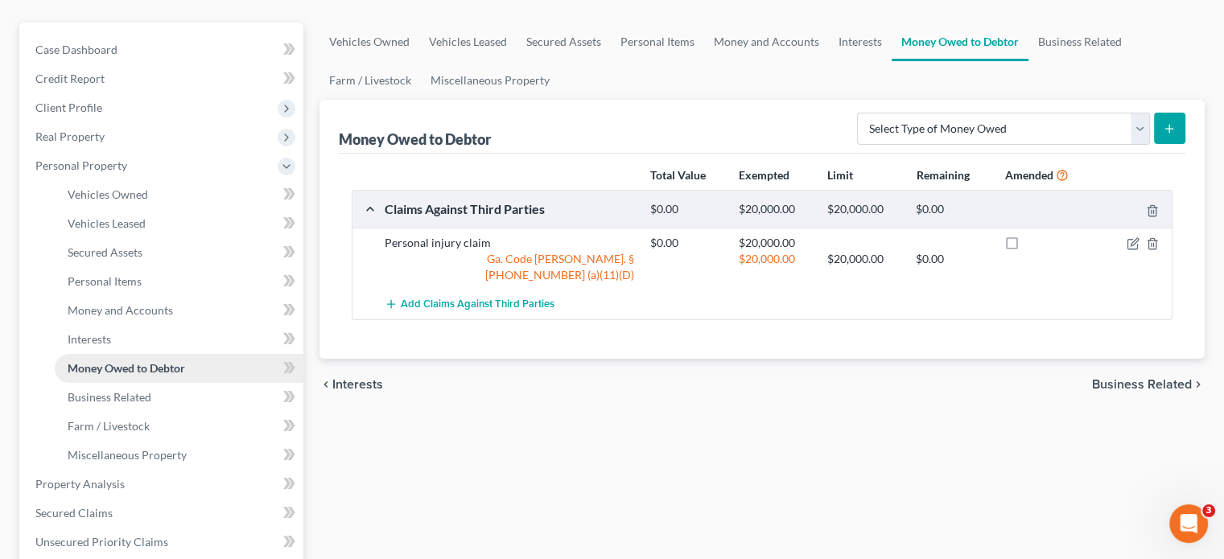
scroll to position [241, 0]
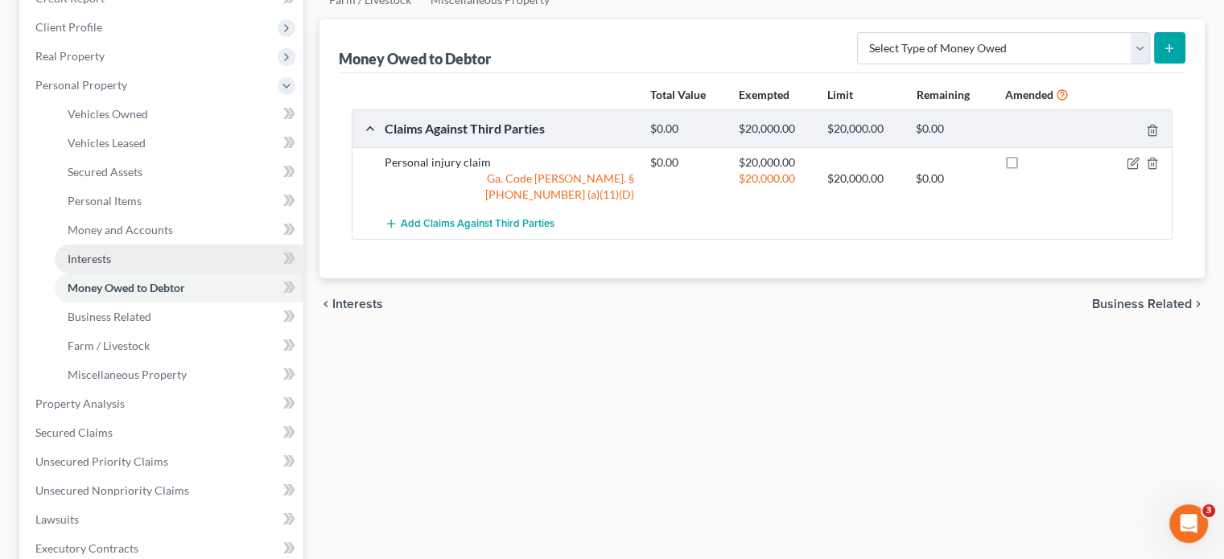
click at [93, 252] on span "Interests" at bounding box center [89, 259] width 43 height 14
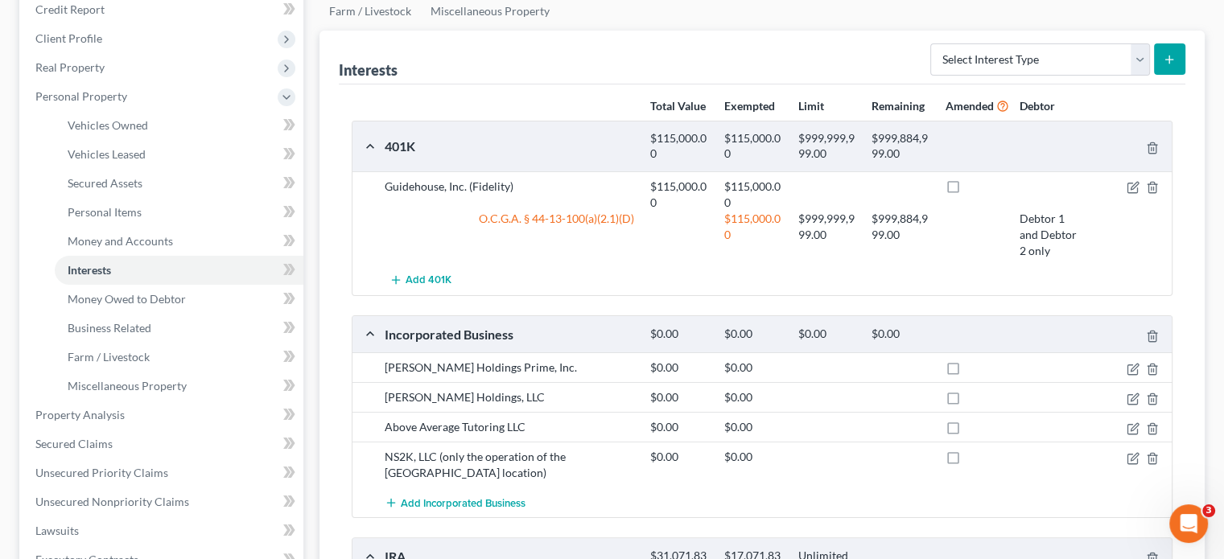
scroll to position [241, 0]
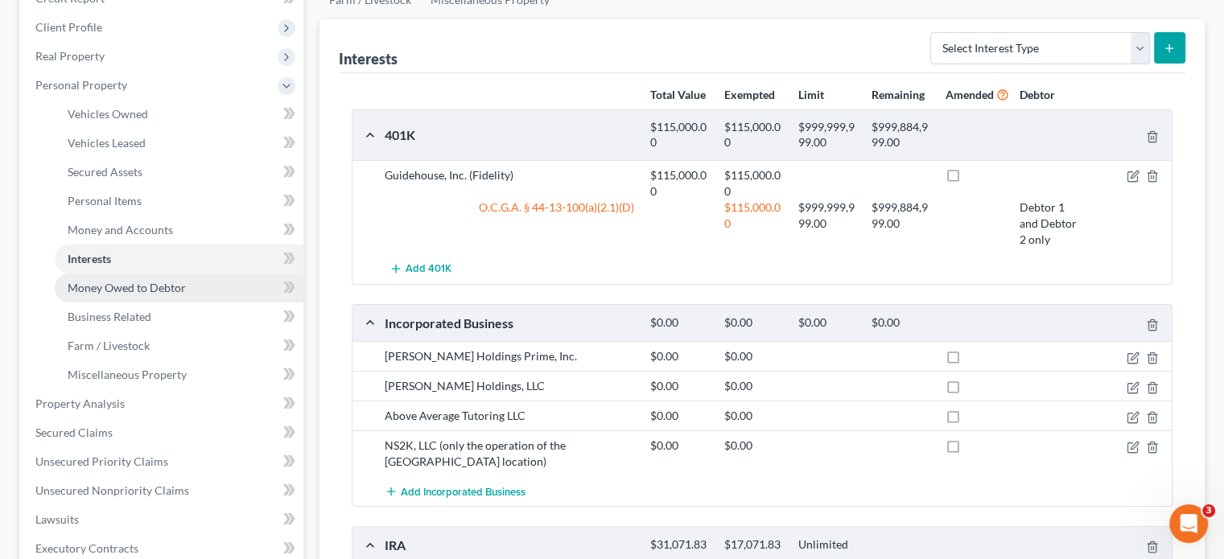
click at [145, 281] on span "Money Owed to Debtor" at bounding box center [127, 288] width 118 height 14
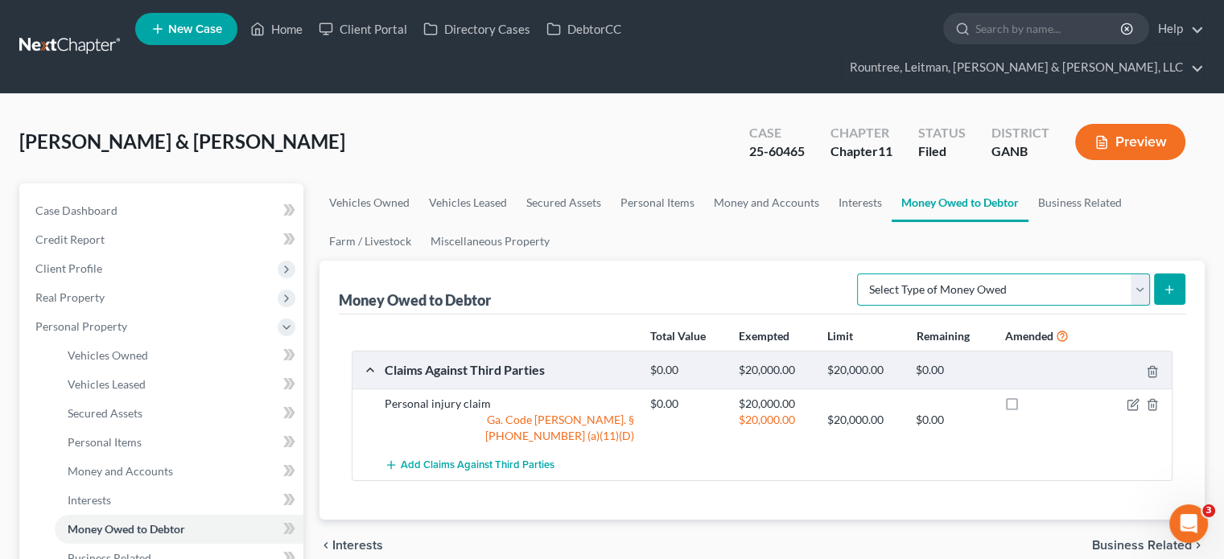
click at [1140, 274] on select "Select Type of Money Owed Accounts Receivable (A/B: 38) Alimony (A/B: 29) Child…" at bounding box center [1003, 290] width 293 height 32
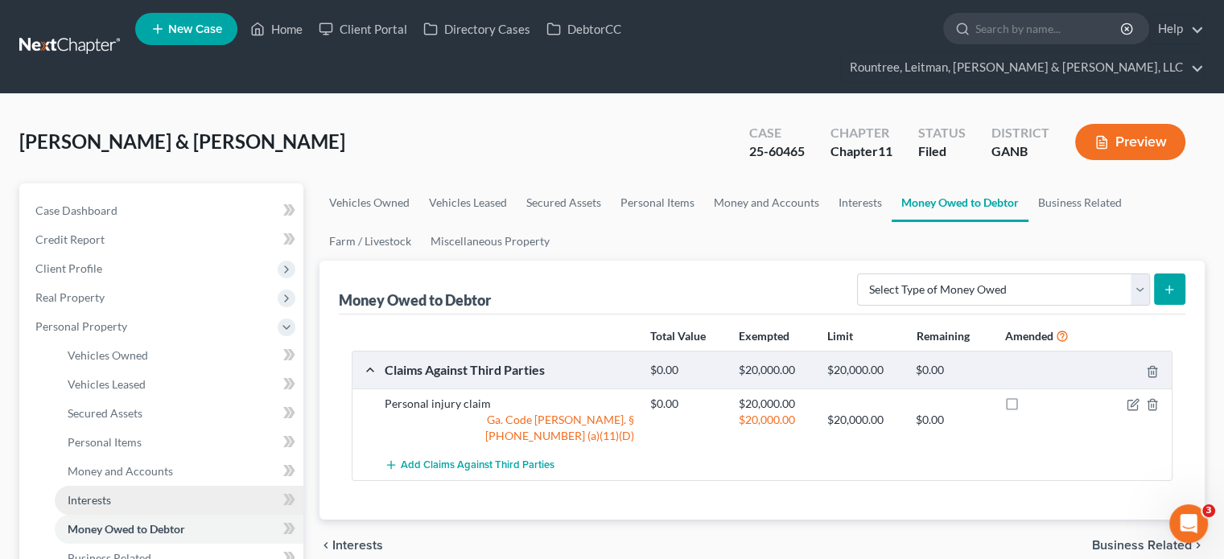
click at [97, 493] on span "Interests" at bounding box center [89, 500] width 43 height 14
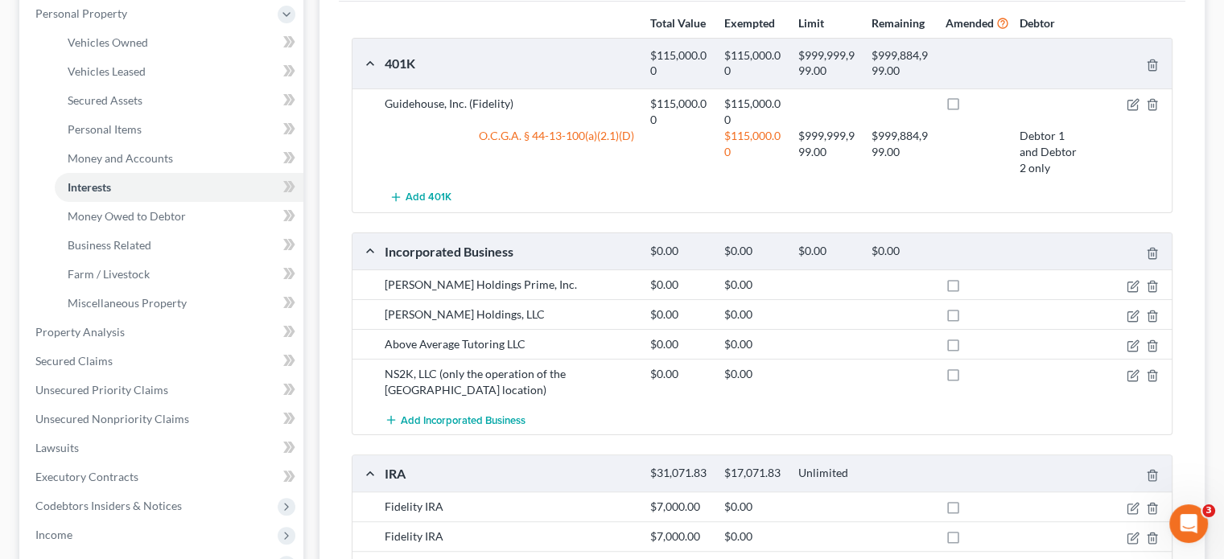
scroll to position [322, 0]
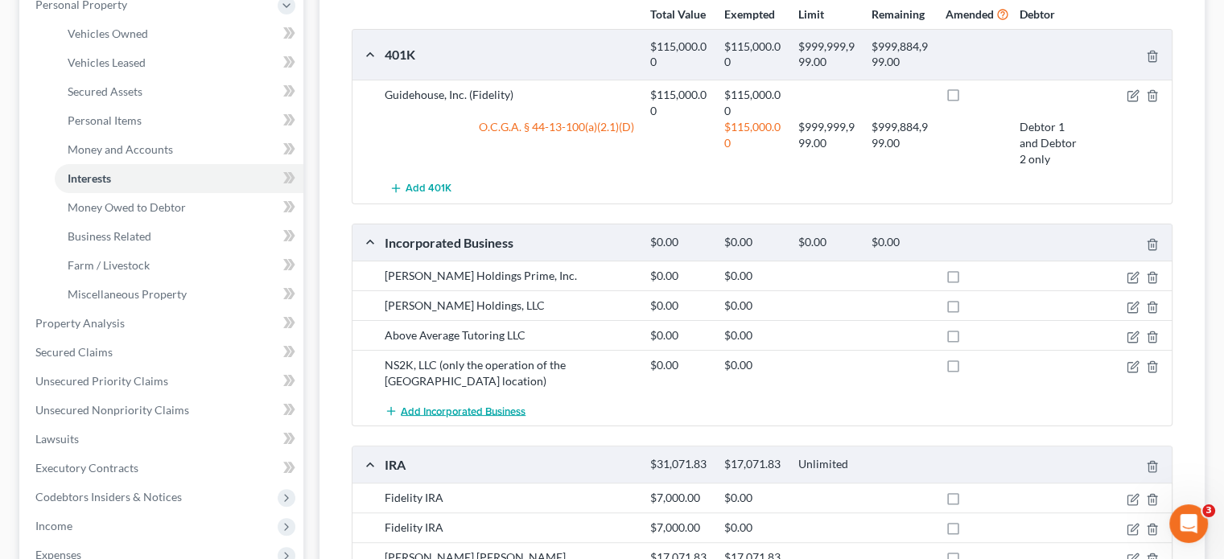
click at [464, 405] on span "Add Incorporated Business" at bounding box center [463, 411] width 125 height 13
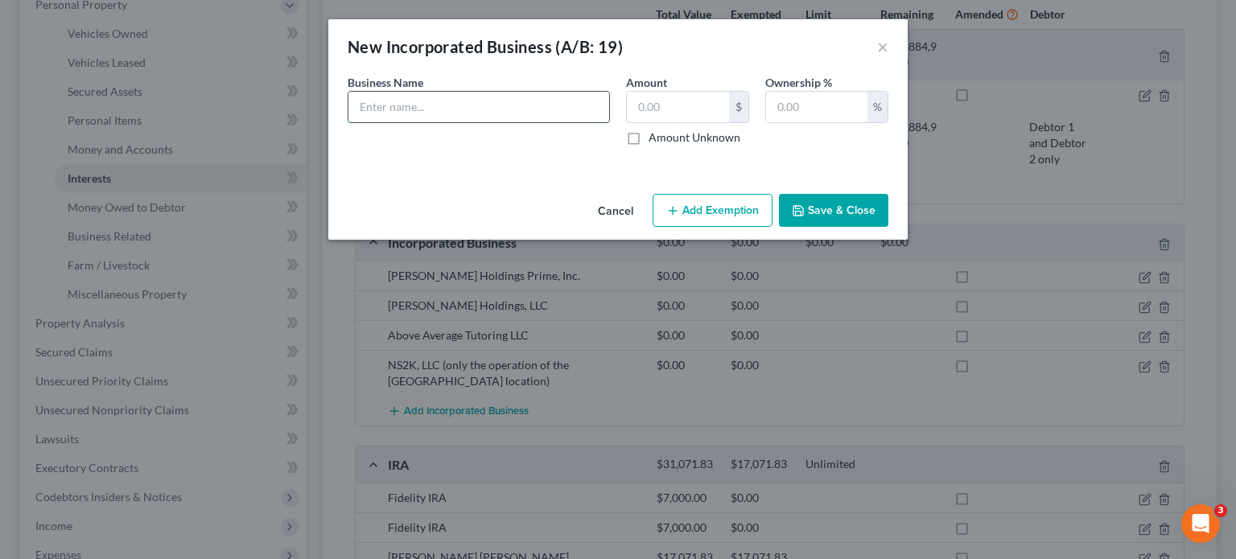
click at [456, 109] on input "text" at bounding box center [478, 107] width 261 height 31
type input "Ed 2 Wellness, LLC - 501(c)(3)"
click at [669, 109] on input "text" at bounding box center [678, 107] width 102 height 31
type input "0.00"
click at [802, 93] on input "text" at bounding box center [816, 107] width 101 height 31
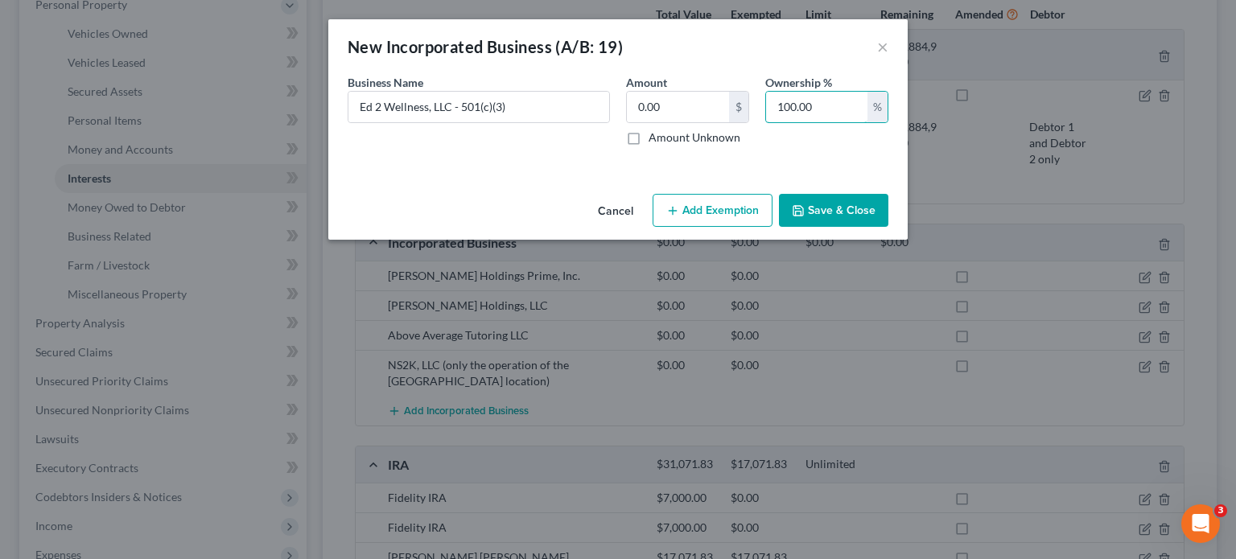
type input "100.00"
click at [822, 207] on button "Save & Close" at bounding box center [833, 211] width 109 height 34
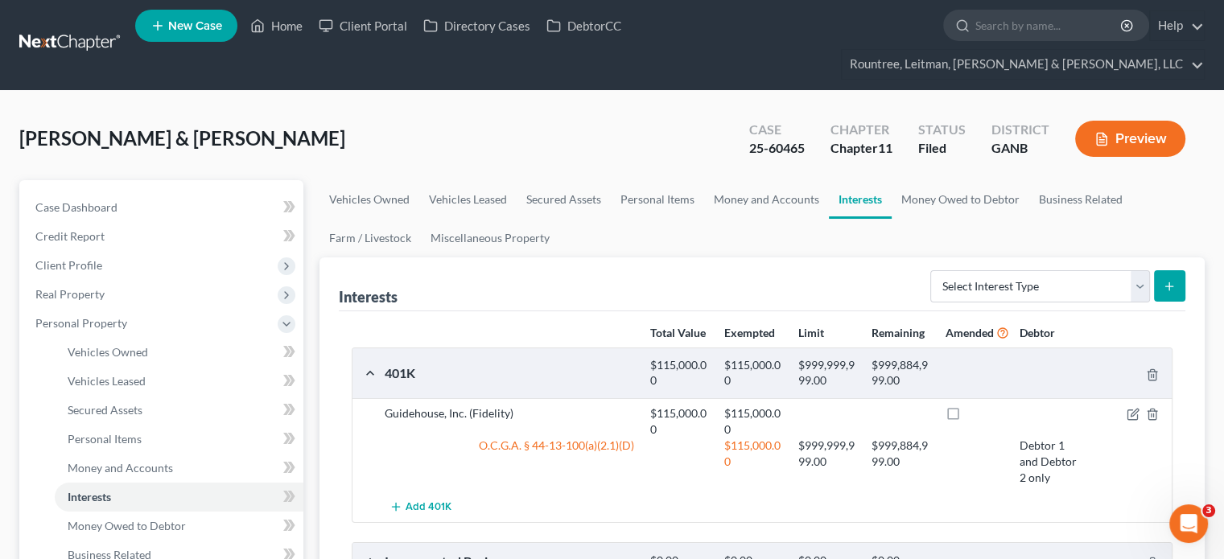
scroll to position [0, 0]
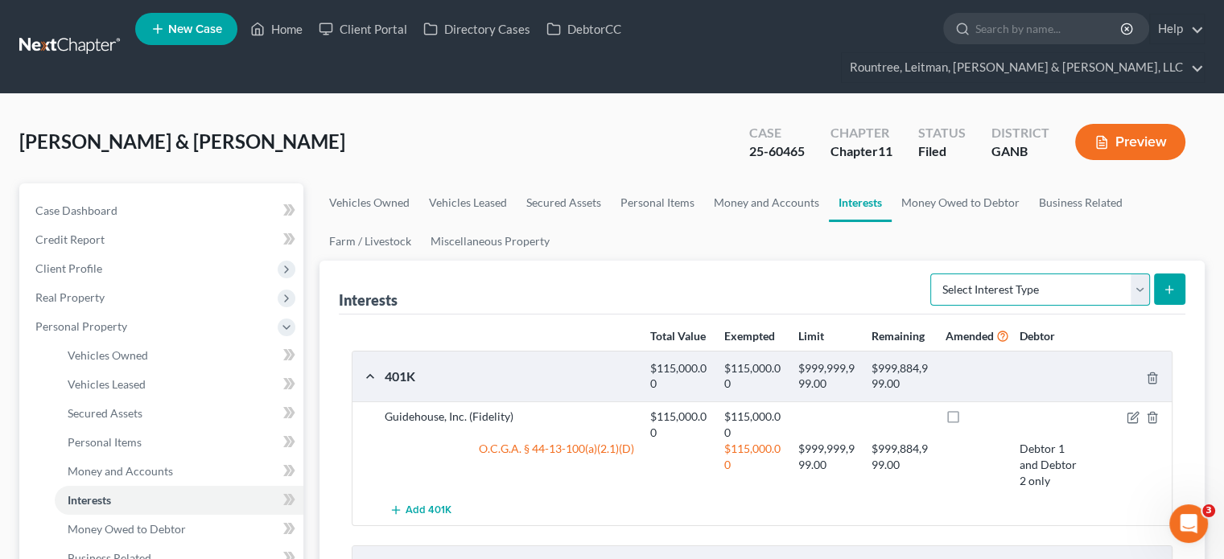
click at [1141, 274] on select "Select Interest Type 401K (A/B: 21) Annuity (A/B: 23) Bond (A/B: 18) Education …" at bounding box center [1040, 290] width 220 height 32
select select "education_ira"
click at [932, 274] on select "Select Interest Type 401K (A/B: 21) Annuity (A/B: 23) Bond (A/B: 18) Education …" at bounding box center [1040, 290] width 220 height 32
click at [1175, 283] on icon "submit" at bounding box center [1168, 289] width 13 height 13
click at [1171, 290] on line "submit" at bounding box center [1169, 290] width 7 height 0
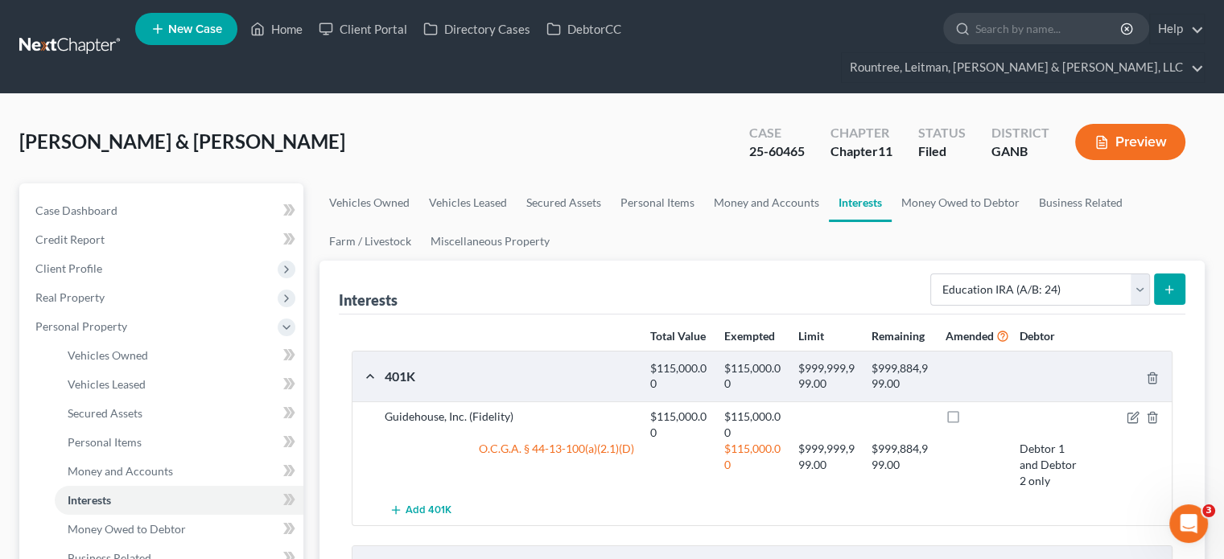
click at [1165, 283] on icon "submit" at bounding box center [1168, 289] width 13 height 13
click at [90, 464] on span "Money and Accounts" at bounding box center [120, 471] width 105 height 14
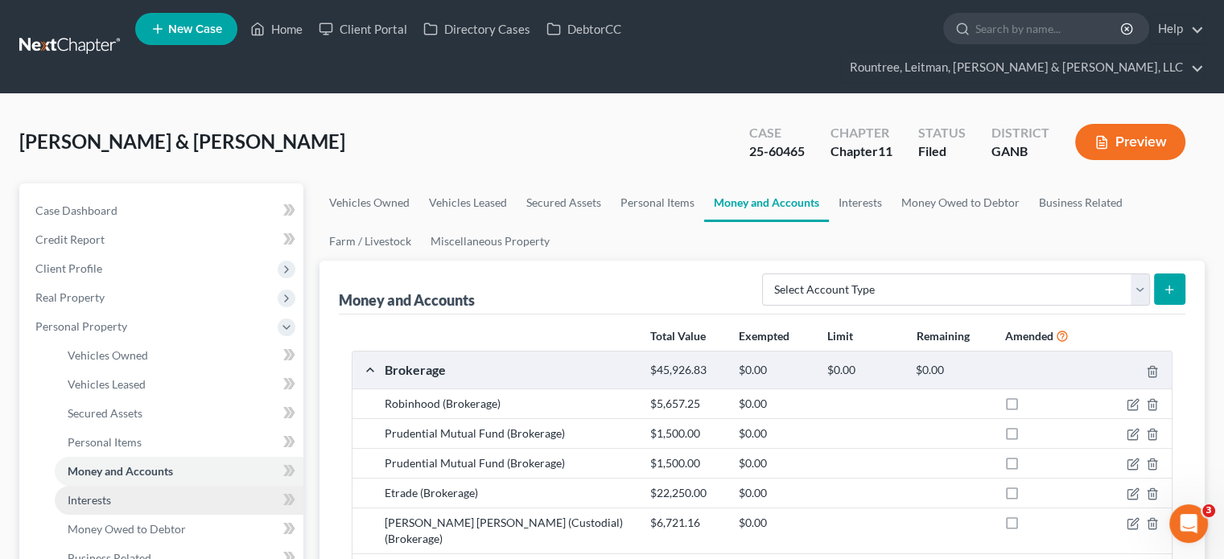
click at [91, 493] on span "Interests" at bounding box center [89, 500] width 43 height 14
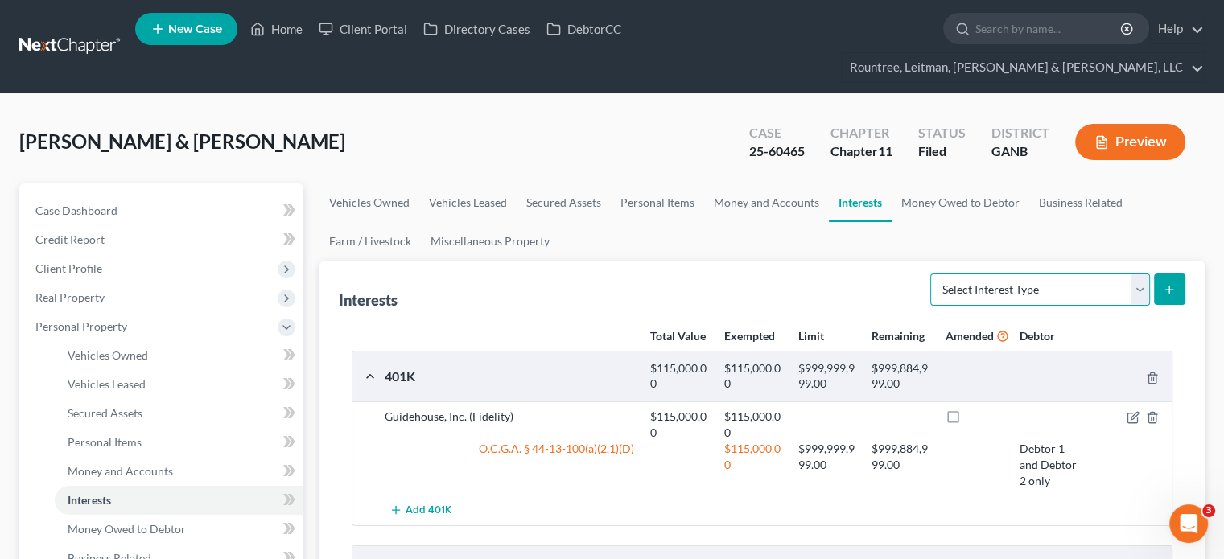
click at [1142, 274] on select "Select Interest Type 401K (A/B: 21) Annuity (A/B: 23) Bond (A/B: 18) Education …" at bounding box center [1040, 290] width 220 height 32
select select "education_ira"
click at [932, 274] on select "Select Interest Type 401K (A/B: 21) Annuity (A/B: 23) Bond (A/B: 18) Education …" at bounding box center [1040, 290] width 220 height 32
click at [1139, 274] on select "Select Interest Type 401K (A/B: 21) Annuity (A/B: 23) Bond (A/B: 18) Education …" at bounding box center [1040, 290] width 220 height 32
click at [1173, 290] on line "submit" at bounding box center [1169, 290] width 7 height 0
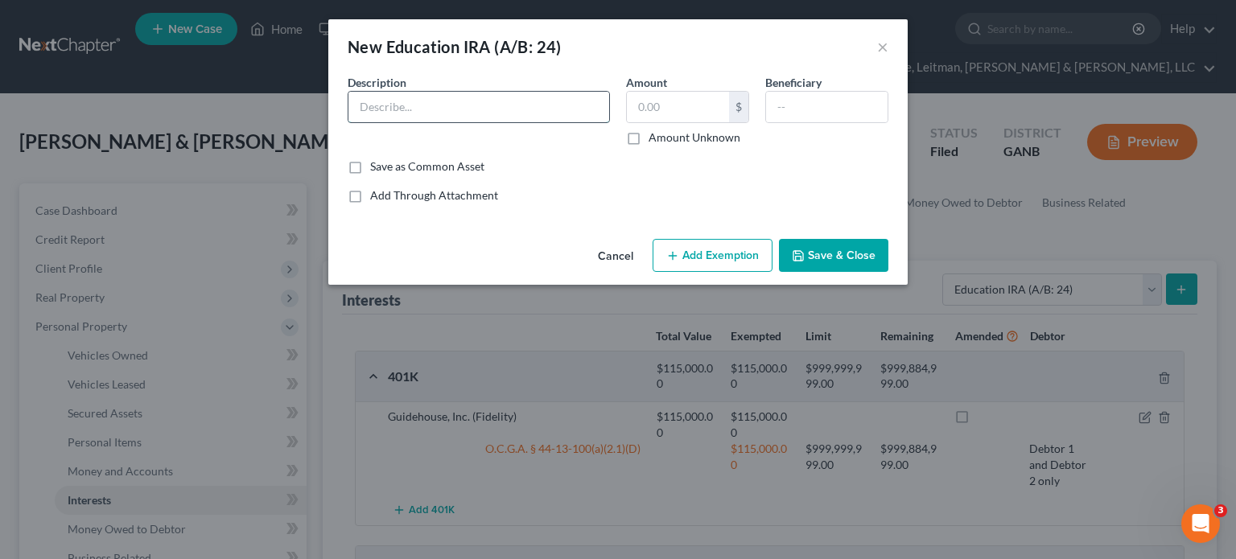
click at [464, 113] on input "text" at bounding box center [478, 107] width 261 height 31
type input "2"
type input "M"
type input "[More than 1 - ask Kaila]"
click at [840, 247] on button "Save & Close" at bounding box center [833, 256] width 109 height 34
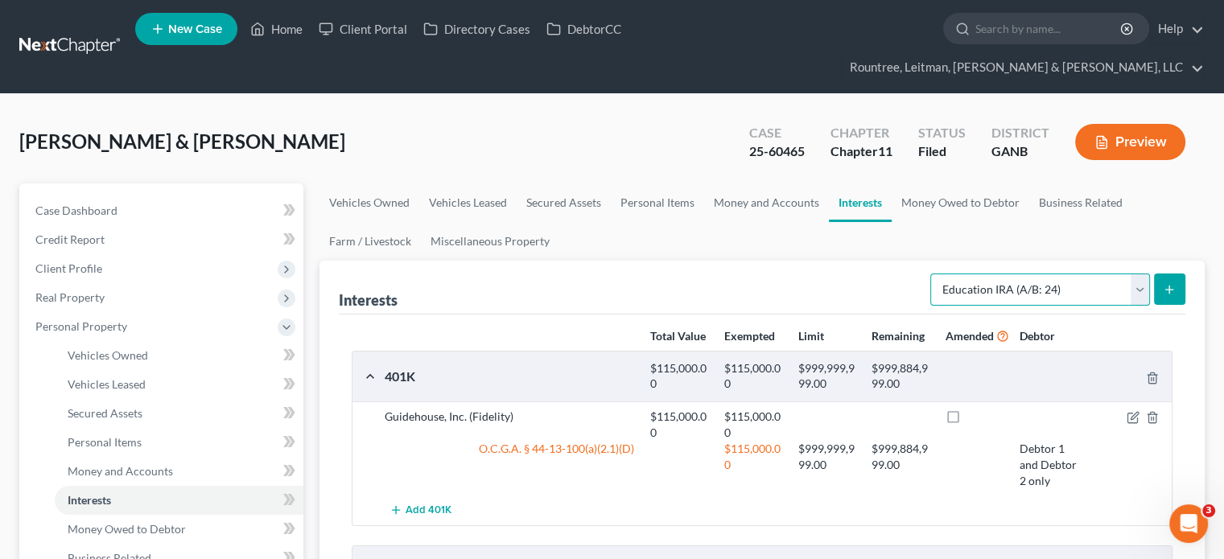
click at [1133, 274] on select "Select Interest Type 401K (A/B: 21) Annuity (A/B: 23) Bond (A/B: 18) Education …" at bounding box center [1040, 290] width 220 height 32
select select "mutual_fund"
click at [932, 274] on select "Select Interest Type 401K (A/B: 21) Annuity (A/B: 23) Bond (A/B: 18) Education …" at bounding box center [1040, 290] width 220 height 32
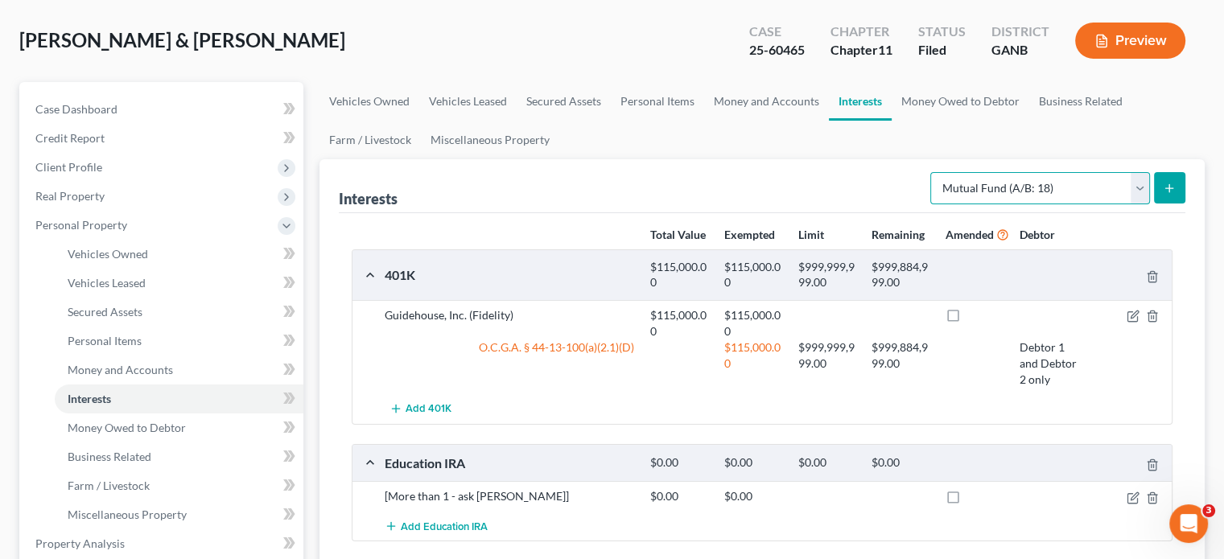
scroll to position [58, 0]
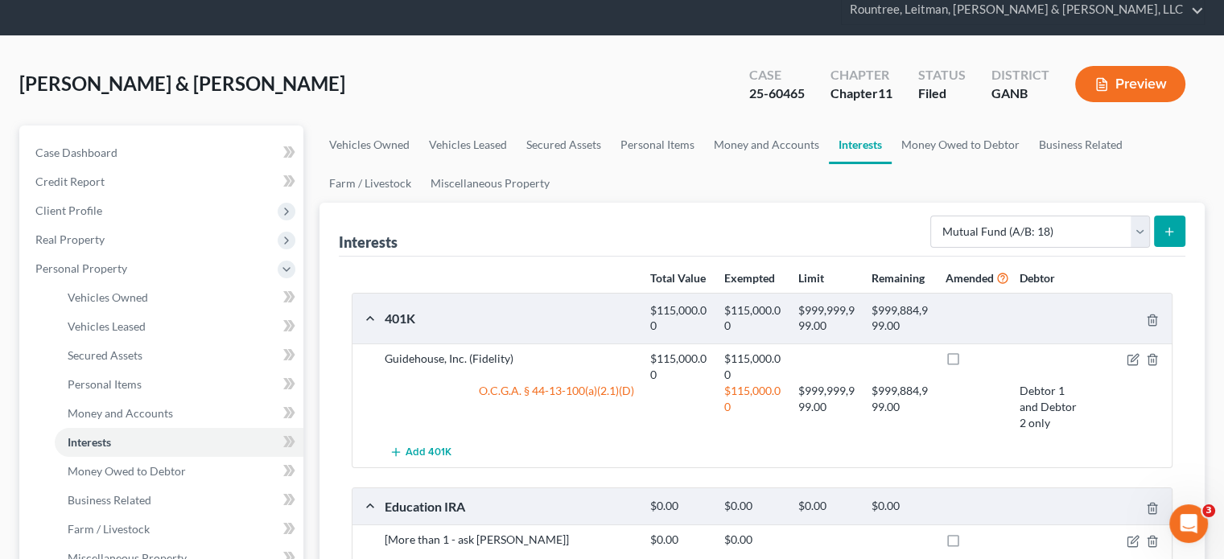
click at [1171, 225] on icon "submit" at bounding box center [1168, 231] width 13 height 13
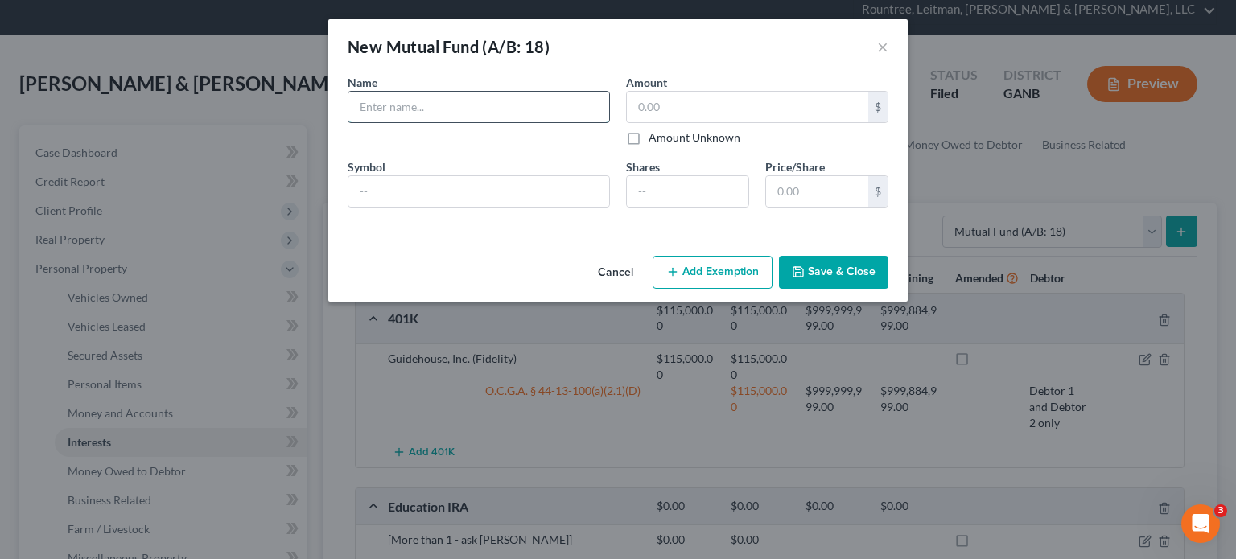
click at [453, 109] on input "text" at bounding box center [478, 107] width 261 height 31
type input "Fidelity"
type input "1,500.00"
click at [835, 265] on button "Save & Close" at bounding box center [833, 273] width 109 height 34
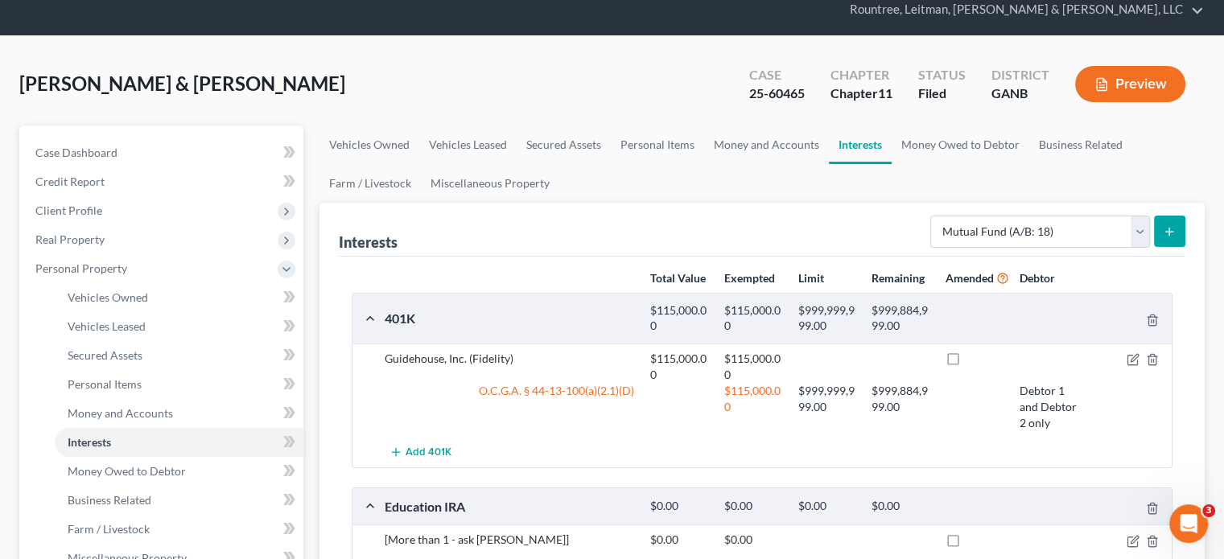
click at [1171, 216] on button "submit" at bounding box center [1169, 231] width 31 height 31
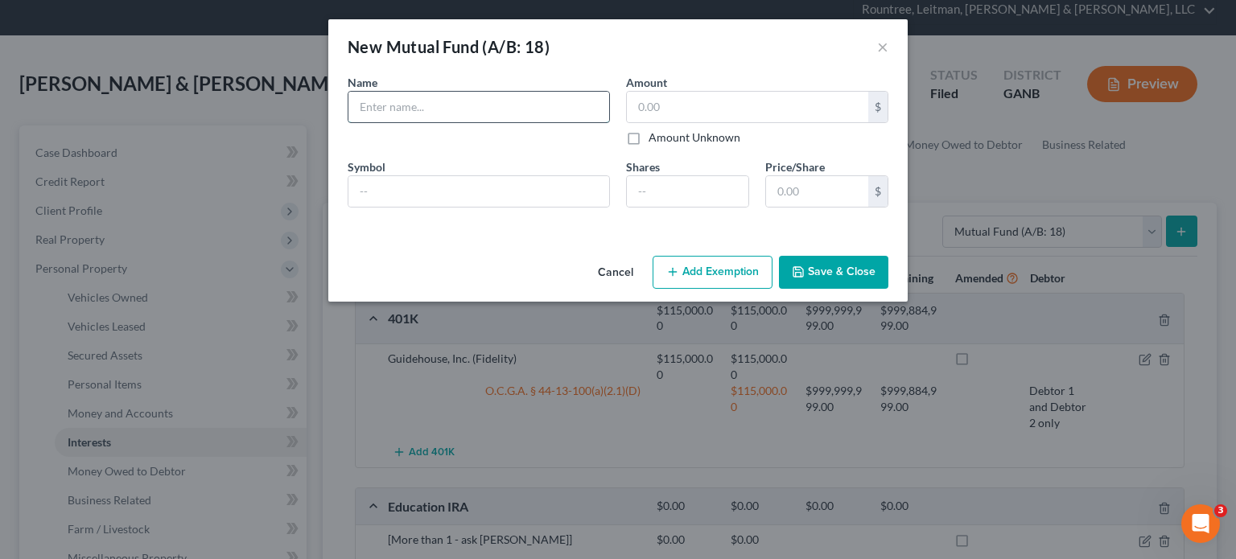
click at [423, 102] on input "text" at bounding box center [478, 107] width 261 height 31
type input "Fidelity"
type input "1,500.00"
click at [850, 268] on button "Save & Close" at bounding box center [833, 273] width 109 height 34
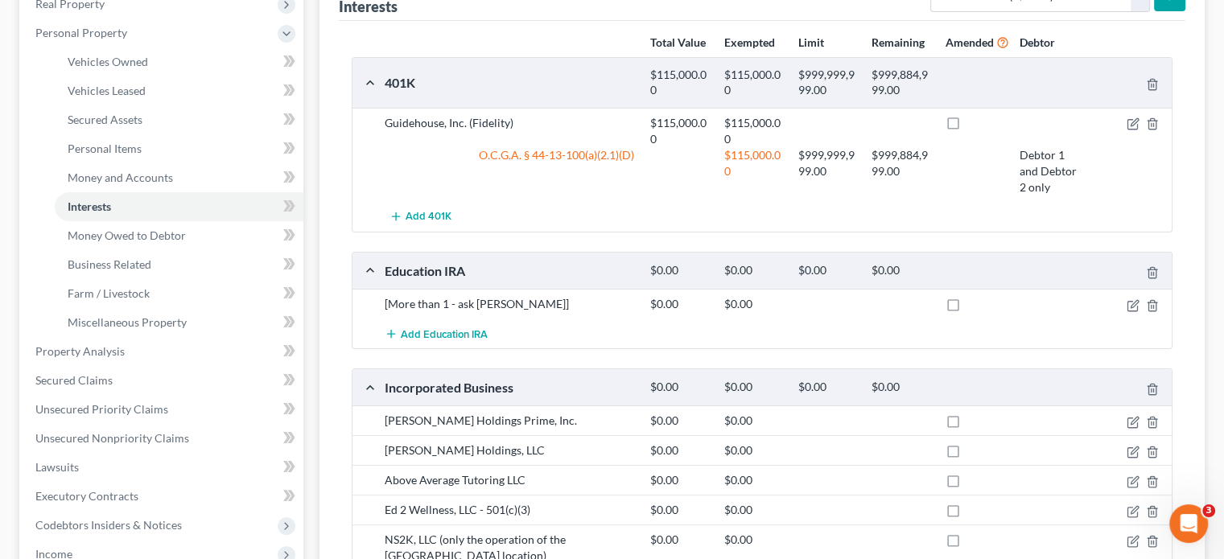
scroll to position [0, 0]
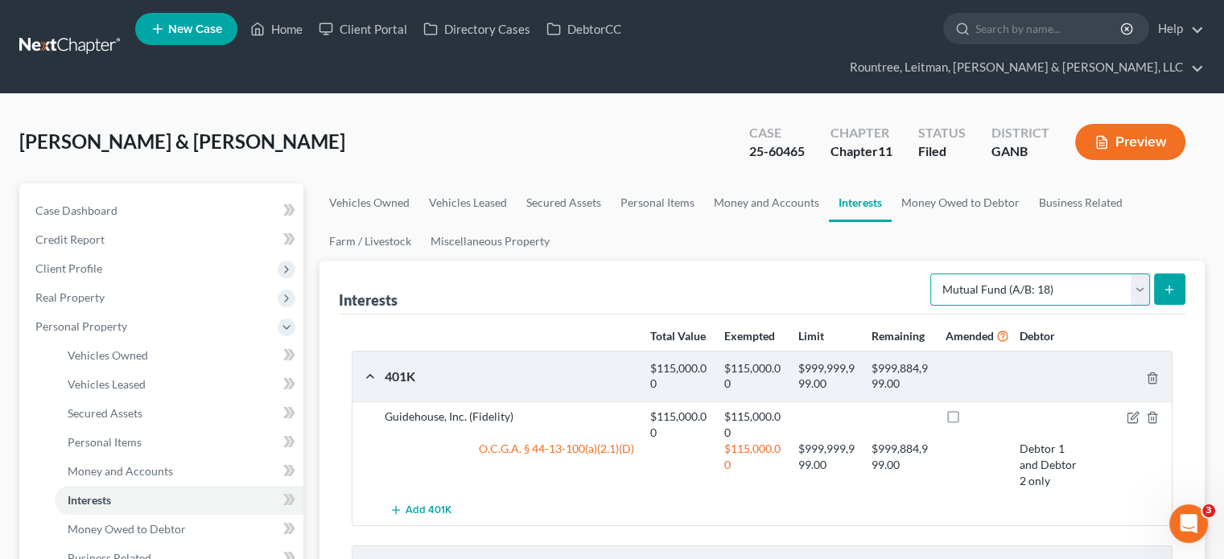
click at [1139, 274] on select "Select Interest Type 401K (A/B: 21) Annuity (A/B: 23) Bond (A/B: 18) Education …" at bounding box center [1040, 290] width 220 height 32
click at [1200, 203] on ul "Vehicles Owned Vehicles Leased Secured Assets Personal Items Money and Accounts…" at bounding box center [761, 221] width 885 height 77
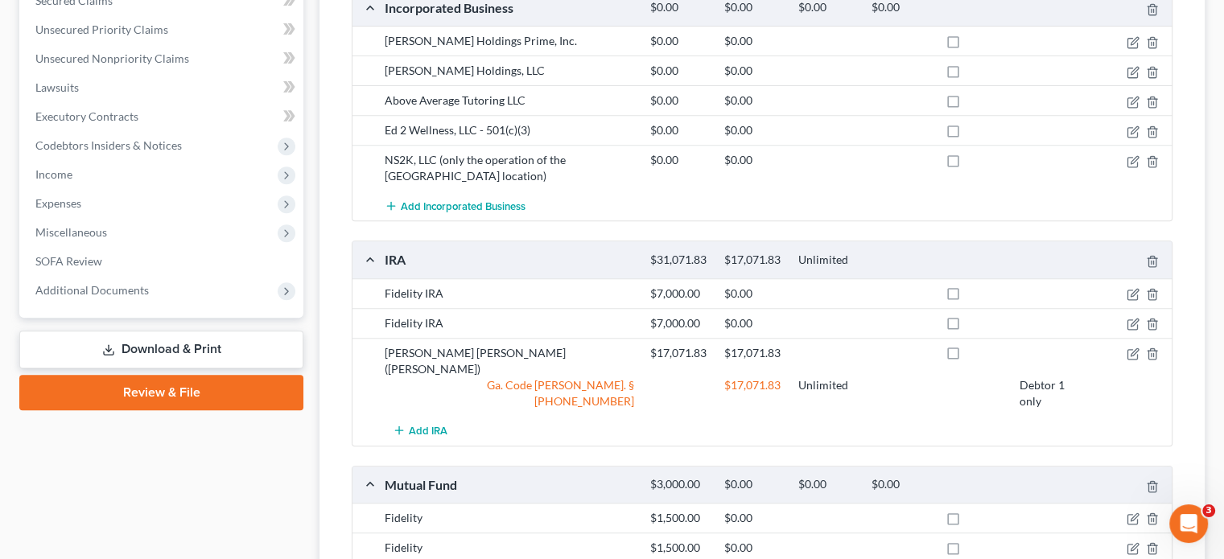
scroll to position [402, 0]
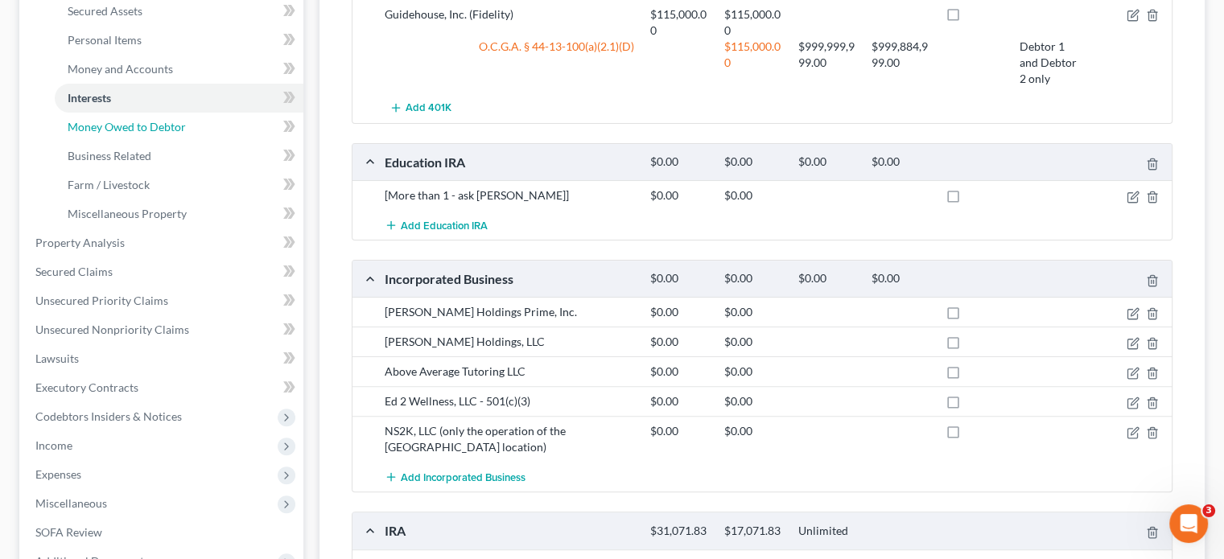
drag, startPoint x: 111, startPoint y: 97, endPoint x: 308, endPoint y: 84, distance: 197.6
click at [111, 120] on span "Money Owed to Debtor" at bounding box center [127, 127] width 118 height 14
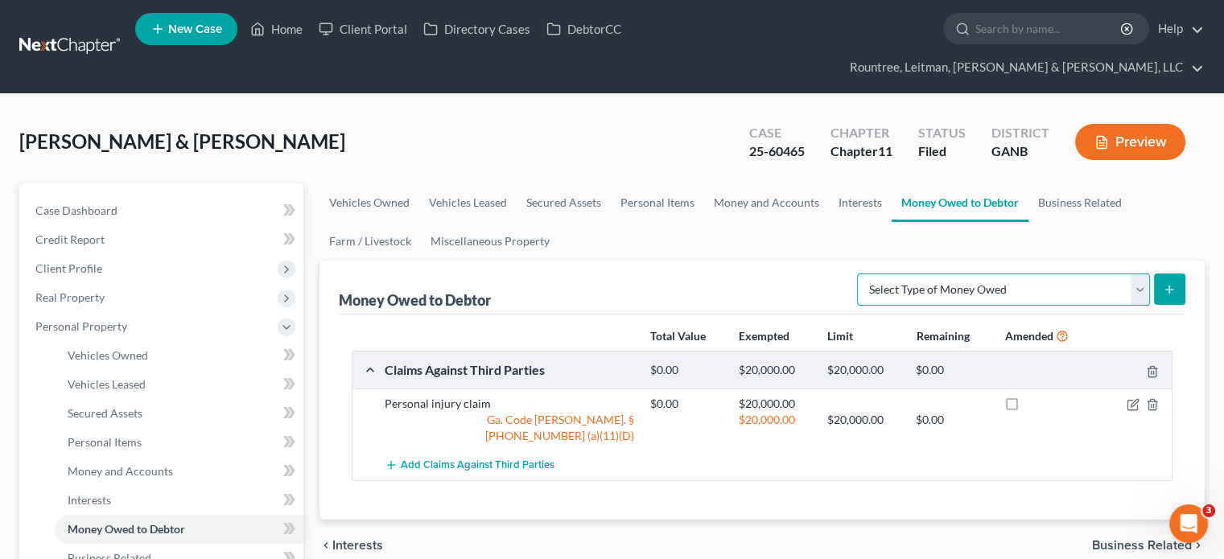
click at [1144, 274] on select "Select Type of Money Owed Accounts Receivable (A/B: 38) Alimony (A/B: 29) Child…" at bounding box center [1003, 290] width 293 height 32
click at [281, 31] on link "Home" at bounding box center [276, 28] width 68 height 29
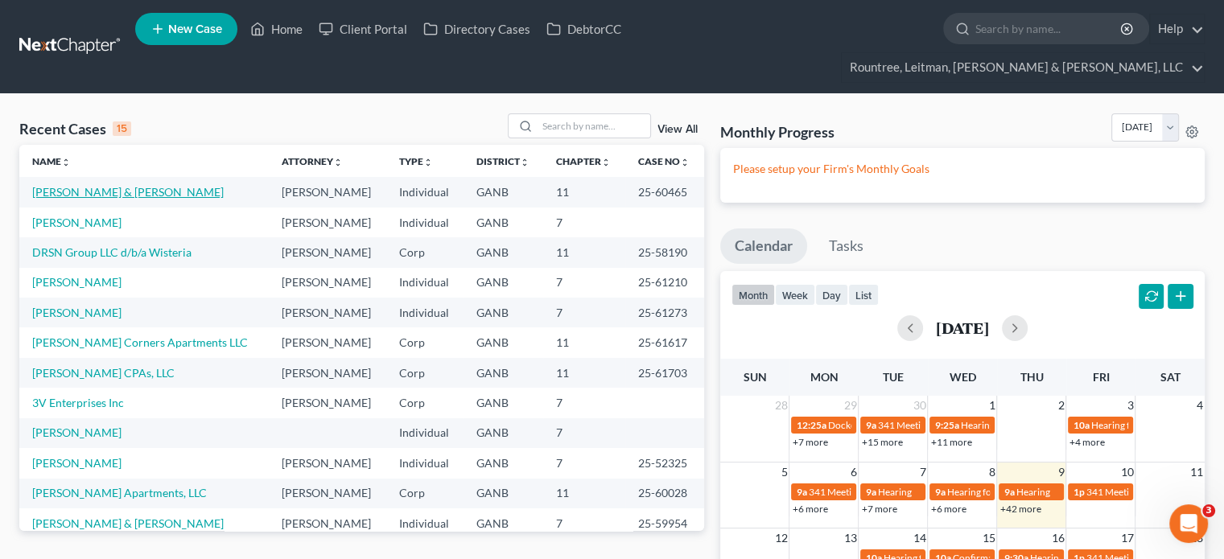
click at [61, 185] on link "[PERSON_NAME] & [PERSON_NAME]" at bounding box center [127, 192] width 191 height 14
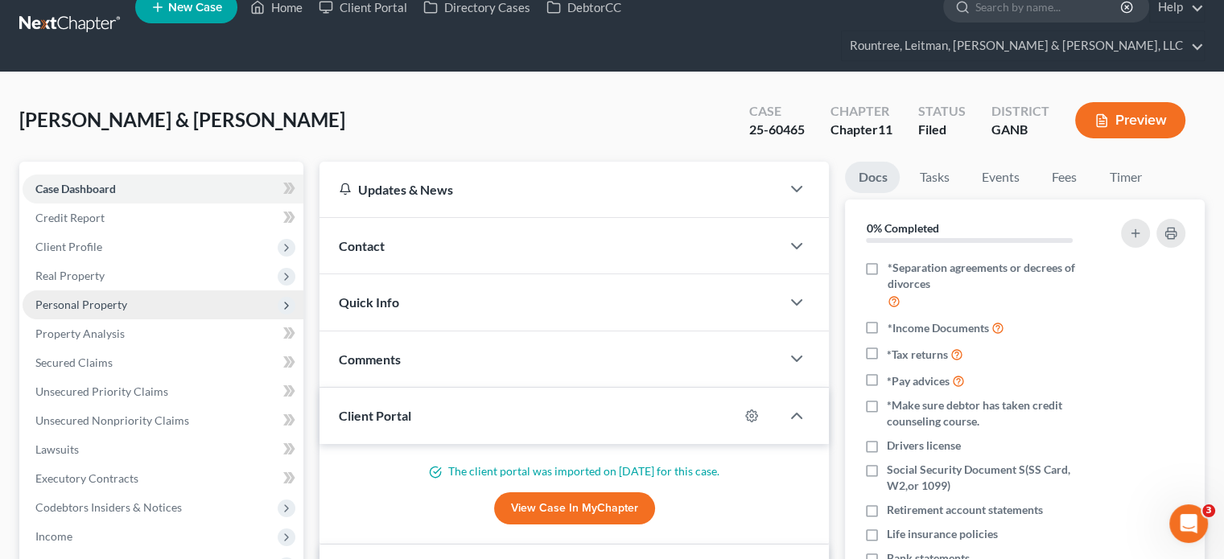
scroll to position [161, 0]
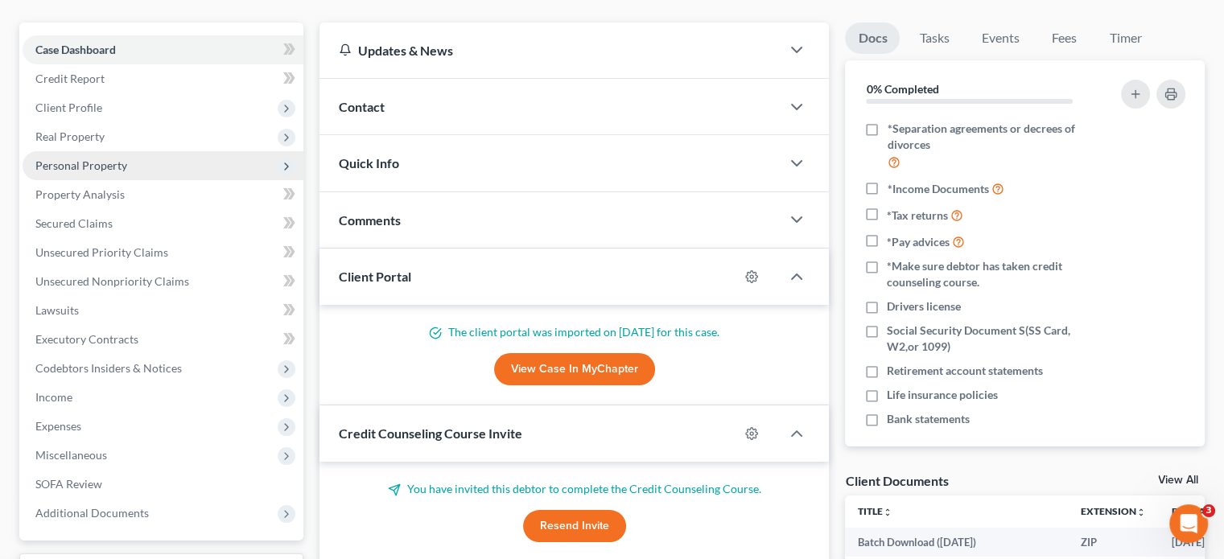
click at [77, 151] on span "Personal Property" at bounding box center [163, 165] width 281 height 29
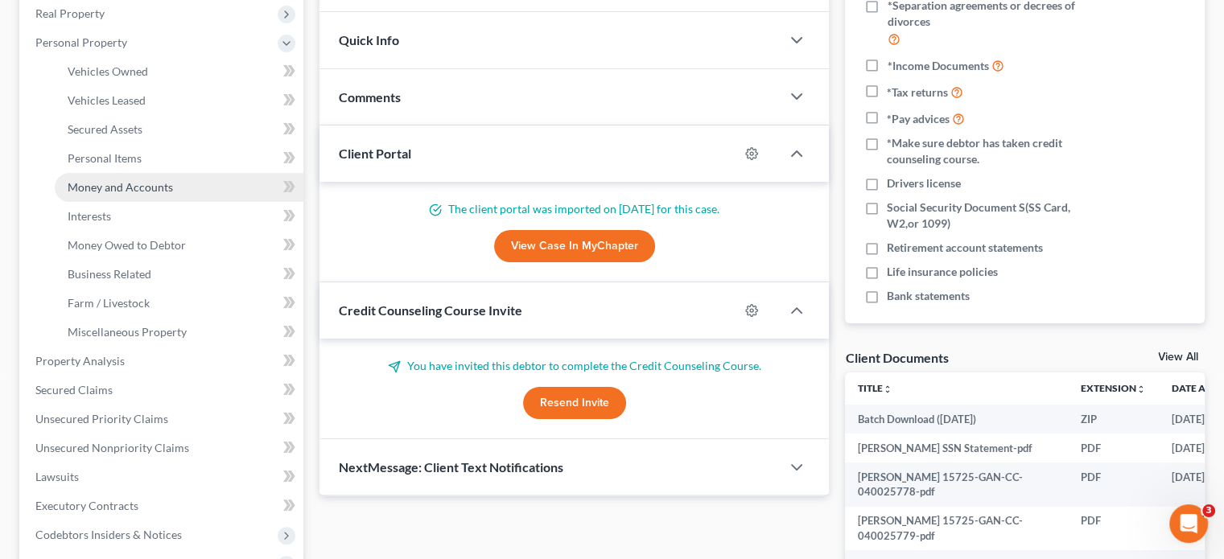
scroll to position [322, 0]
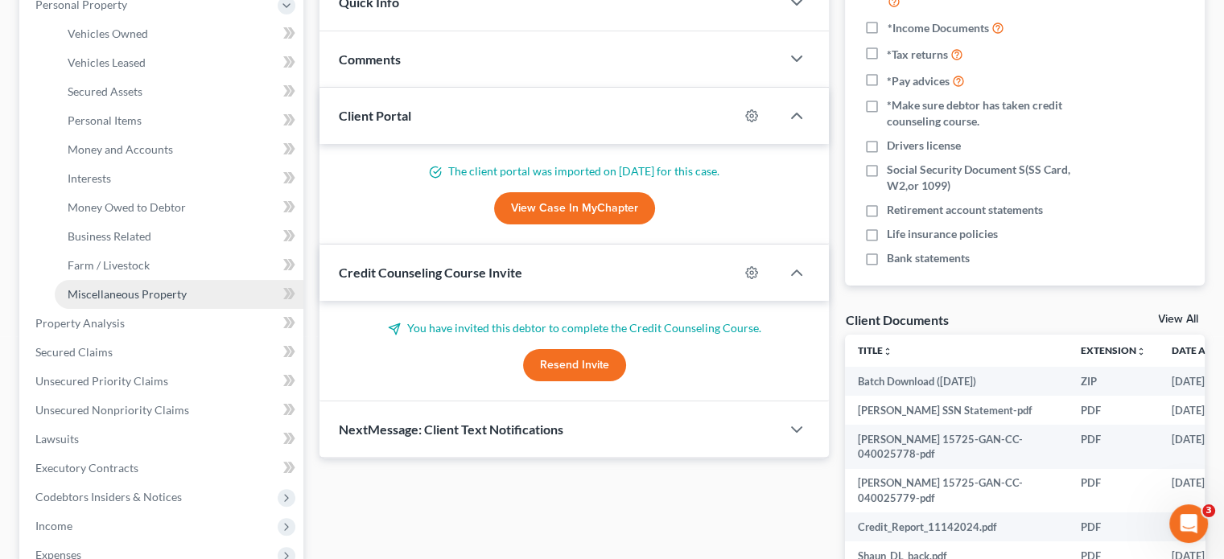
click at [116, 287] on span "Miscellaneous Property" at bounding box center [127, 294] width 119 height 14
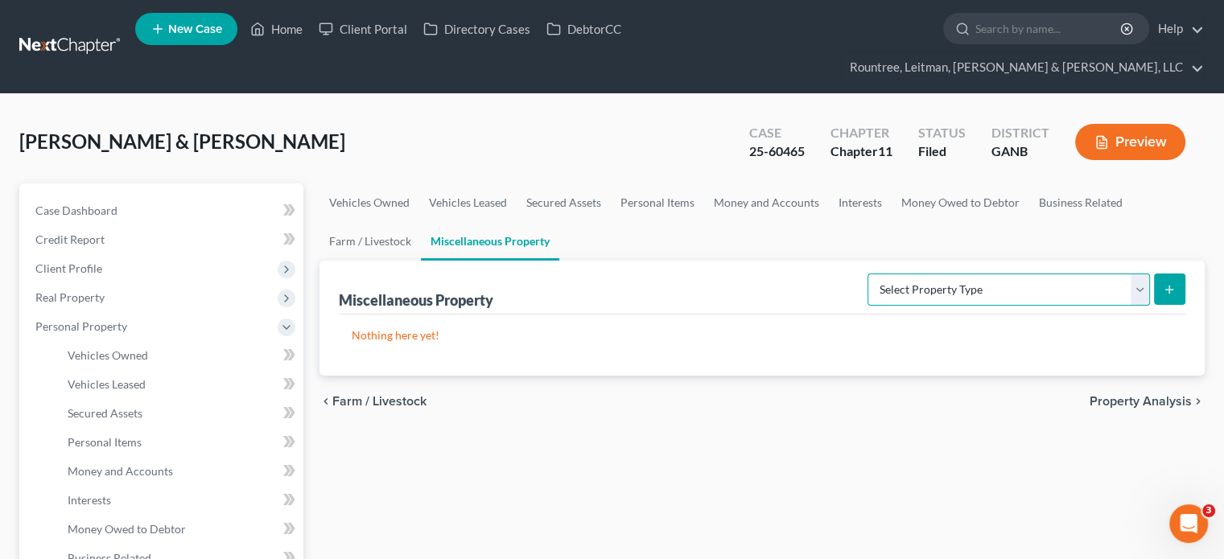
click at [1133, 274] on select "Select Property Type Assigned for Creditor Benefit Within 1 Year (SOFA: 12) Hol…" at bounding box center [1008, 290] width 282 height 32
select select "transferred"
click at [867, 274] on select "Select Property Type Assigned for Creditor Benefit Within 1 Year (SOFA: 12) Hol…" at bounding box center [1008, 290] width 282 height 32
click at [1167, 283] on icon "submit" at bounding box center [1168, 289] width 13 height 13
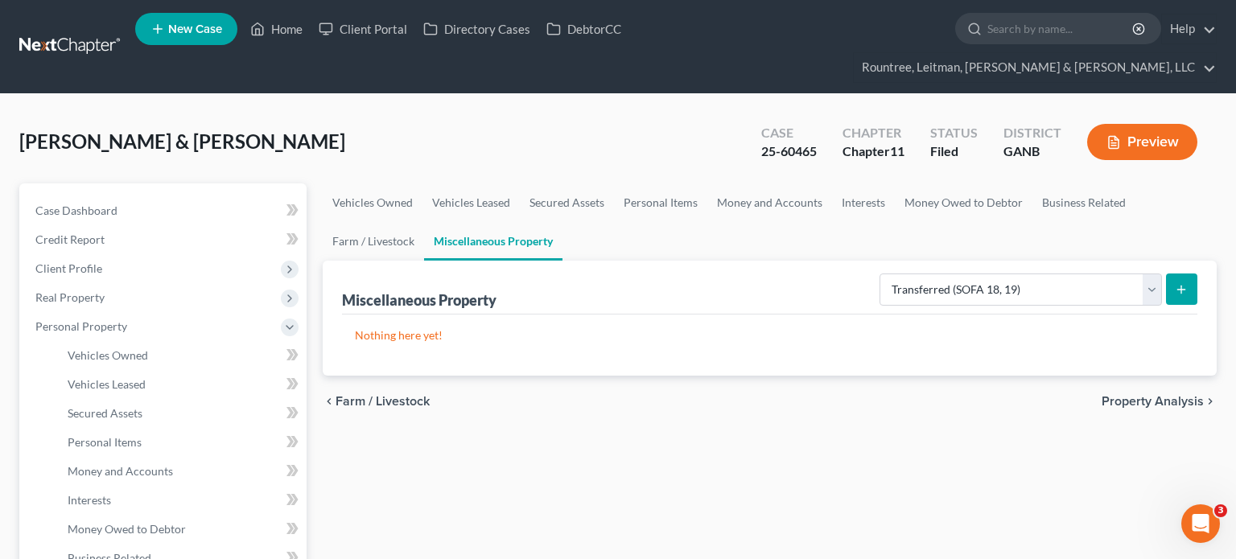
select select "Ordinary (within 2 years)"
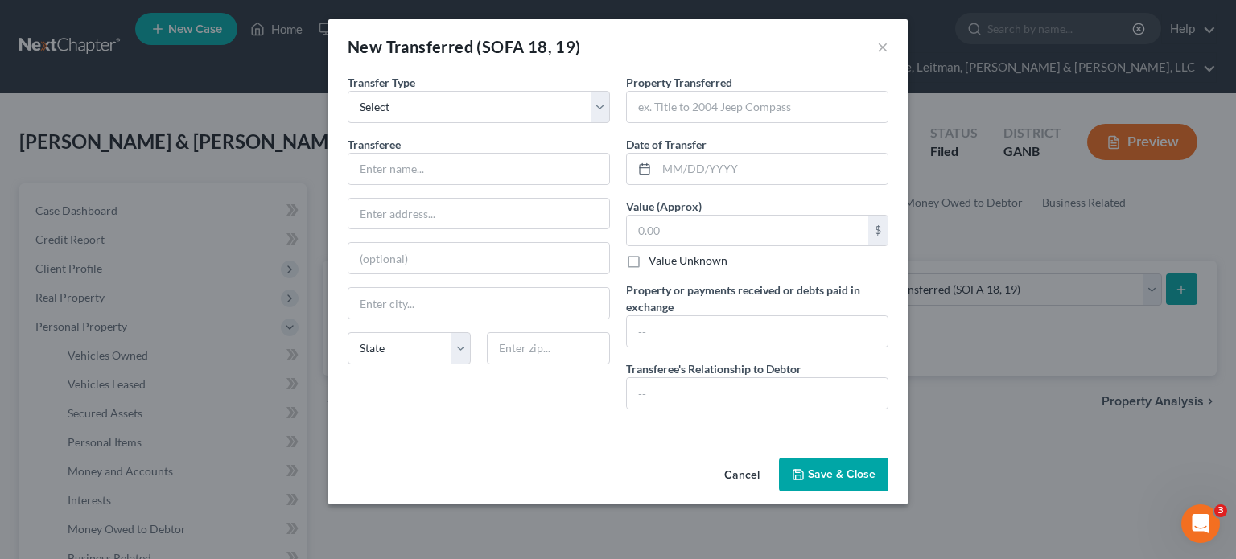
click at [833, 468] on button "Save & Close" at bounding box center [833, 475] width 109 height 34
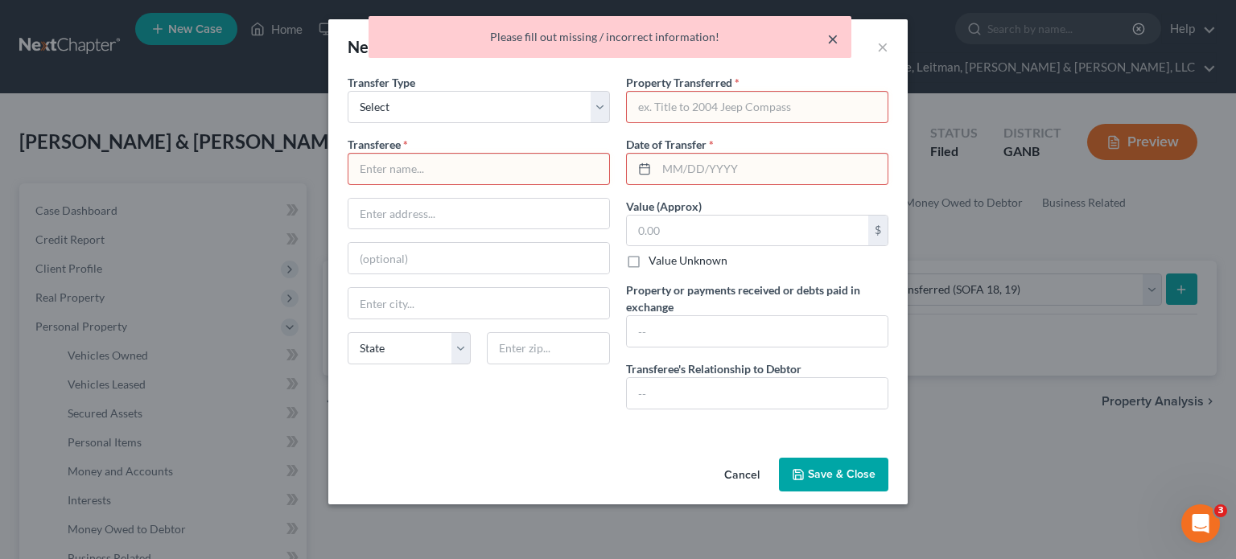
click at [832, 40] on button "×" at bounding box center [832, 38] width 11 height 19
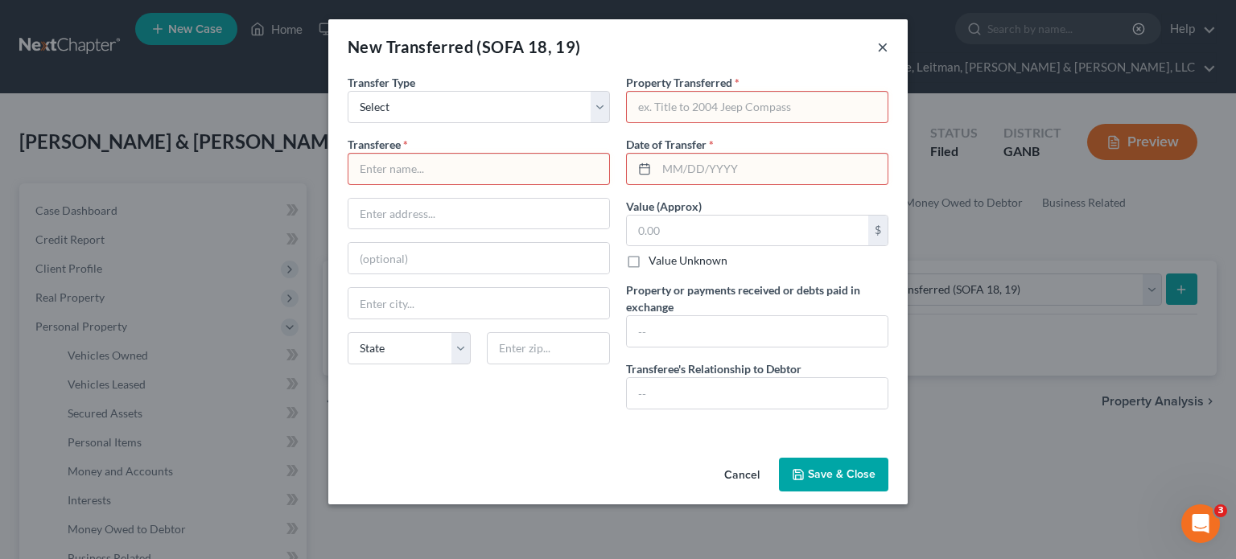
click at [877, 54] on button "×" at bounding box center [882, 46] width 11 height 19
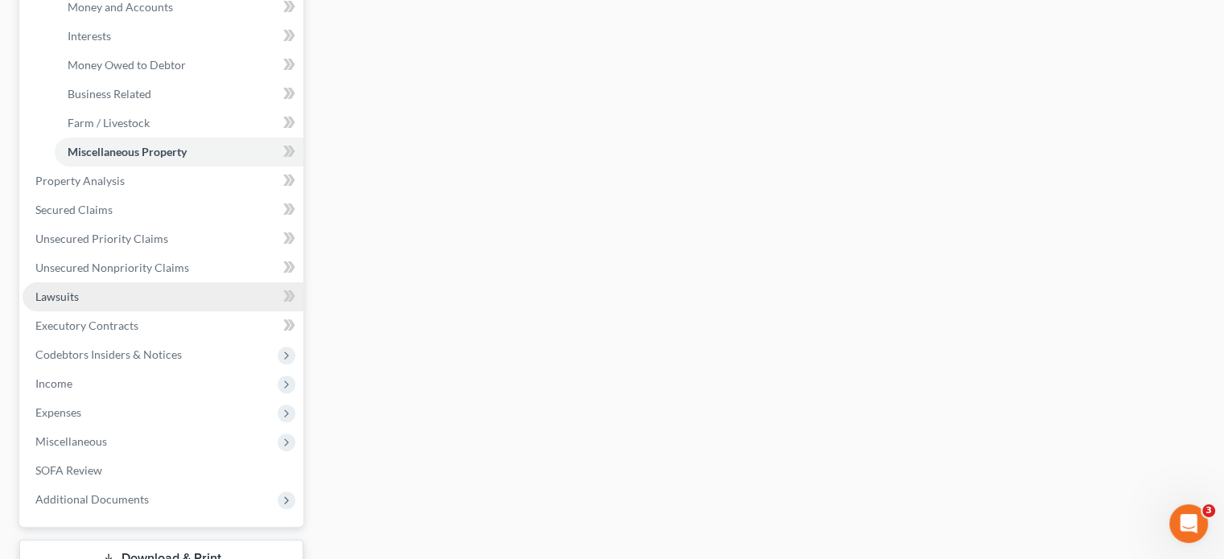
scroll to position [483, 0]
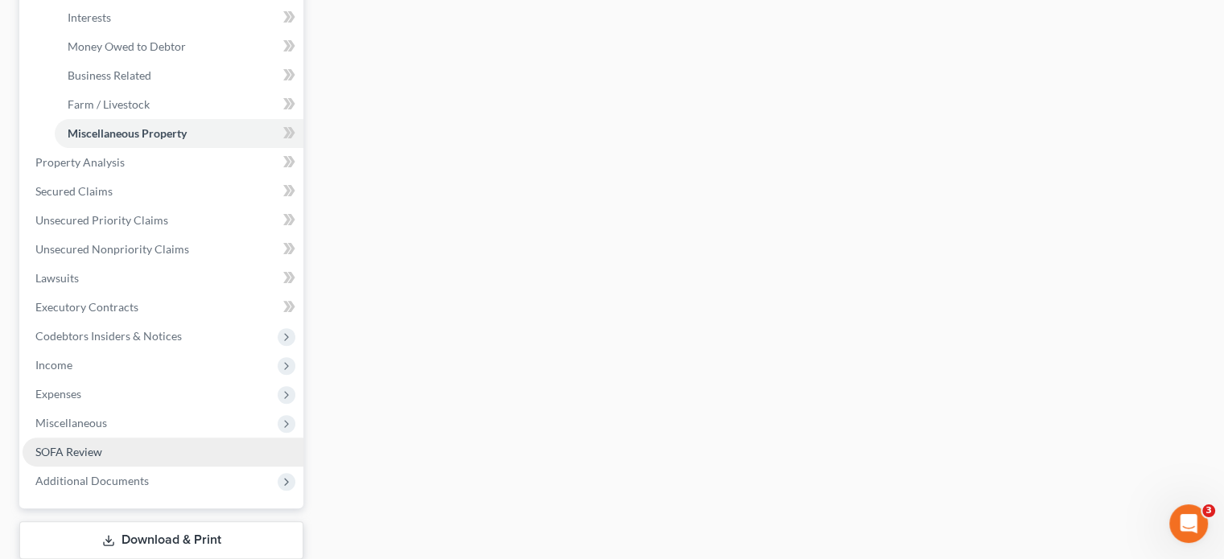
click at [76, 445] on span "SOFA Review" at bounding box center [68, 452] width 67 height 14
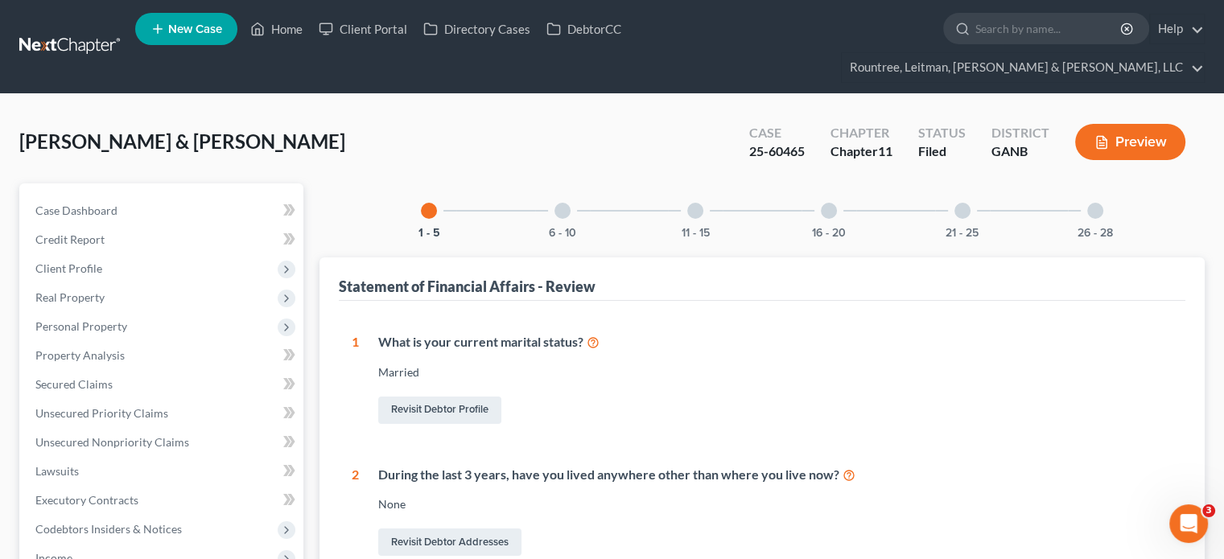
click at [557, 203] on div at bounding box center [562, 211] width 16 height 16
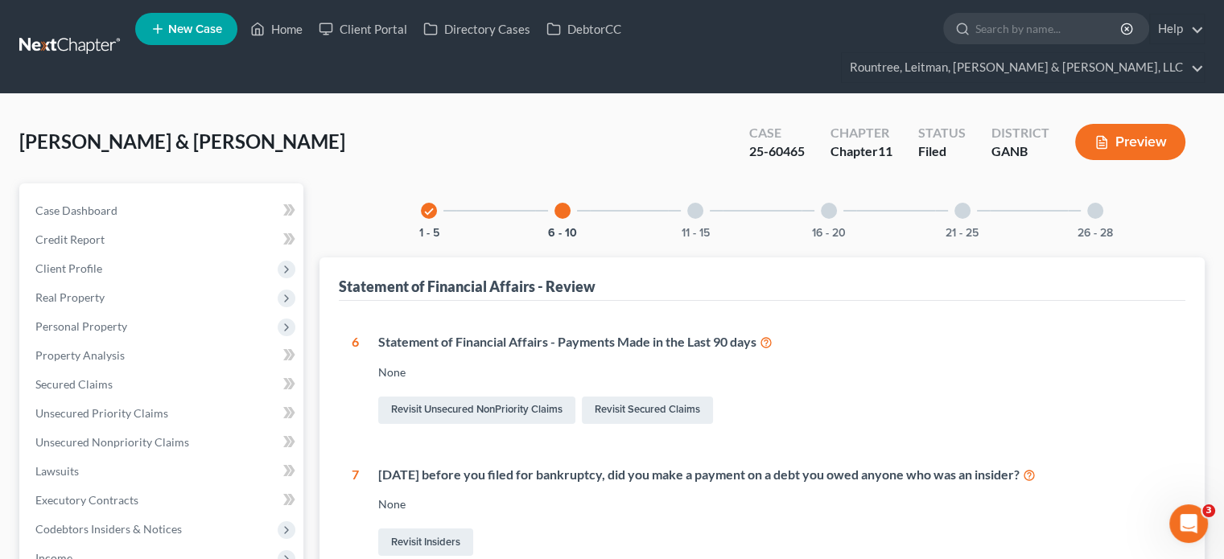
click at [698, 203] on div at bounding box center [695, 211] width 16 height 16
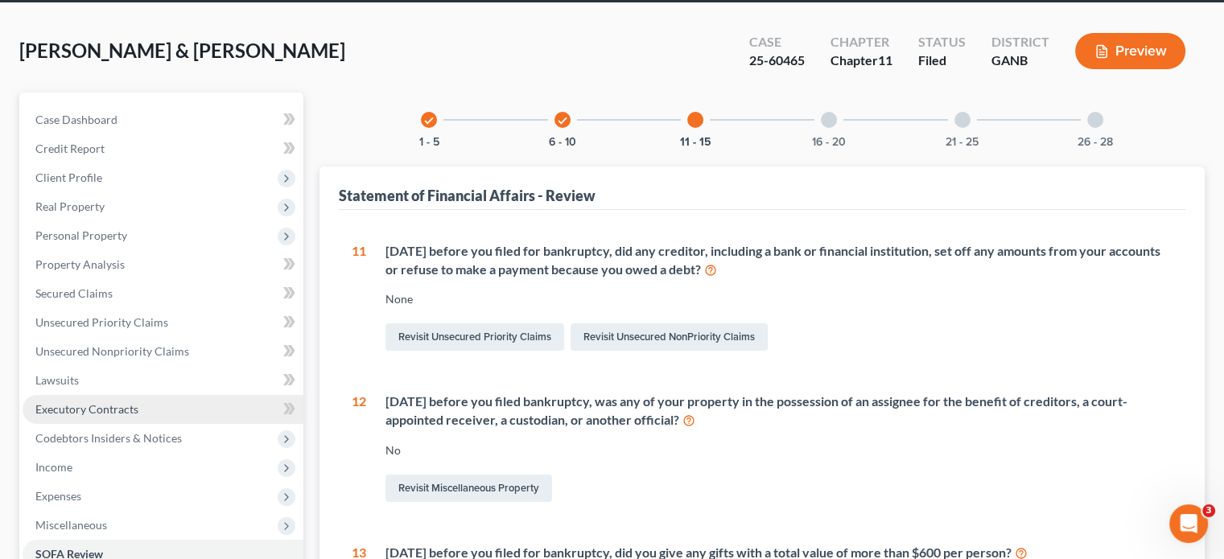
scroll to position [322, 0]
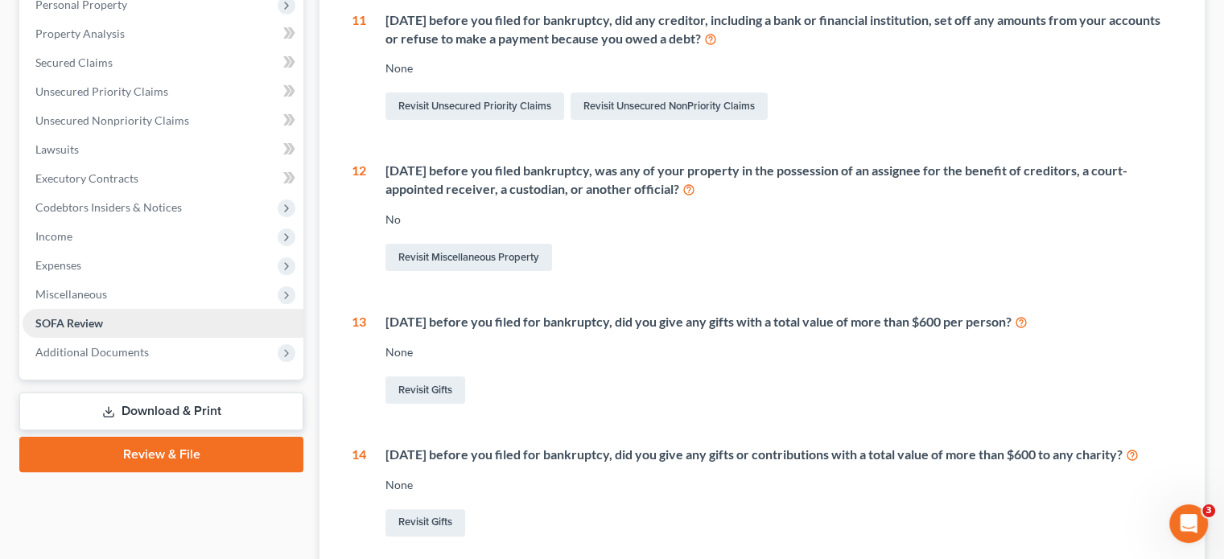
click at [111, 309] on link "SOFA Review" at bounding box center [163, 323] width 281 height 29
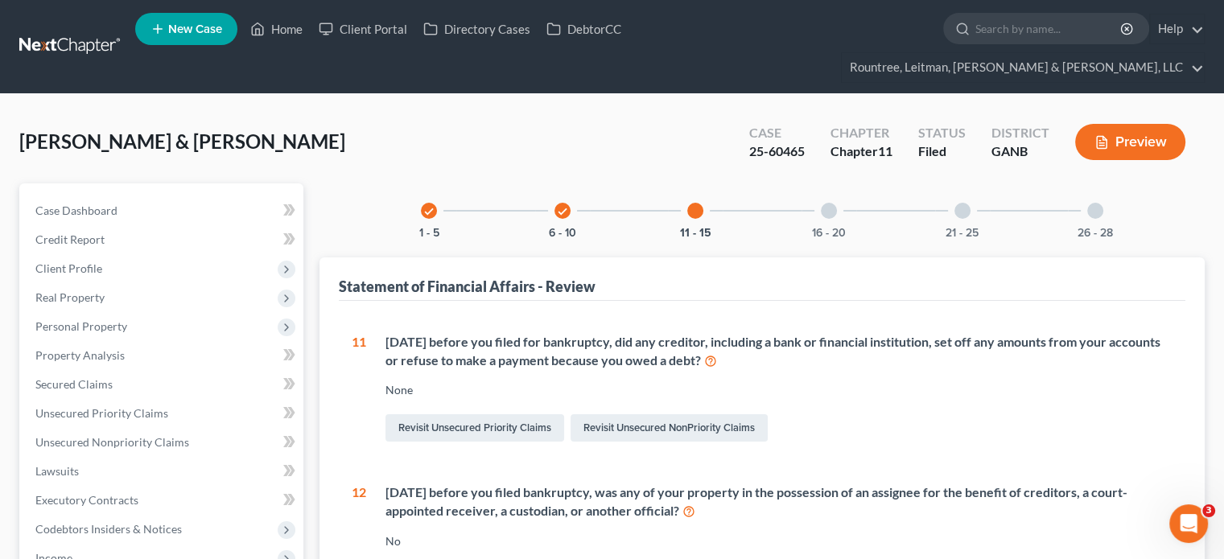
click at [562, 206] on icon "check" at bounding box center [562, 211] width 11 height 11
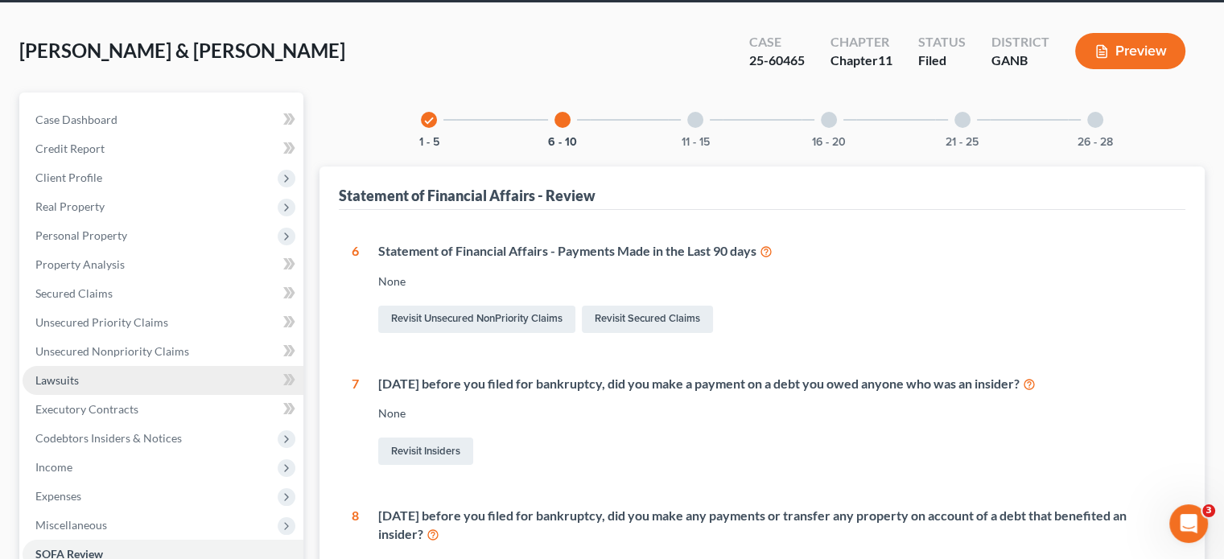
scroll to position [161, 0]
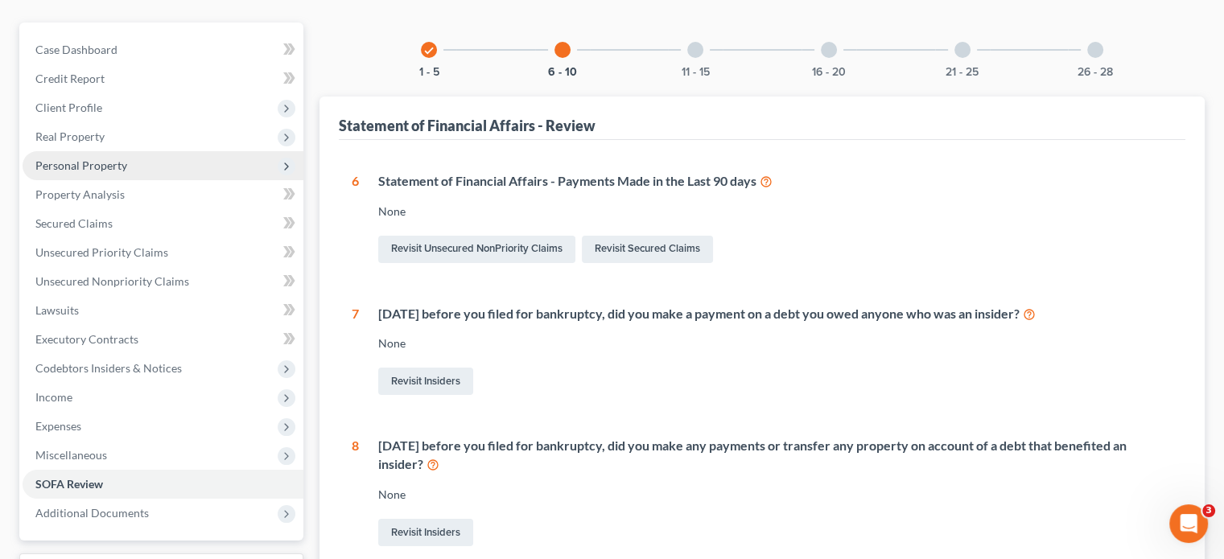
click at [90, 158] on span "Personal Property" at bounding box center [81, 165] width 92 height 14
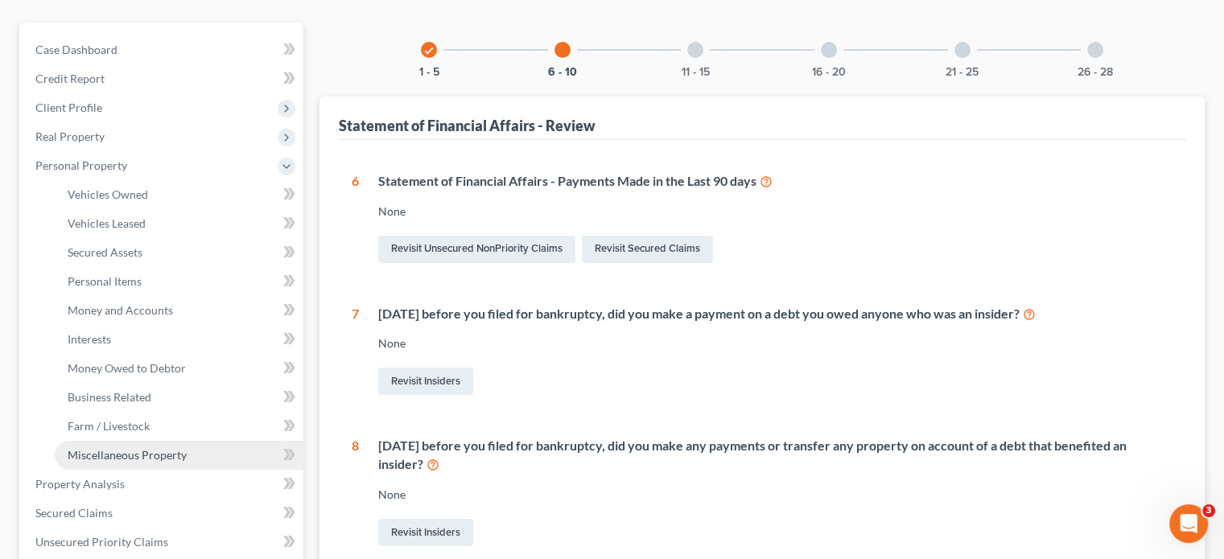
click at [123, 448] on span "Miscellaneous Property" at bounding box center [127, 455] width 119 height 14
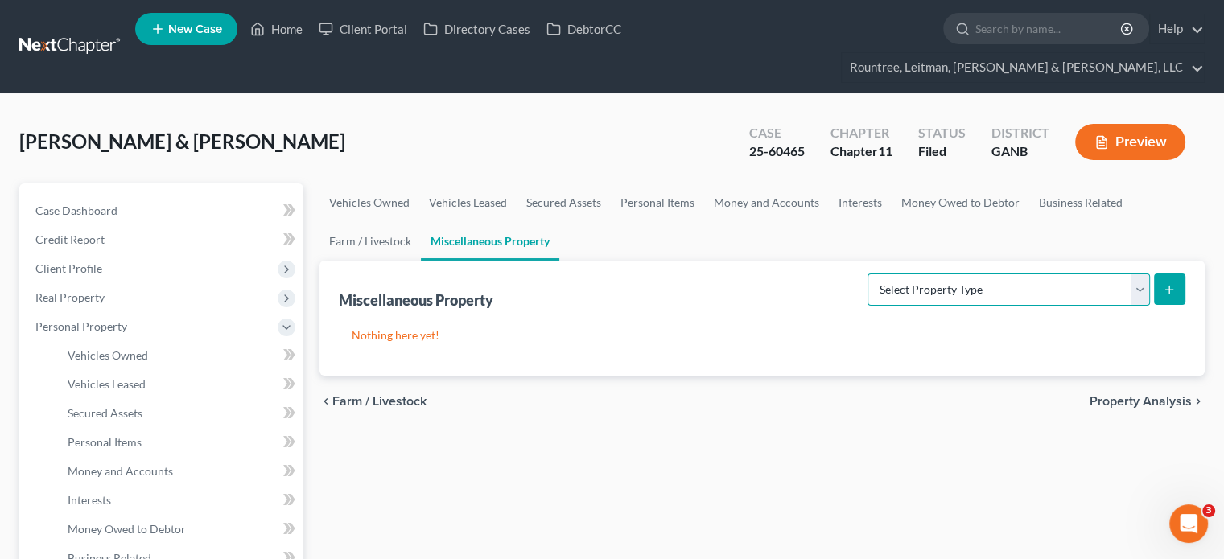
click at [1141, 274] on select "Select Property Type Assigned for Creditor Benefit Within 1 Year (SOFA: 12) Hol…" at bounding box center [1008, 290] width 282 height 32
select select "transferred"
click at [867, 274] on select "Select Property Type Assigned for Creditor Benefit Within 1 Year (SOFA: 12) Hol…" at bounding box center [1008, 290] width 282 height 32
click at [1168, 283] on icon "submit" at bounding box center [1168, 289] width 13 height 13
select select "Ordinary (within 2 years)"
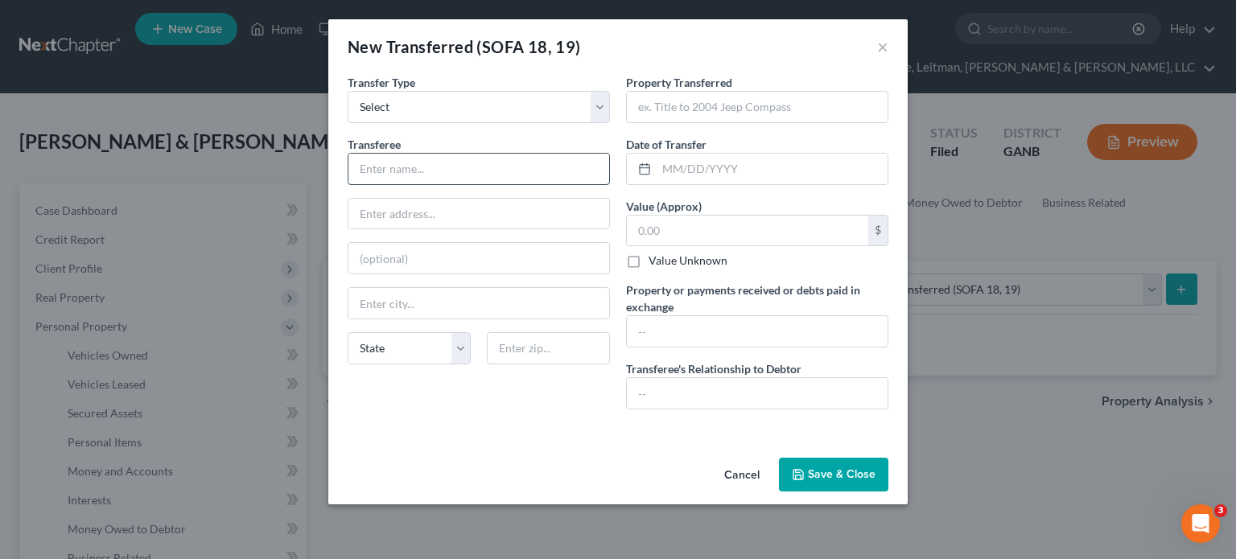
click at [454, 170] on input "text" at bounding box center [478, 169] width 261 height 31
click at [741, 470] on button "Cancel" at bounding box center [741, 475] width 61 height 32
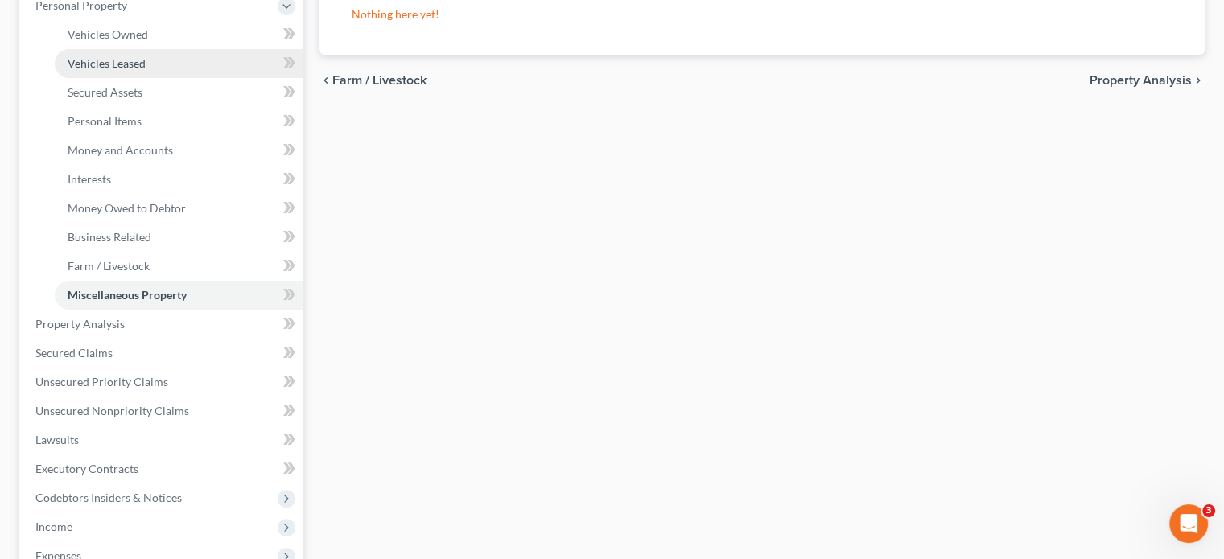
scroll to position [322, 0]
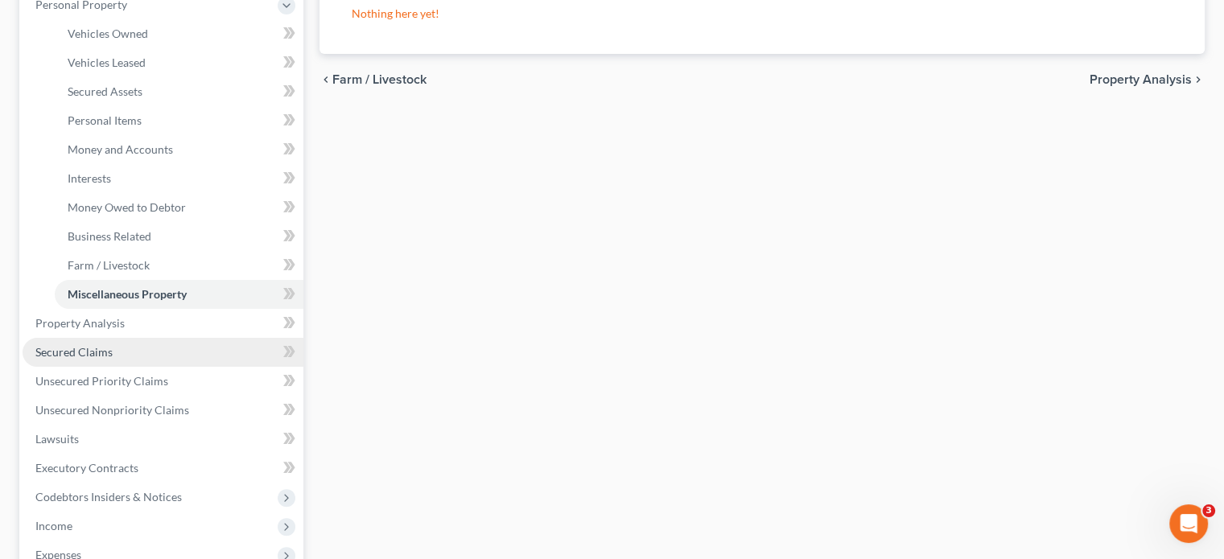
click at [91, 345] on span "Secured Claims" at bounding box center [73, 352] width 77 height 14
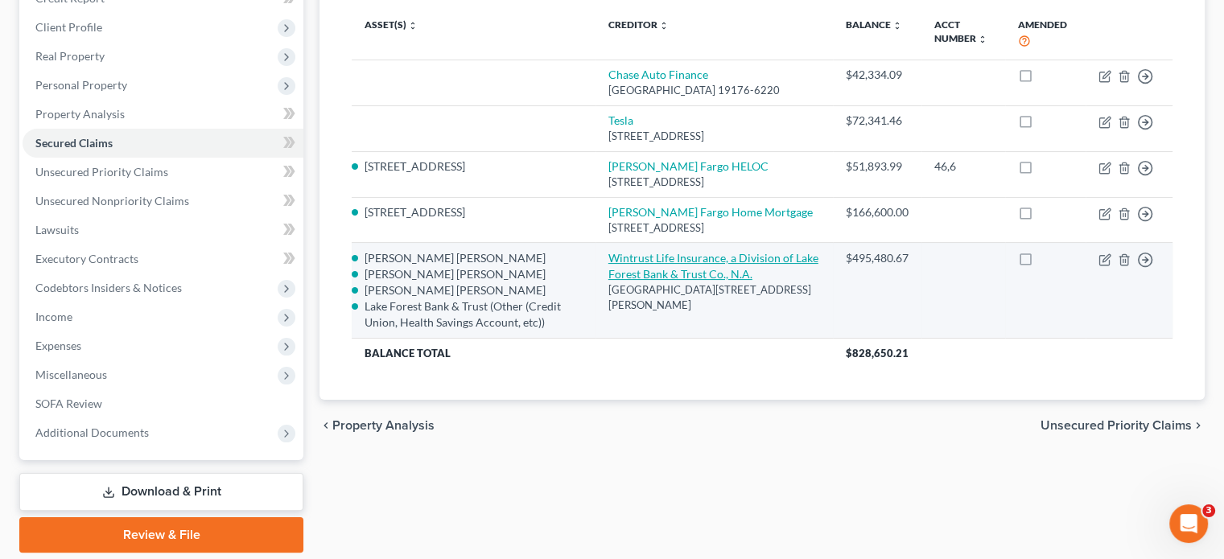
scroll to position [161, 0]
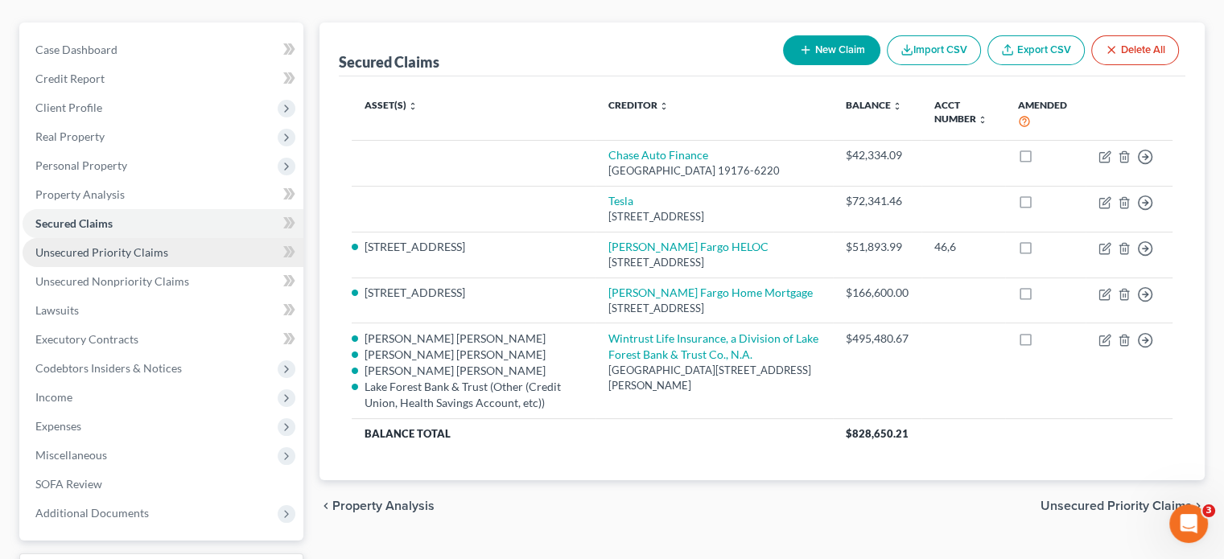
click at [131, 245] on span "Unsecured Priority Claims" at bounding box center [101, 252] width 133 height 14
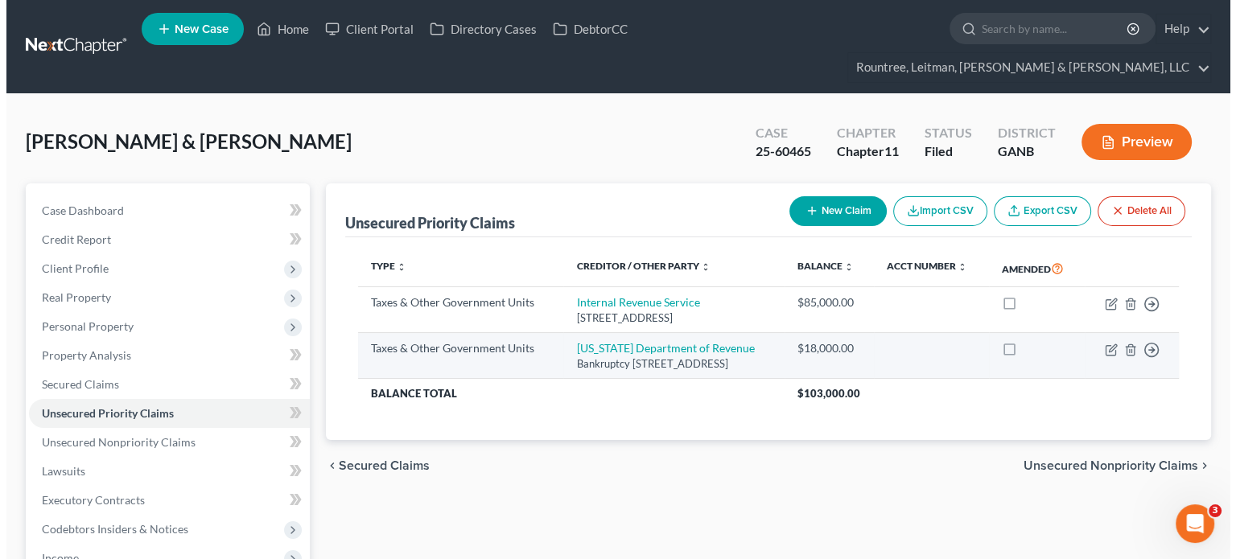
scroll to position [80, 0]
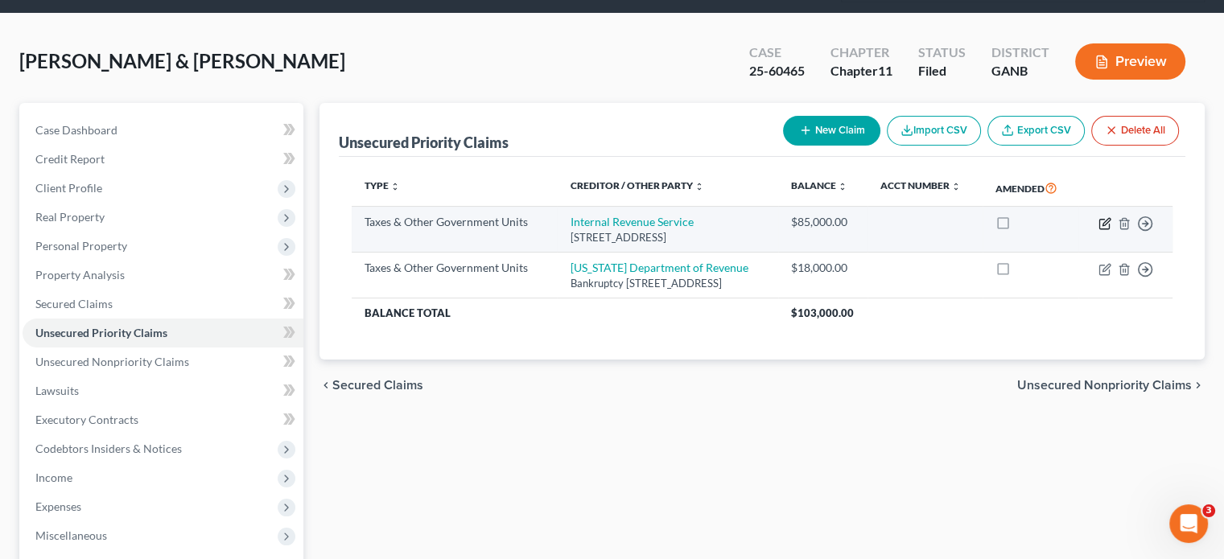
click at [1107, 218] on icon "button" at bounding box center [1105, 221] width 7 height 7
select select "0"
select select "39"
select select "2"
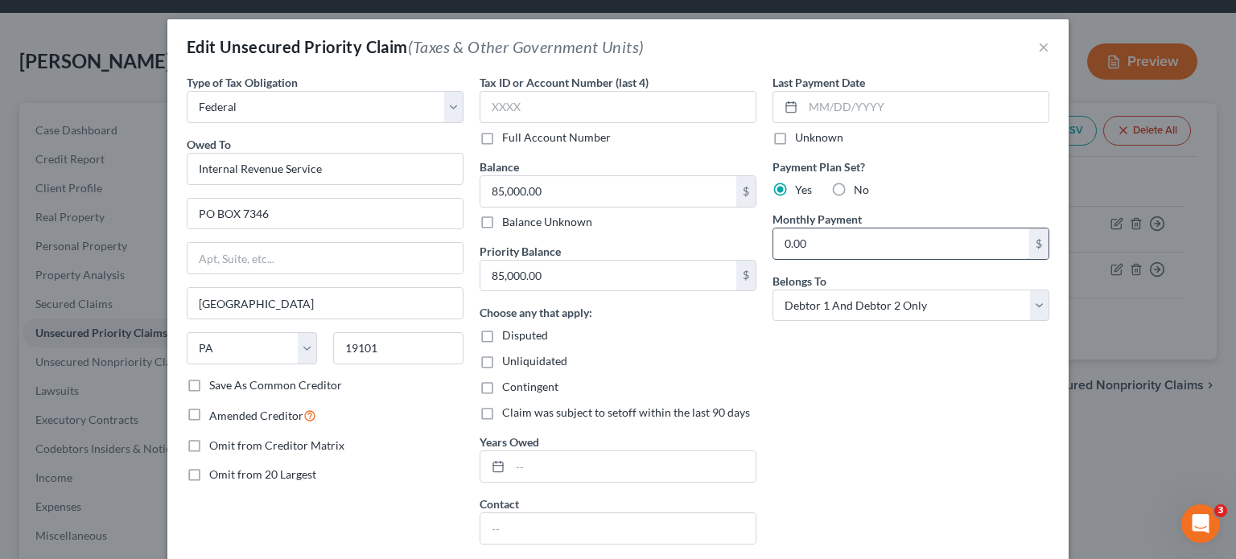
click at [821, 247] on input "0.00" at bounding box center [901, 243] width 256 height 31
click at [854, 185] on label "No" at bounding box center [861, 190] width 15 height 16
click at [860, 185] on input "No" at bounding box center [865, 187] width 10 height 10
radio input "true"
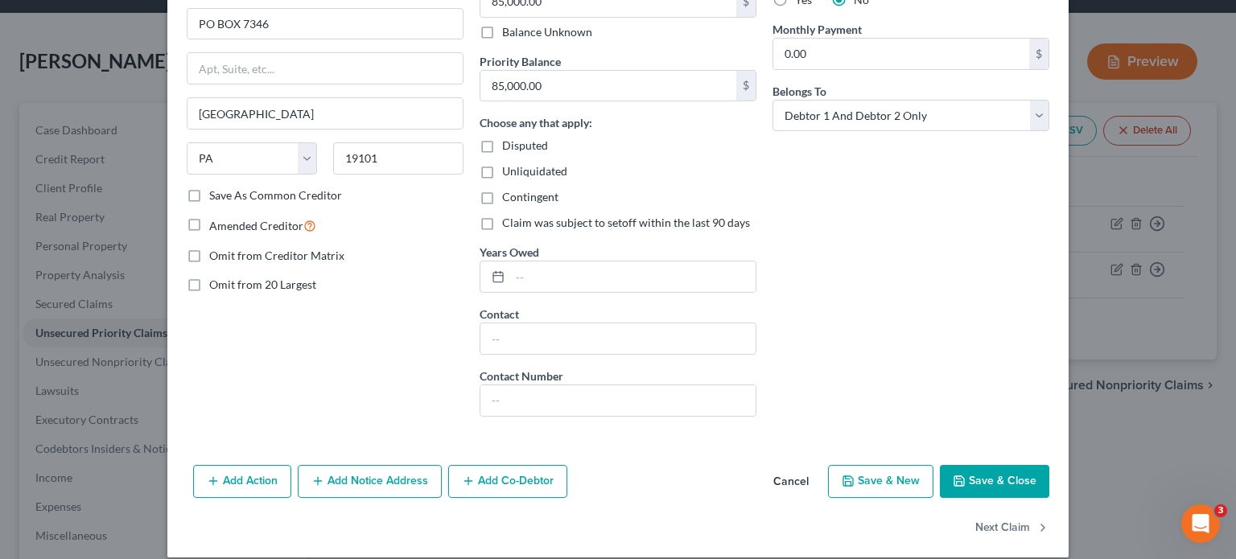
scroll to position [205, 0]
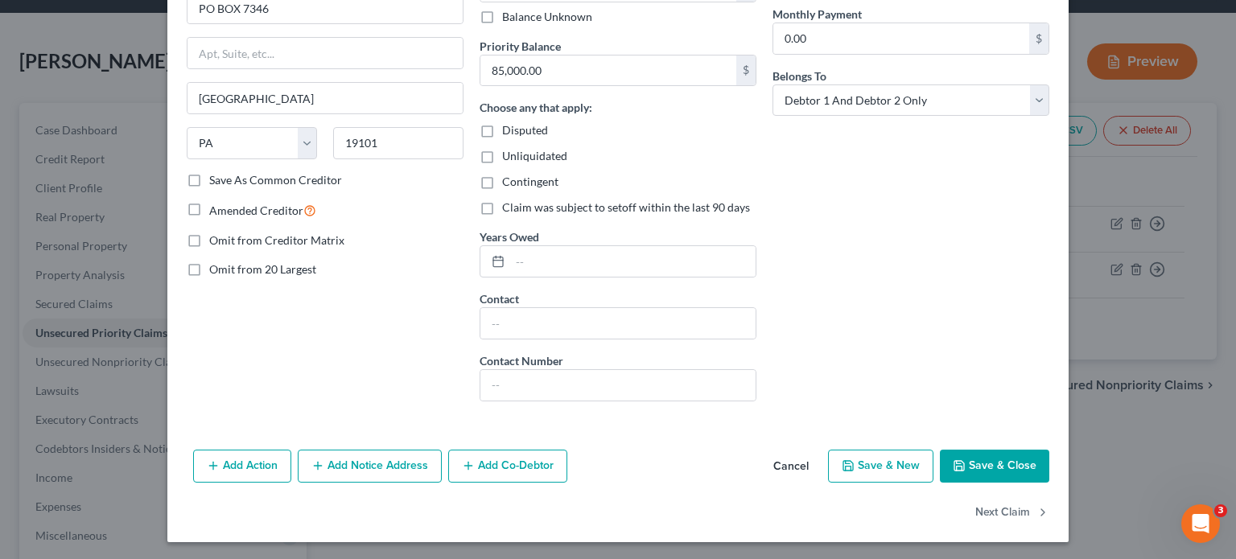
click at [976, 466] on button "Save & Close" at bounding box center [994, 467] width 109 height 34
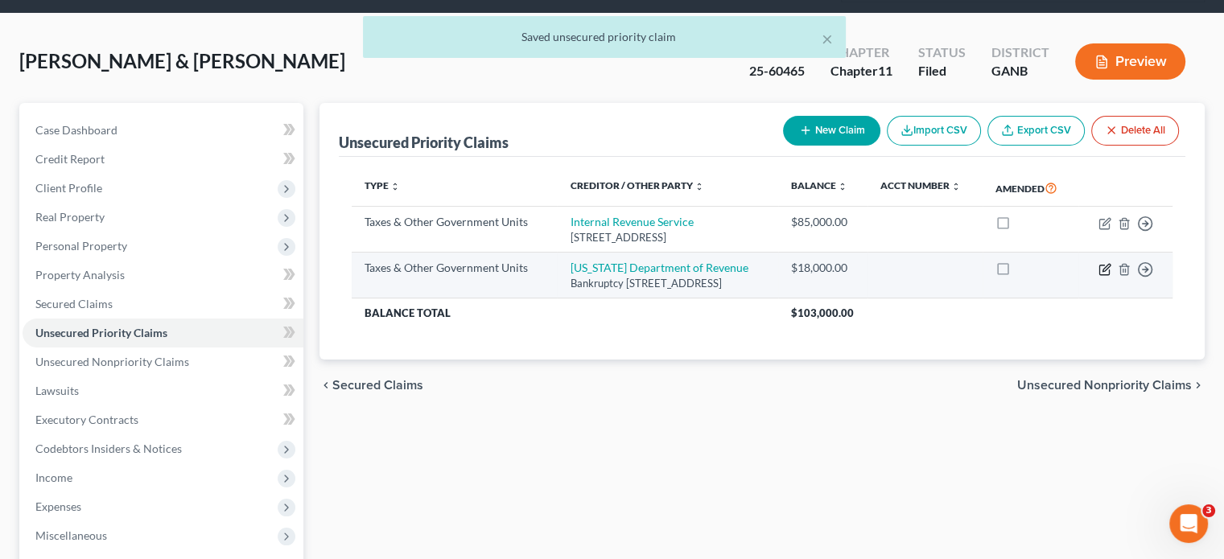
click at [1102, 263] on icon "button" at bounding box center [1104, 269] width 13 height 13
select select "2"
select select "10"
select select "2"
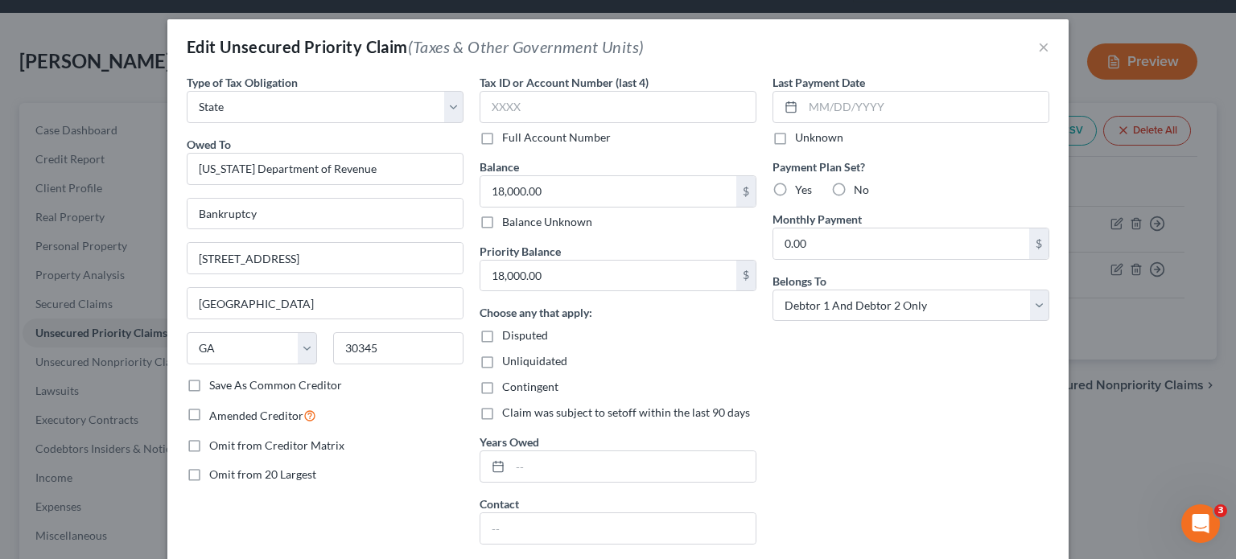
click at [854, 187] on label "No" at bounding box center [861, 190] width 15 height 16
click at [860, 187] on input "No" at bounding box center [865, 187] width 10 height 10
radio input "true"
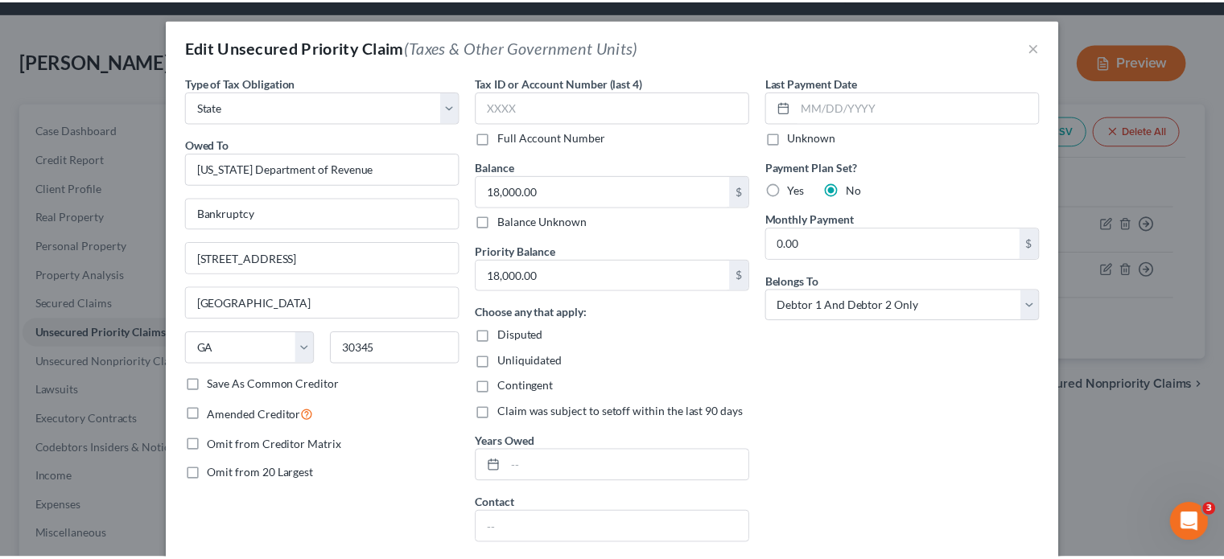
scroll to position [161, 0]
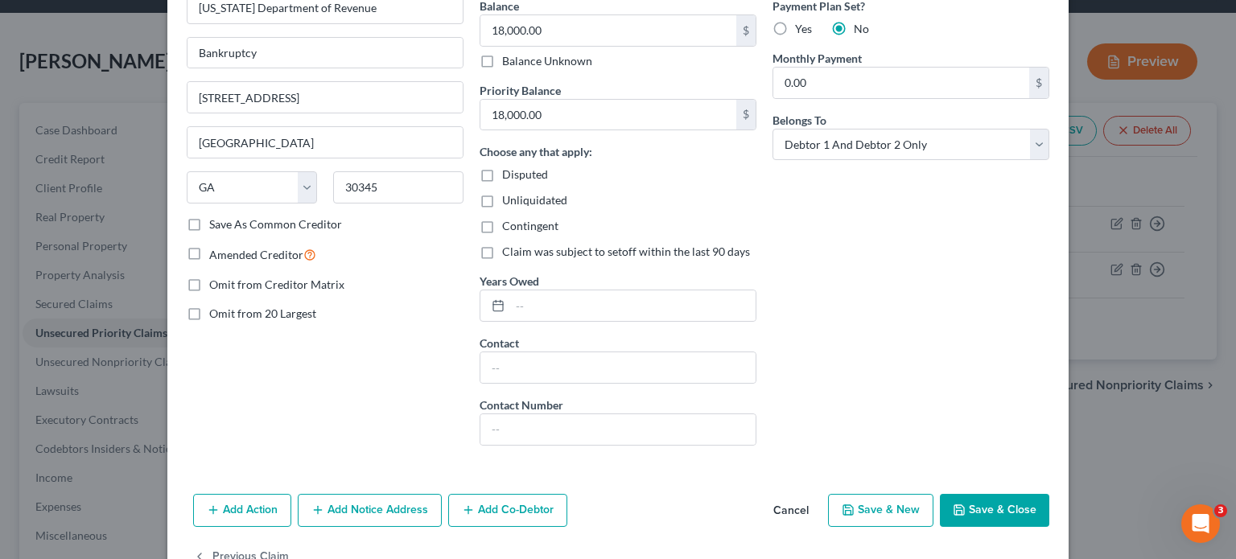
click at [989, 497] on button "Save & Close" at bounding box center [994, 511] width 109 height 34
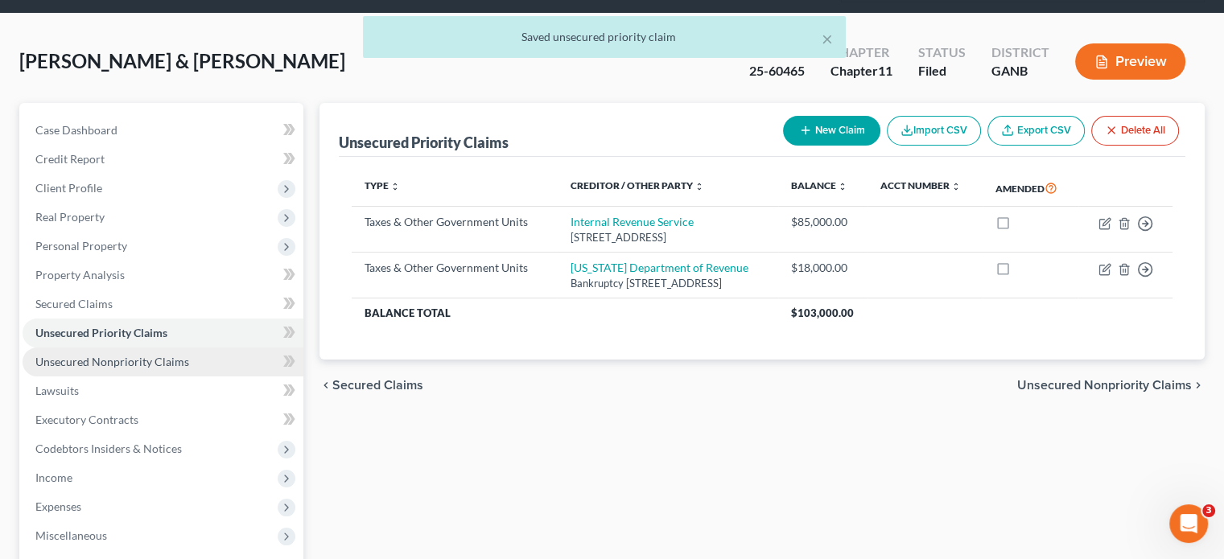
click at [142, 355] on span "Unsecured Nonpriority Claims" at bounding box center [112, 362] width 154 height 14
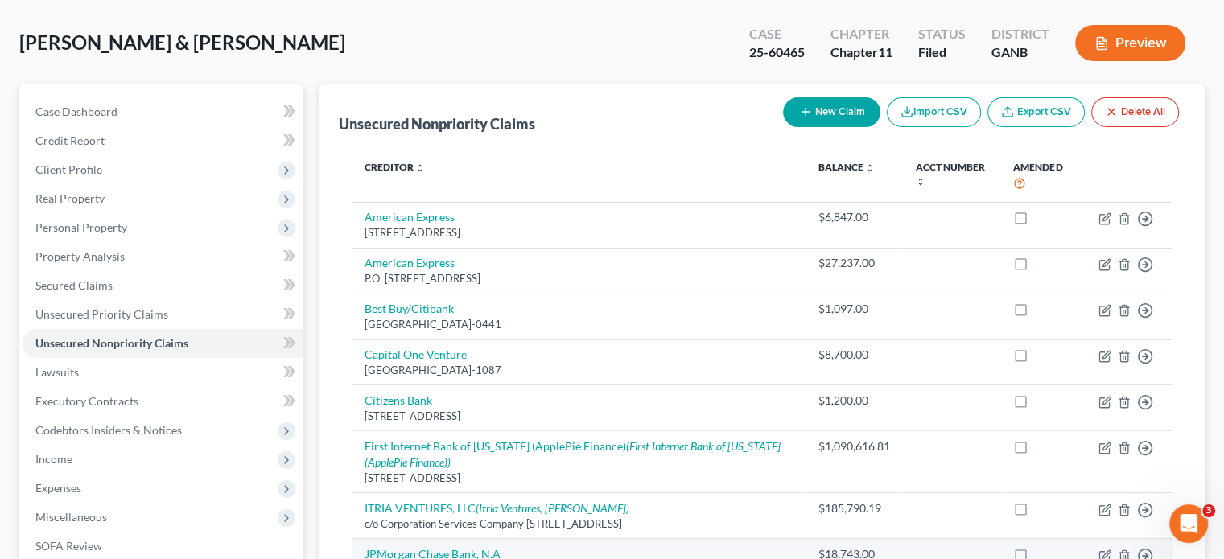
scroll to position [161, 0]
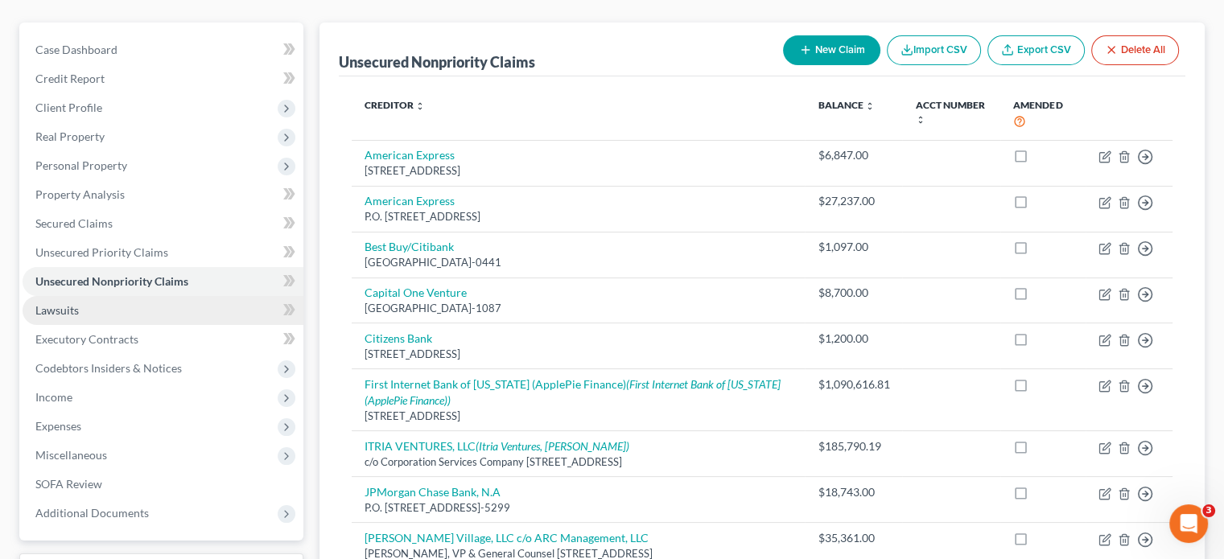
click at [64, 303] on span "Lawsuits" at bounding box center [56, 310] width 43 height 14
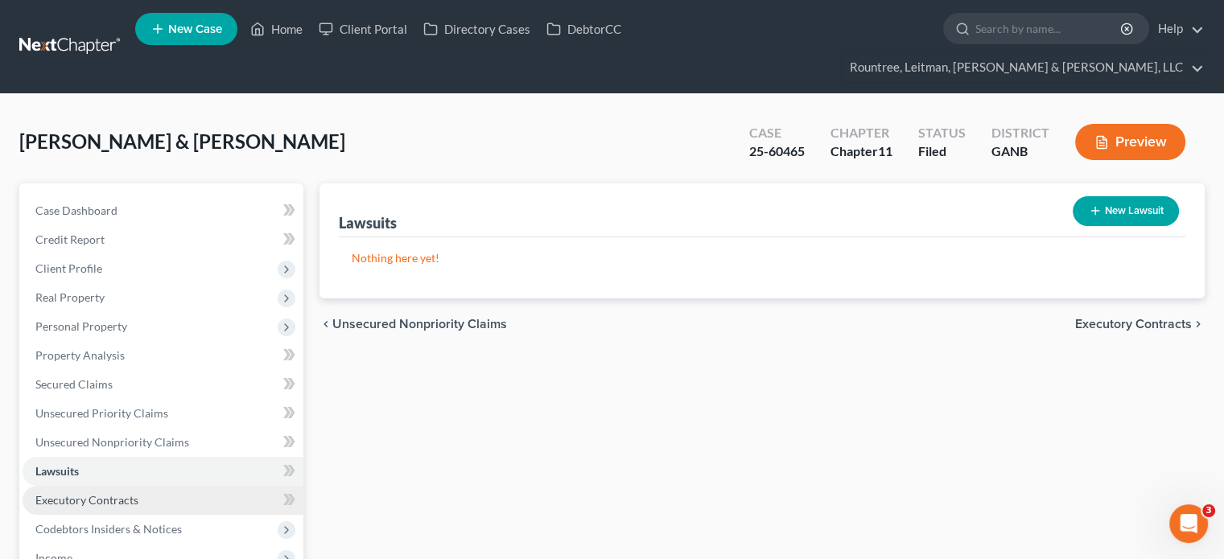
click at [109, 493] on span "Executory Contracts" at bounding box center [86, 500] width 103 height 14
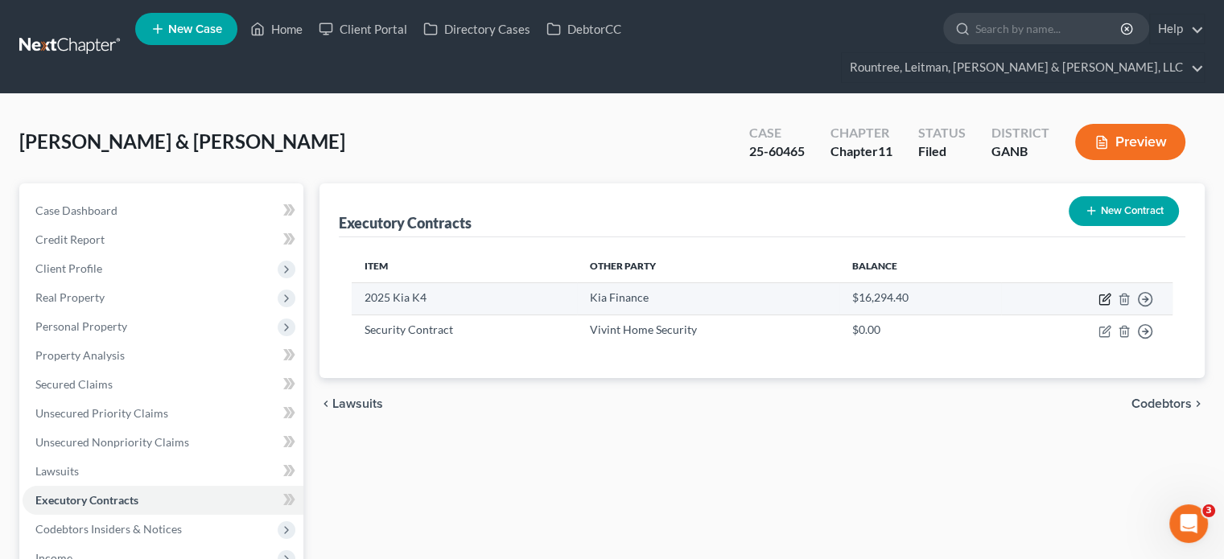
click at [1103, 293] on icon "button" at bounding box center [1104, 299] width 13 height 13
select select "45"
select select "3"
select select "1"
select select "0"
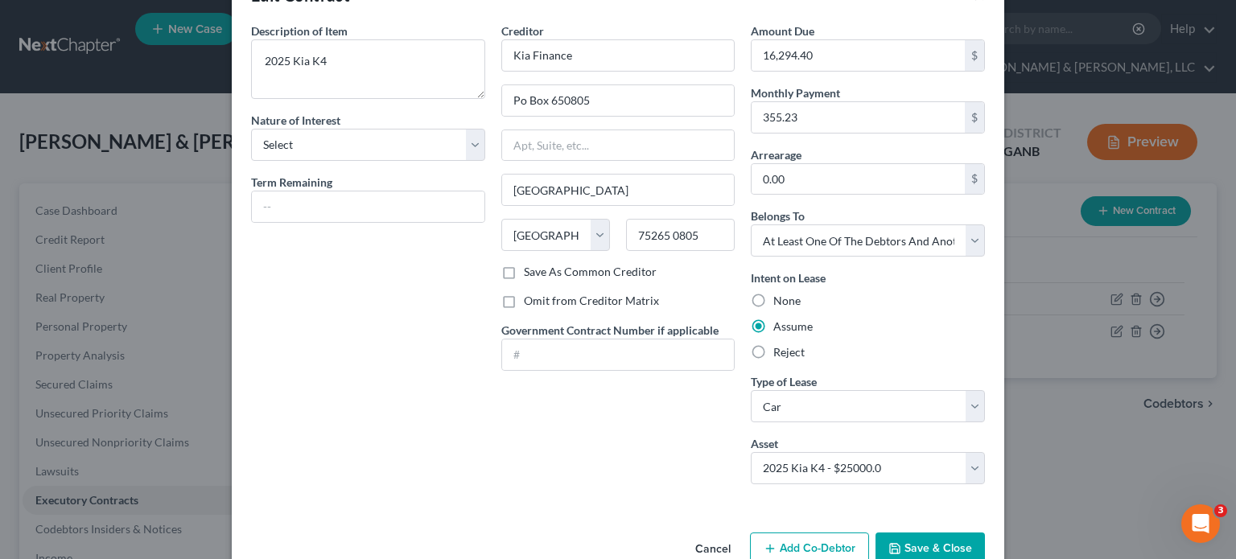
scroll to position [88, 0]
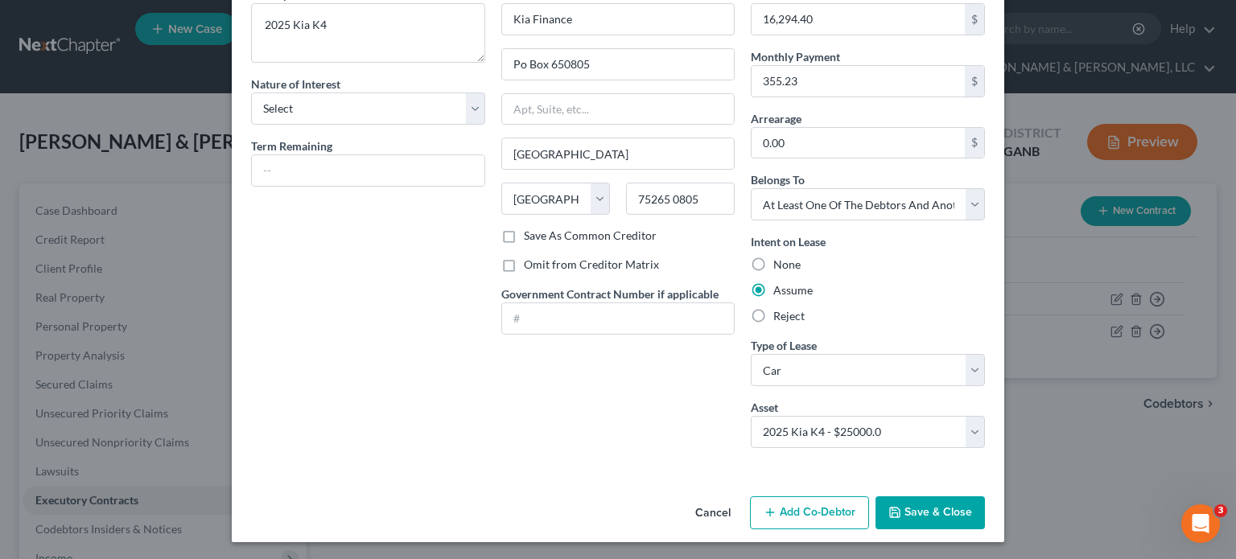
click at [806, 514] on button "Add Co-Debtor" at bounding box center [809, 513] width 119 height 34
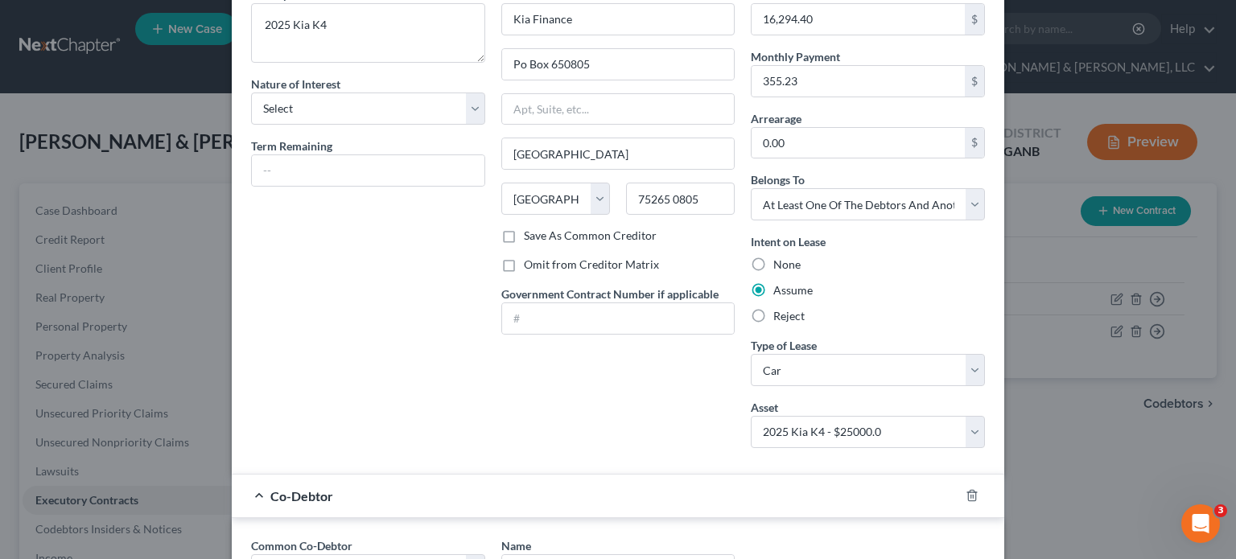
scroll to position [329, 0]
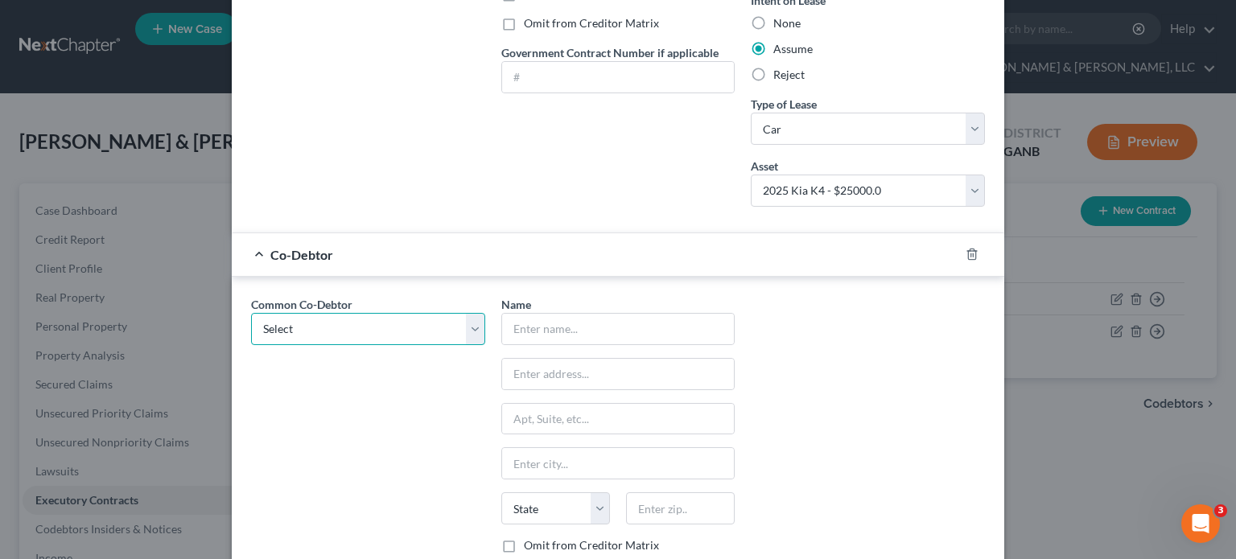
click at [460, 323] on select "Select Caldwell Holdings, LLC" at bounding box center [368, 329] width 234 height 32
click at [406, 320] on select "Select Caldwell Holdings, LLC" at bounding box center [368, 329] width 234 height 32
click at [611, 330] on input "text" at bounding box center [618, 329] width 232 height 31
type input "Zaria Caldwell"
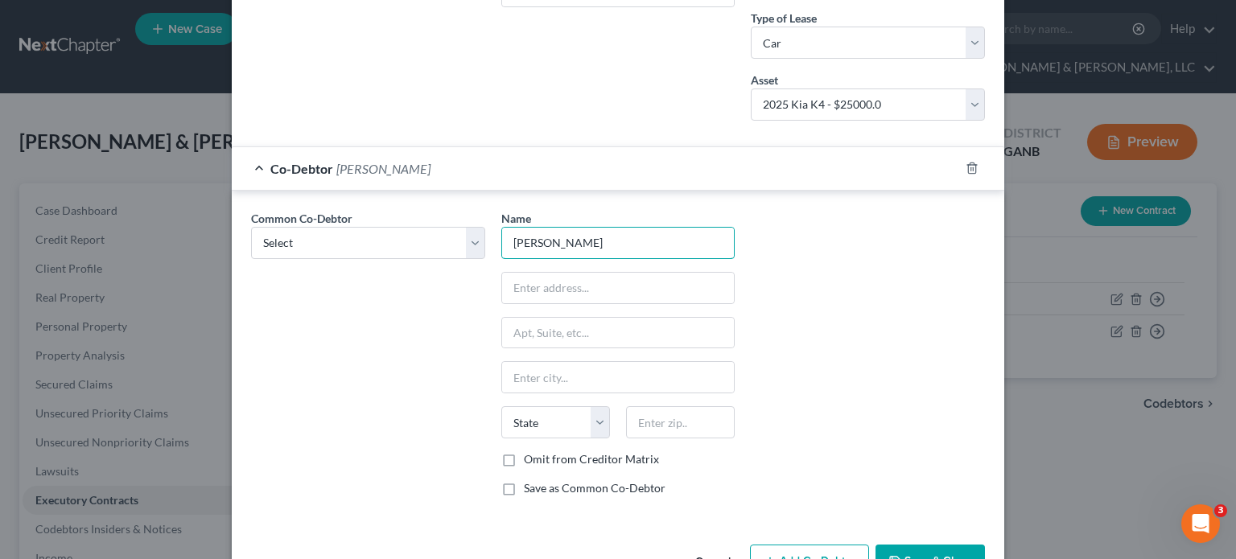
scroll to position [462, 0]
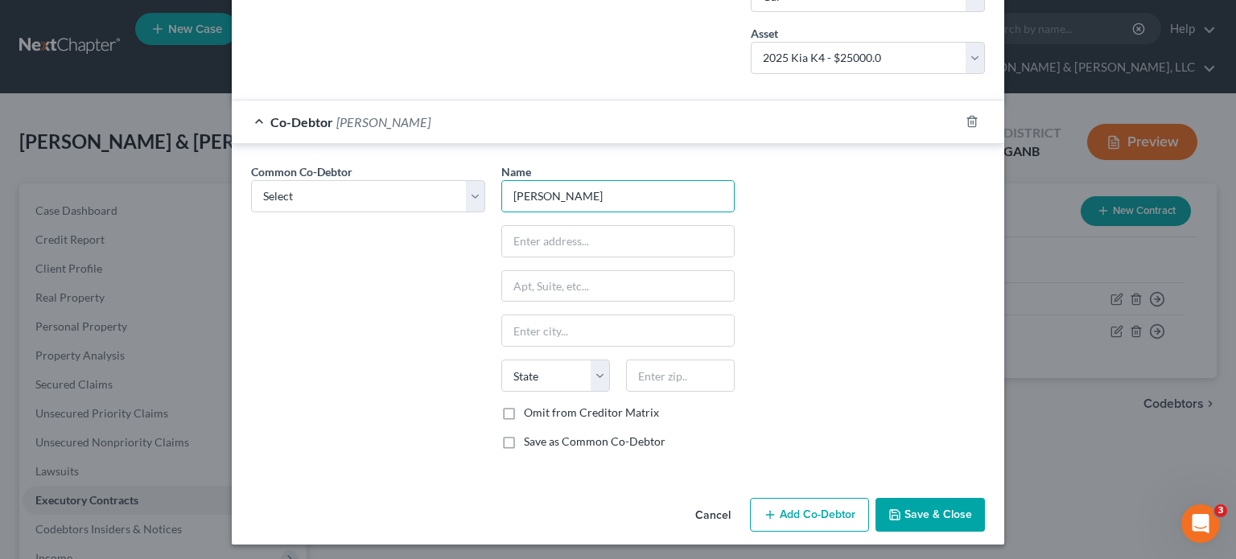
click at [911, 499] on button "Save & Close" at bounding box center [929, 515] width 109 height 34
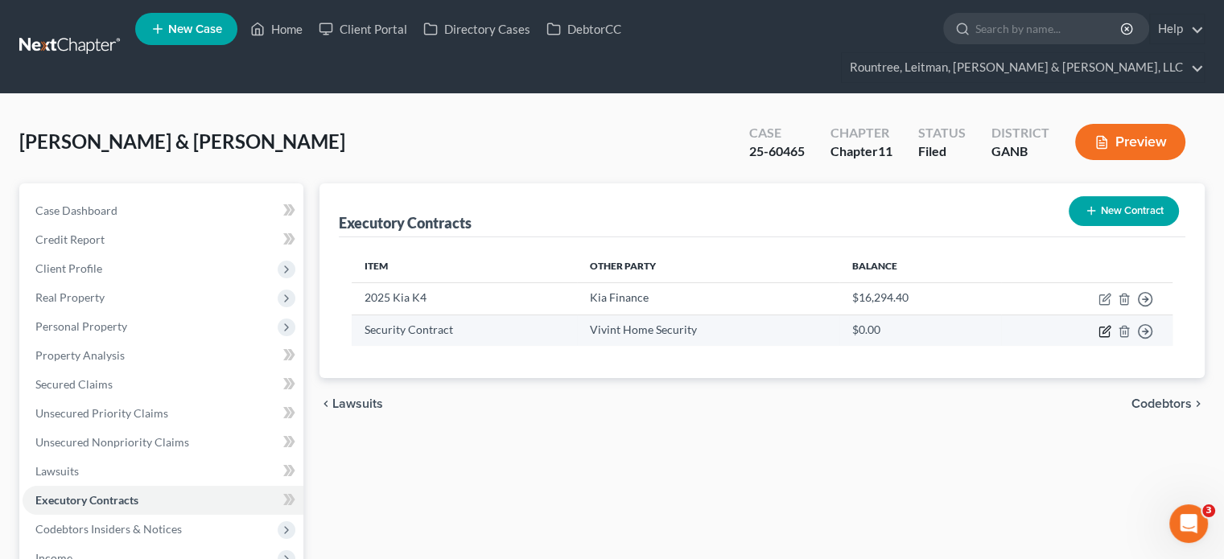
click at [1105, 326] on icon "button" at bounding box center [1105, 329] width 7 height 7
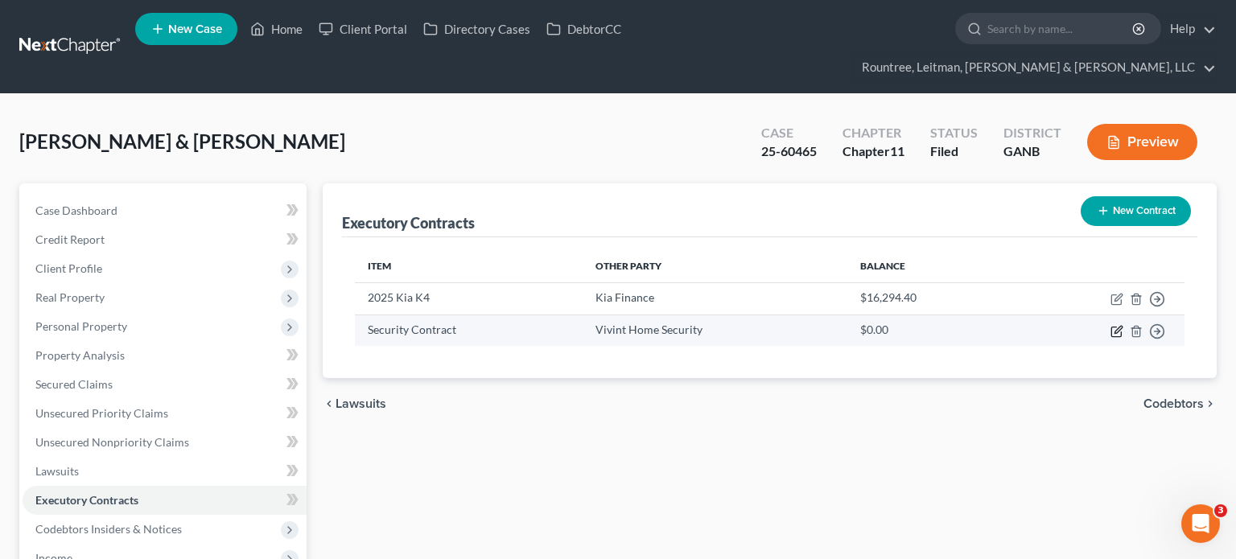
select select "14"
select select "0"
select select "2"
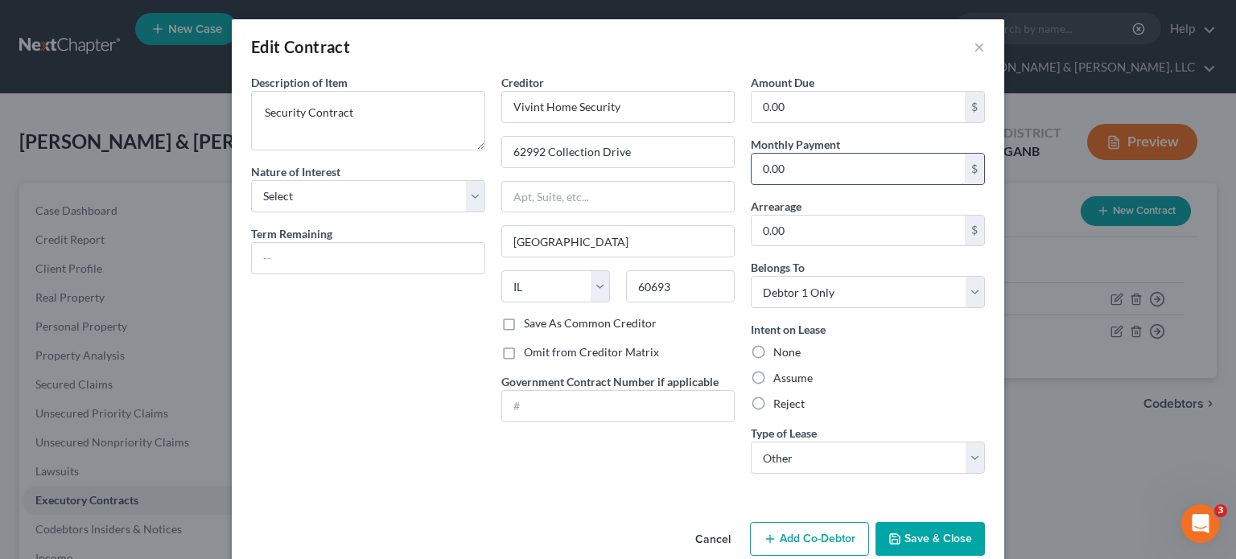
click at [809, 167] on input "0.00" at bounding box center [857, 169] width 213 height 31
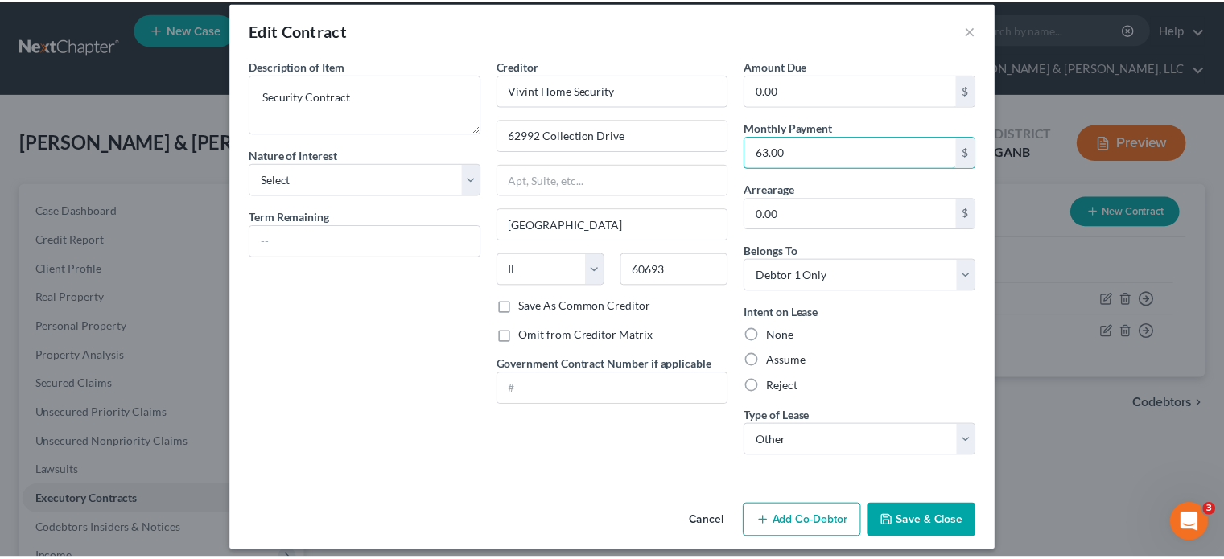
scroll to position [27, 0]
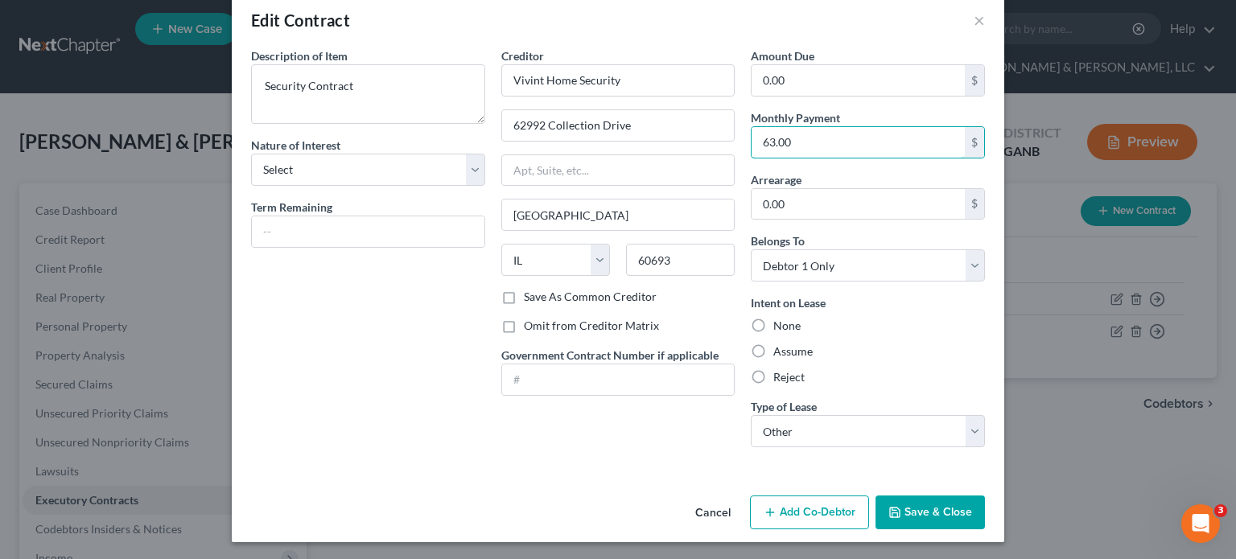
type input "63.00"
click at [933, 515] on button "Save & Close" at bounding box center [929, 513] width 109 height 34
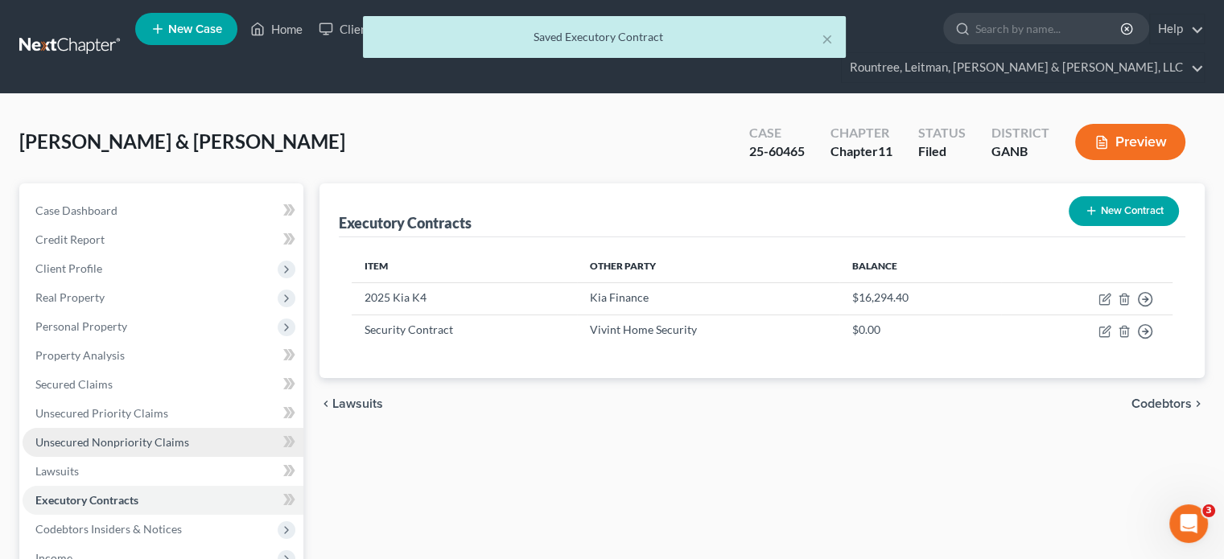
click at [100, 435] on span "Unsecured Nonpriority Claims" at bounding box center [112, 442] width 154 height 14
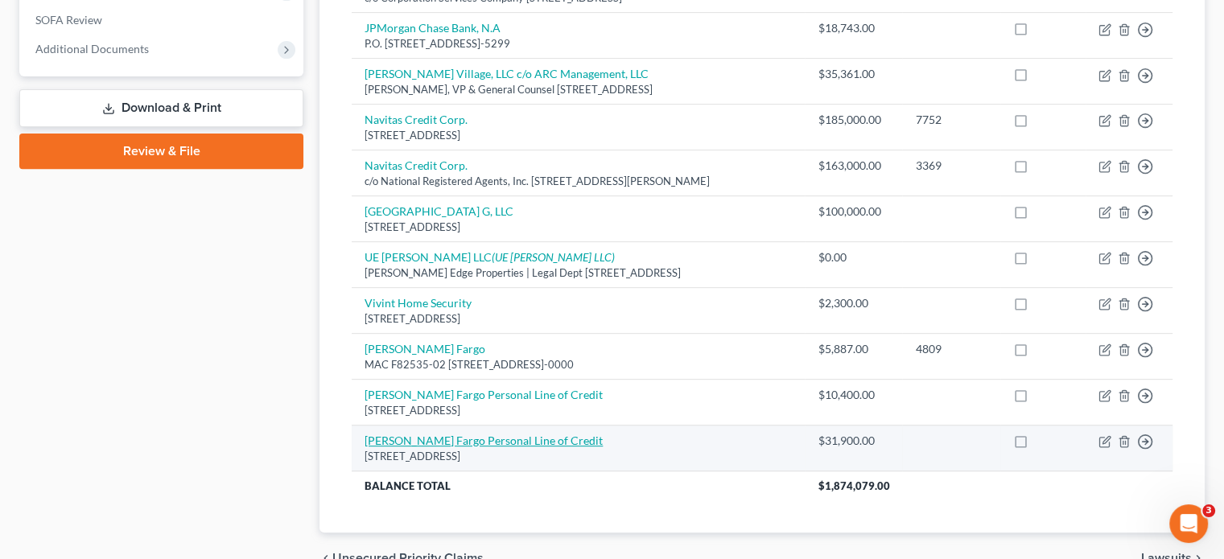
scroll to position [599, 0]
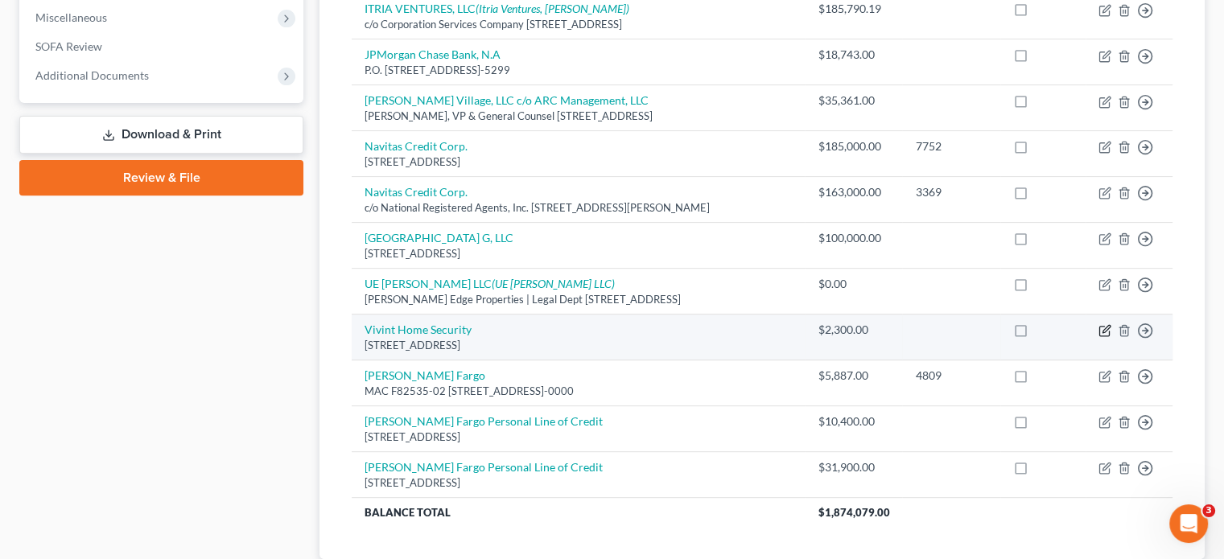
click at [1109, 324] on icon "button" at bounding box center [1104, 330] width 13 height 13
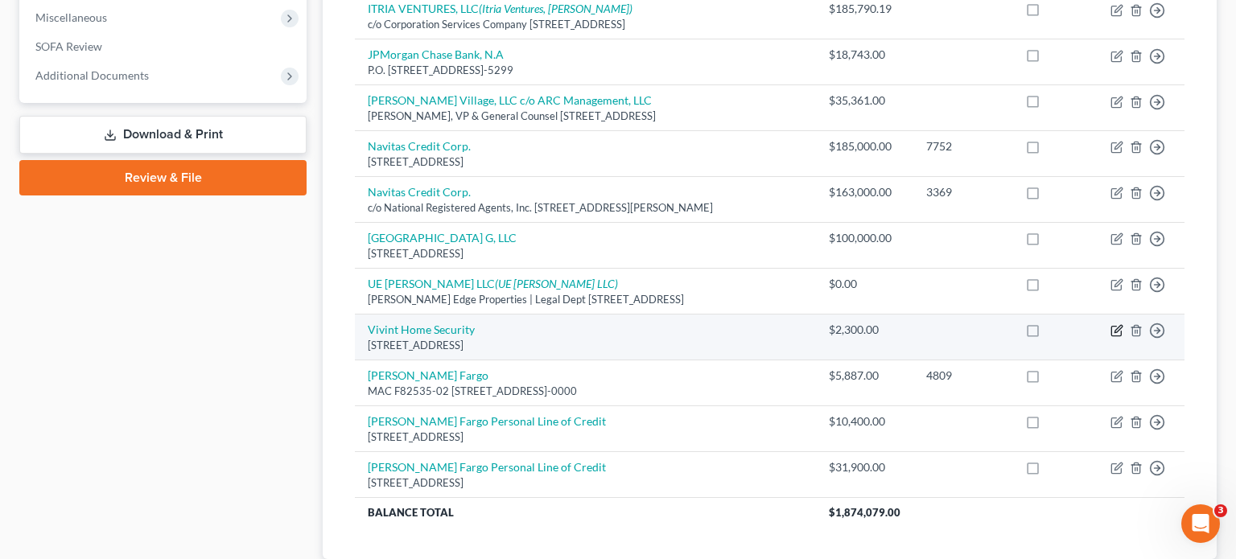
select select "14"
select select "0"
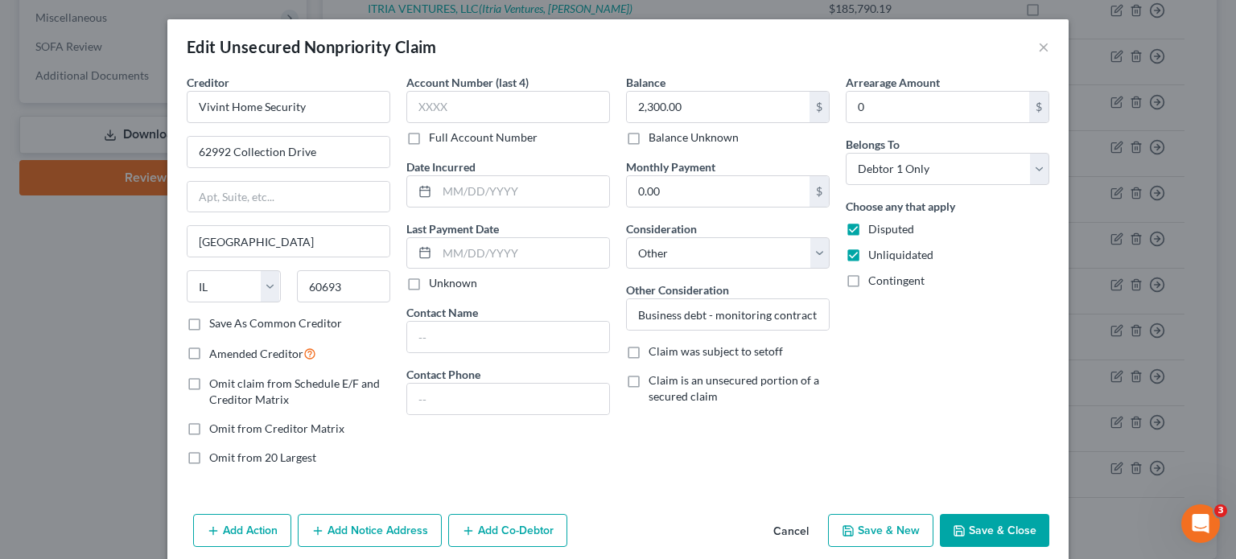
click at [993, 530] on button "Save & Close" at bounding box center [994, 531] width 109 height 34
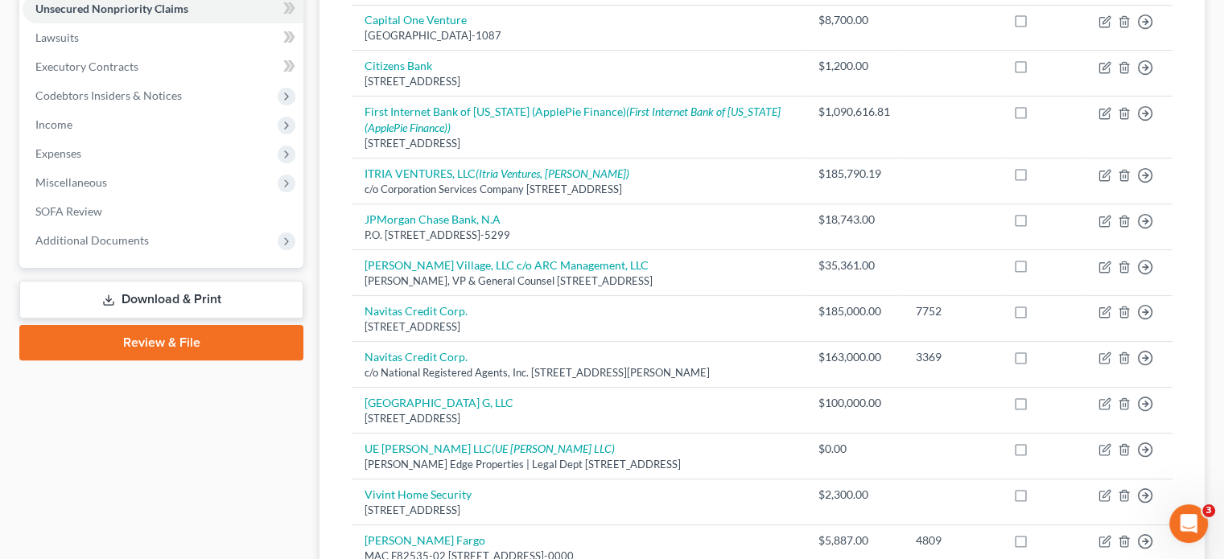
scroll to position [438, 0]
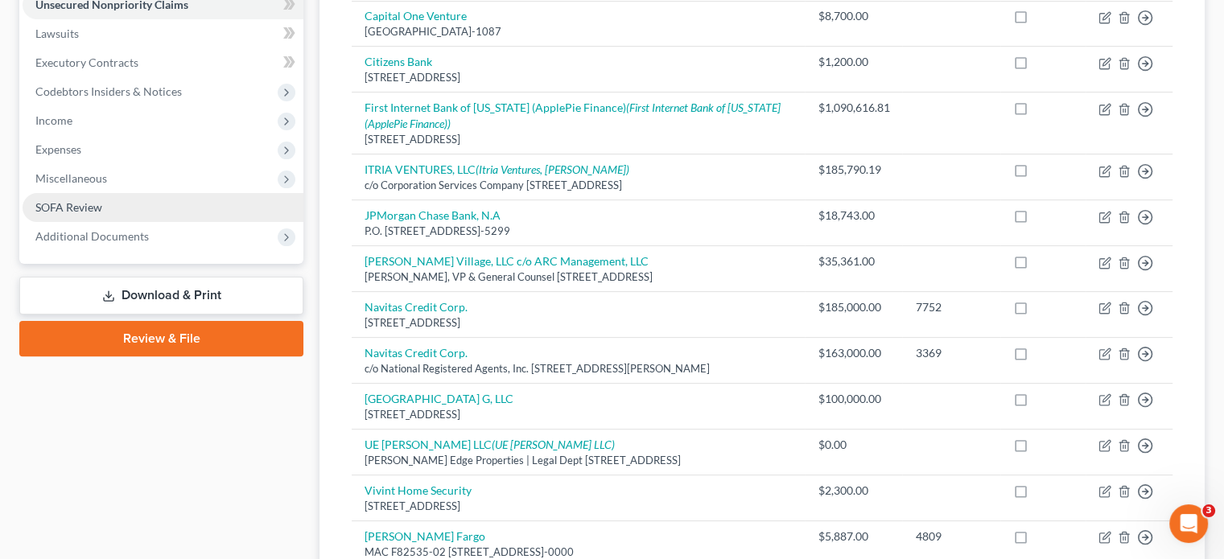
click at [86, 200] on span "SOFA Review" at bounding box center [68, 207] width 67 height 14
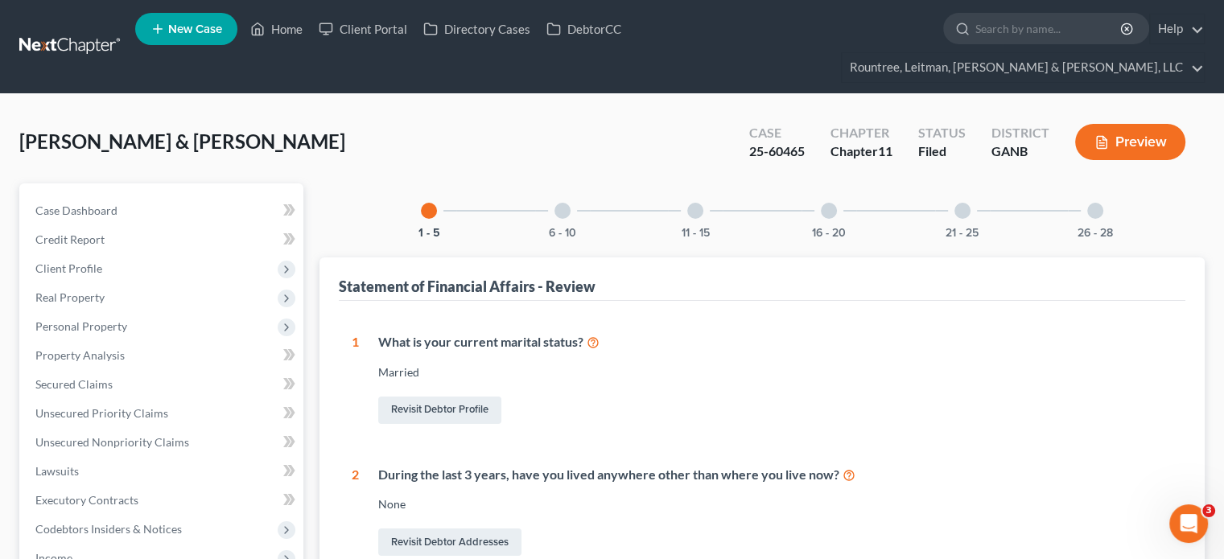
click at [693, 203] on div at bounding box center [695, 211] width 16 height 16
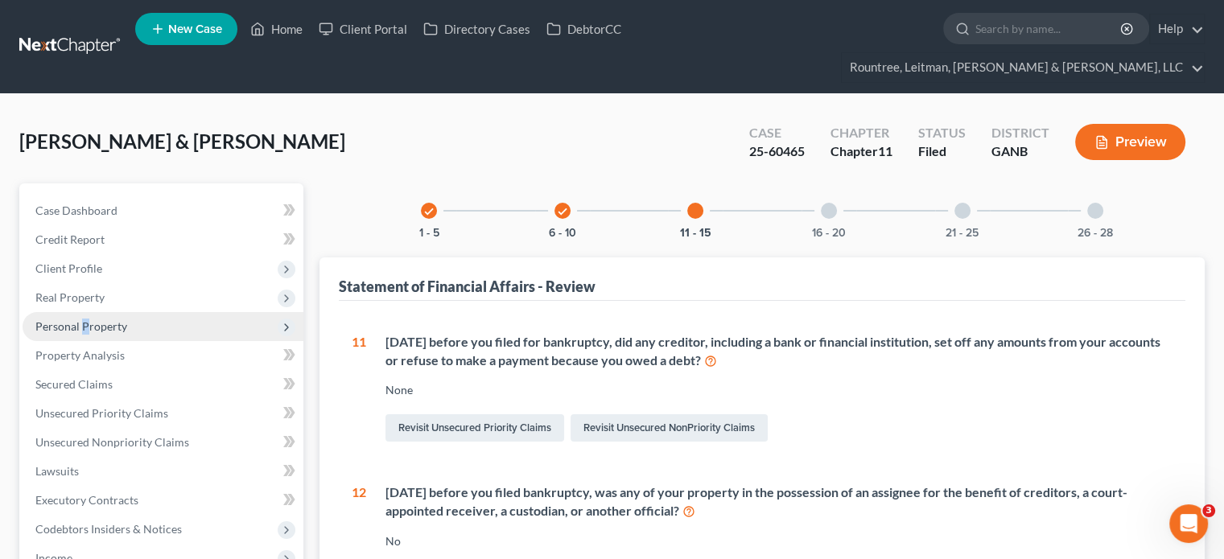
click at [84, 319] on span "Personal Property" at bounding box center [81, 326] width 92 height 14
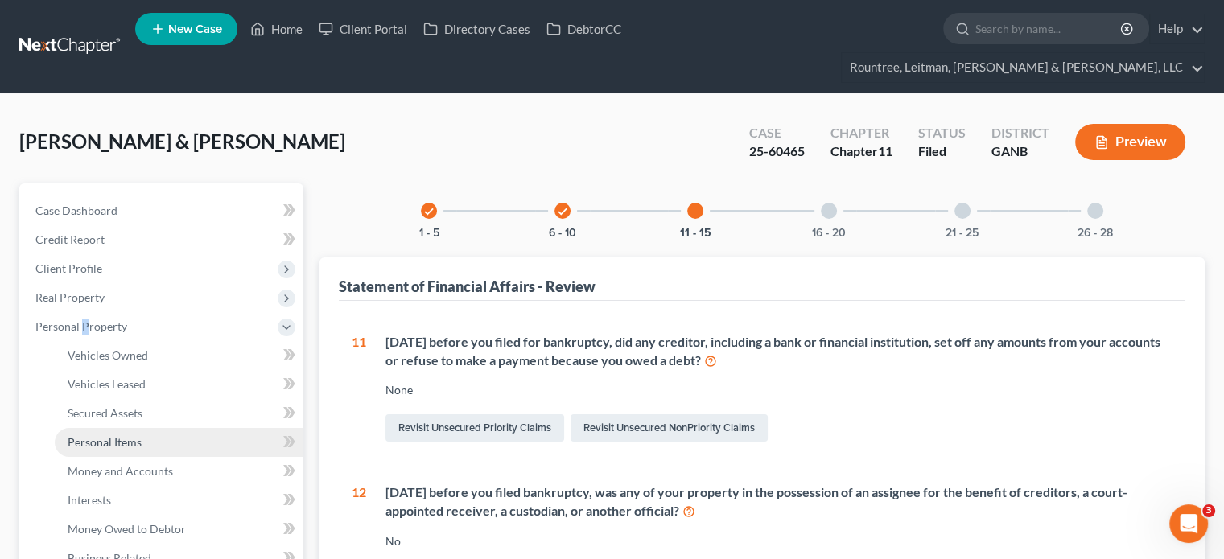
click at [123, 435] on span "Personal Items" at bounding box center [105, 442] width 74 height 14
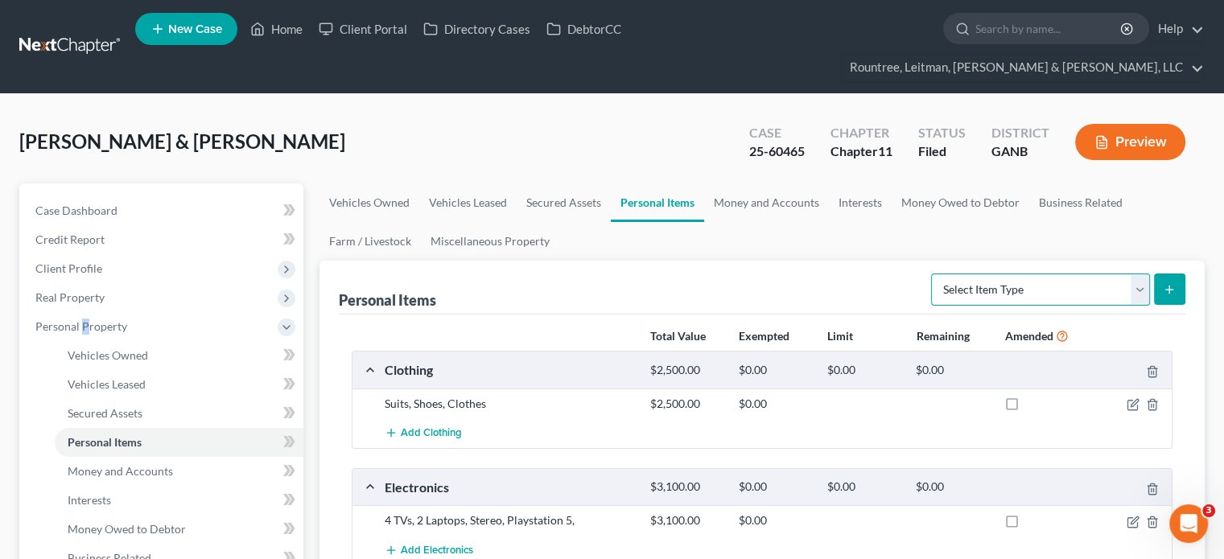
click at [1142, 274] on select "Select Item Type Clothing (A/B: 11) Collectibles Of Value (A/B: 8) Electronics …" at bounding box center [1040, 290] width 219 height 32
drag, startPoint x: 749, startPoint y: 201, endPoint x: 727, endPoint y: 208, distance: 22.9
click at [749, 201] on ul "Vehicles Owned Vehicles Leased Secured Assets Personal Items Money and Accounts…" at bounding box center [761, 221] width 885 height 77
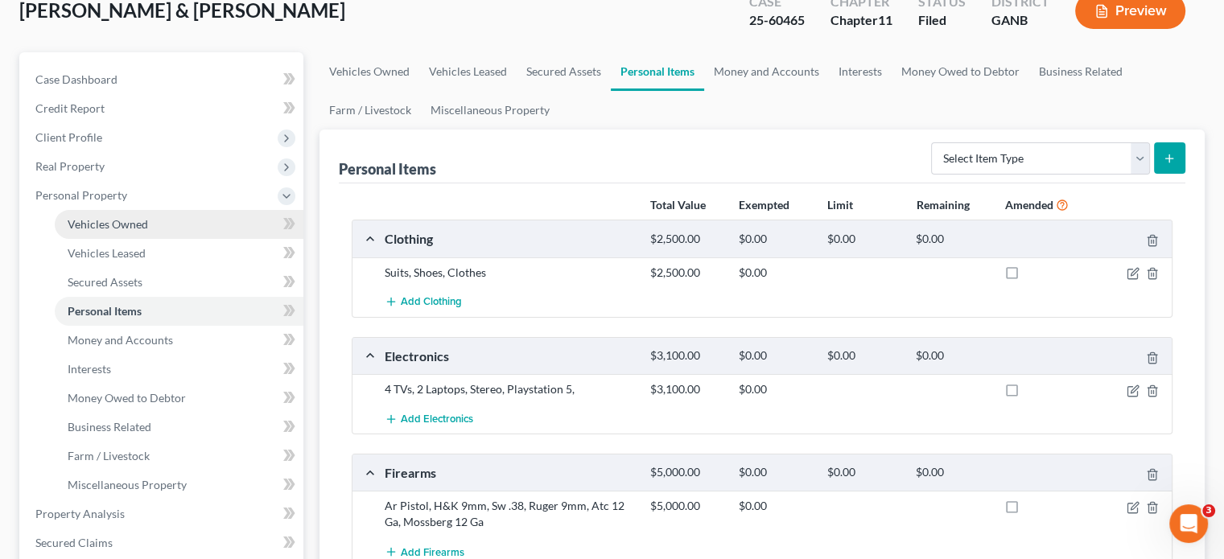
scroll to position [161, 0]
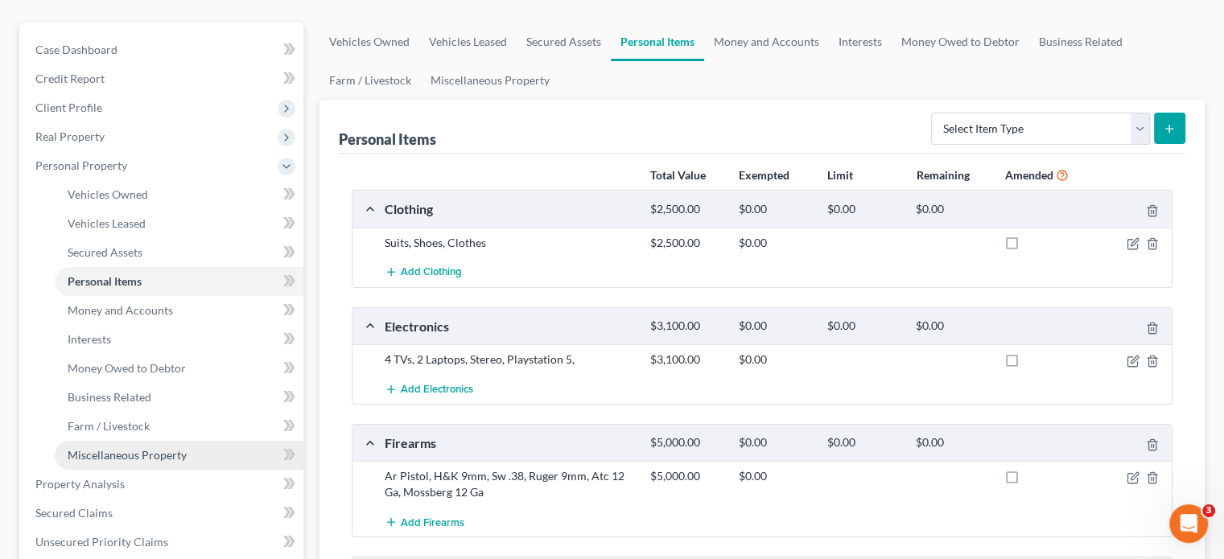
click at [110, 448] on span "Miscellaneous Property" at bounding box center [127, 455] width 119 height 14
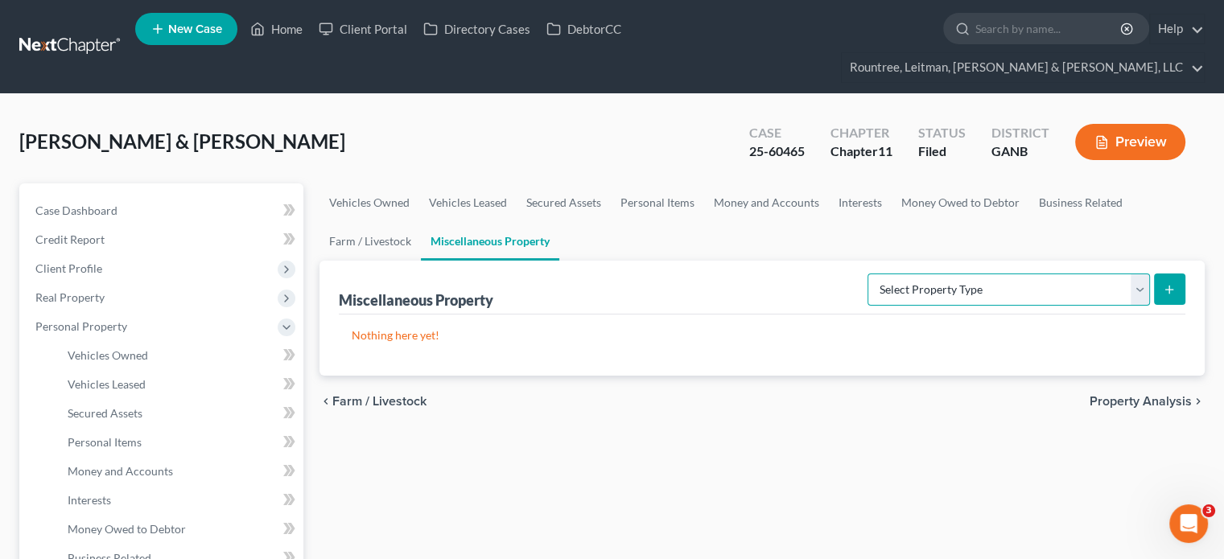
click at [1133, 274] on select "Select Property Type Assigned for Creditor Benefit Within 1 Year (SOFA: 12) Hol…" at bounding box center [1008, 290] width 282 height 32
select select "holding_for_another"
click at [867, 274] on select "Select Property Type Assigned for Creditor Benefit Within 1 Year (SOFA: 12) Hol…" at bounding box center [1008, 290] width 282 height 32
click at [1138, 274] on select "Select Property Type Assigned for Creditor Benefit Within 1 Year (SOFA: 12) Hol…" at bounding box center [1008, 290] width 282 height 32
click at [1178, 274] on button "submit" at bounding box center [1169, 289] width 31 height 31
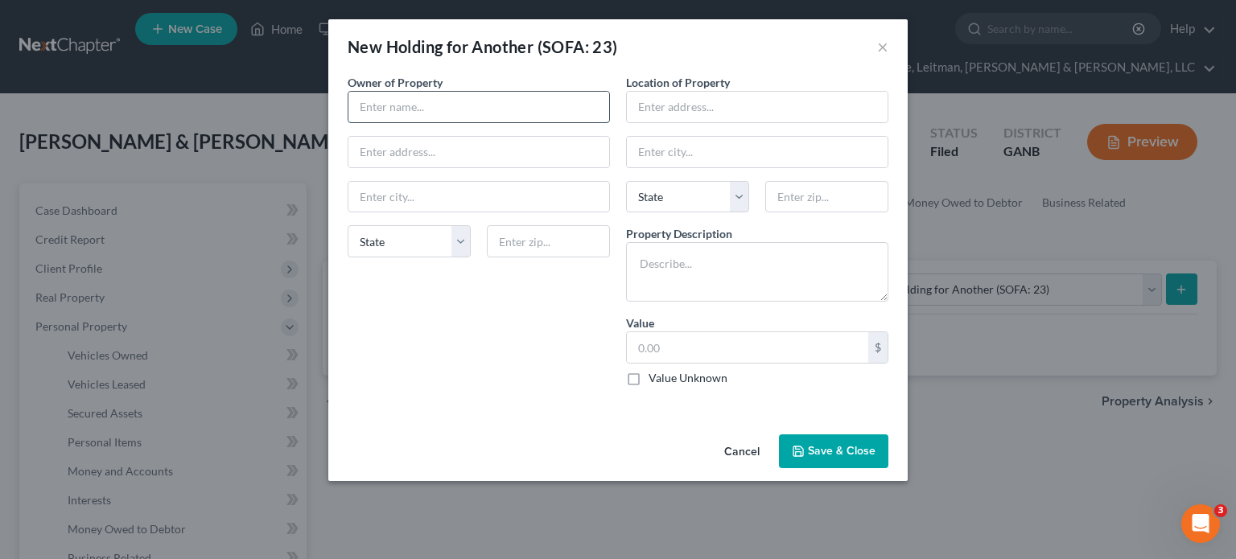
click at [479, 107] on input "text" at bounding box center [478, 107] width 261 height 31
type input "Vivint Security"
click at [795, 262] on textarea at bounding box center [757, 272] width 262 height 60
type textarea "S"
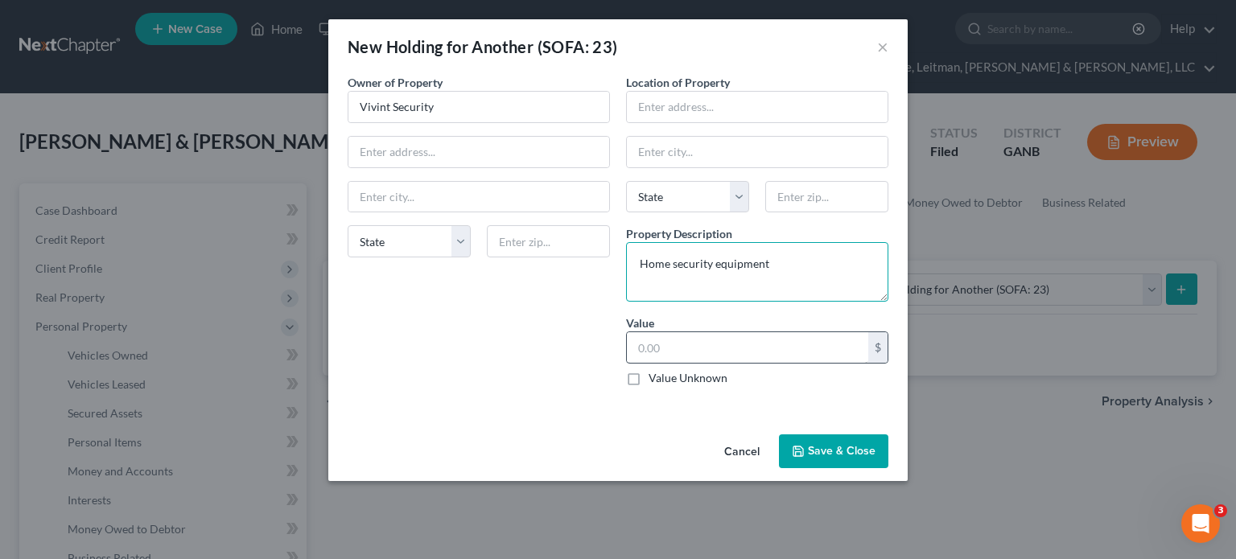
type textarea "Home security equipment"
click at [749, 344] on input "text" at bounding box center [747, 347] width 241 height 31
type input "1,100.00"
click at [699, 109] on input "text" at bounding box center [757, 107] width 261 height 31
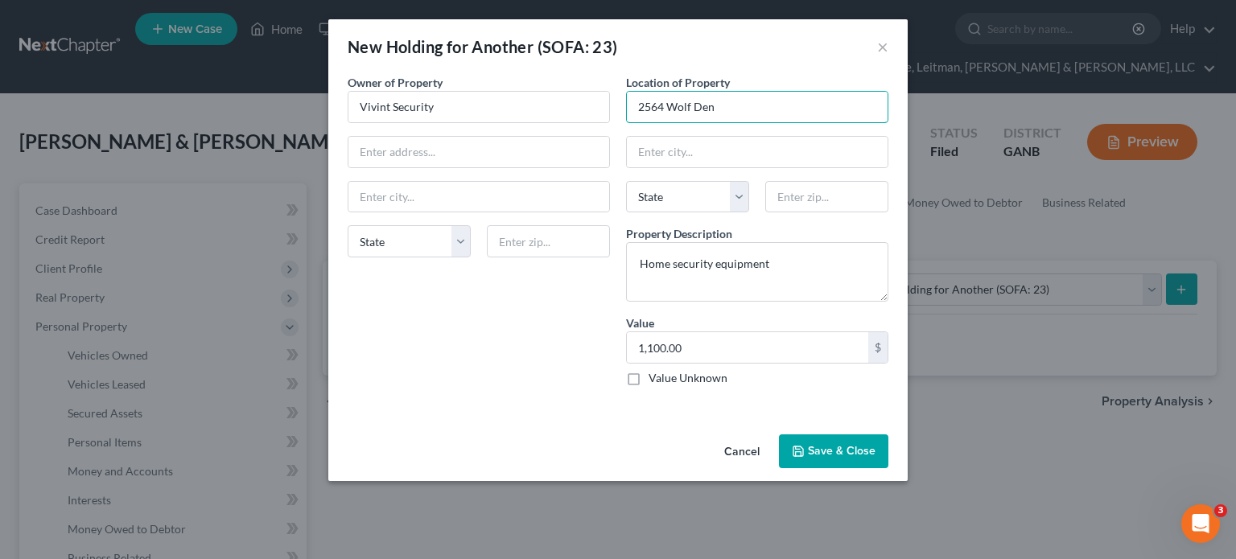
type input "2564 Wolf Den"
click at [847, 443] on button "Save & Close" at bounding box center [833, 451] width 109 height 34
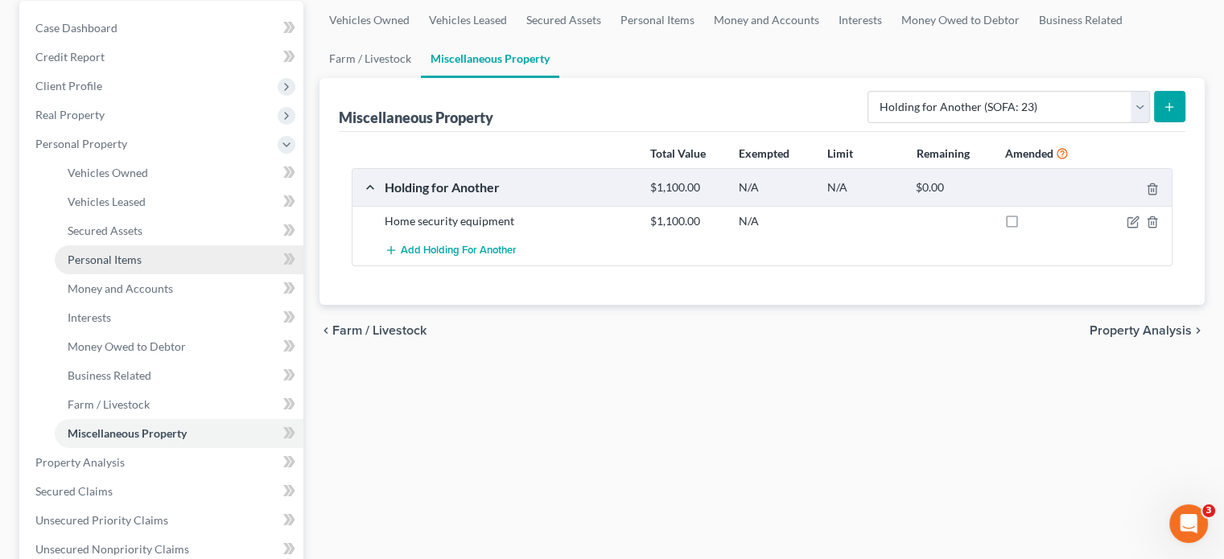
scroll to position [241, 0]
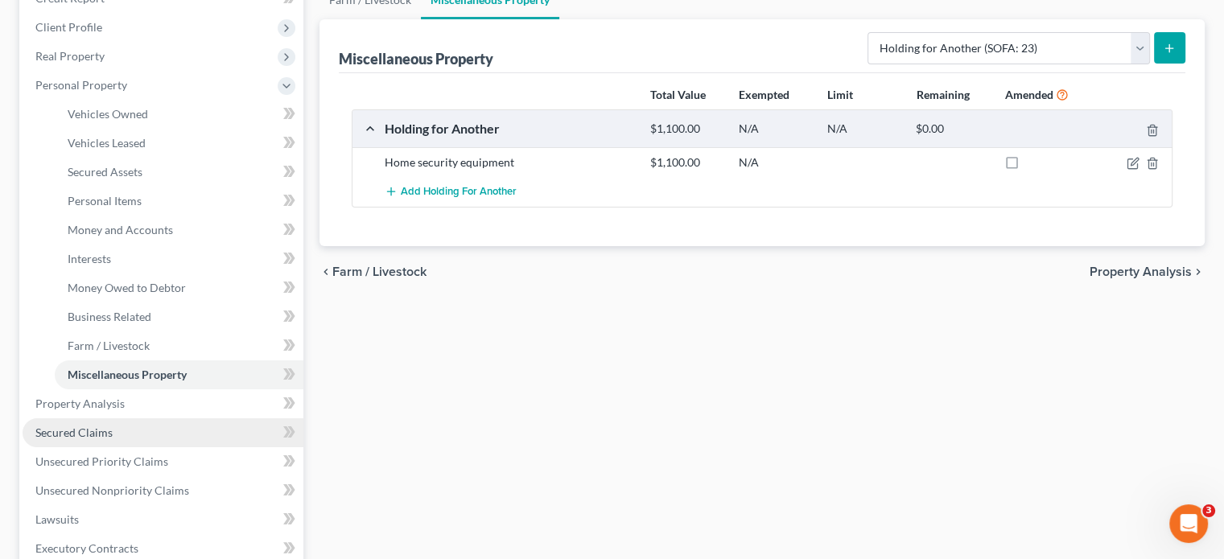
click at [109, 426] on span "Secured Claims" at bounding box center [73, 433] width 77 height 14
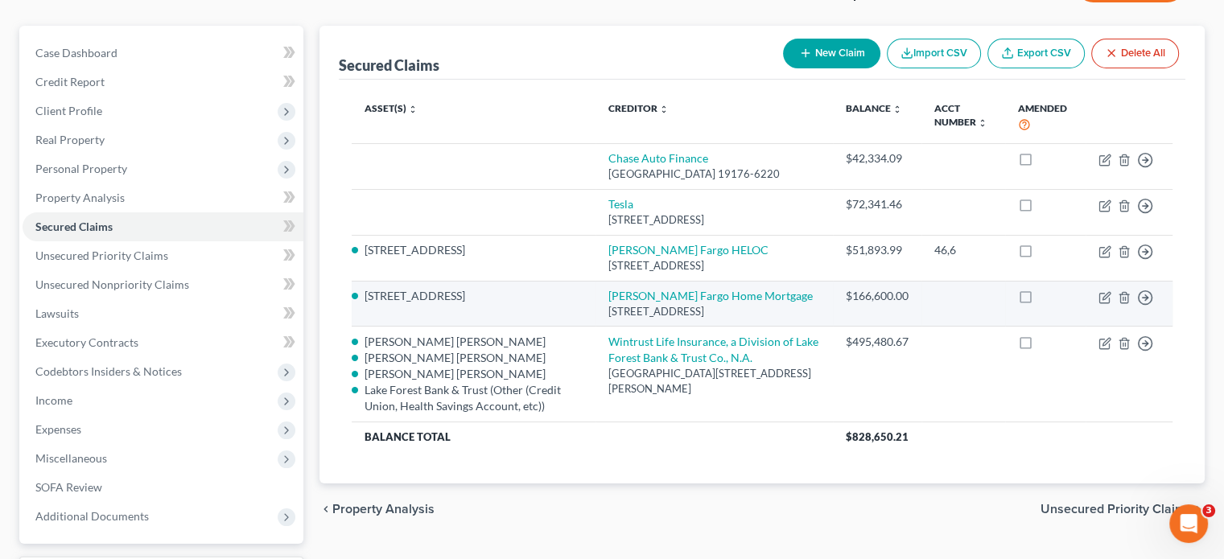
scroll to position [241, 0]
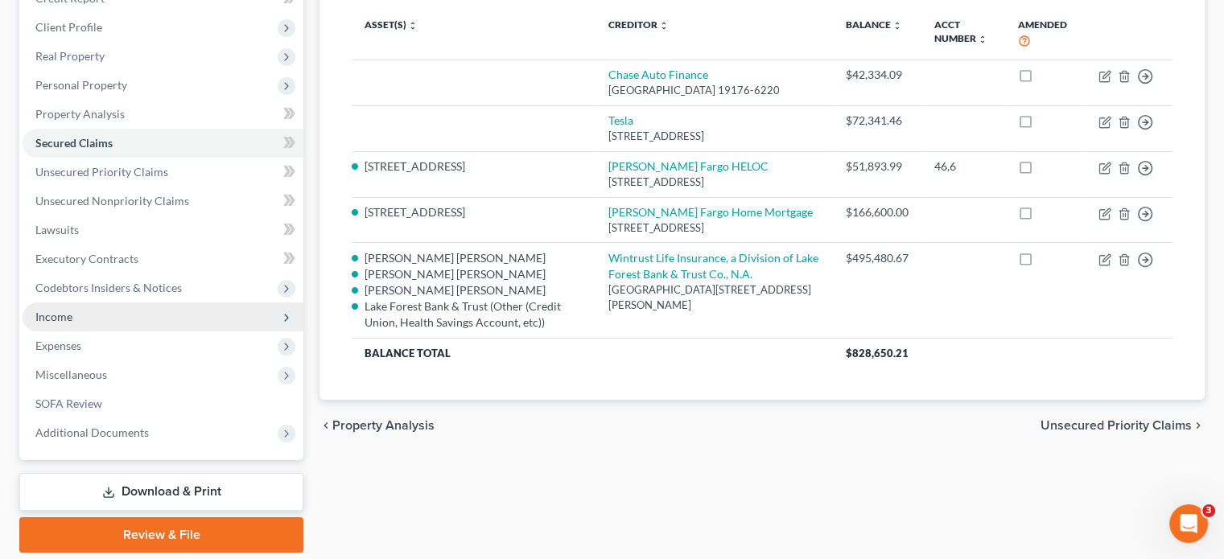
click at [77, 302] on span "Income" at bounding box center [163, 316] width 281 height 29
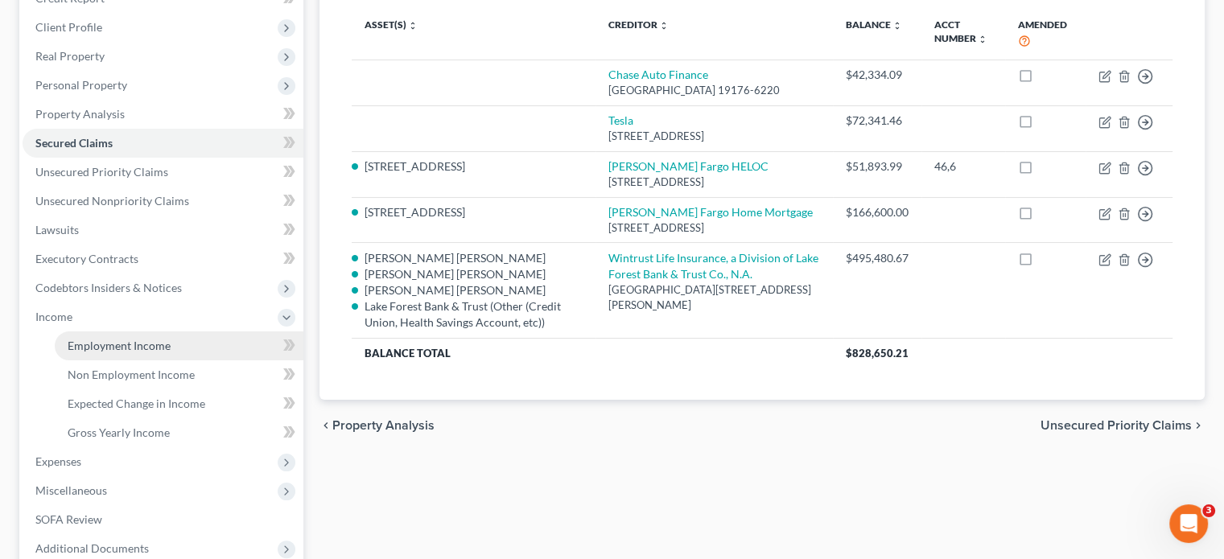
click at [167, 339] on span "Employment Income" at bounding box center [119, 346] width 103 height 14
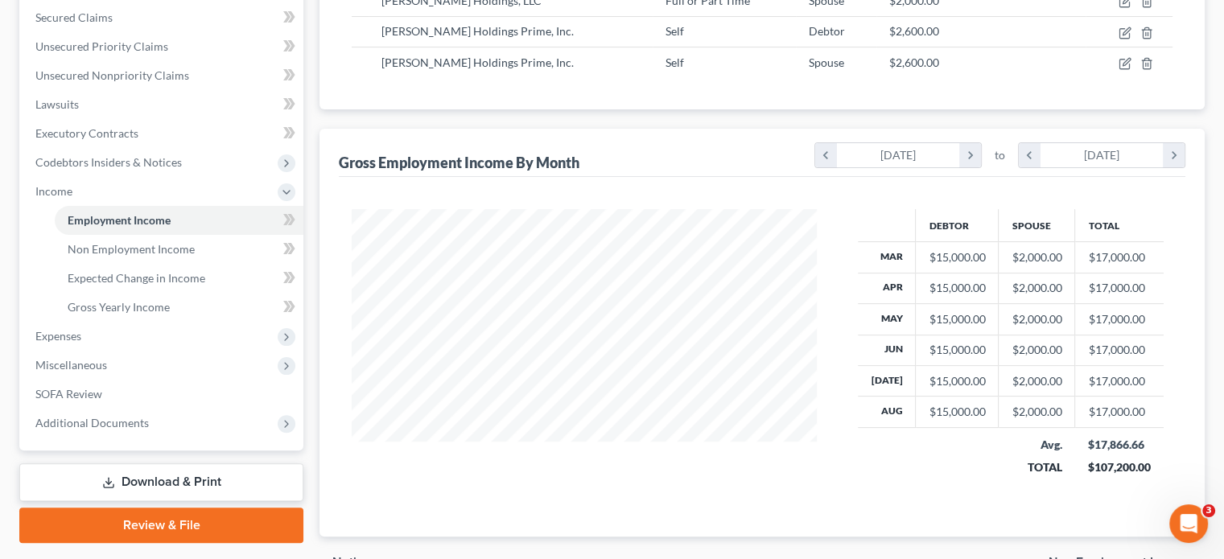
scroll to position [402, 0]
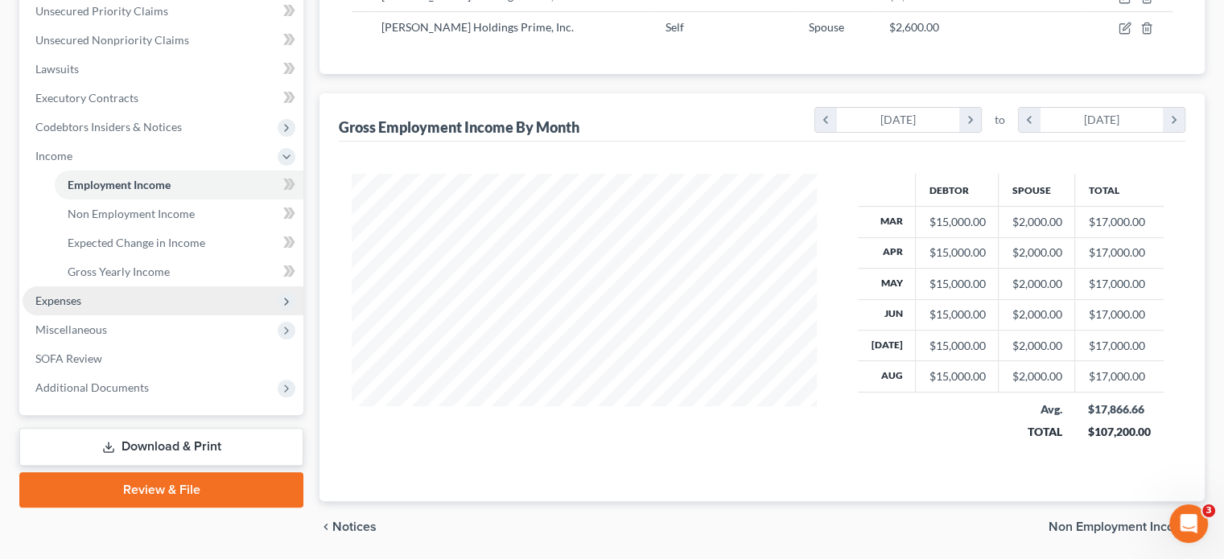
click at [80, 294] on span "Expenses" at bounding box center [58, 301] width 46 height 14
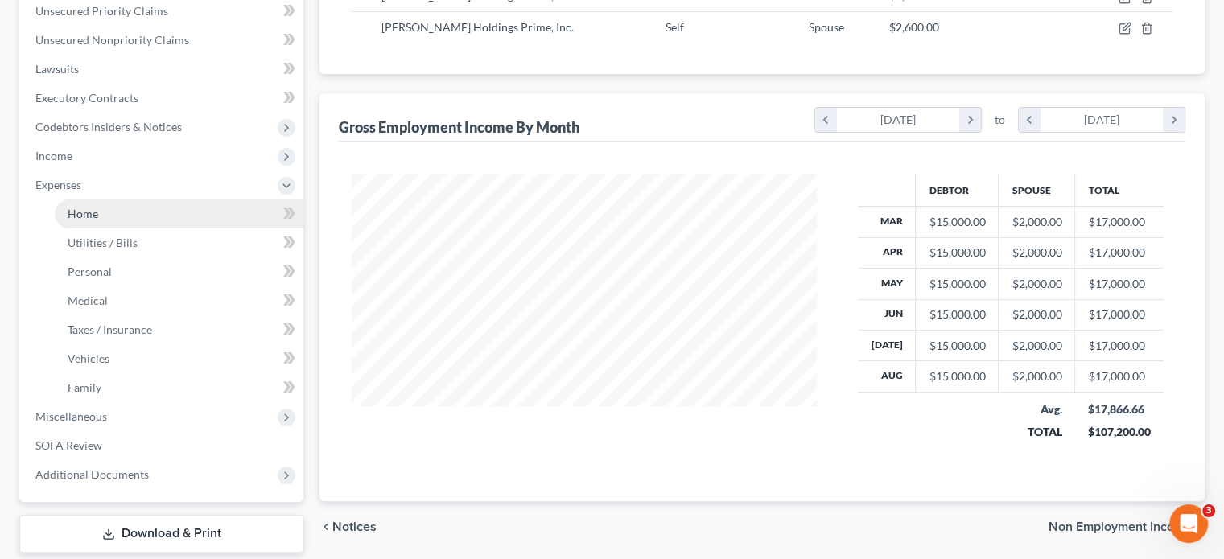
click at [80, 207] on span "Home" at bounding box center [83, 214] width 31 height 14
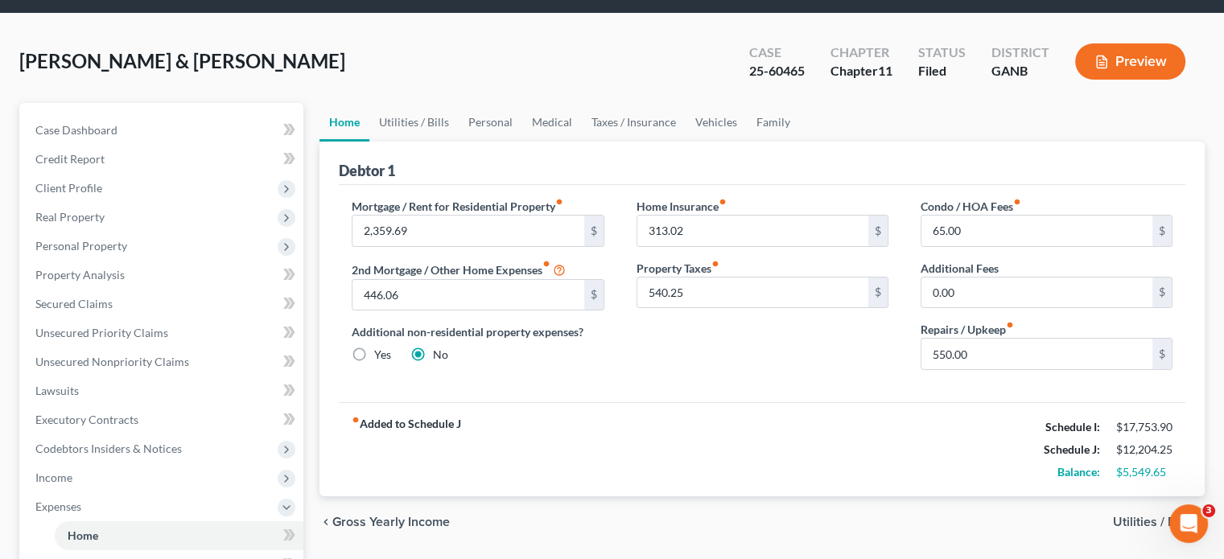
scroll to position [80, 0]
click at [442, 216] on input "2,359.69" at bounding box center [467, 231] width 231 height 31
click at [725, 216] on input "313.02" at bounding box center [752, 231] width 231 height 31
click at [718, 278] on input "540.25" at bounding box center [752, 293] width 231 height 31
click at [1014, 216] on input "65.00" at bounding box center [1036, 231] width 231 height 31
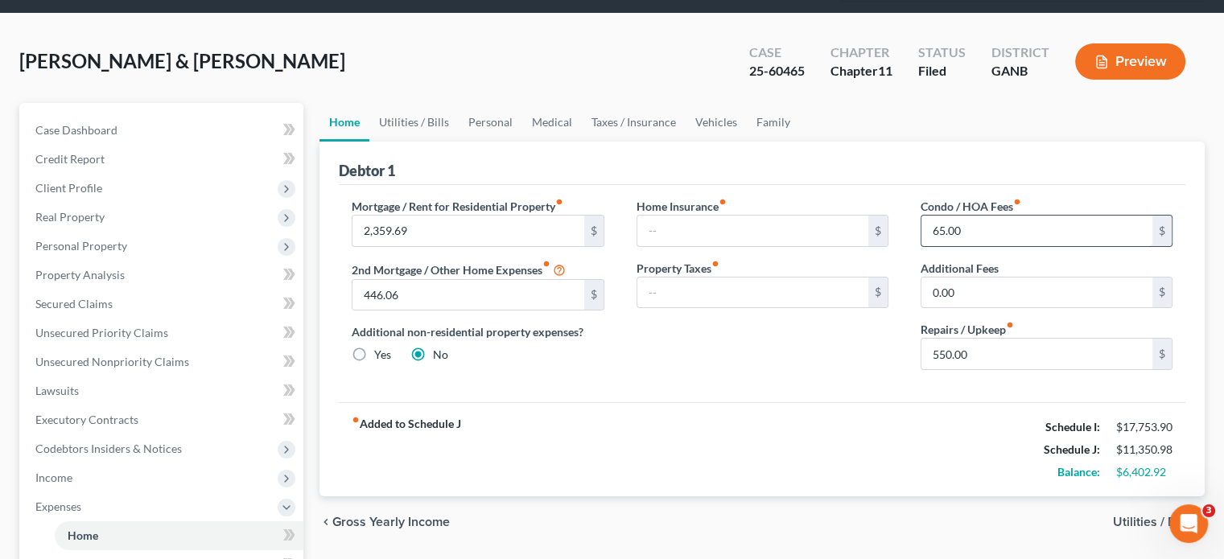
click at [994, 216] on input "65.00" at bounding box center [1036, 231] width 231 height 31
type input "6"
type input "60.00"
click at [1014, 339] on input "550.00" at bounding box center [1036, 354] width 231 height 31
click at [970, 278] on input "0.00" at bounding box center [1036, 293] width 231 height 31
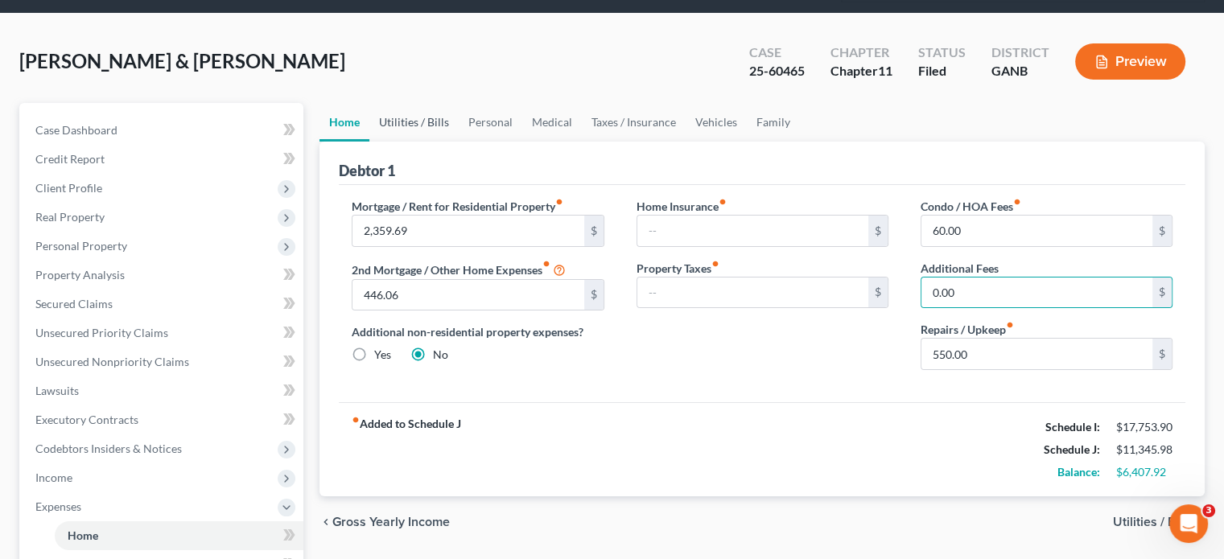
click at [415, 103] on link "Utilities / Bills" at bounding box center [413, 122] width 89 height 39
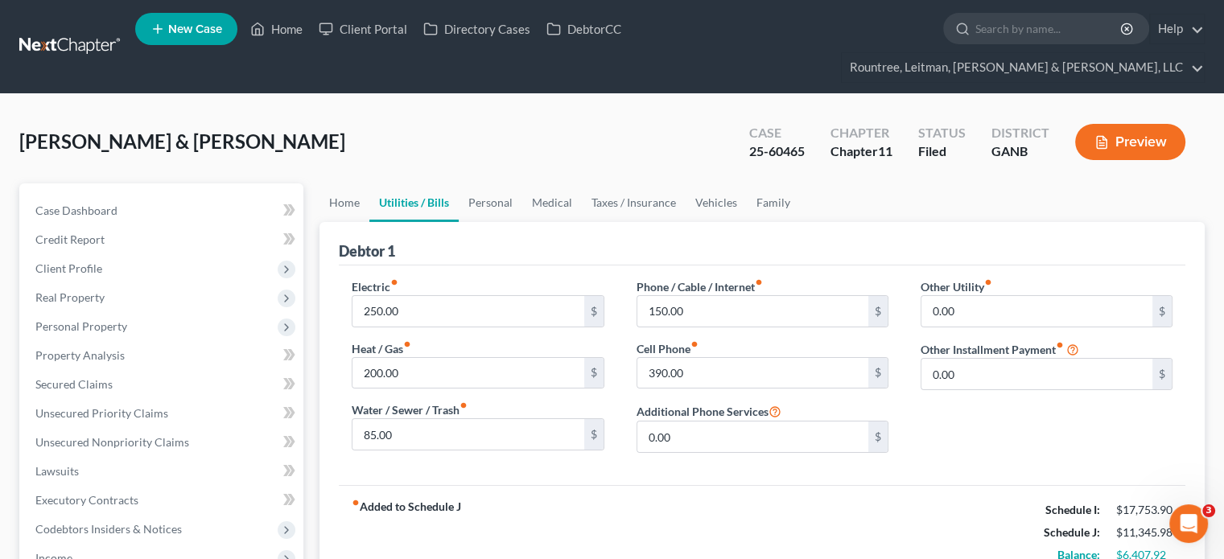
scroll to position [80, 0]
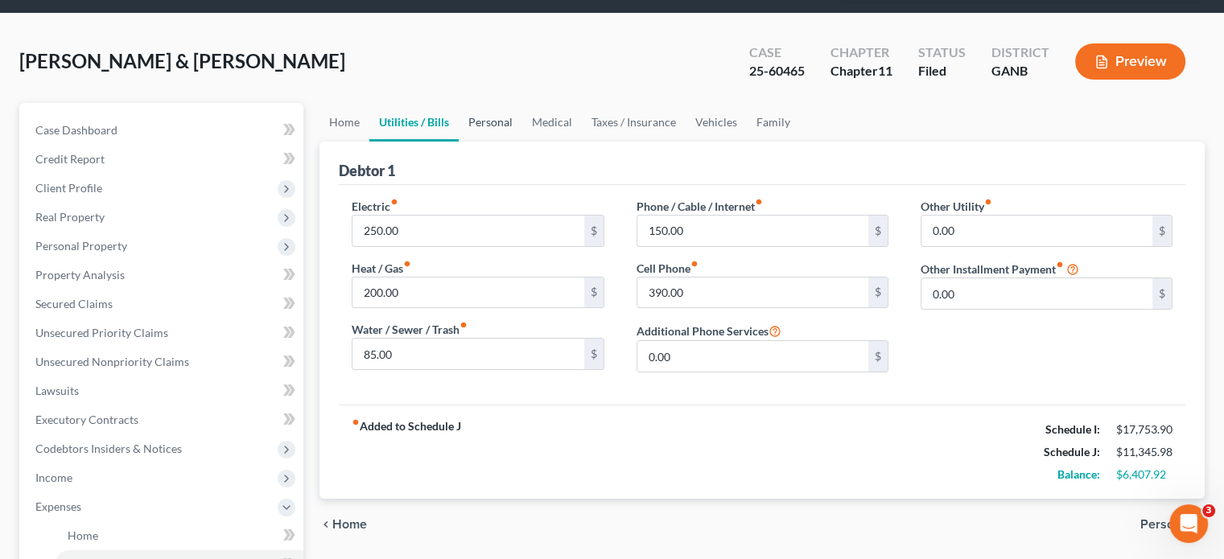
click at [493, 103] on link "Personal" at bounding box center [491, 122] width 64 height 39
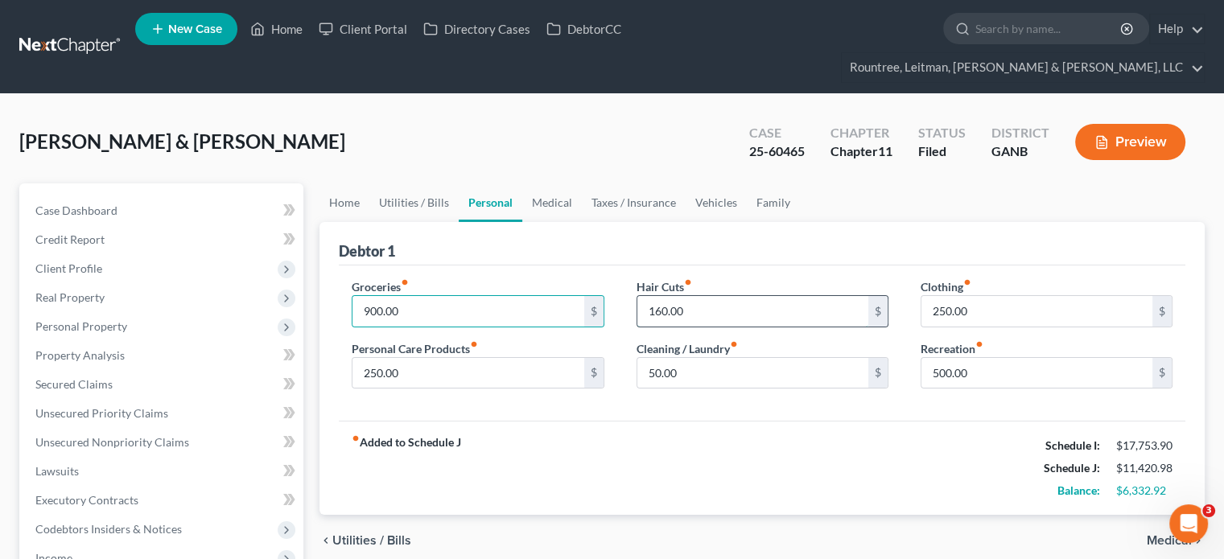
click at [739, 296] on input "160.00" at bounding box center [752, 311] width 231 height 31
click at [1033, 296] on input "250.00" at bounding box center [1036, 311] width 231 height 31
click at [475, 358] on input "250.00" at bounding box center [467, 373] width 231 height 31
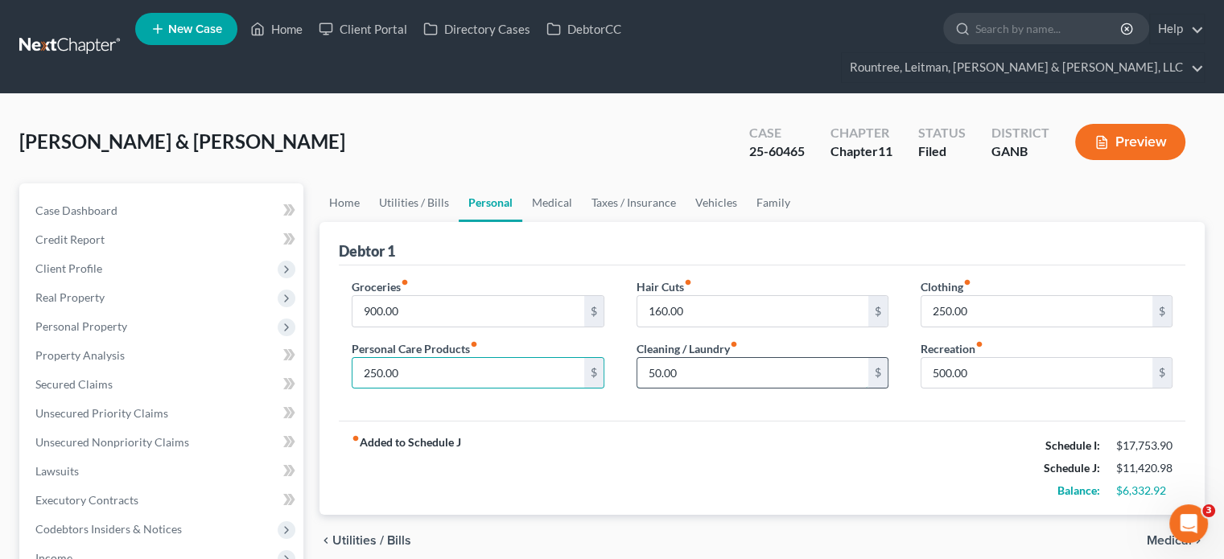
click at [732, 358] on input "50.00" at bounding box center [752, 373] width 231 height 31
click at [1007, 358] on input "500.00" at bounding box center [1036, 373] width 231 height 31
click at [552, 183] on link "Medical" at bounding box center [552, 202] width 60 height 39
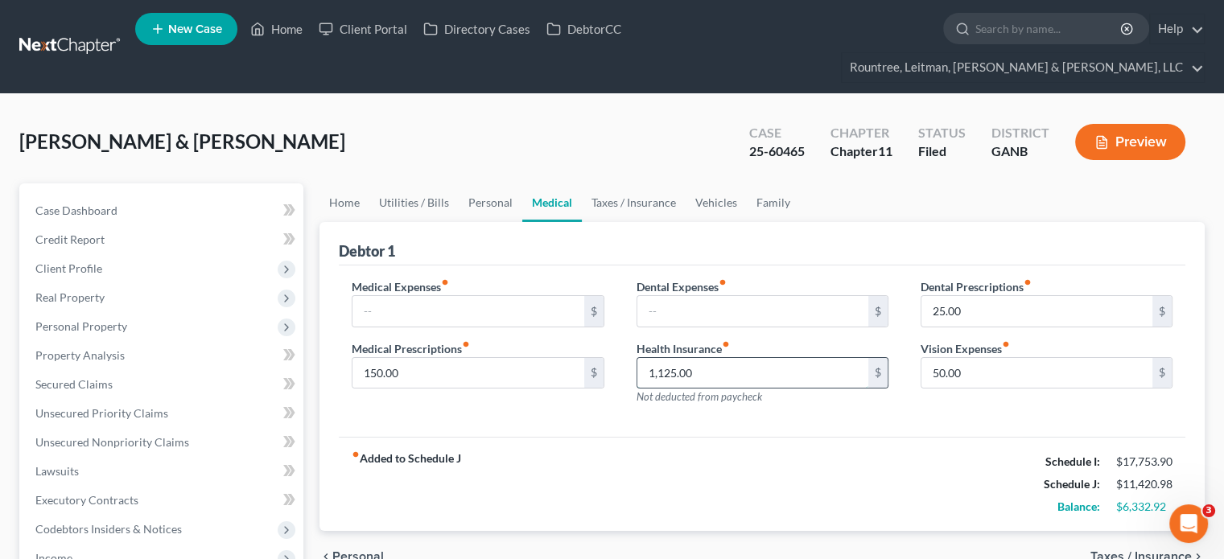
click at [779, 358] on input "1,125.00" at bounding box center [752, 373] width 231 height 31
click at [452, 296] on input "text" at bounding box center [467, 311] width 231 height 31
click at [698, 296] on input "text" at bounding box center [752, 311] width 231 height 31
click at [470, 296] on input "300.00" at bounding box center [467, 311] width 231 height 31
click at [759, 296] on input "text" at bounding box center [752, 311] width 231 height 31
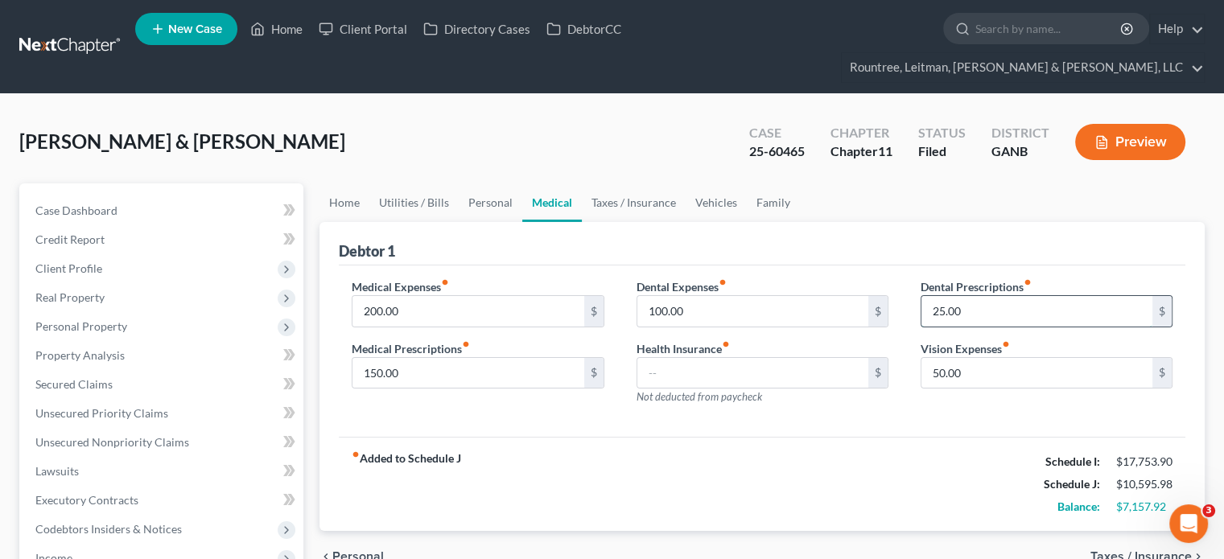
click at [1004, 296] on input "25.00" at bounding box center [1036, 311] width 231 height 31
click at [454, 358] on input "150.00" at bounding box center [467, 373] width 231 height 31
click at [755, 358] on input "text" at bounding box center [752, 373] width 231 height 31
click at [1002, 358] on input "50.00" at bounding box center [1036, 373] width 231 height 31
click at [636, 183] on link "Taxes / Insurance" at bounding box center [634, 202] width 104 height 39
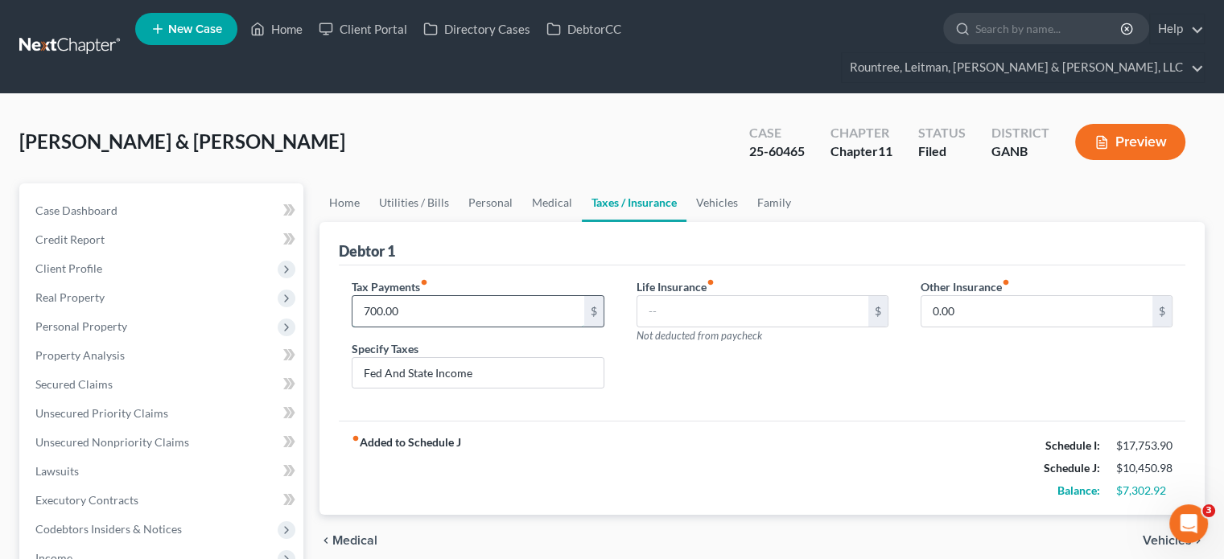
click at [458, 296] on input "700.00" at bounding box center [467, 311] width 231 height 31
click at [805, 356] on div "Life Insurance fiber_manual_record $ Not deducted from paycheck" at bounding box center [762, 340] width 284 height 124
click at [733, 296] on input "text" at bounding box center [752, 311] width 231 height 31
click at [1010, 296] on input "0.00" at bounding box center [1036, 311] width 231 height 31
click at [537, 358] on input "Fed And State Income" at bounding box center [477, 373] width 250 height 31
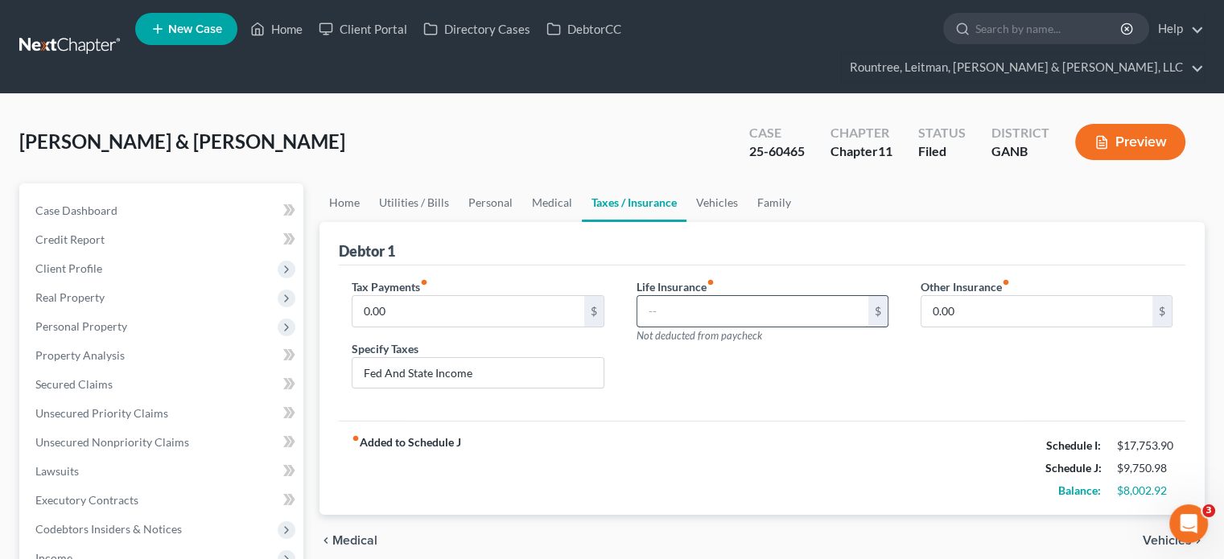
click at [734, 296] on input "text" at bounding box center [752, 311] width 231 height 31
click at [1072, 296] on input "0.00" at bounding box center [1036, 311] width 231 height 31
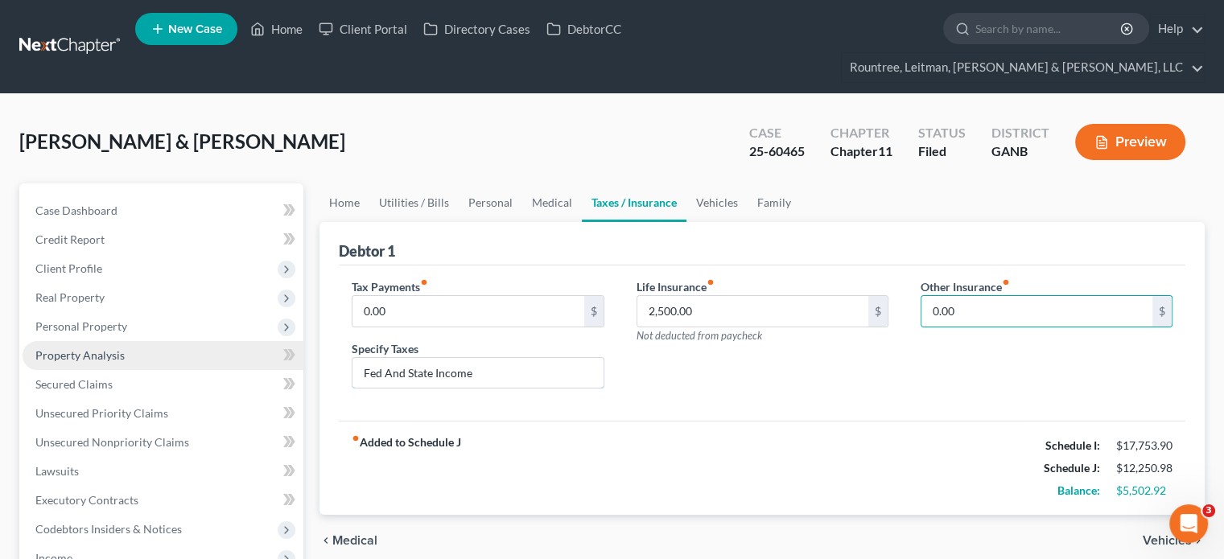
click at [475, 358] on input "Fed And State Income" at bounding box center [477, 373] width 250 height 31
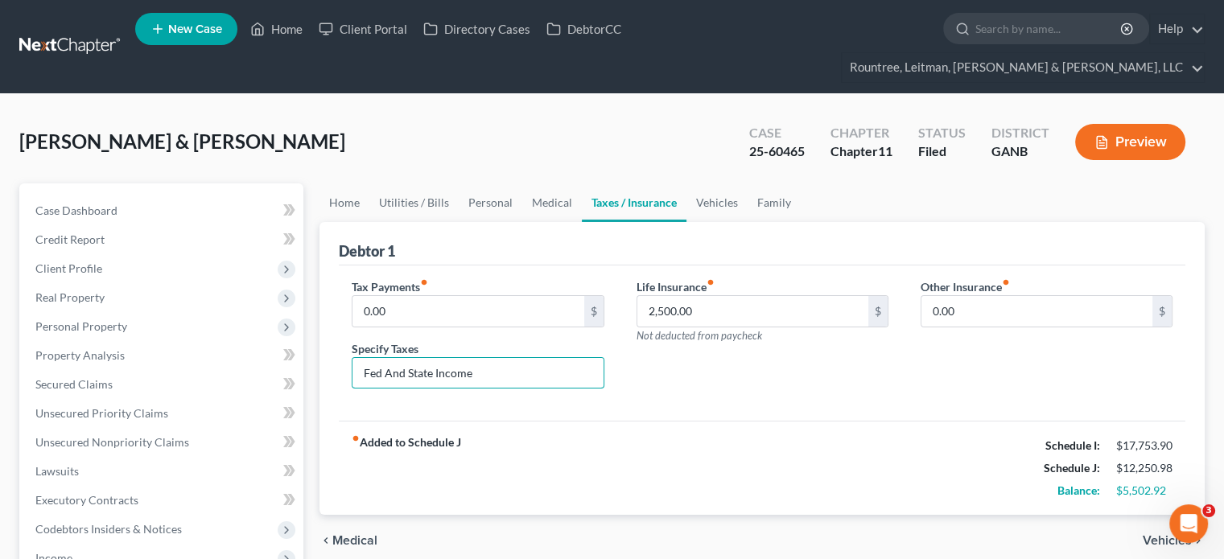
drag, startPoint x: 486, startPoint y: 338, endPoint x: -13, endPoint y: 308, distance: 499.7
click at [0, 308] on html "Home New Case Client Portal Directory Cases DebtorCC Rountree, Leitman, Klein &…" at bounding box center [612, 529] width 1224 height 1058
click at [702, 183] on link "Vehicles" at bounding box center [716, 202] width 61 height 39
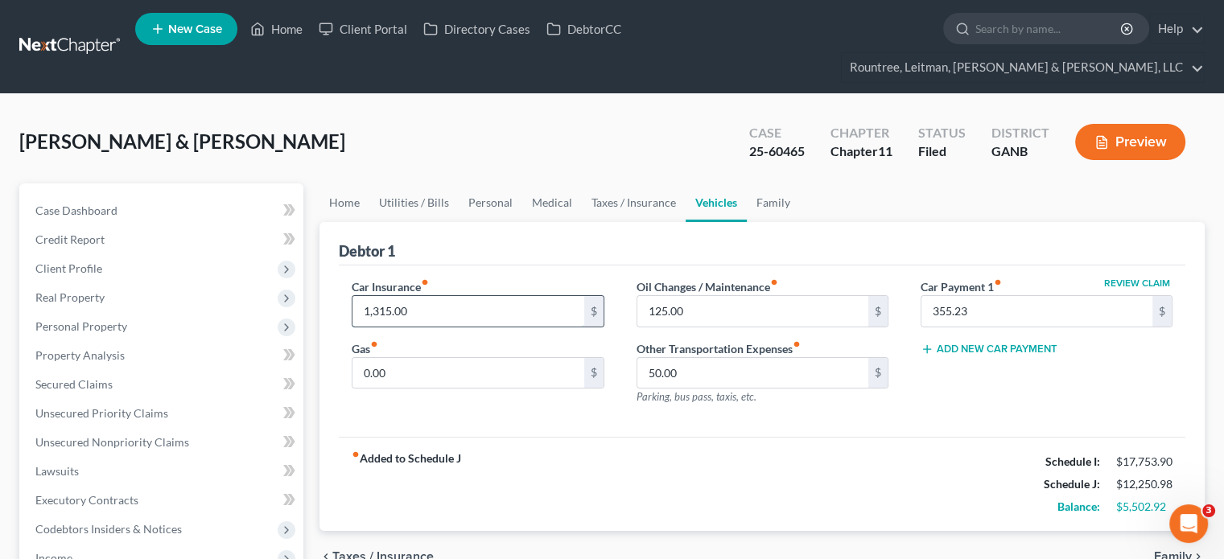
click at [426, 296] on input "1,315.00" at bounding box center [467, 311] width 231 height 31
click at [470, 296] on input "1,150" at bounding box center [467, 311] width 231 height 31
click at [739, 296] on input "125.00" at bounding box center [752, 311] width 231 height 31
click at [1023, 296] on input "355.23" at bounding box center [1036, 311] width 231 height 31
click at [414, 358] on input "0.00" at bounding box center [467, 373] width 231 height 31
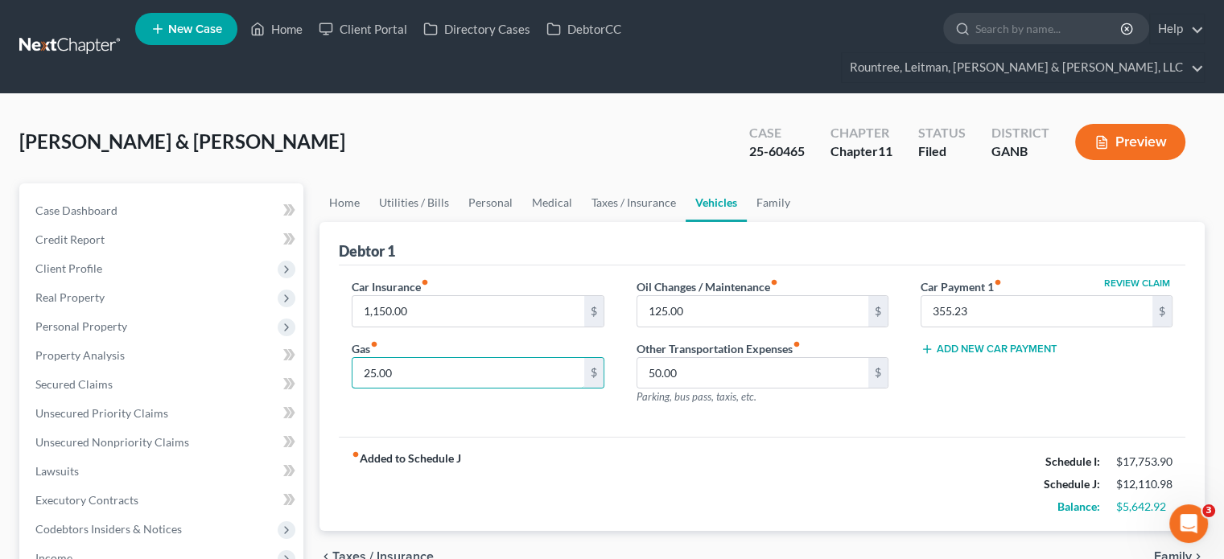
drag, startPoint x: 467, startPoint y: 348, endPoint x: 326, endPoint y: 342, distance: 140.9
click at [326, 342] on div "Debtor 1 Car Insurance fiber_manual_record 1,150.00 $ Gas fiber_manual_record 2…" at bounding box center [761, 377] width 885 height 310
click at [728, 358] on input "50.00" at bounding box center [752, 373] width 231 height 31
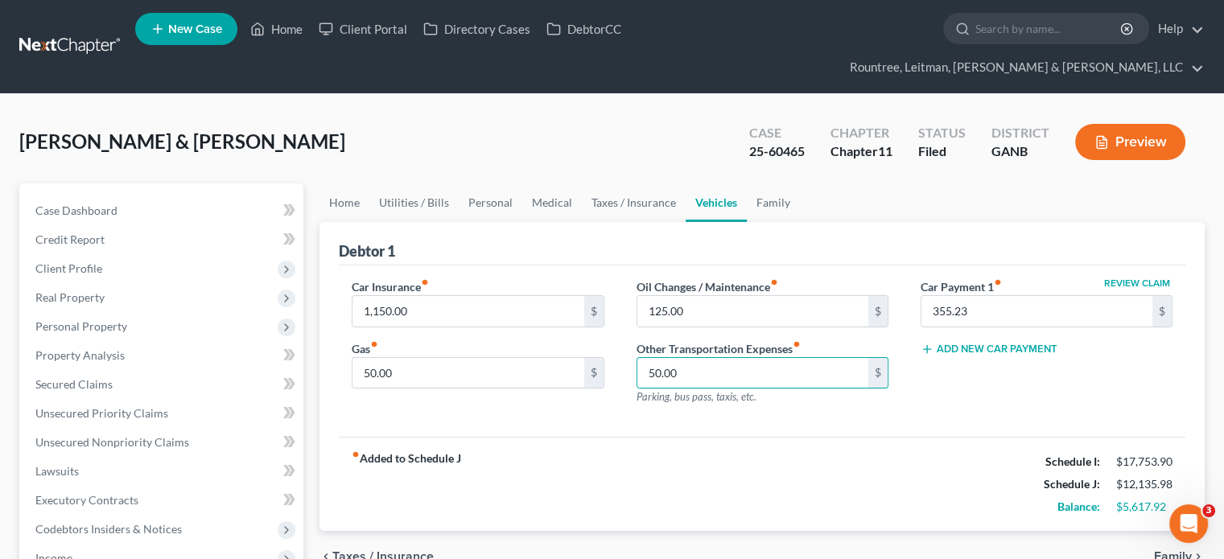
click at [981, 351] on div "Review Claim Car Payment 1 fiber_manual_record 355.23 $ Add New Car Payment" at bounding box center [1046, 348] width 284 height 140
click at [715, 358] on input "50.00" at bounding box center [752, 373] width 231 height 31
click at [768, 183] on link "Family" at bounding box center [773, 202] width 53 height 39
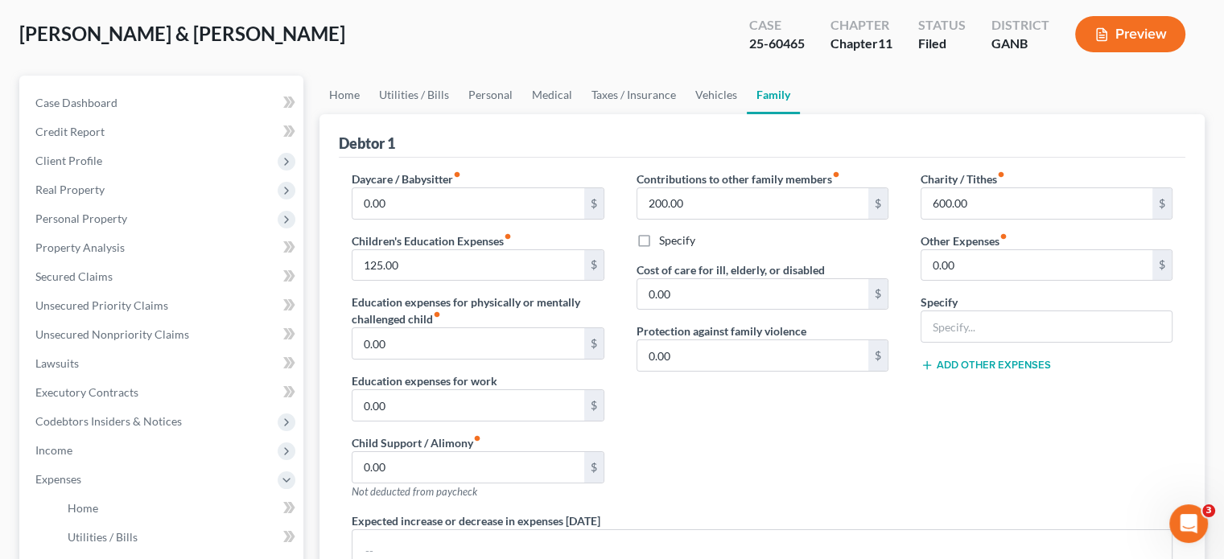
scroll to position [80, 0]
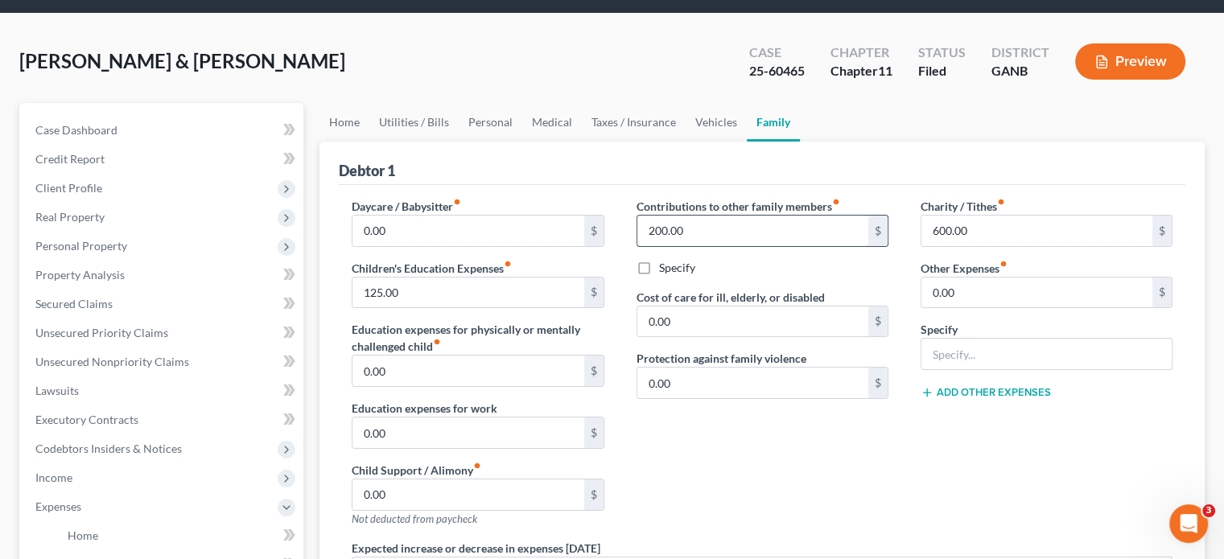
click at [726, 216] on input "200.00" at bounding box center [752, 231] width 231 height 31
click at [1007, 216] on input "600.00" at bounding box center [1036, 231] width 231 height 31
click at [496, 278] on input "125.00" at bounding box center [467, 293] width 231 height 31
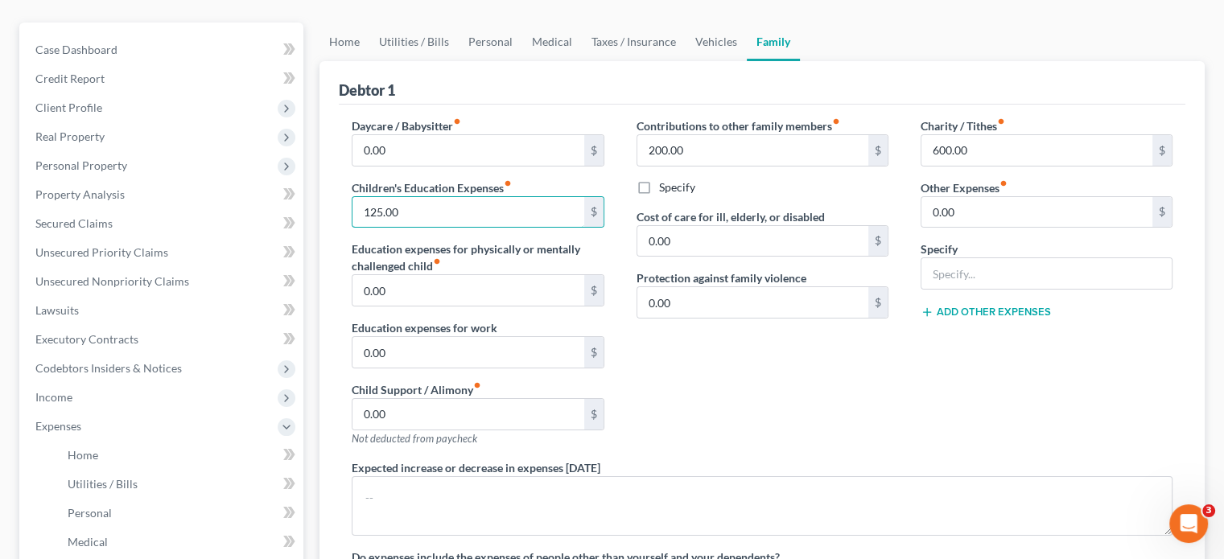
scroll to position [241, 0]
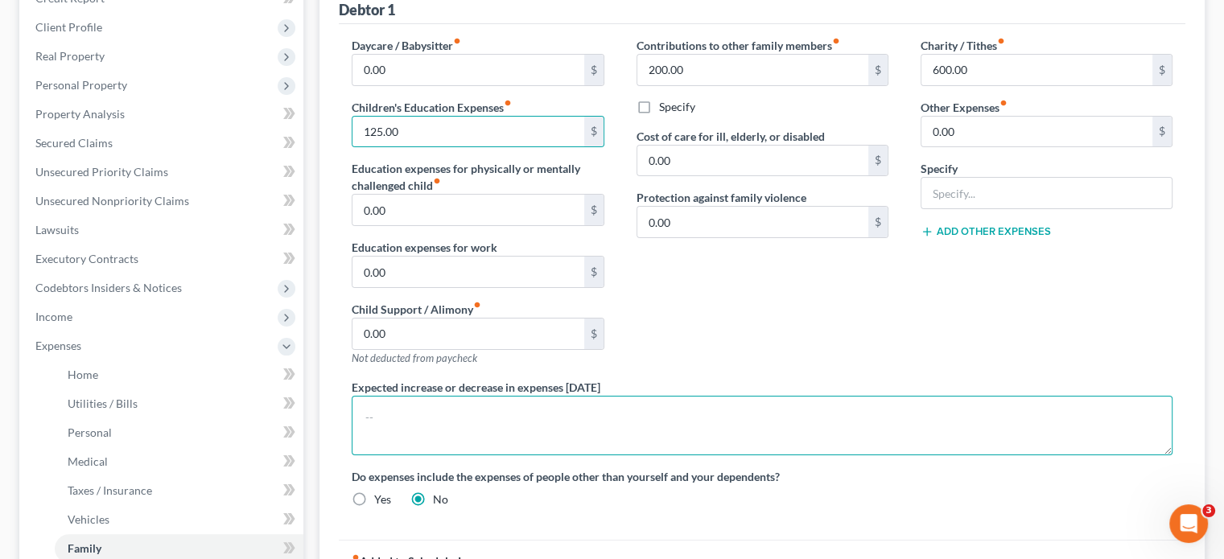
click at [430, 398] on textarea at bounding box center [762, 426] width 821 height 60
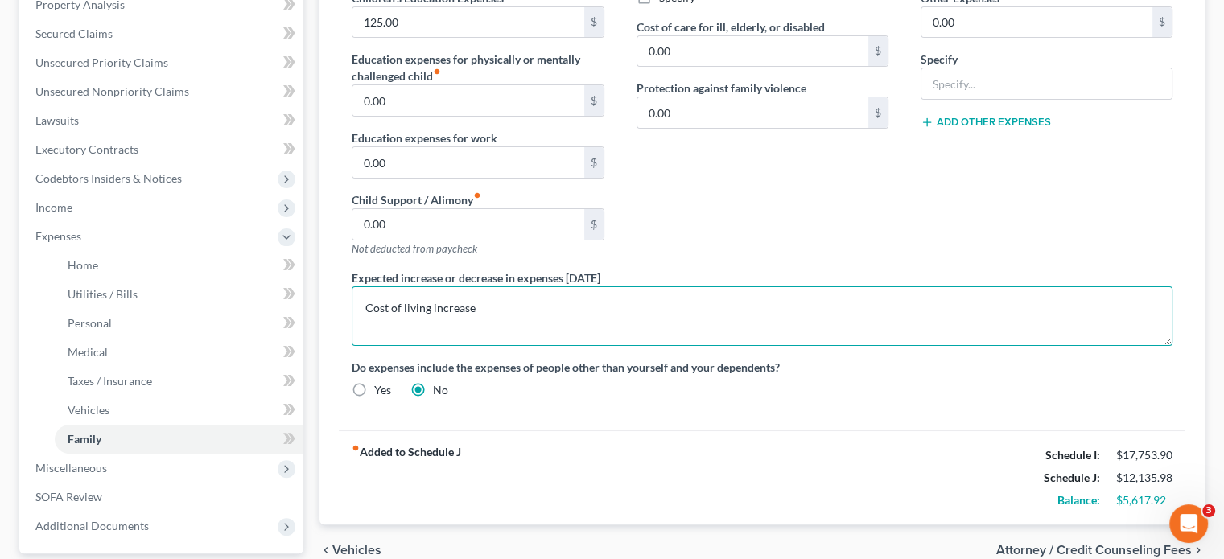
scroll to position [468, 0]
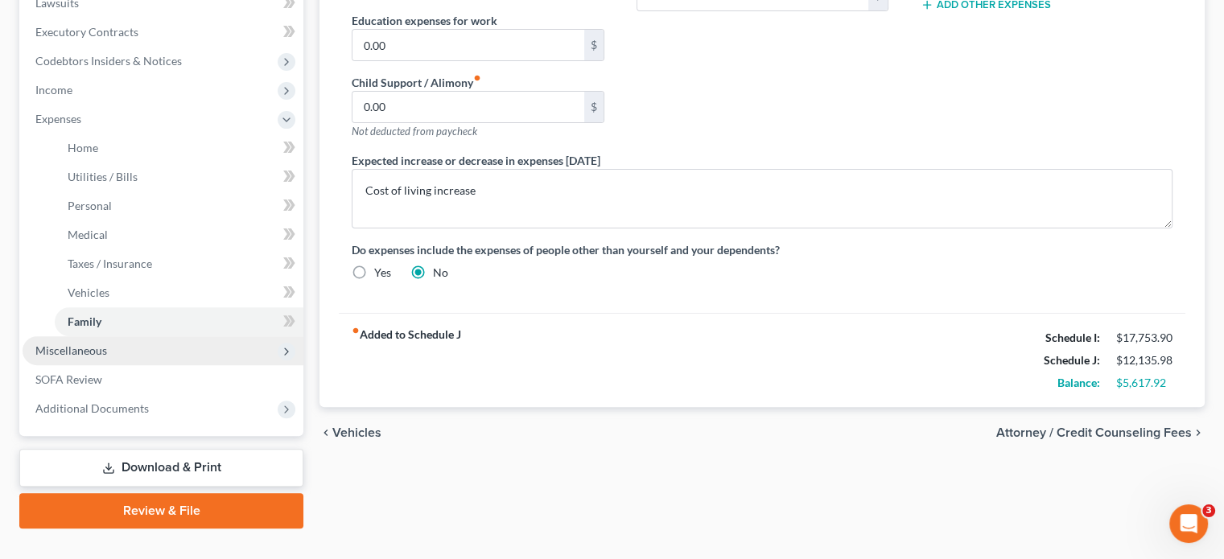
click at [84, 344] on span "Miscellaneous" at bounding box center [71, 351] width 72 height 14
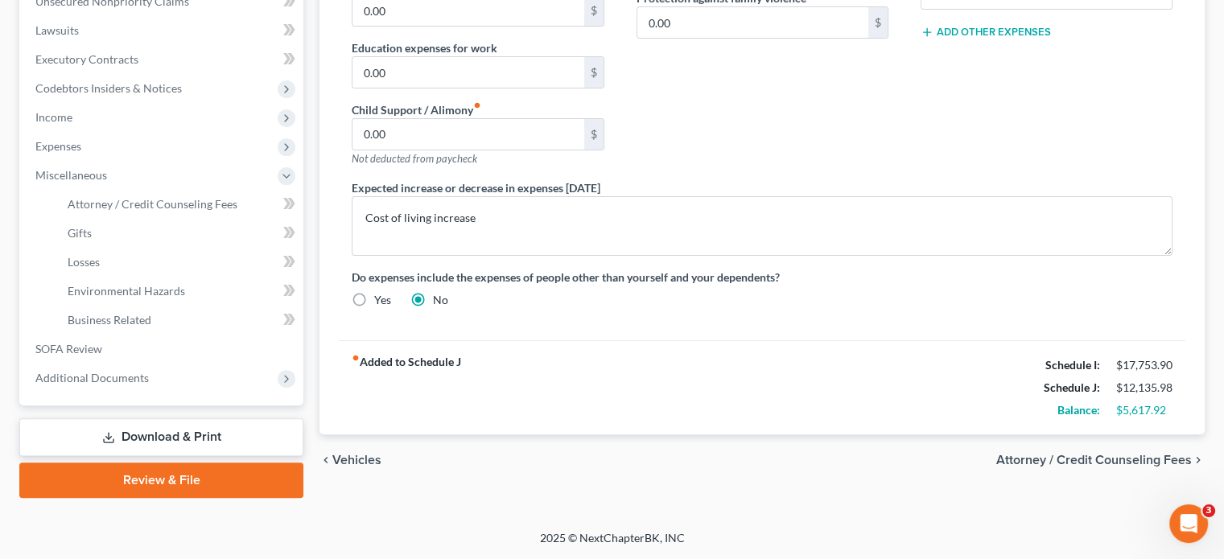
scroll to position [410, 0]
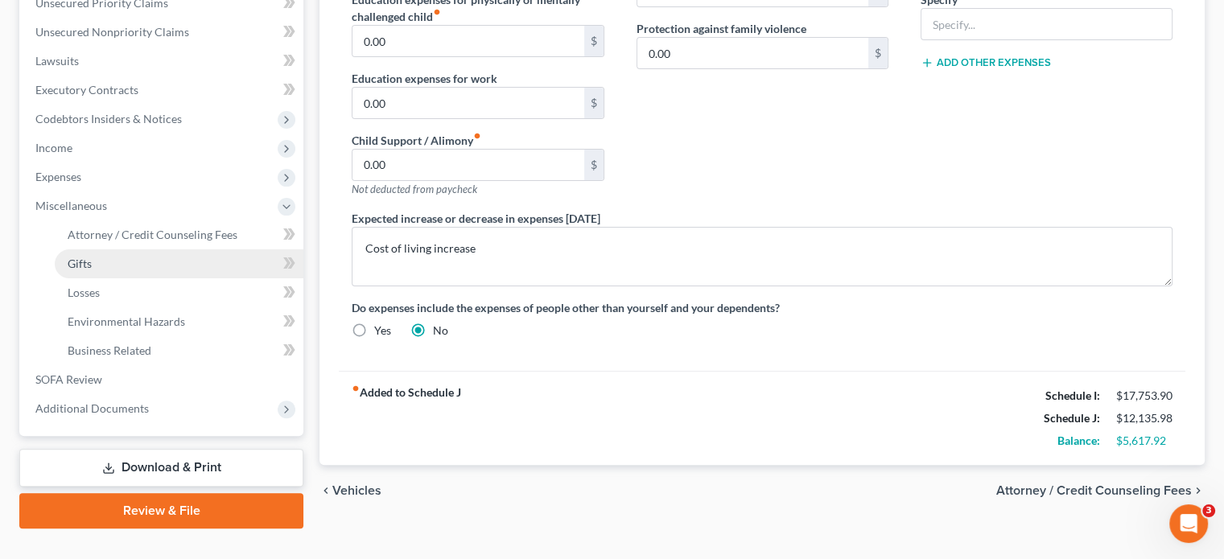
click at [77, 257] on span "Gifts" at bounding box center [80, 264] width 24 height 14
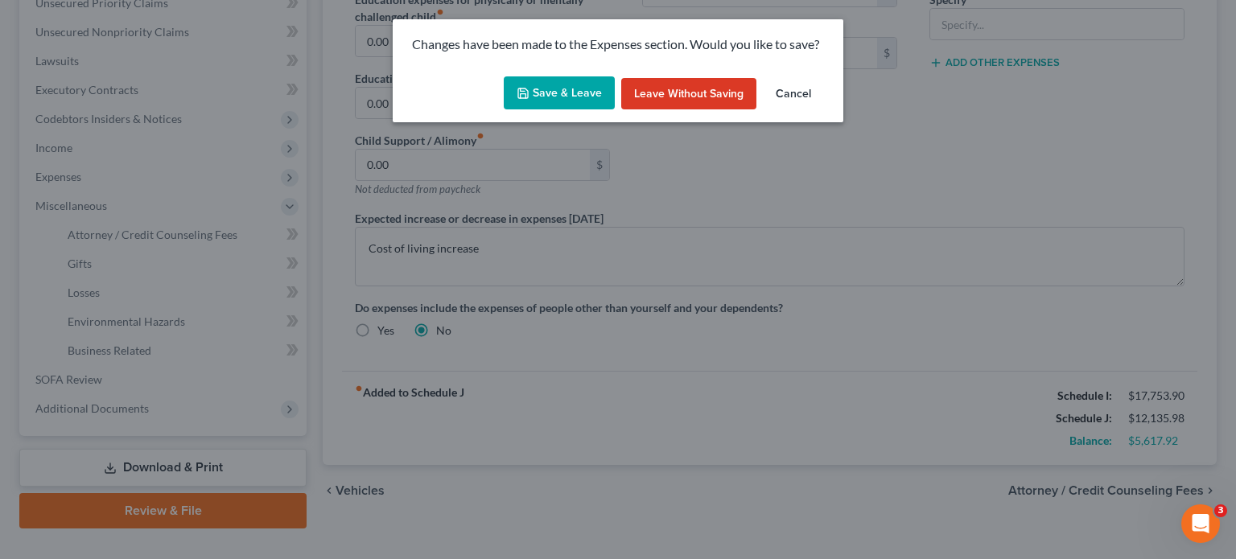
click at [592, 97] on button "Save & Leave" at bounding box center [559, 93] width 111 height 34
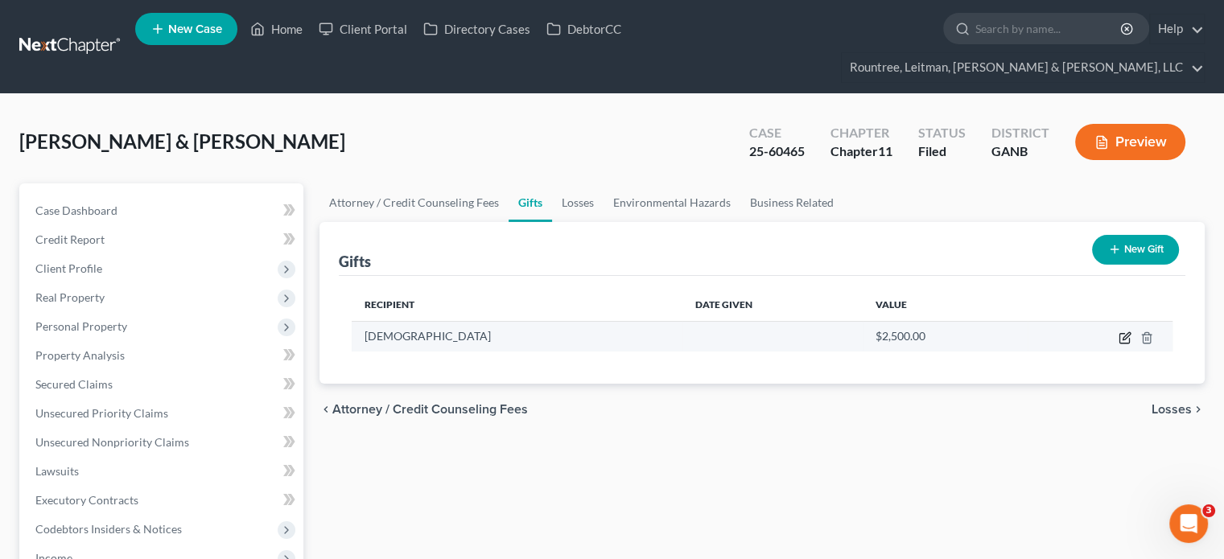
click at [1123, 332] on icon "button" at bounding box center [1125, 335] width 7 height 7
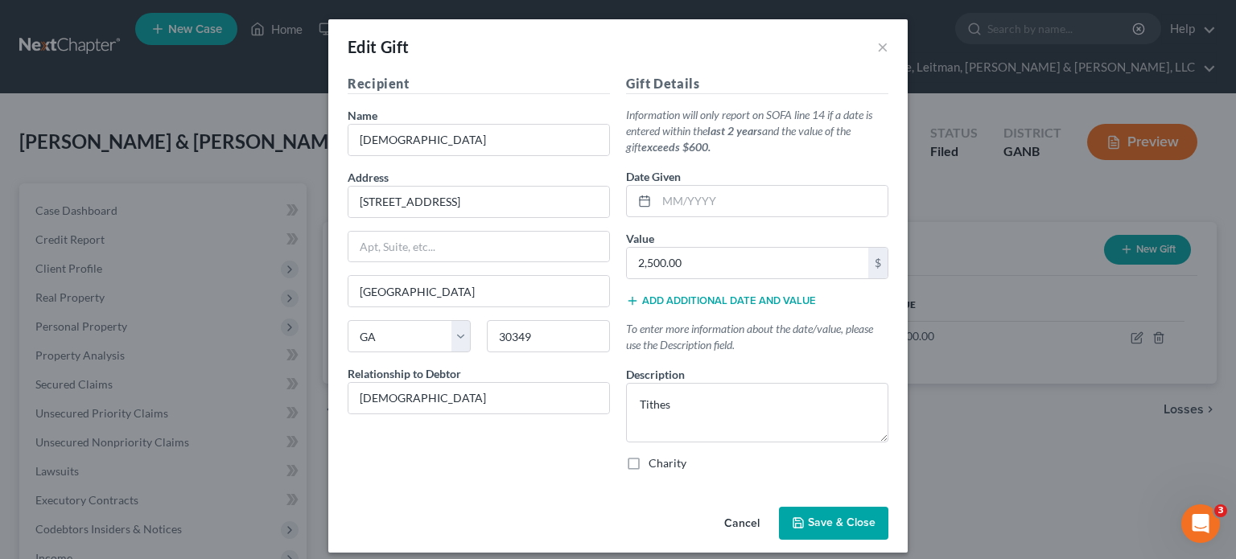
click at [808, 521] on span "Save & Close" at bounding box center [842, 523] width 68 height 14
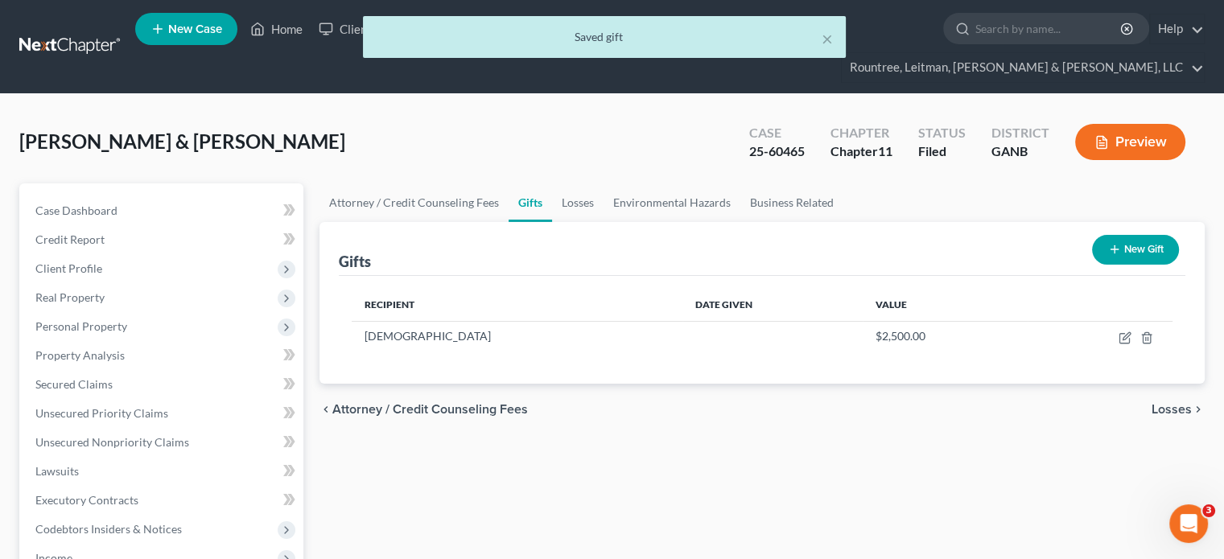
click at [1120, 235] on button "New Gift" at bounding box center [1135, 250] width 87 height 30
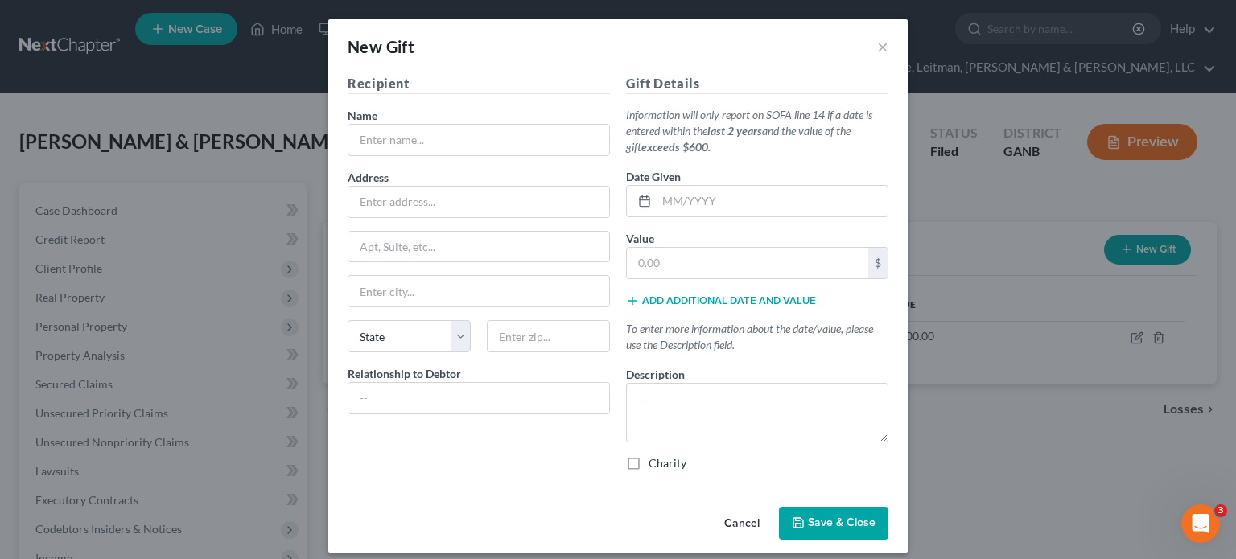
click at [737, 518] on button "Cancel" at bounding box center [741, 524] width 61 height 32
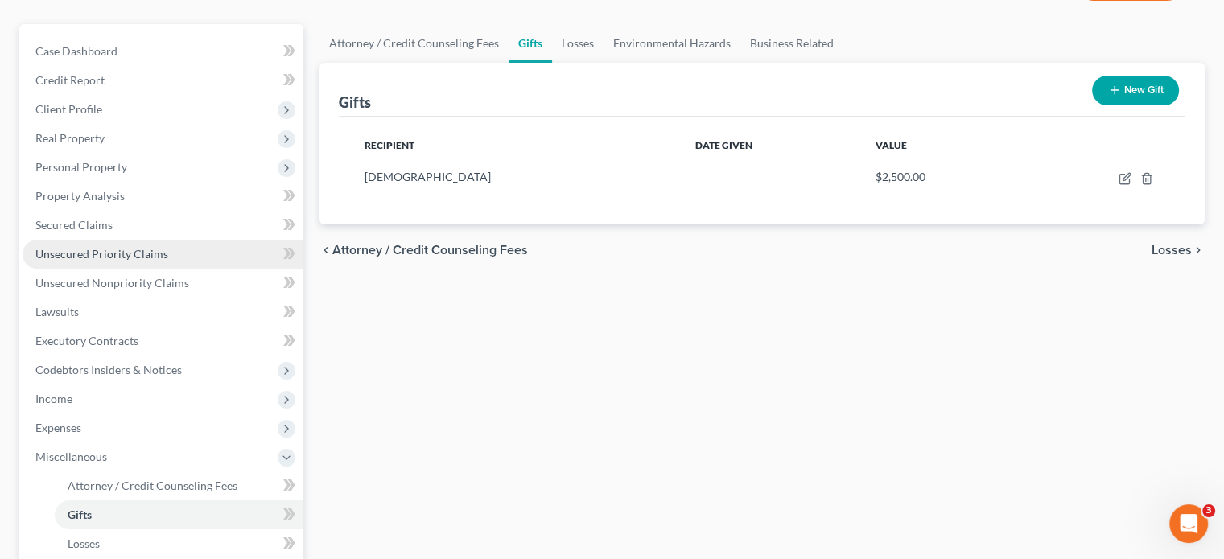
scroll to position [322, 0]
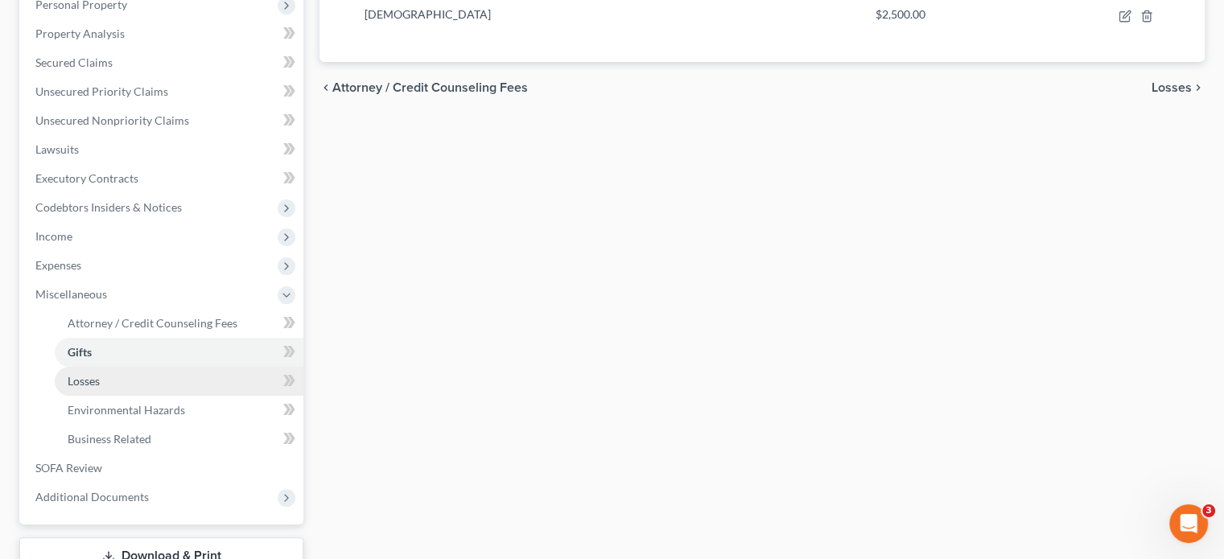
click at [114, 367] on link "Losses" at bounding box center [179, 381] width 249 height 29
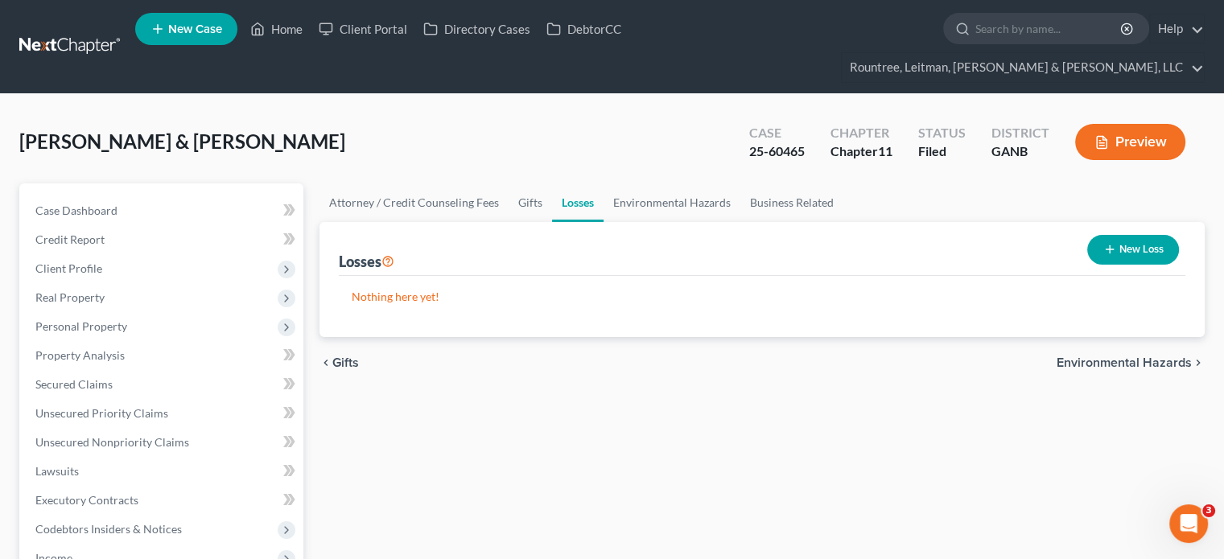
click at [1165, 235] on button "New Loss" at bounding box center [1133, 250] width 92 height 30
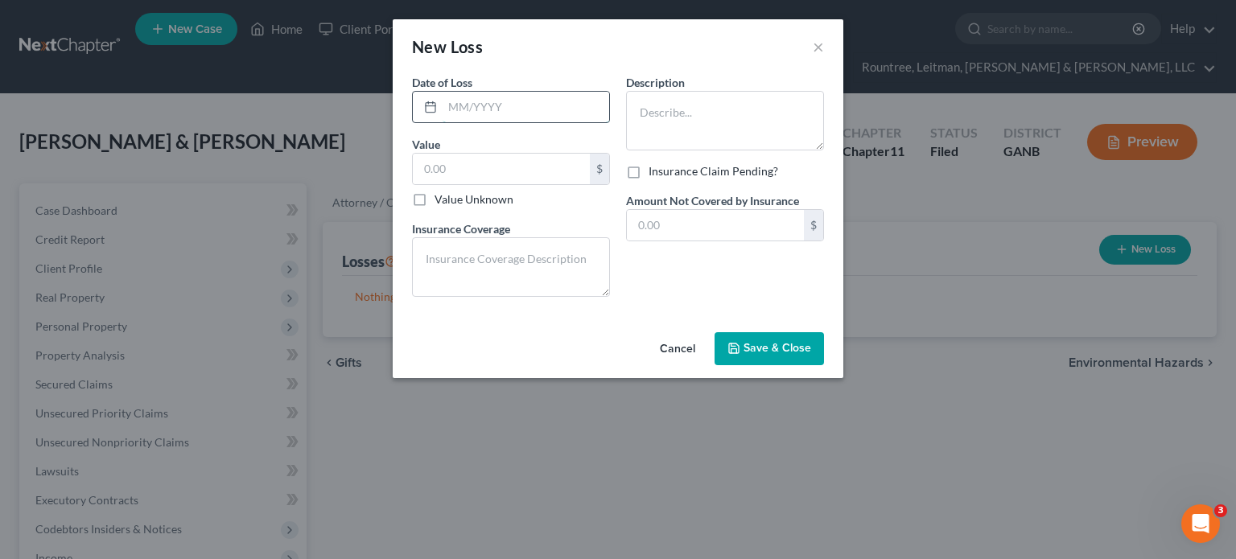
click at [521, 105] on input "text" at bounding box center [525, 107] width 167 height 31
click at [489, 268] on textarea at bounding box center [511, 267] width 198 height 60
click at [788, 121] on textarea at bounding box center [725, 121] width 198 height 60
click at [511, 170] on input "text" at bounding box center [501, 169] width 177 height 31
click at [690, 222] on input "text" at bounding box center [715, 225] width 177 height 31
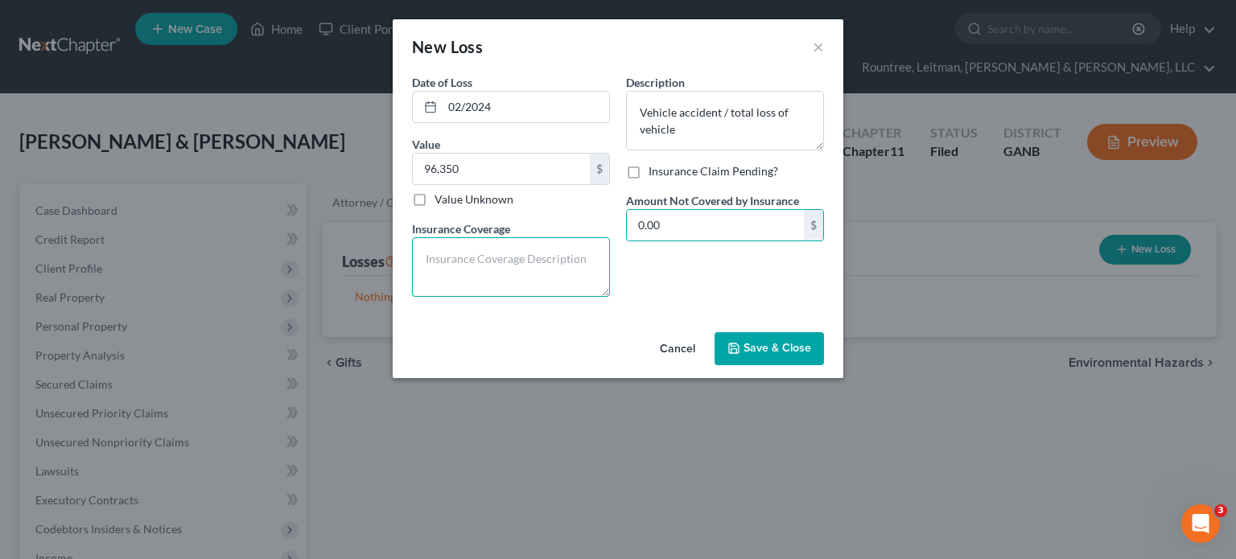
click at [457, 261] on textarea at bounding box center [511, 267] width 198 height 60
click at [763, 359] on button "Save & Close" at bounding box center [768, 349] width 109 height 34
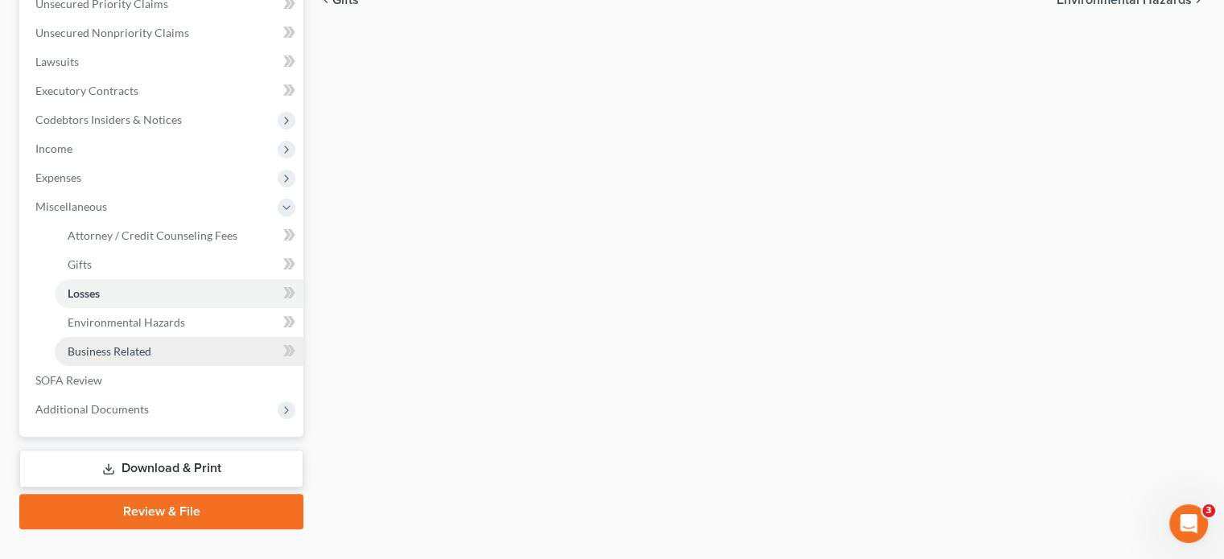
scroll to position [410, 0]
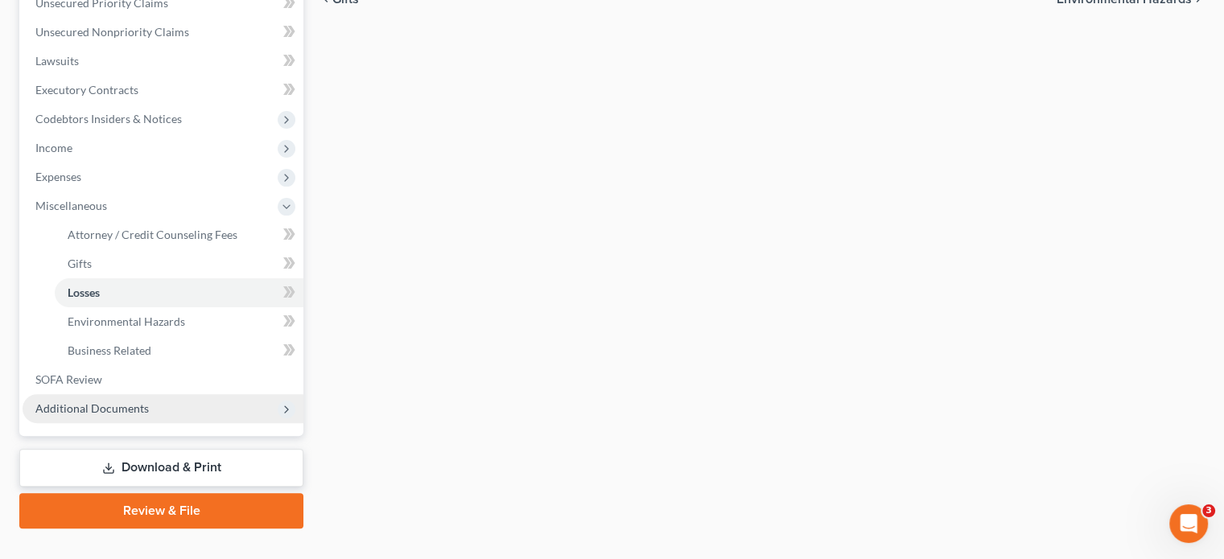
click at [109, 394] on span "Additional Documents" at bounding box center [163, 408] width 281 height 29
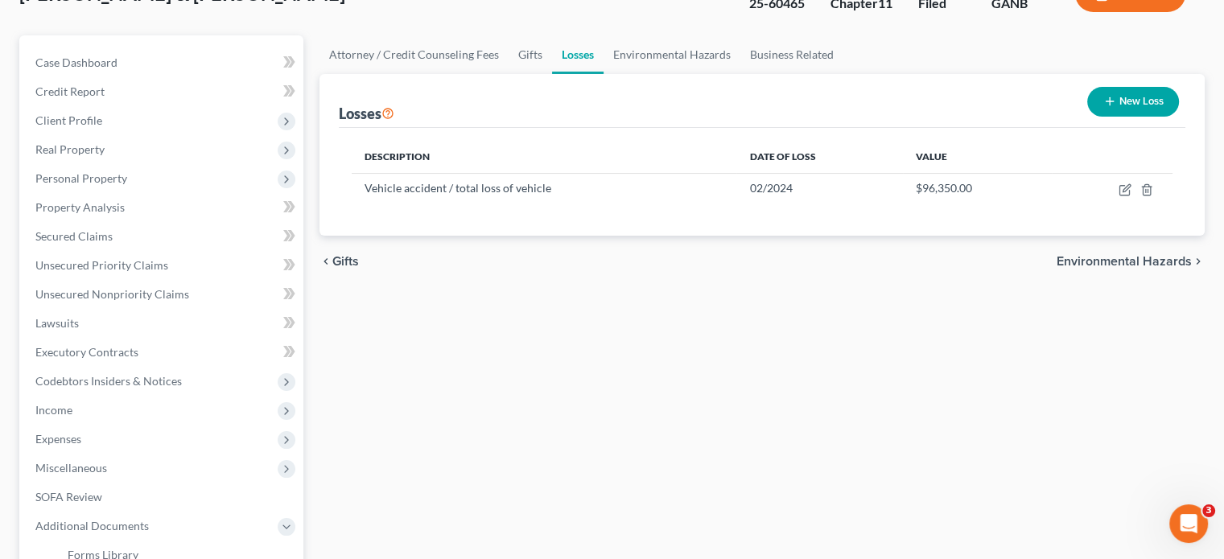
scroll to position [0, 0]
